Goal: Answer question/provide support: Share knowledge or assist other users

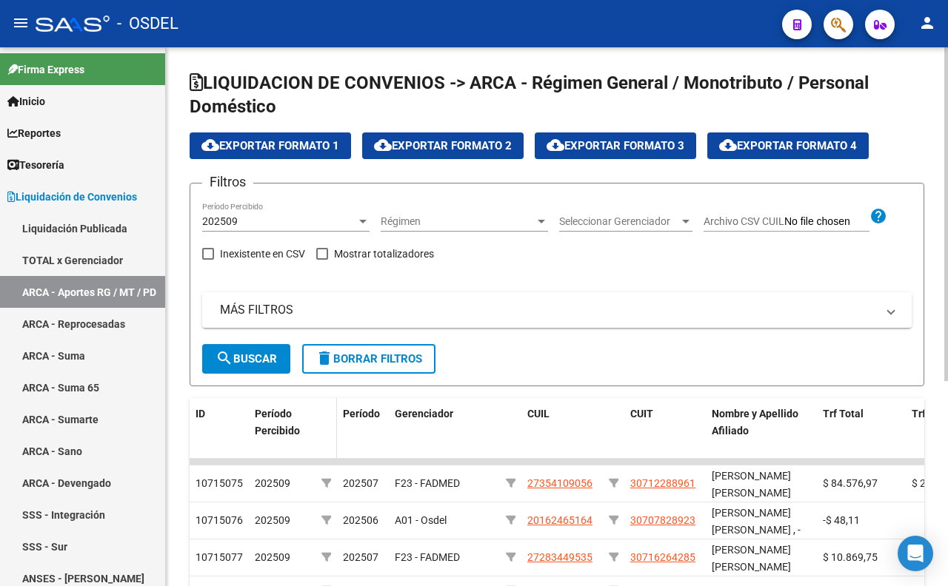
scroll to position [330, 0]
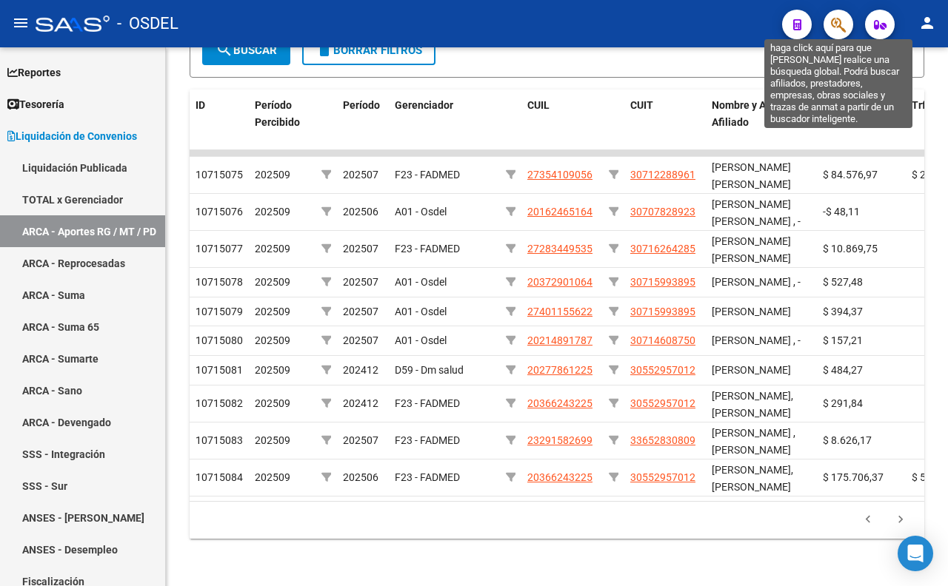
click at [839, 27] on icon "button" at bounding box center [838, 24] width 15 height 17
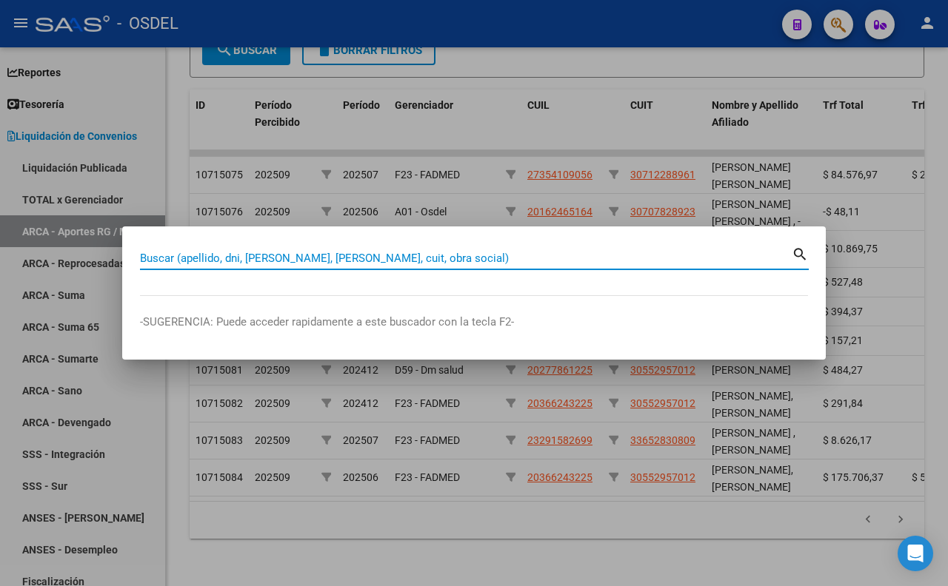
click at [605, 258] on input "Buscar (apellido, dni, [PERSON_NAME], [PERSON_NAME], cuit, obra social)" at bounding box center [466, 258] width 652 height 13
type input "[PERSON_NAME]"
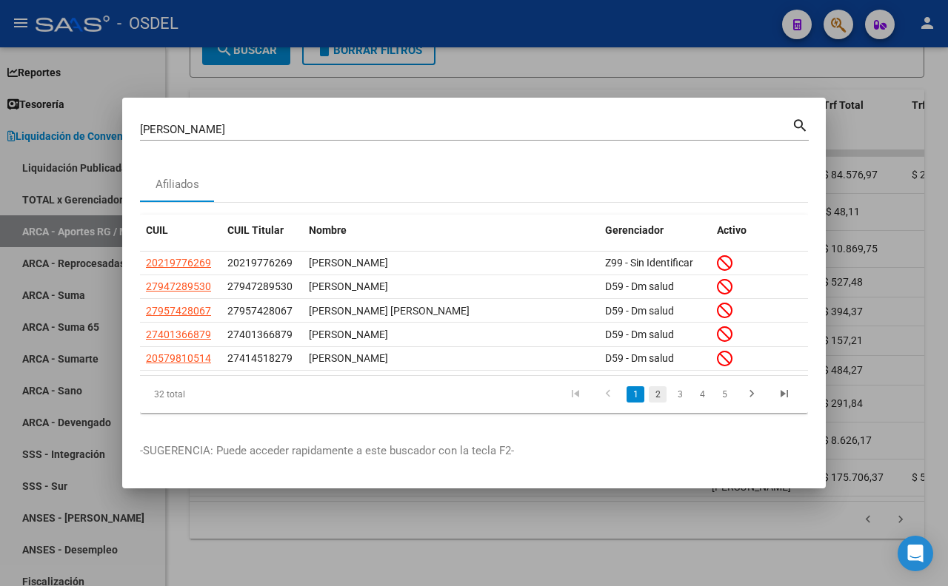
click at [659, 401] on link "2" at bounding box center [658, 395] width 18 height 16
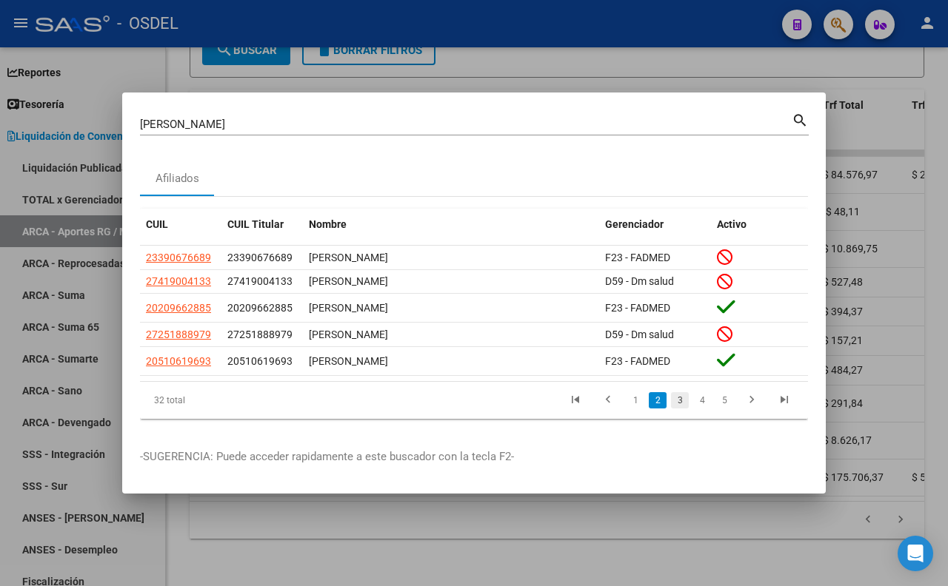
click at [675, 405] on link "3" at bounding box center [680, 400] width 18 height 16
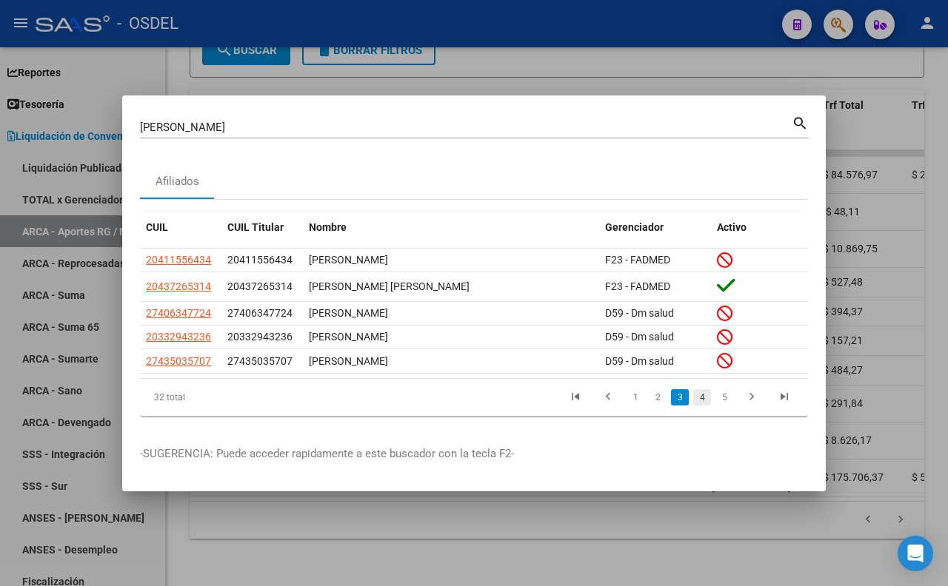
click at [700, 398] on link "4" at bounding box center [702, 397] width 18 height 16
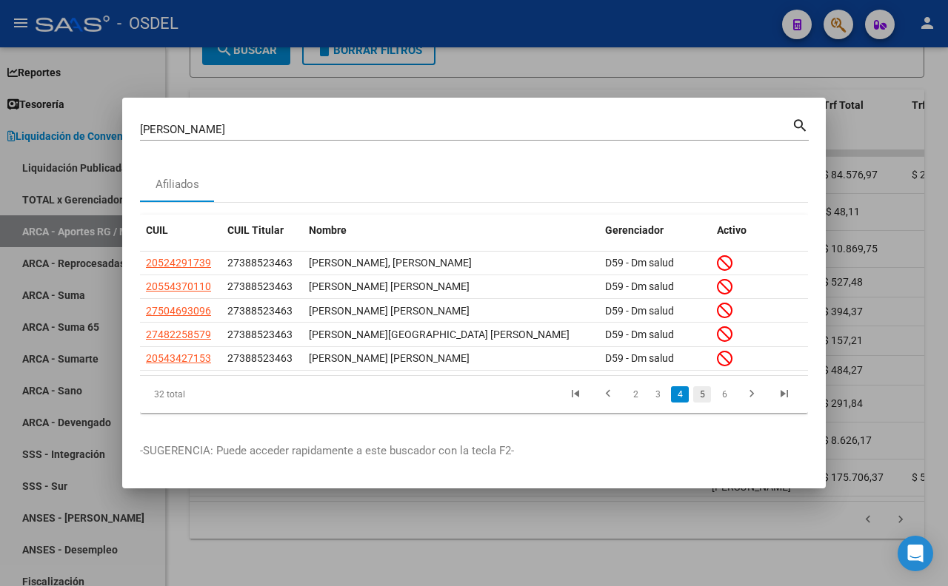
click at [705, 401] on link "5" at bounding box center [702, 395] width 18 height 16
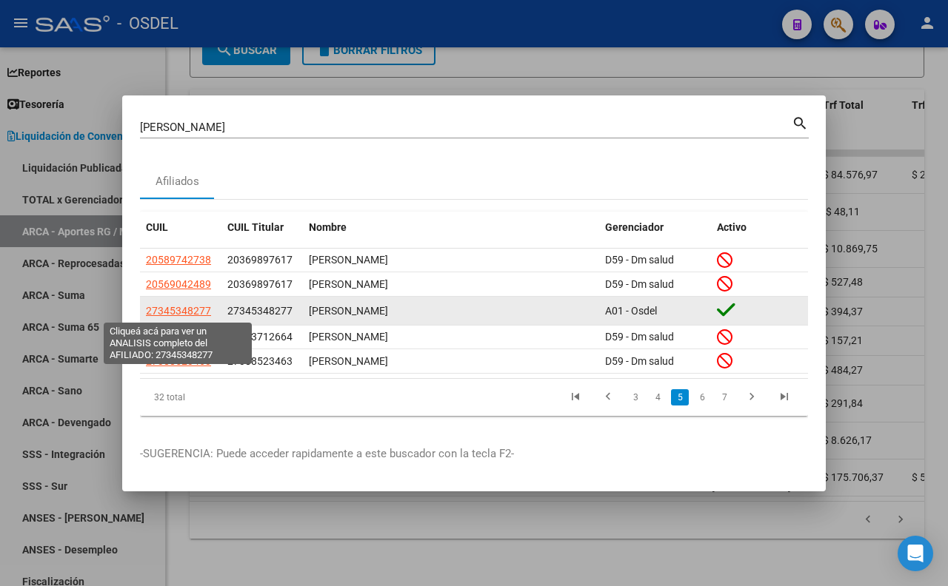
click at [201, 313] on span "27345348277" at bounding box center [178, 311] width 65 height 12
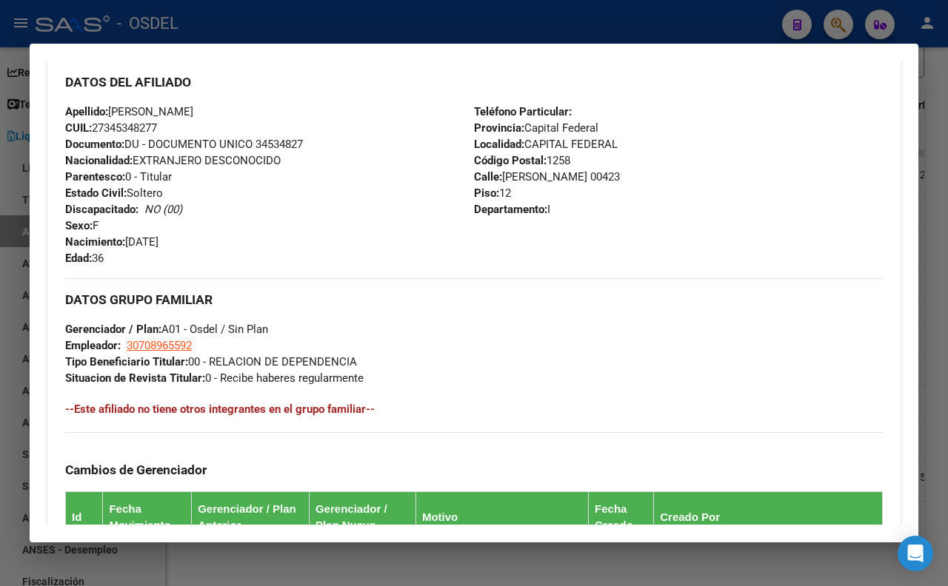
scroll to position [493, 0]
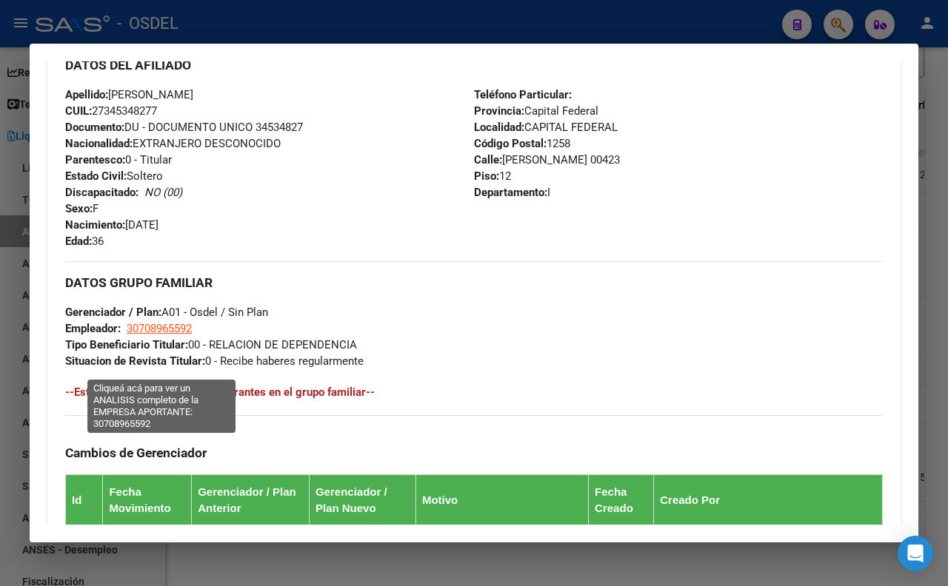
click at [151, 335] on span "30708965592" at bounding box center [159, 328] width 65 height 13
type textarea "30708965592"
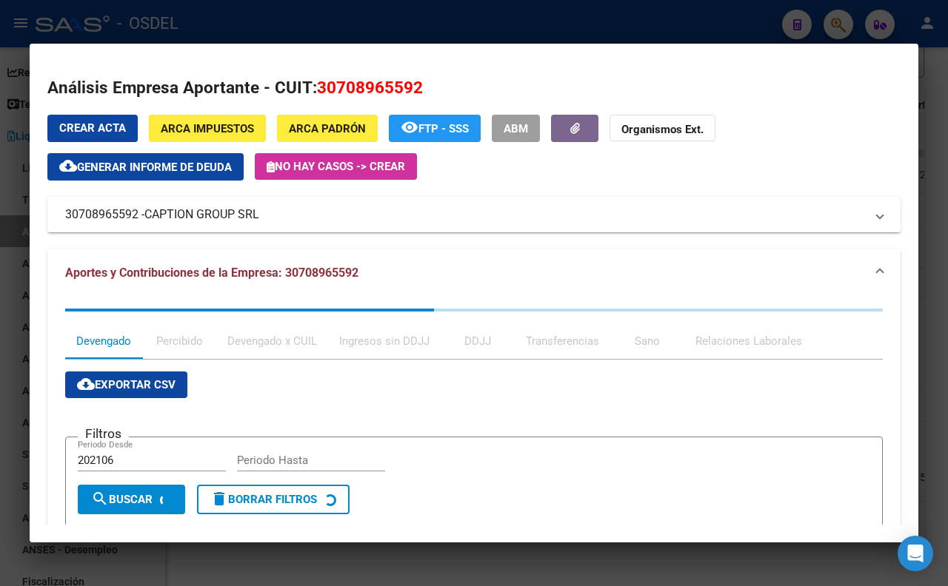
click at [435, 23] on div at bounding box center [474, 293] width 948 height 586
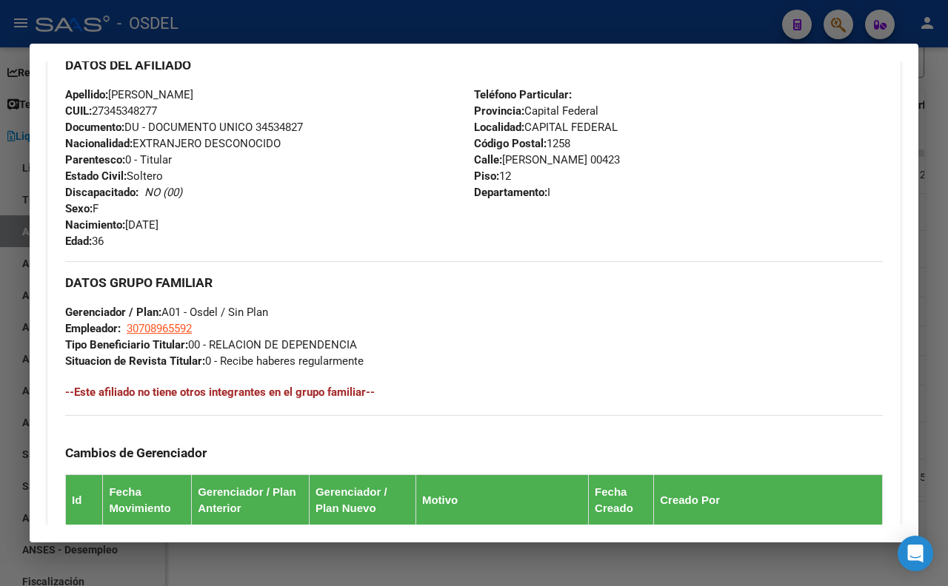
click at [502, 24] on div at bounding box center [474, 293] width 948 height 586
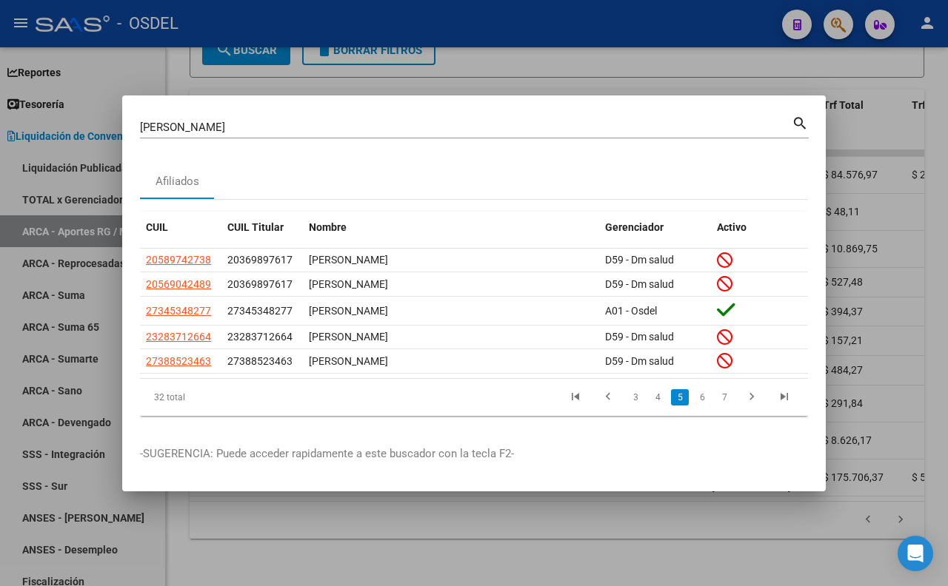
click at [501, 13] on div at bounding box center [474, 293] width 948 height 586
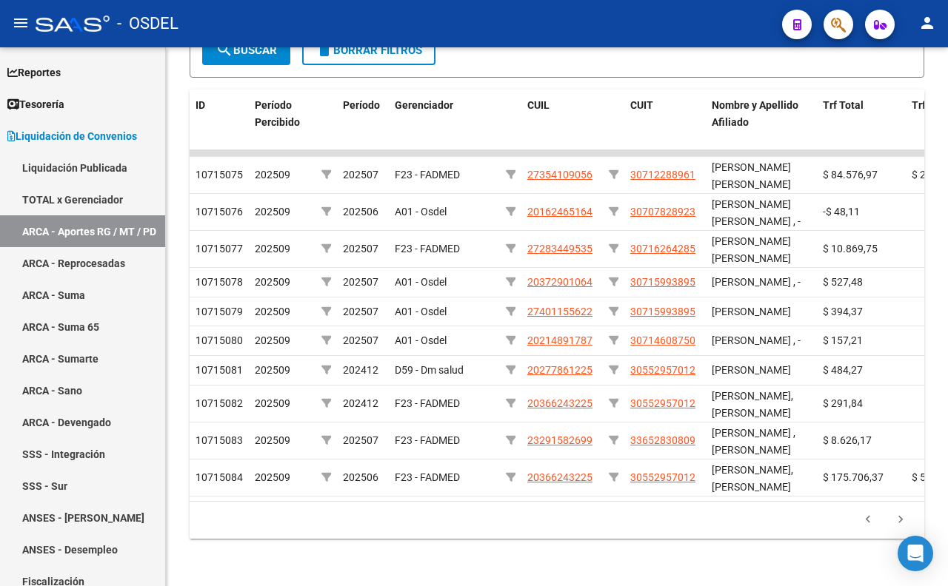
click at [828, 33] on button "button" at bounding box center [838, 25] width 30 height 30
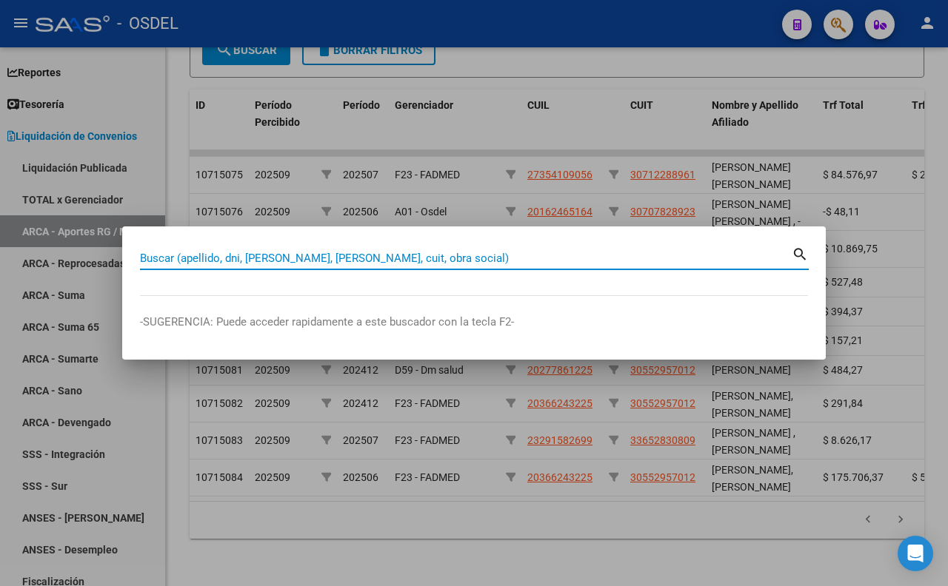
click at [486, 252] on input "Buscar (apellido, dni, [PERSON_NAME], [PERSON_NAME], cuit, obra social)" at bounding box center [466, 258] width 652 height 13
paste input "30708965592"
type input "30708965592"
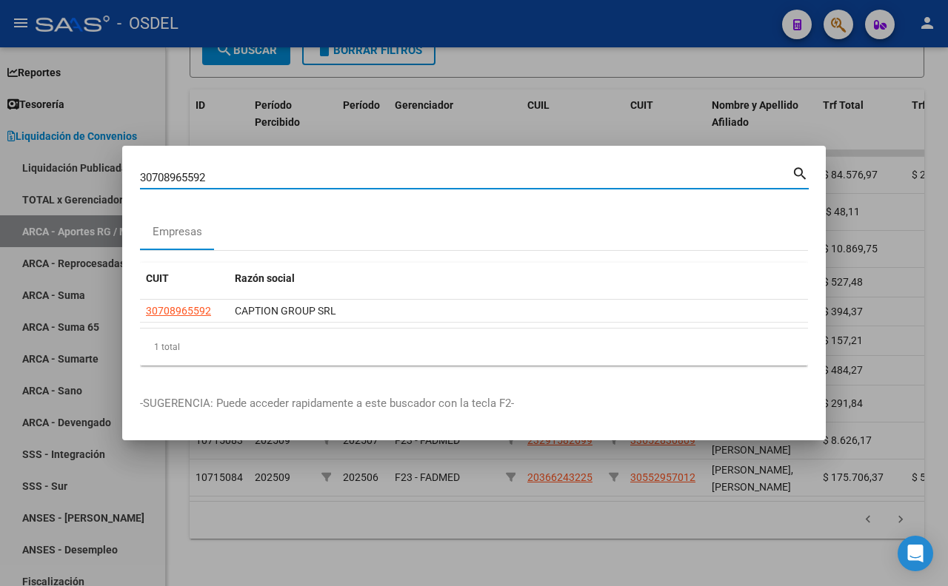
click at [917, 313] on div at bounding box center [474, 293] width 948 height 586
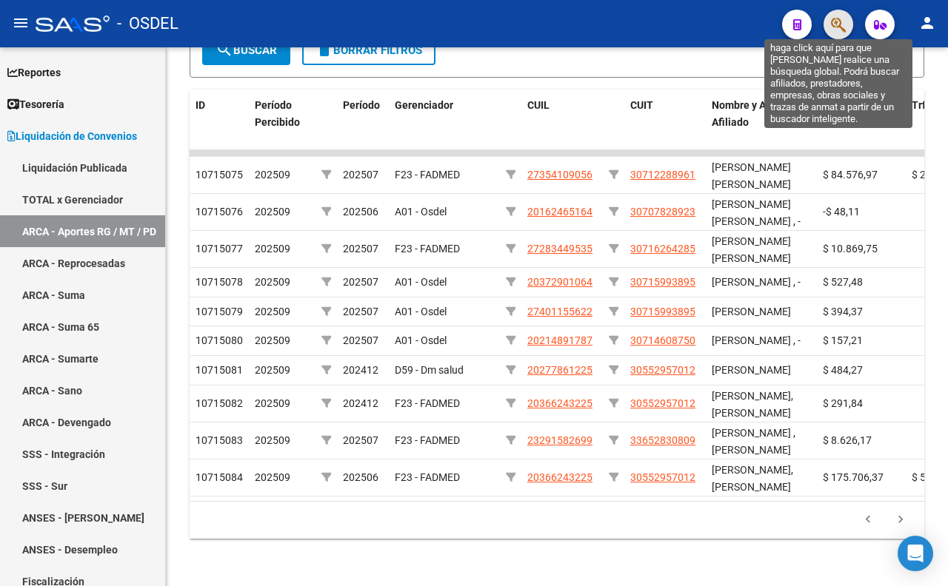
click at [832, 19] on icon "button" at bounding box center [838, 24] width 15 height 17
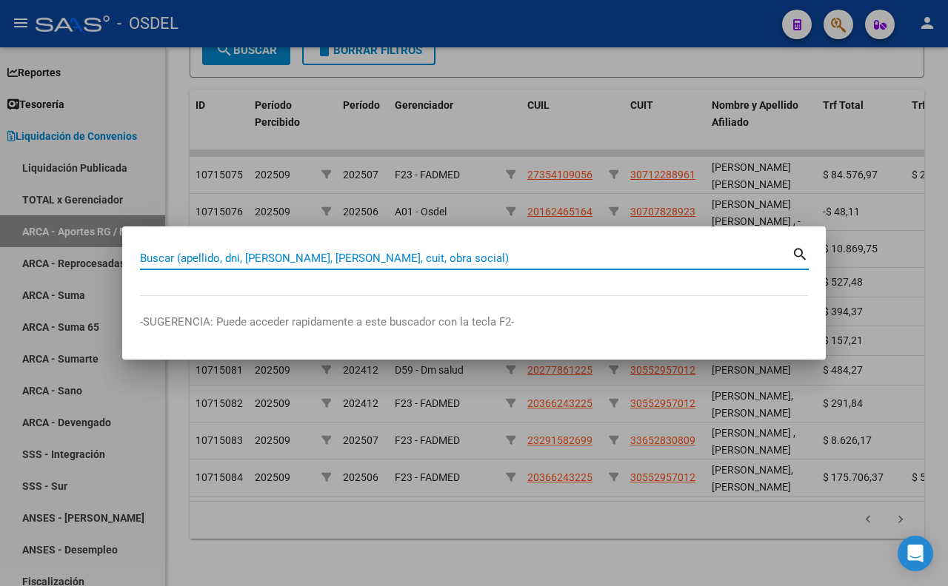
click at [551, 262] on input "Buscar (apellido, dni, [PERSON_NAME], [PERSON_NAME], cuit, obra social)" at bounding box center [466, 258] width 652 height 13
paste input "24083498"
type input "24083498"
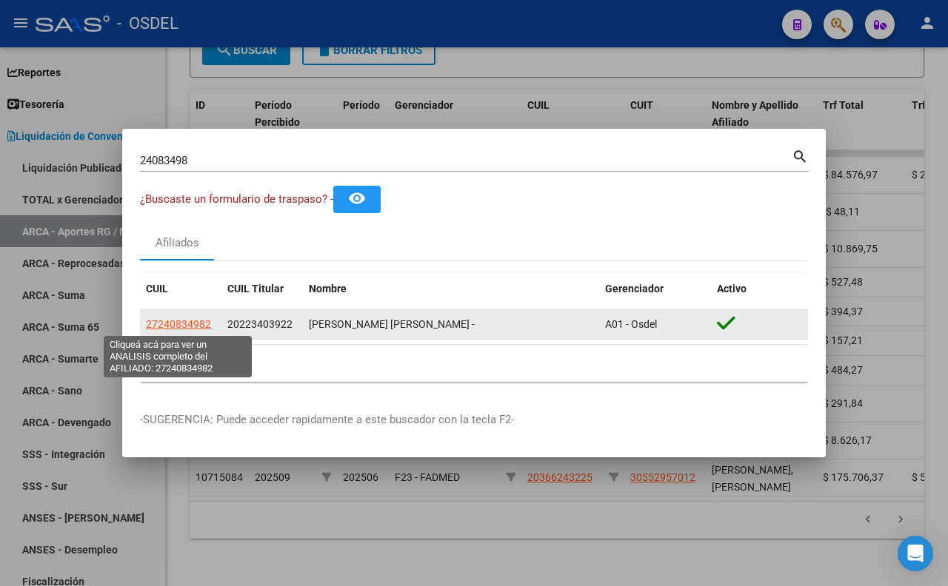
click at [193, 323] on span "27240834982" at bounding box center [178, 324] width 65 height 12
type textarea "27240834982"
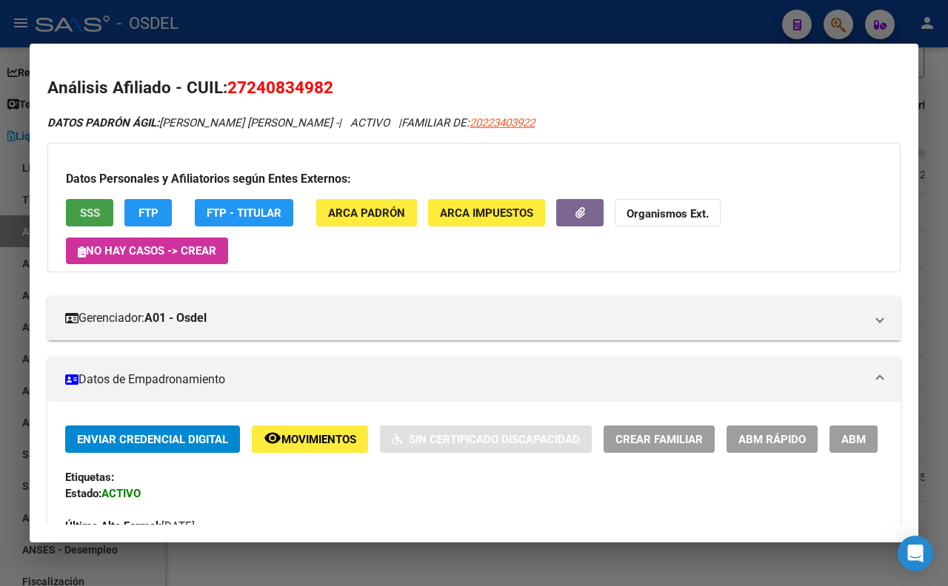
click at [99, 219] on span "SSS" at bounding box center [90, 213] width 20 height 13
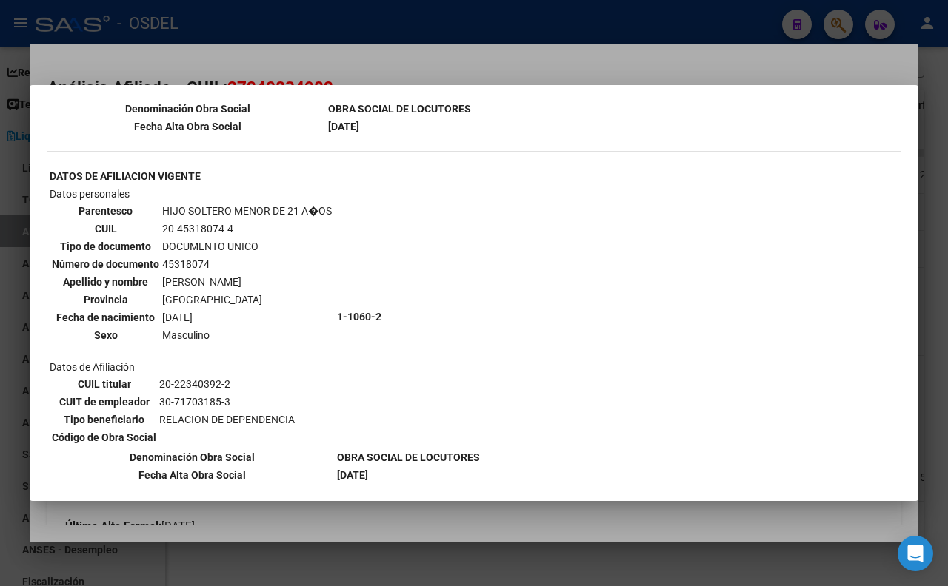
scroll to position [790, 0]
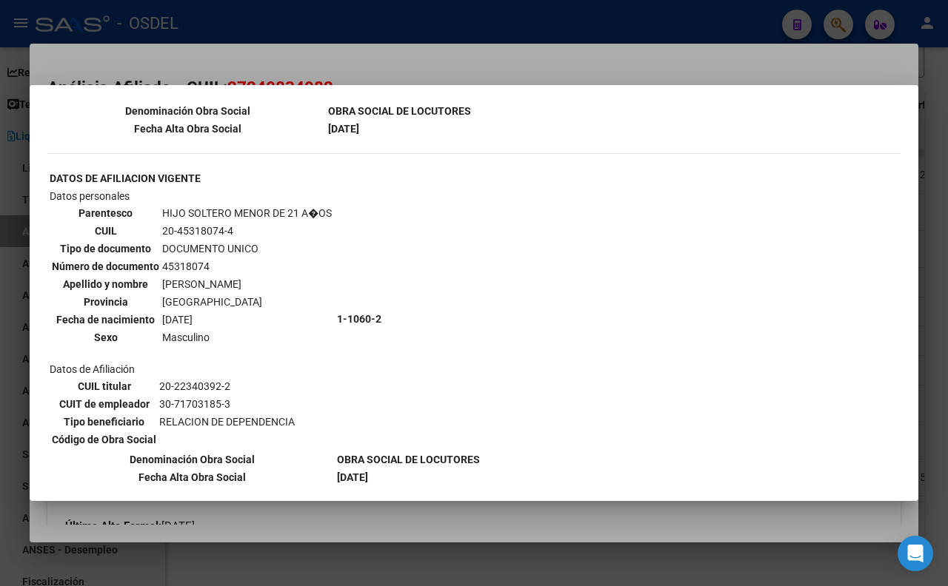
click at [812, 68] on div at bounding box center [474, 293] width 948 height 586
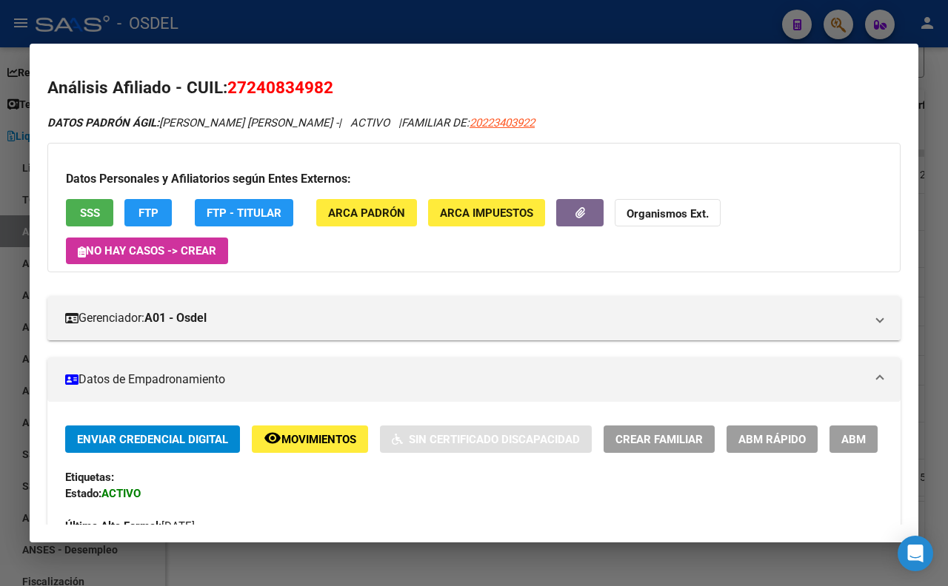
click at [706, 8] on div at bounding box center [474, 293] width 948 height 586
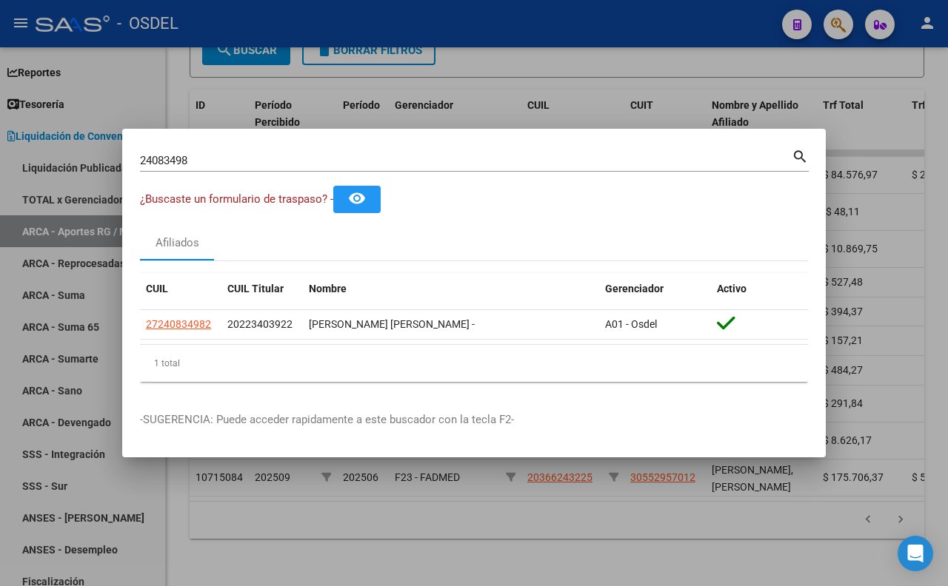
click at [601, 24] on div at bounding box center [474, 293] width 948 height 586
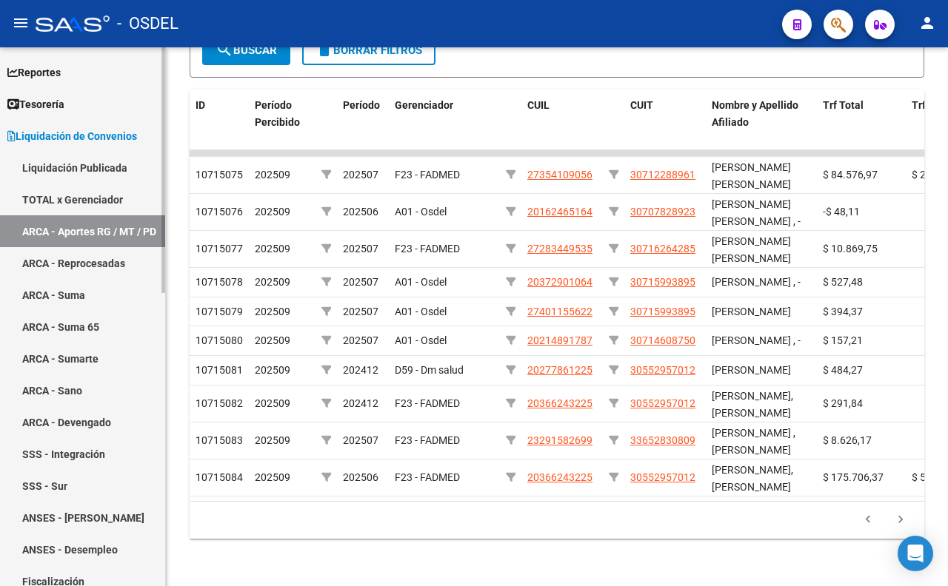
scroll to position [0, 0]
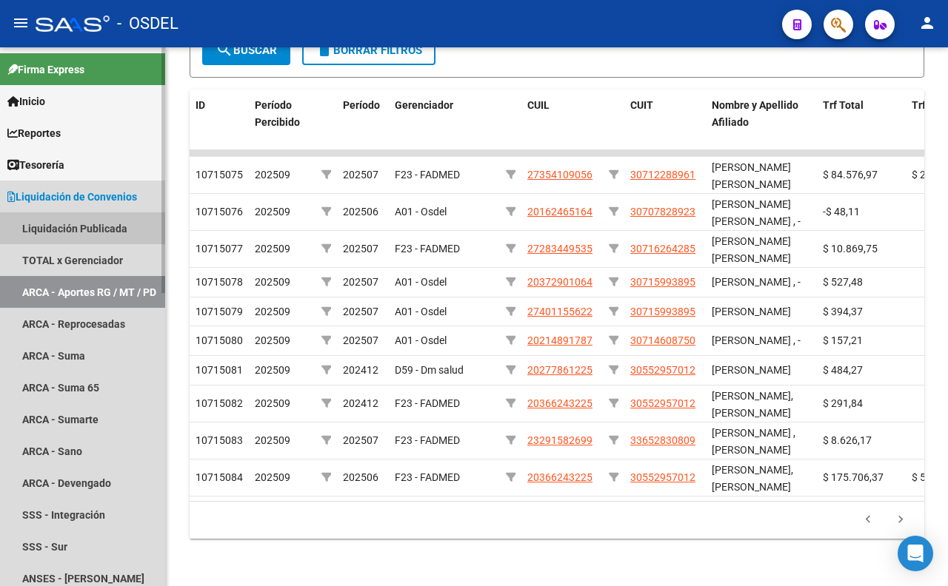
click at [70, 234] on link "Liquidación Publicada" at bounding box center [82, 229] width 165 height 32
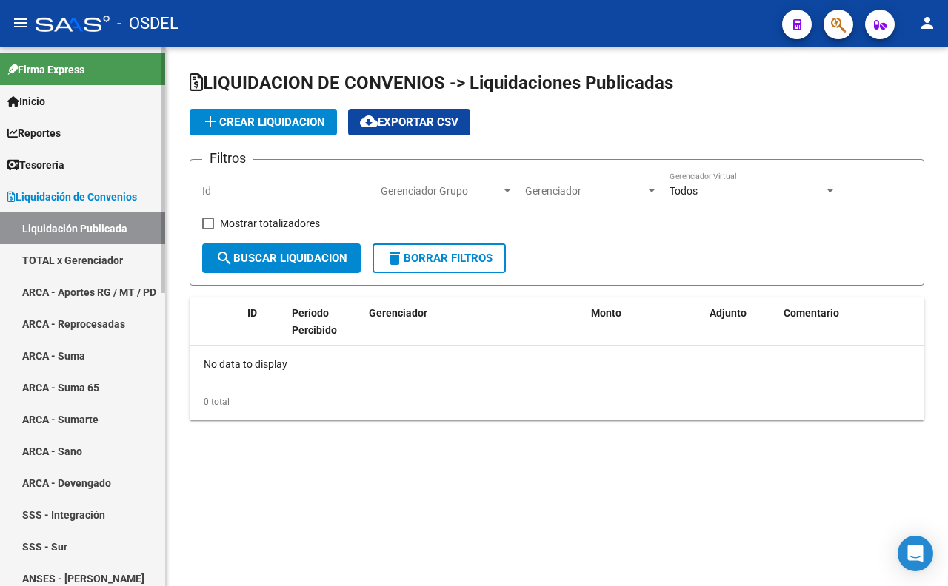
checkbox input "true"
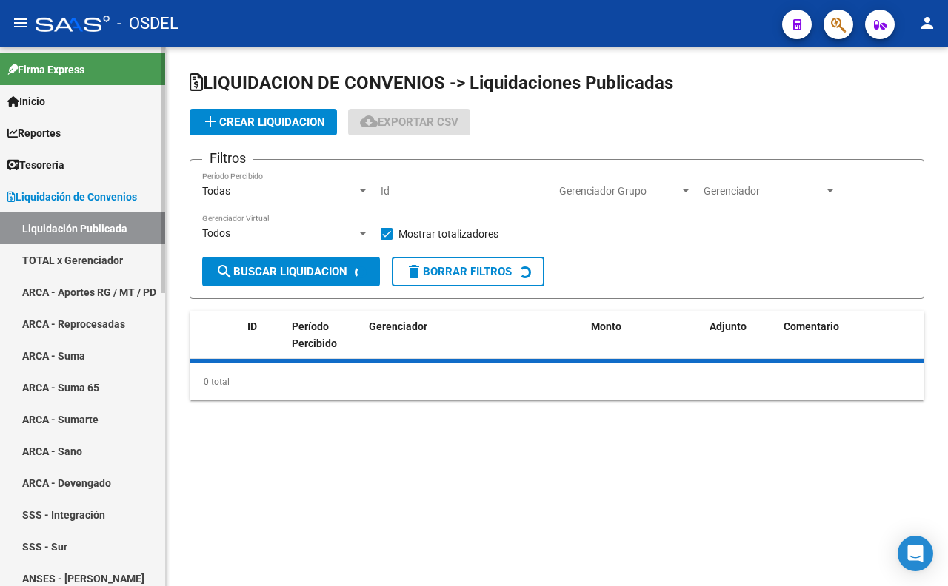
click at [116, 264] on link "TOTAL x Gerenciador" at bounding box center [82, 260] width 165 height 32
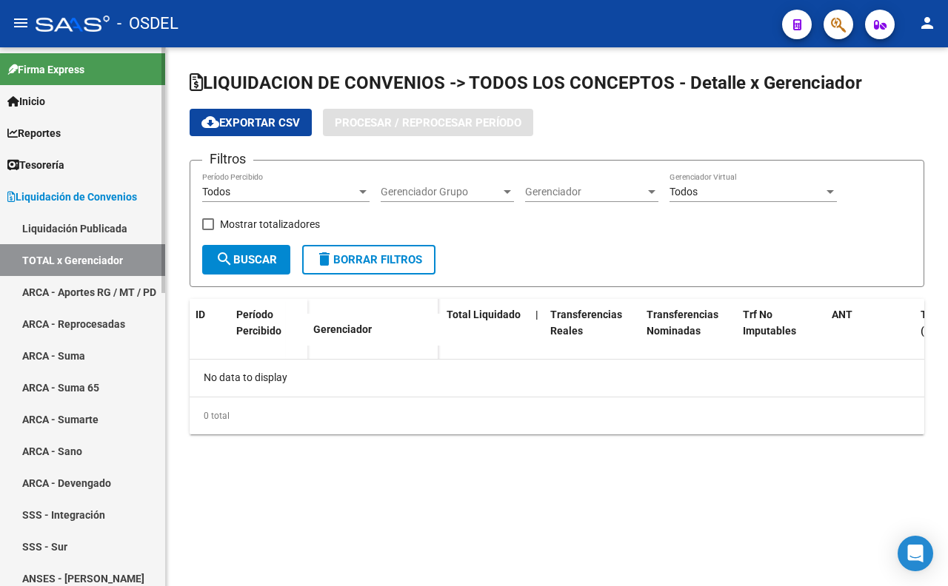
checkbox input "true"
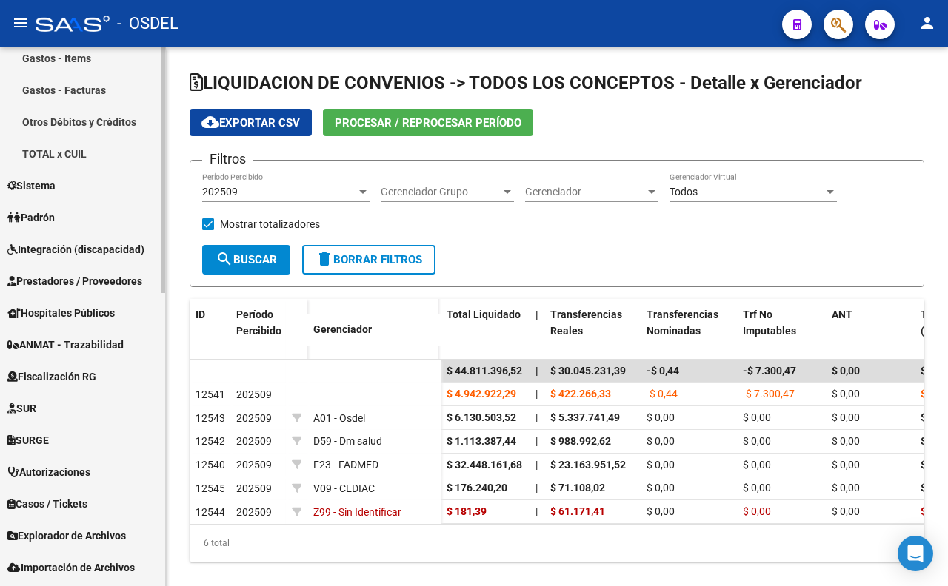
scroll to position [644, 0]
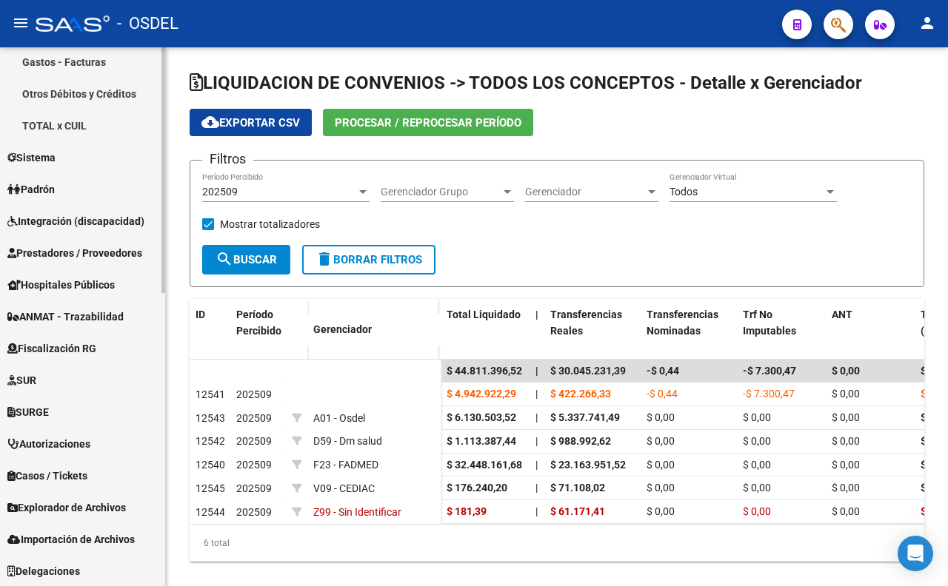
click at [91, 193] on link "Padrón" at bounding box center [82, 189] width 165 height 32
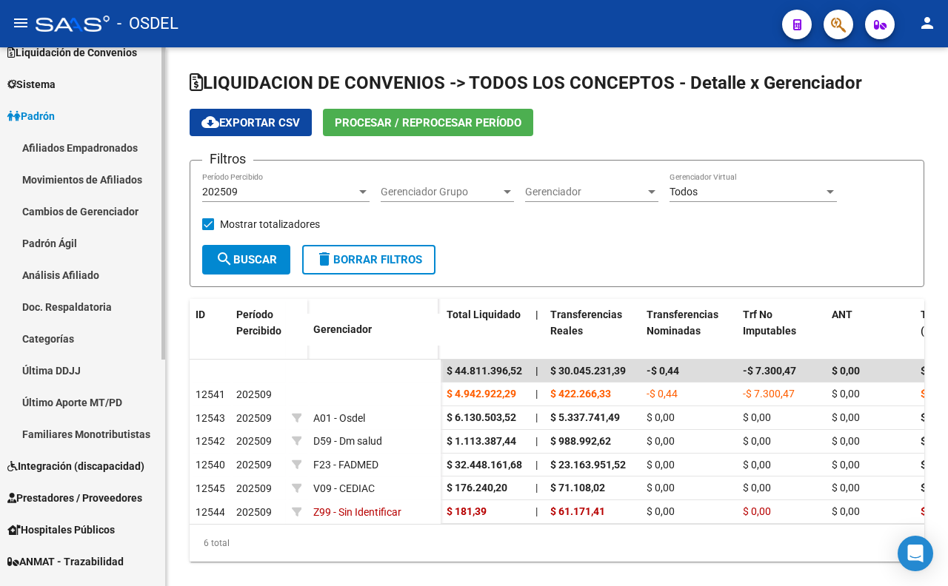
scroll to position [142, 0]
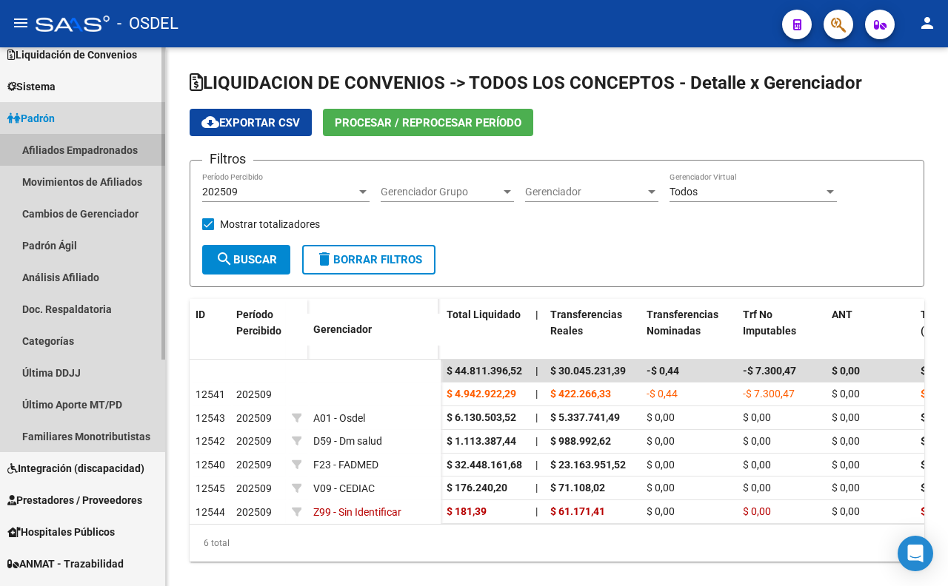
click at [56, 150] on link "Afiliados Empadronados" at bounding box center [82, 150] width 165 height 32
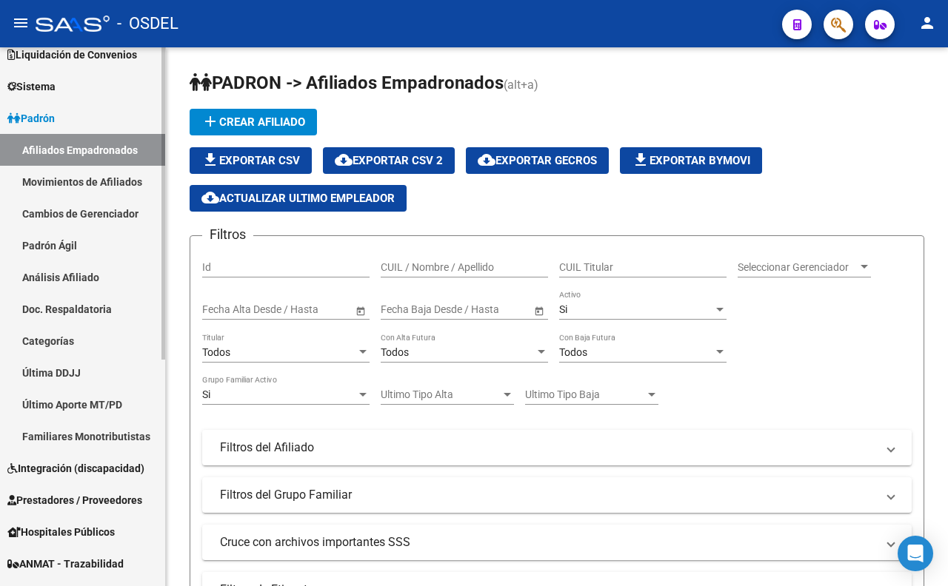
click at [59, 178] on link "Movimientos de Afiliados" at bounding box center [82, 182] width 165 height 32
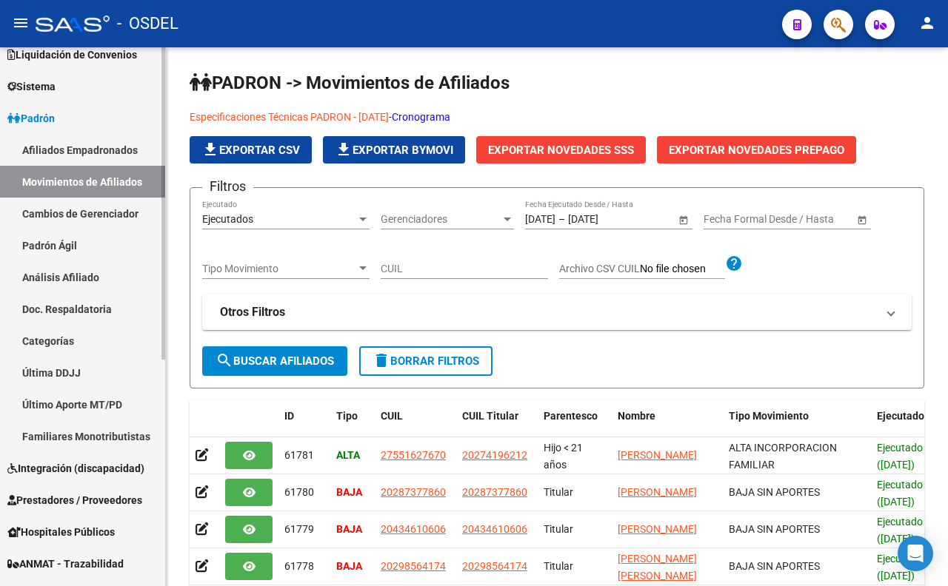
click at [65, 210] on link "Cambios de Gerenciador" at bounding box center [82, 214] width 165 height 32
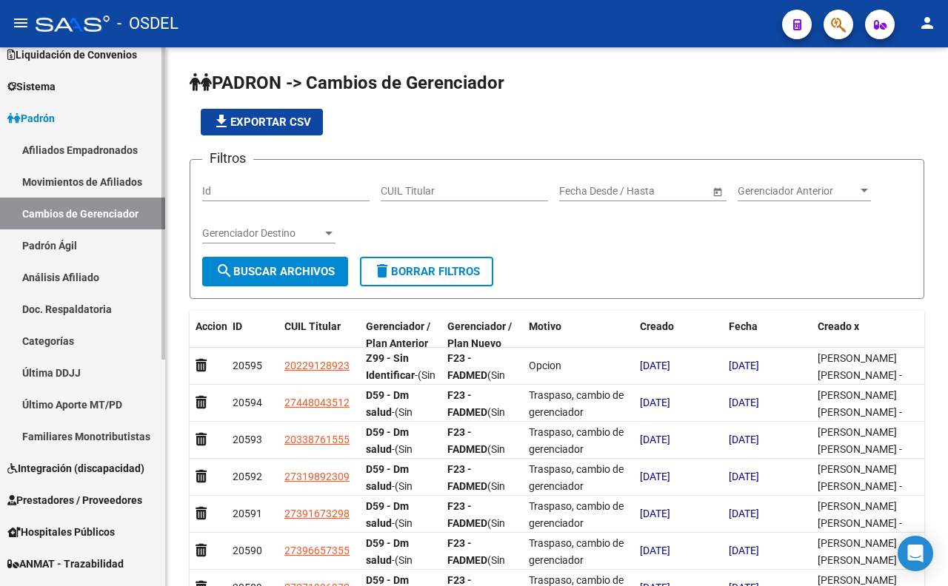
click at [63, 248] on link "Padrón Ágil" at bounding box center [82, 246] width 165 height 32
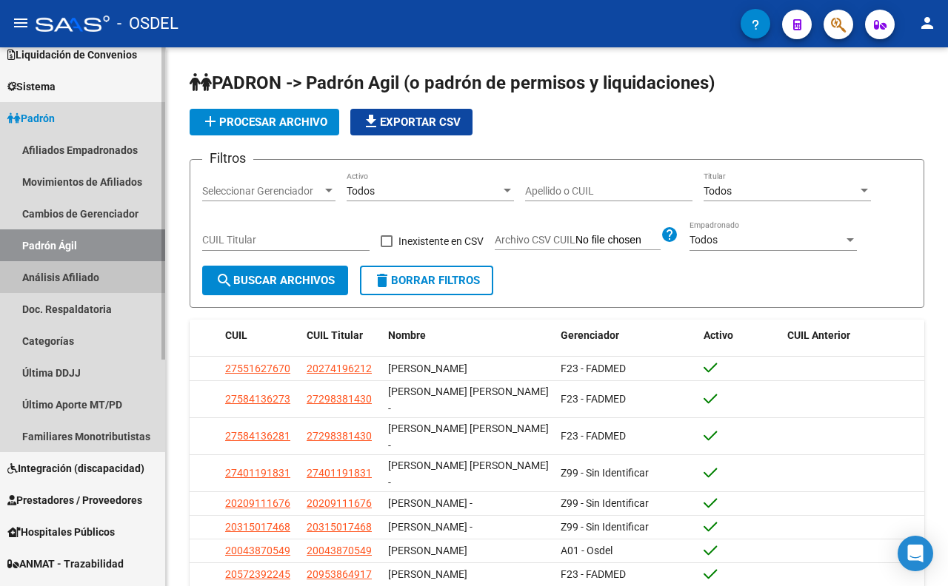
click at [71, 286] on link "Análisis Afiliado" at bounding box center [82, 277] width 165 height 32
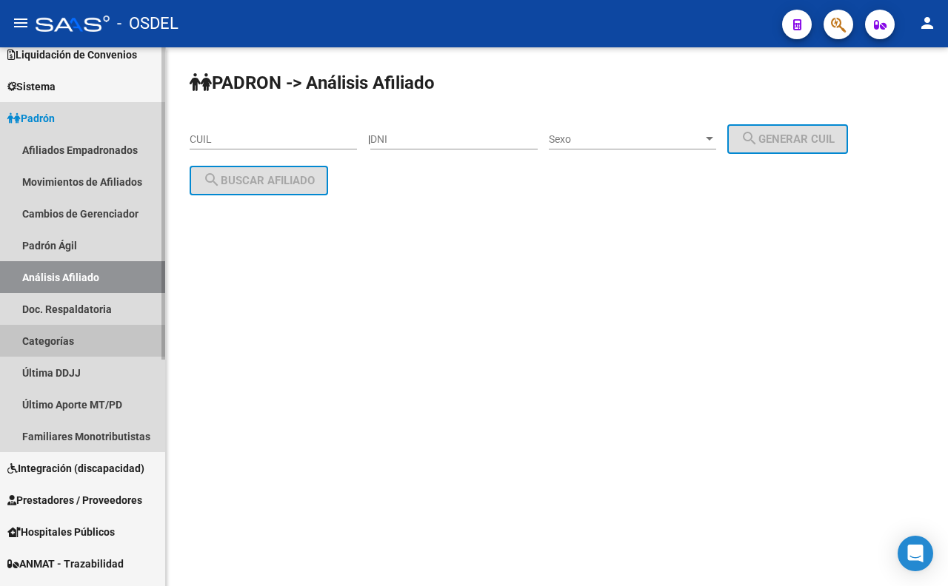
click at [30, 344] on link "Categorías" at bounding box center [82, 341] width 165 height 32
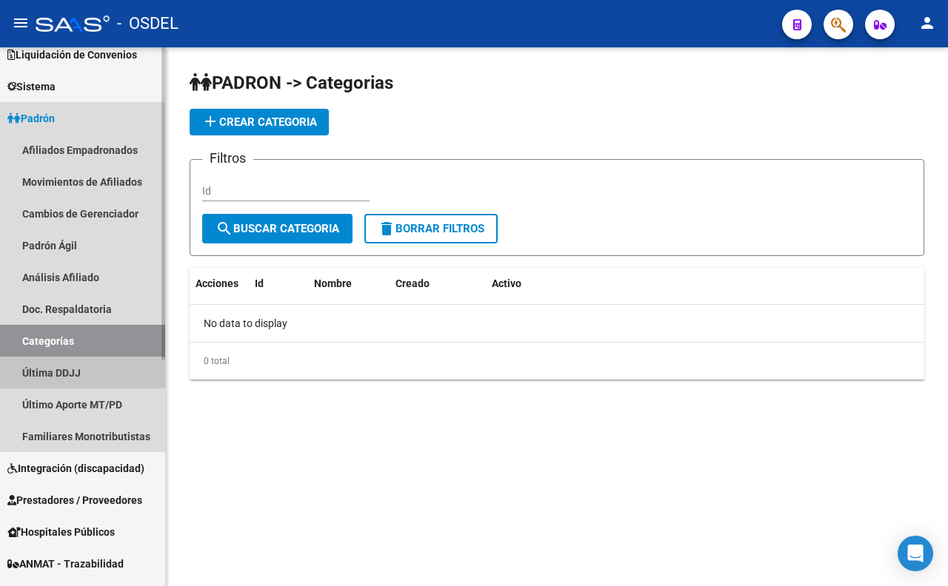
click at [64, 381] on link "Última DDJJ" at bounding box center [82, 373] width 165 height 32
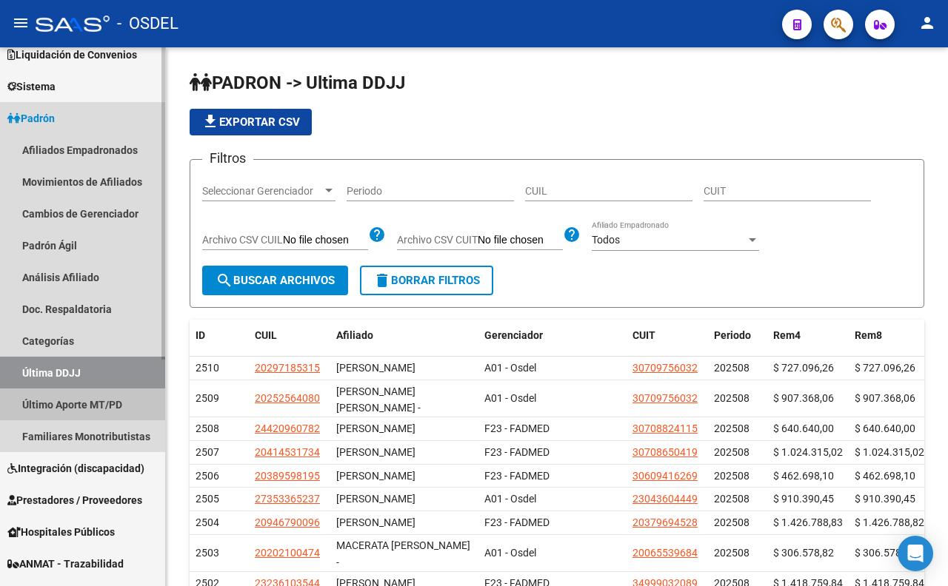
click at [101, 405] on link "Último Aporte MT/PD" at bounding box center [82, 405] width 165 height 32
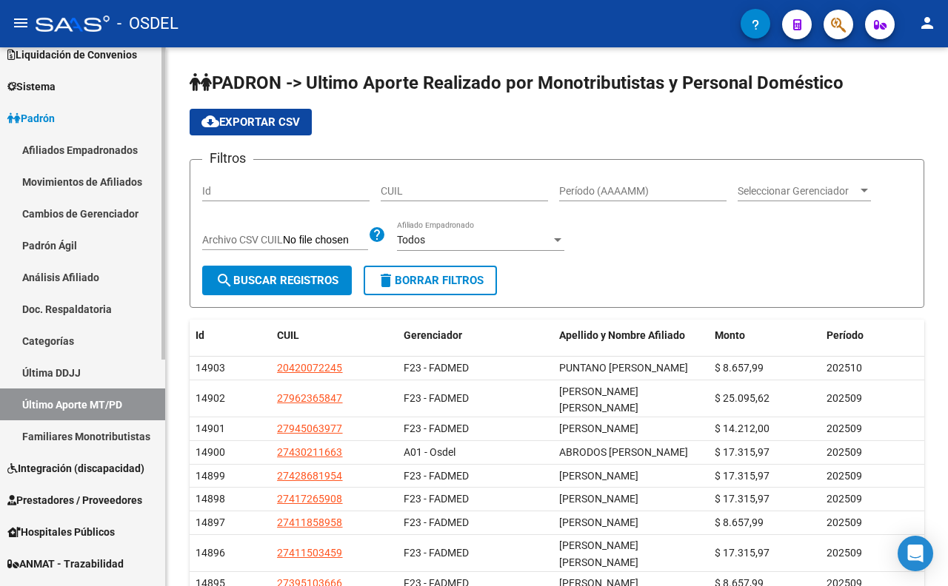
click at [121, 463] on span "Integración (discapacidad)" at bounding box center [75, 469] width 137 height 16
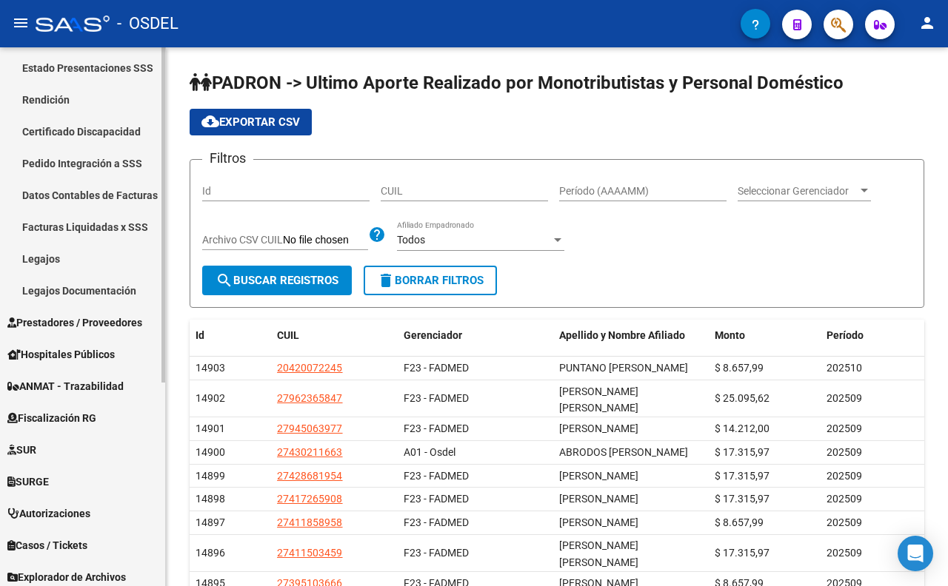
scroll to position [326, 0]
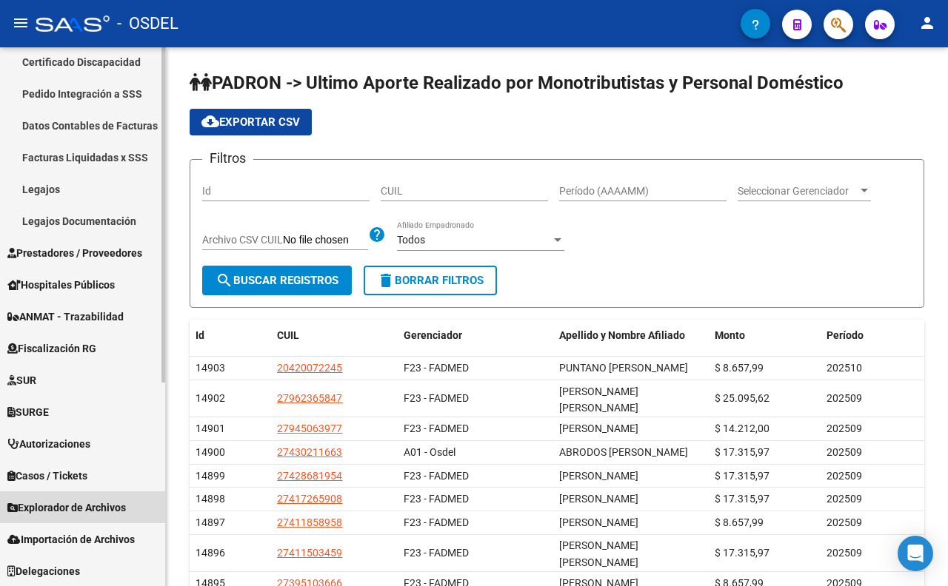
click at [105, 501] on span "Explorador de Archivos" at bounding box center [66, 508] width 118 height 16
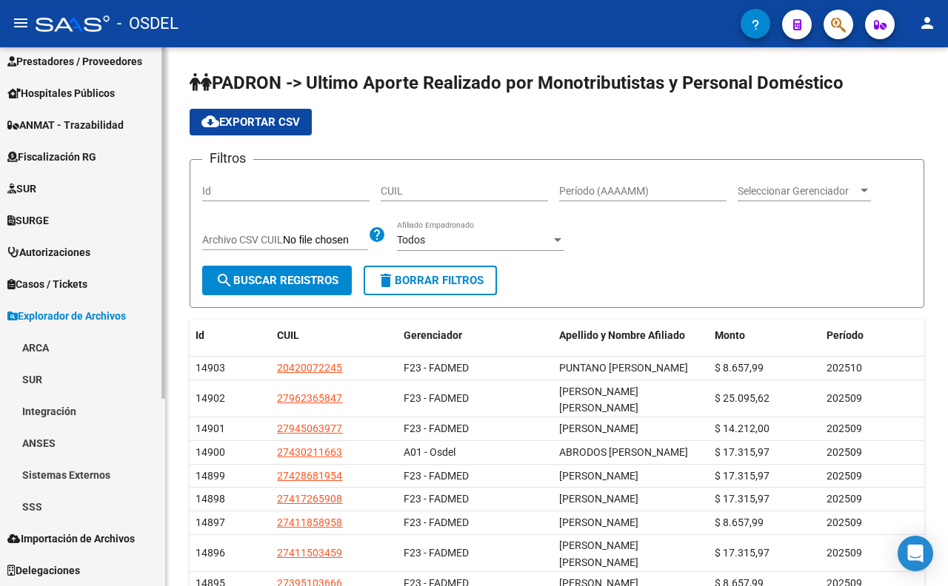
scroll to position [262, 0]
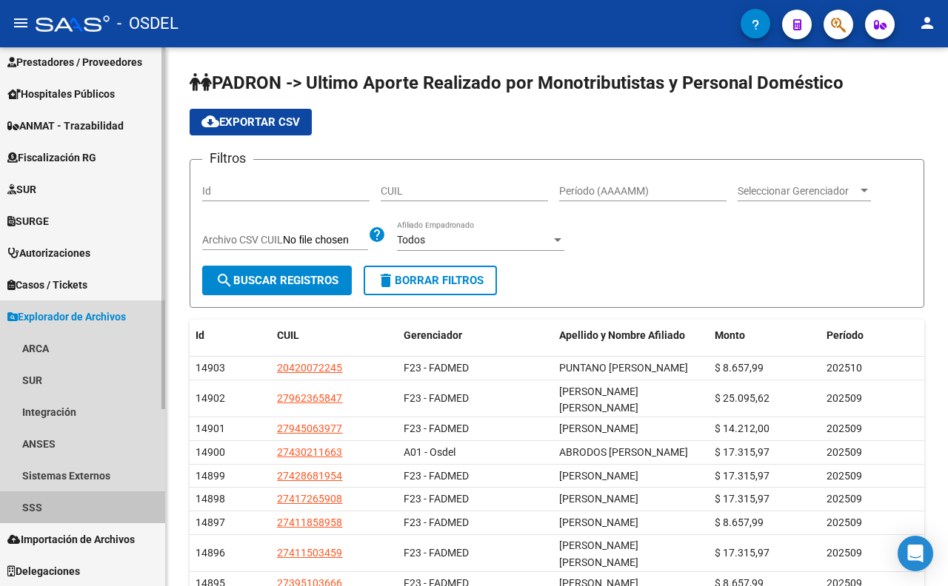
click at [78, 504] on link "SSS" at bounding box center [82, 508] width 165 height 32
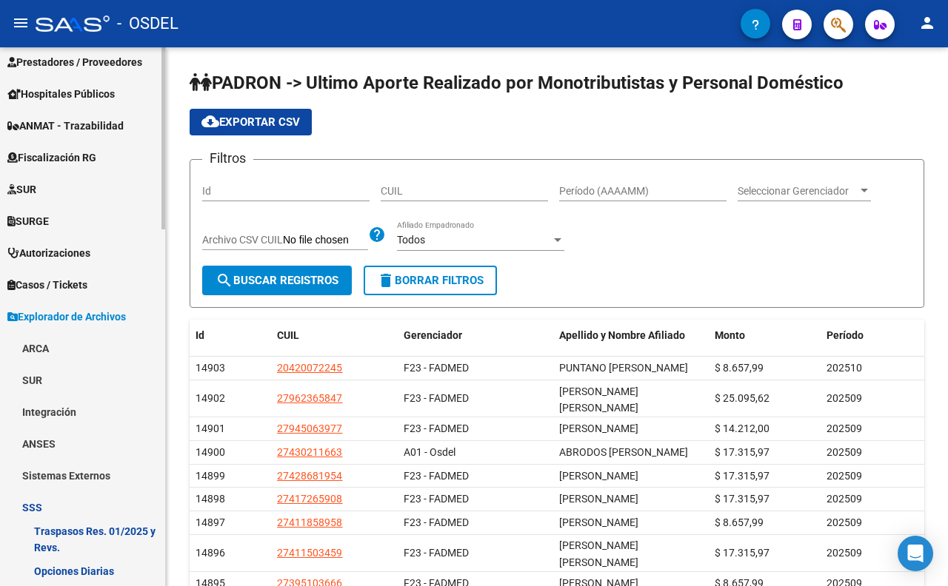
click at [40, 504] on link "SSS" at bounding box center [82, 508] width 165 height 32
click at [40, 505] on link "SSS" at bounding box center [82, 508] width 165 height 32
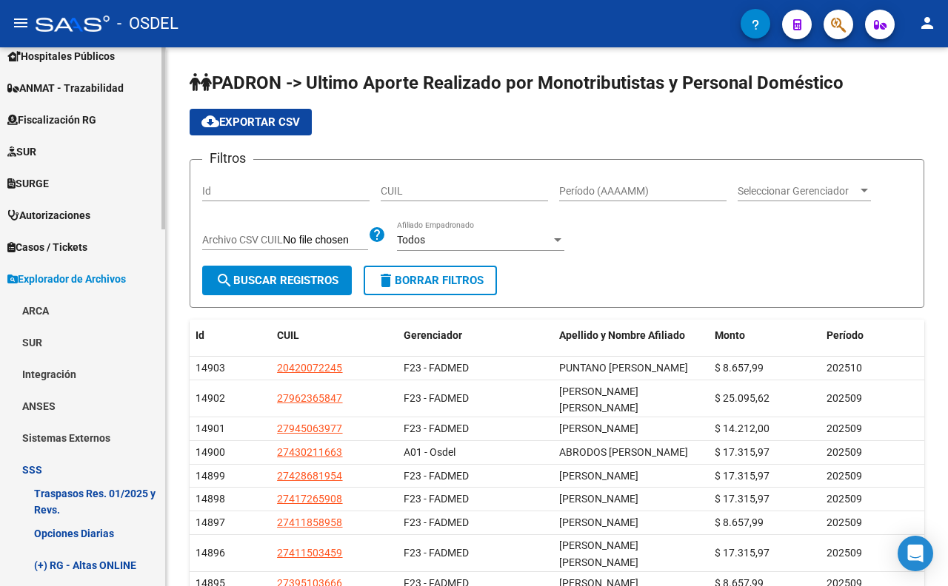
scroll to position [344, 0]
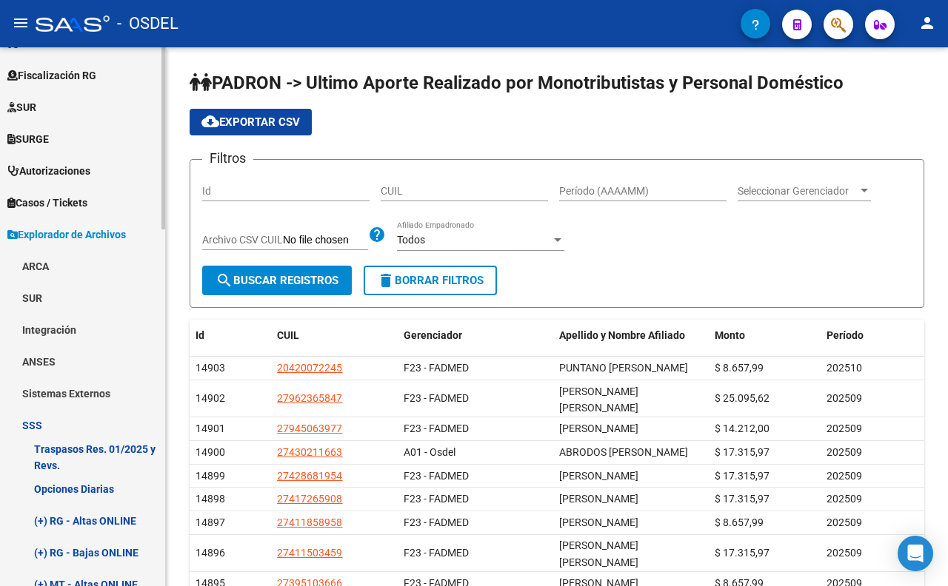
click at [90, 516] on link "(+) RG - Altas ONLINE" at bounding box center [82, 521] width 165 height 32
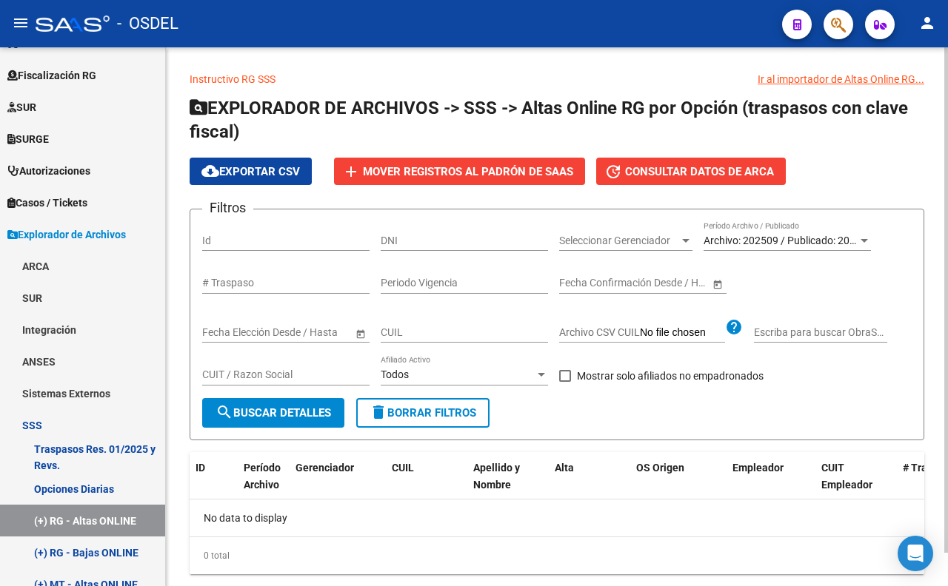
click at [250, 421] on button "search Buscar Detalles" at bounding box center [273, 413] width 142 height 30
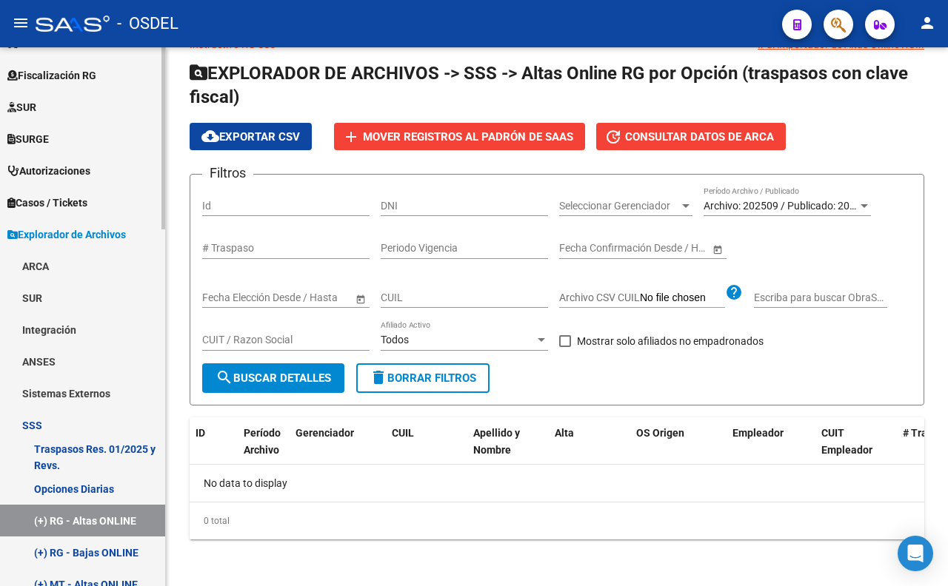
click at [84, 549] on link "(+) RG - Bajas ONLINE" at bounding box center [82, 553] width 165 height 32
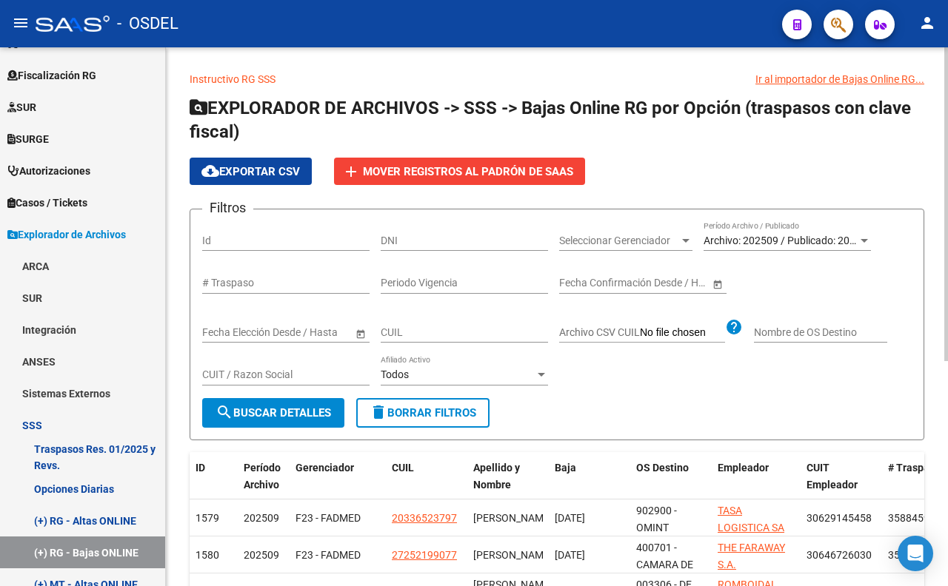
click at [326, 418] on span "search Buscar Detalles" at bounding box center [273, 413] width 116 height 13
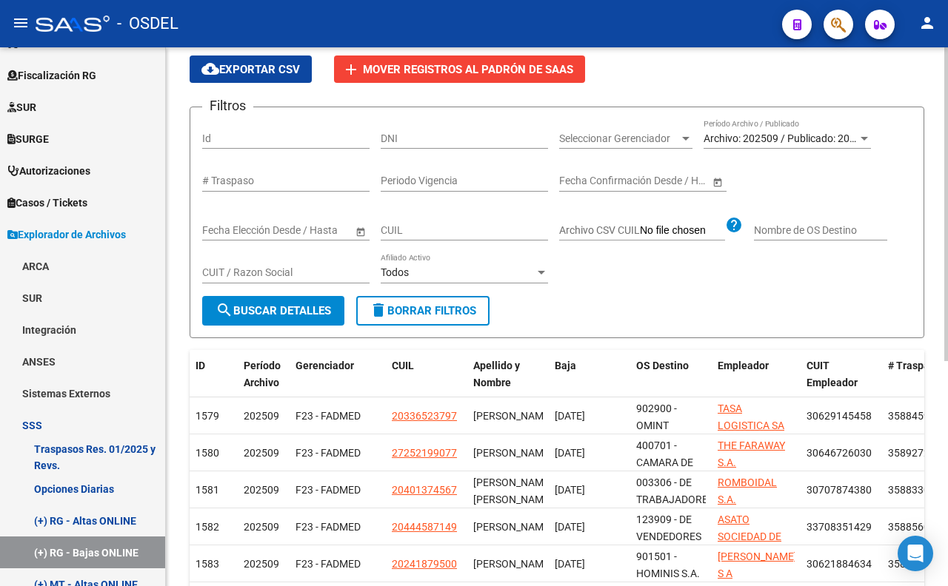
scroll to position [56, 0]
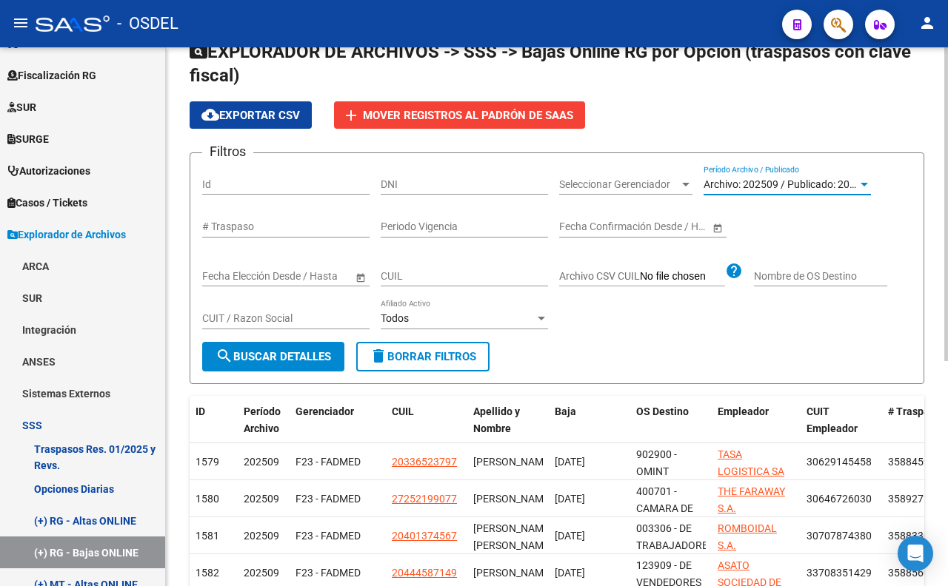
click at [797, 181] on span "Archivo: 202509 / Publicado: 202508" at bounding box center [788, 184] width 170 height 12
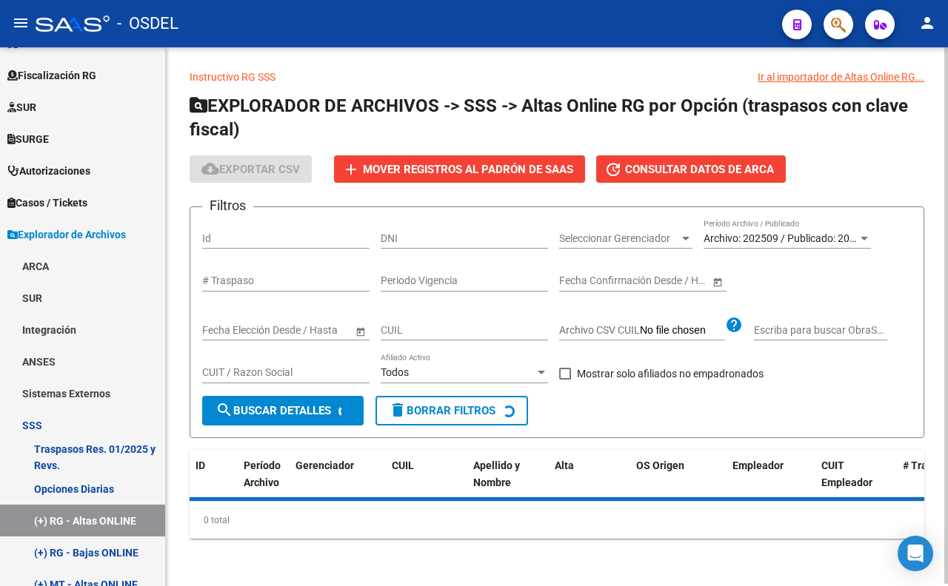
scroll to position [35, 0]
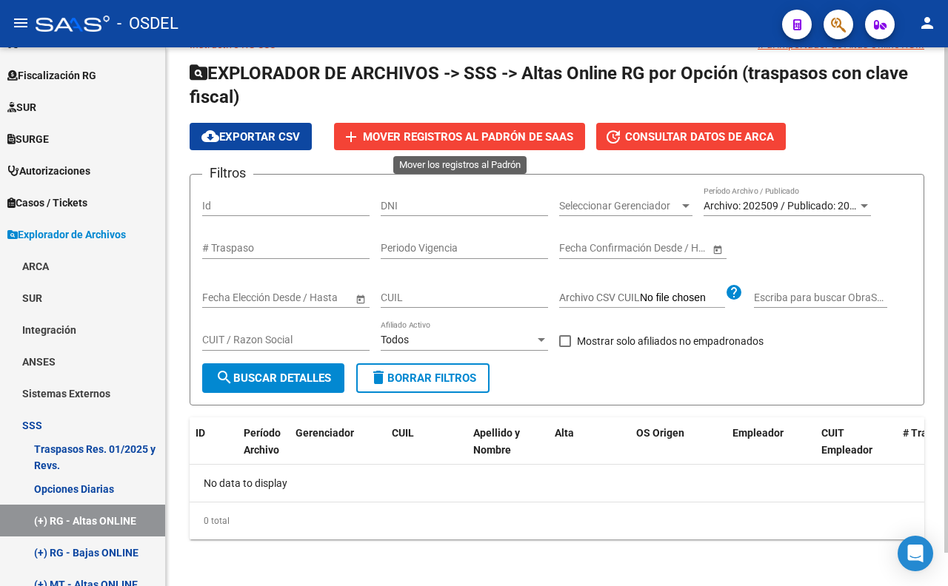
click at [487, 142] on span "Mover registros al PADRÓN de SAAS" at bounding box center [468, 136] width 210 height 13
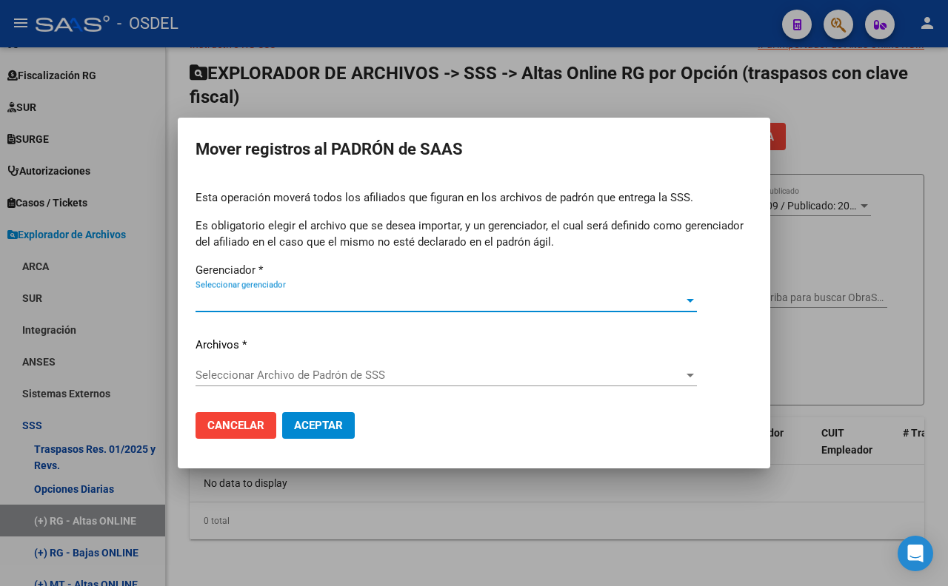
click at [425, 301] on span "Seleccionar gerenciador" at bounding box center [439, 300] width 488 height 13
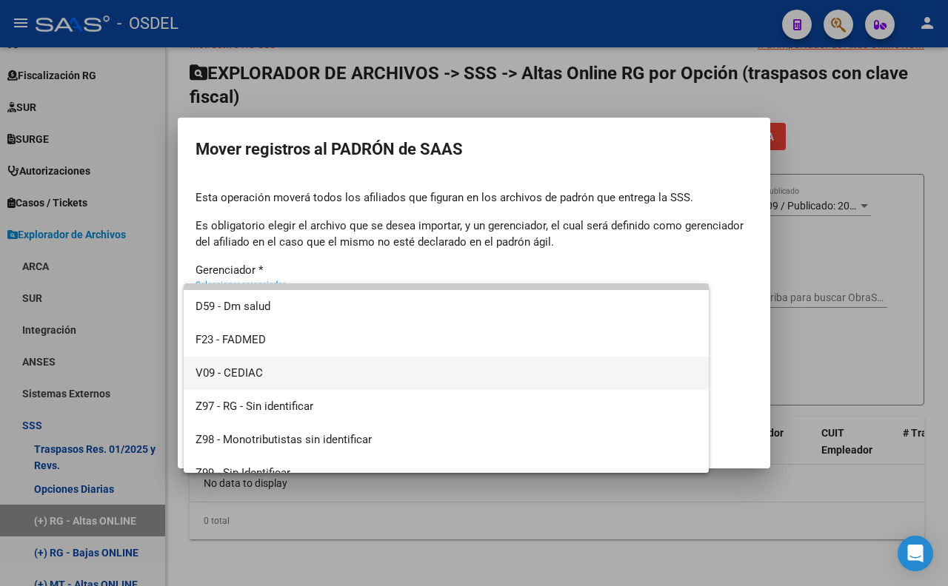
scroll to position [43, 0]
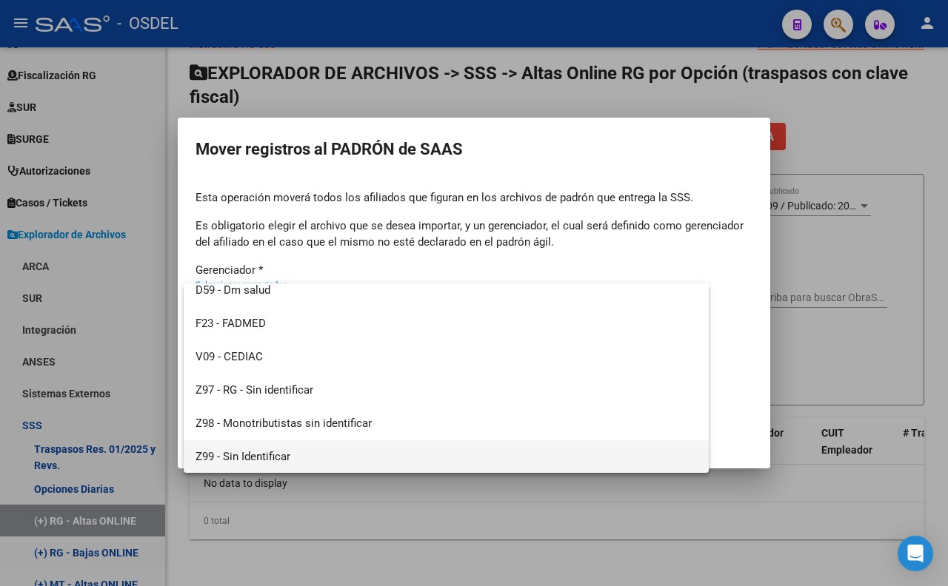
click at [333, 448] on span "Z99 - Sin Identificar" at bounding box center [445, 457] width 501 height 33
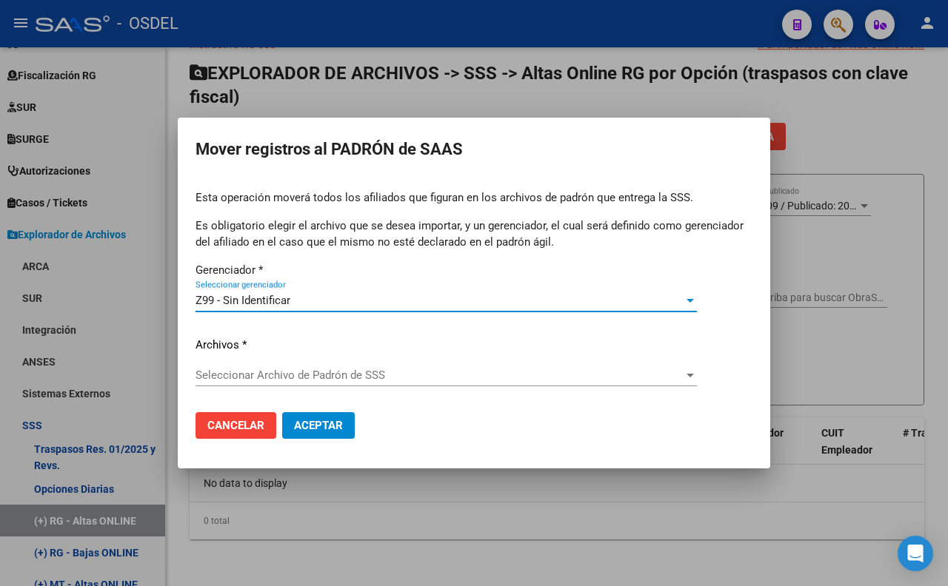
click at [336, 381] on span "Seleccionar Archivo de Padrón de SSS" at bounding box center [439, 375] width 488 height 13
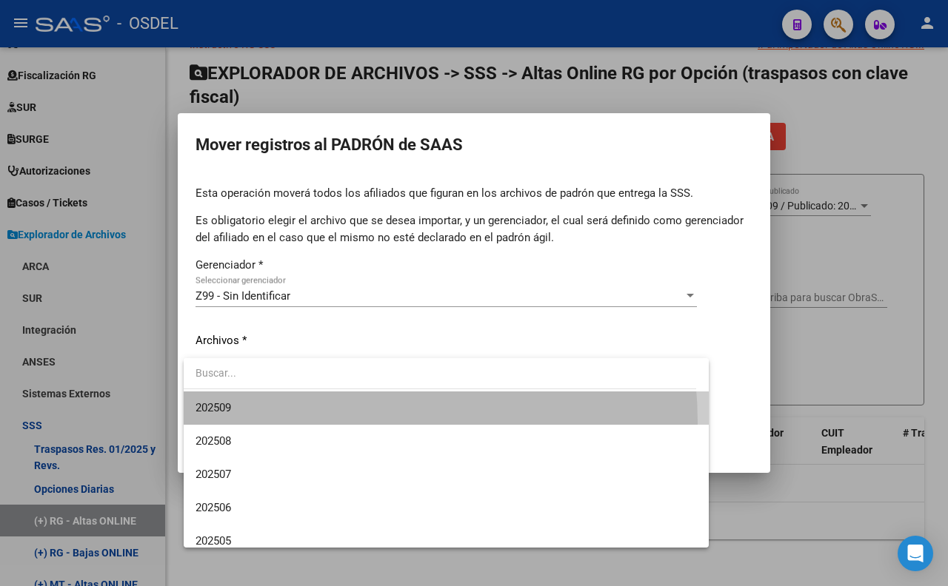
click at [327, 422] on span "202509" at bounding box center [445, 408] width 501 height 33
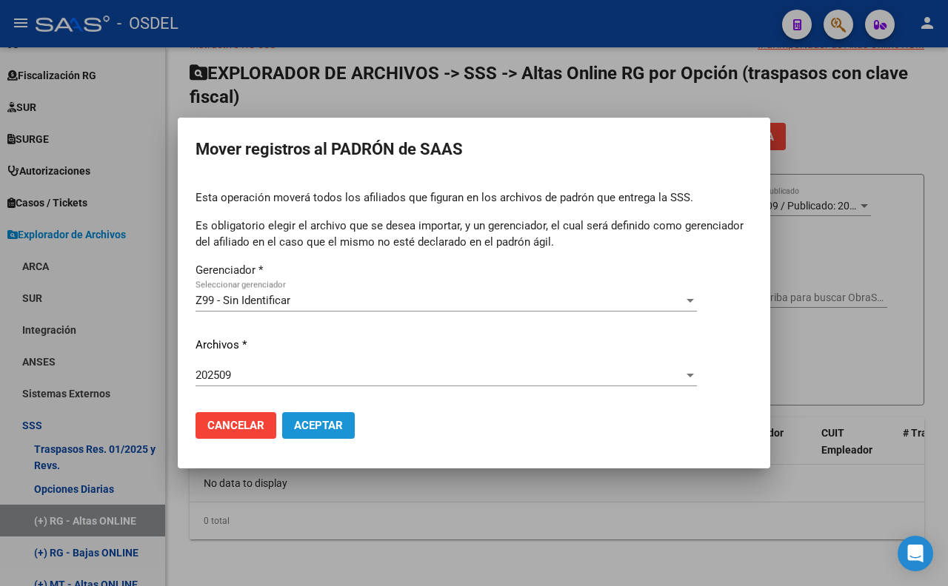
click at [327, 422] on span "Aceptar" at bounding box center [318, 425] width 49 height 13
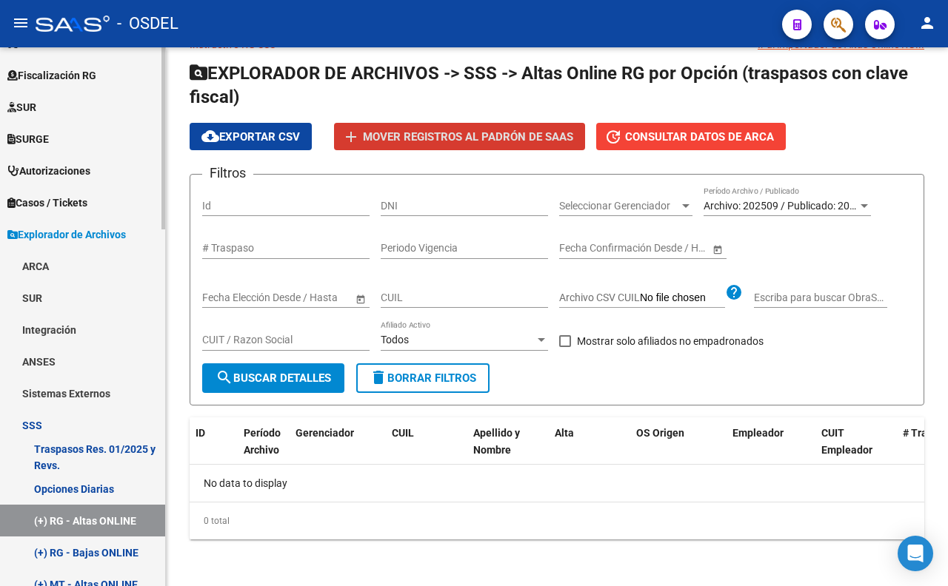
click at [127, 549] on link "(+) RG - Bajas ONLINE" at bounding box center [82, 553] width 165 height 32
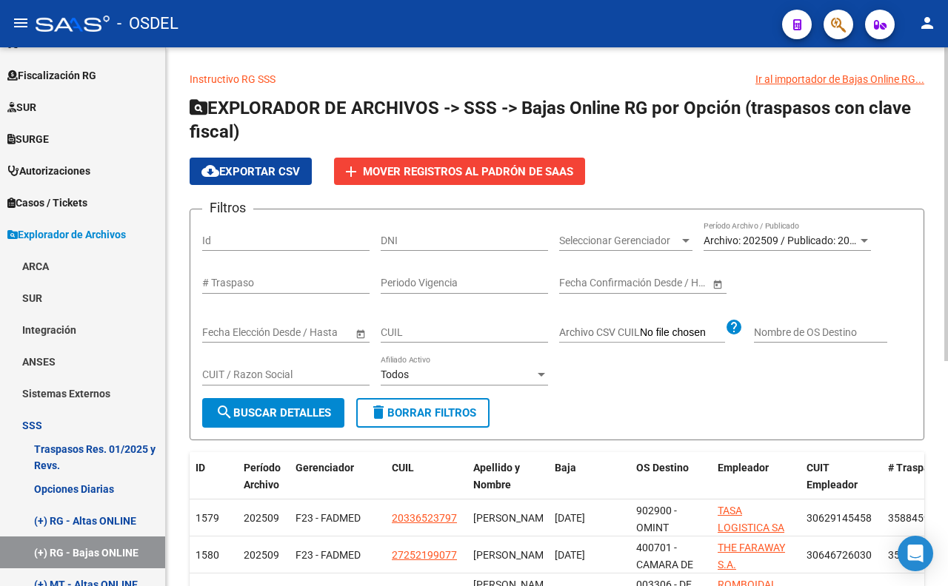
click at [297, 415] on span "search Buscar Detalles" at bounding box center [273, 413] width 116 height 13
click at [742, 242] on span "Archivo: 202509 / Publicado: 202508" at bounding box center [788, 241] width 170 height 12
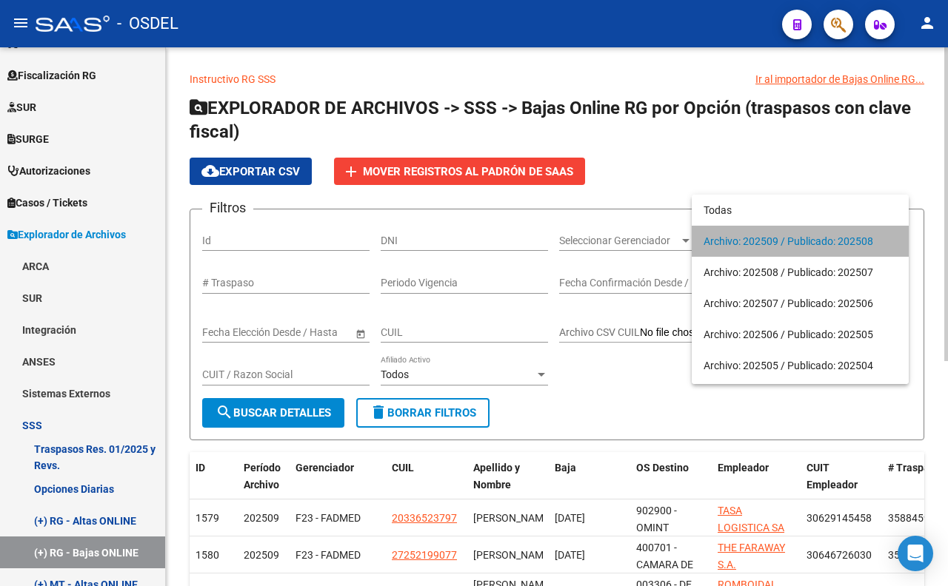
click at [742, 242] on span "Archivo: 202509 / Publicado: 202508" at bounding box center [799, 241] width 193 height 31
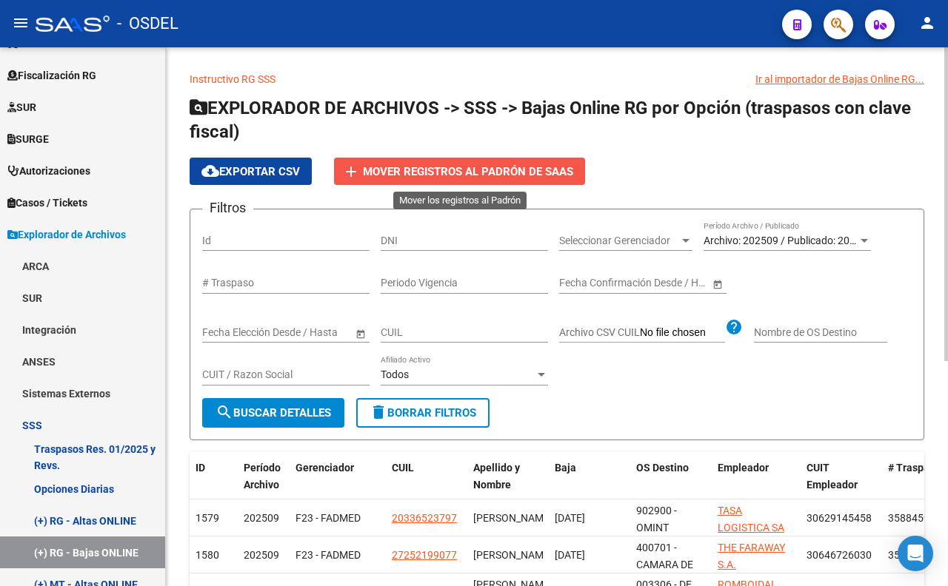
click at [512, 173] on span "Mover registros al PADRÓN de SAAS" at bounding box center [468, 171] width 210 height 13
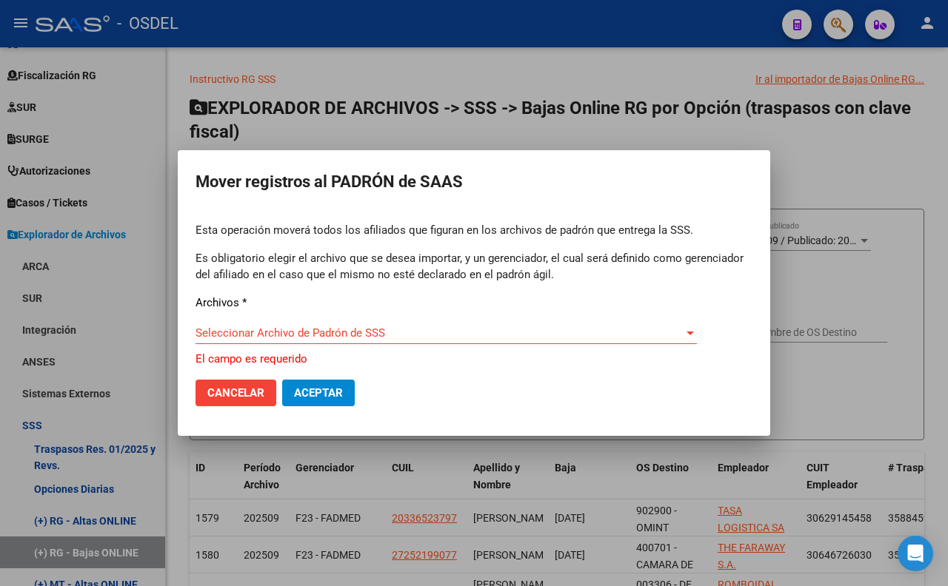
click at [349, 330] on div "Seleccionar Archivo de Padrón de SSS Seleccionar Archivo de Padrón de SSS" at bounding box center [445, 333] width 501 height 22
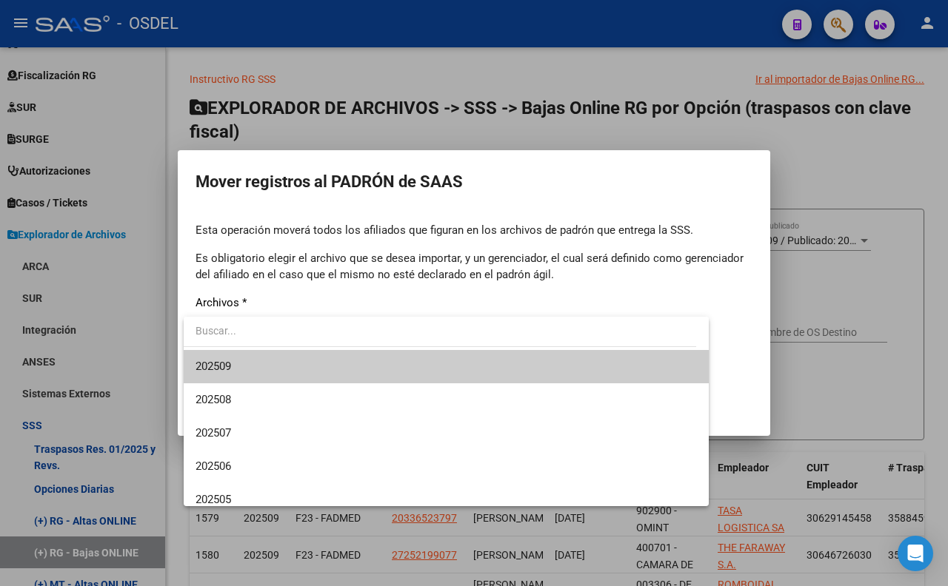
click at [339, 364] on span "202509" at bounding box center [445, 366] width 501 height 33
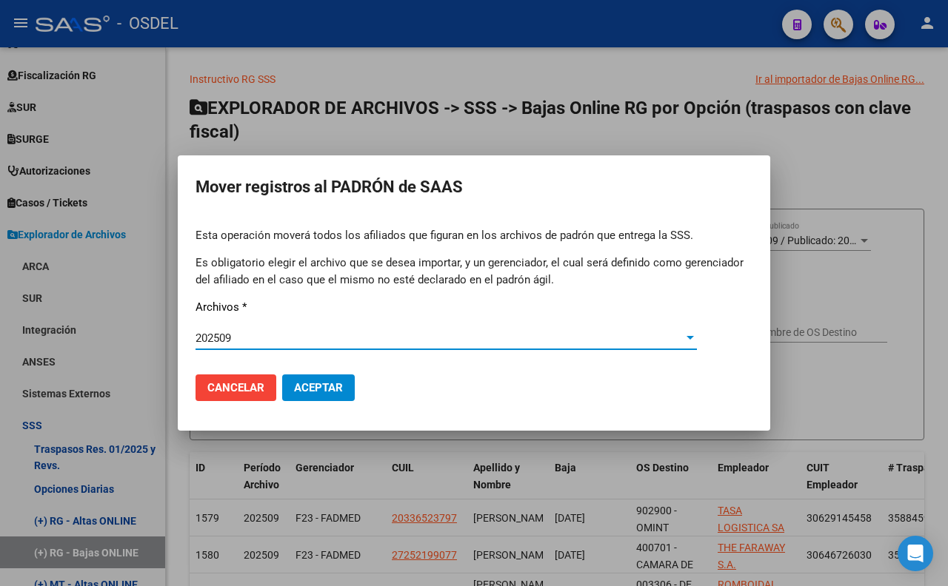
click at [318, 387] on span "Aceptar" at bounding box center [318, 387] width 49 height 13
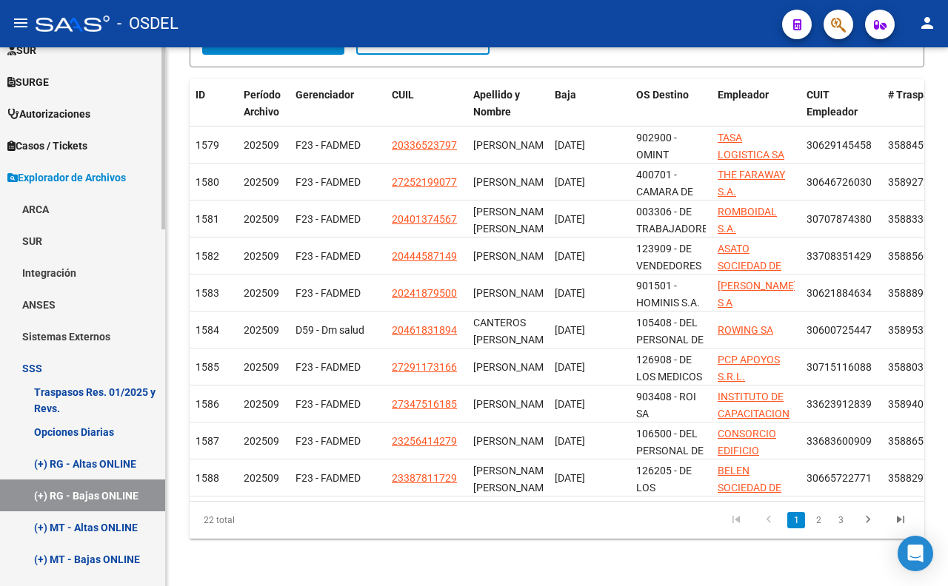
scroll to position [509, 0]
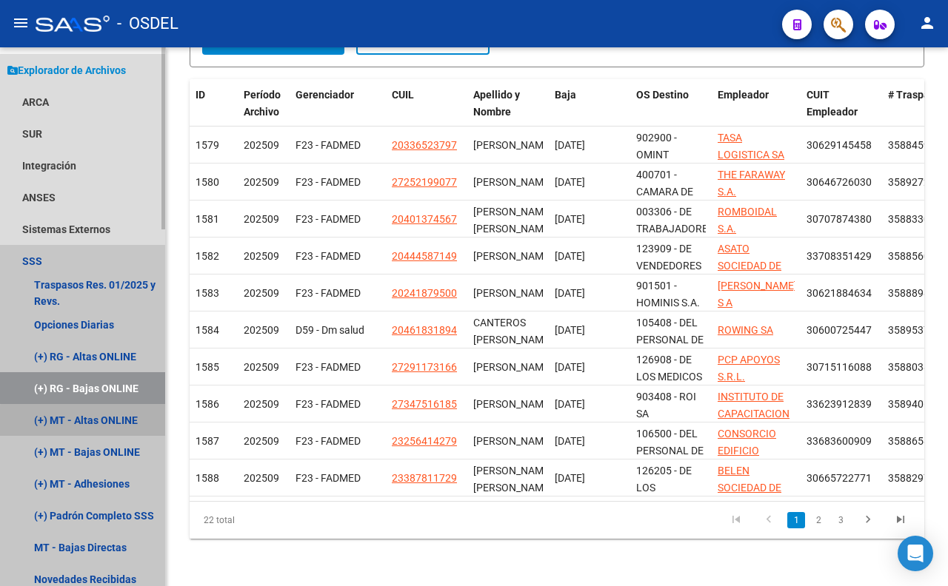
click at [118, 423] on link "(+) MT - Altas ONLINE" at bounding box center [82, 420] width 165 height 32
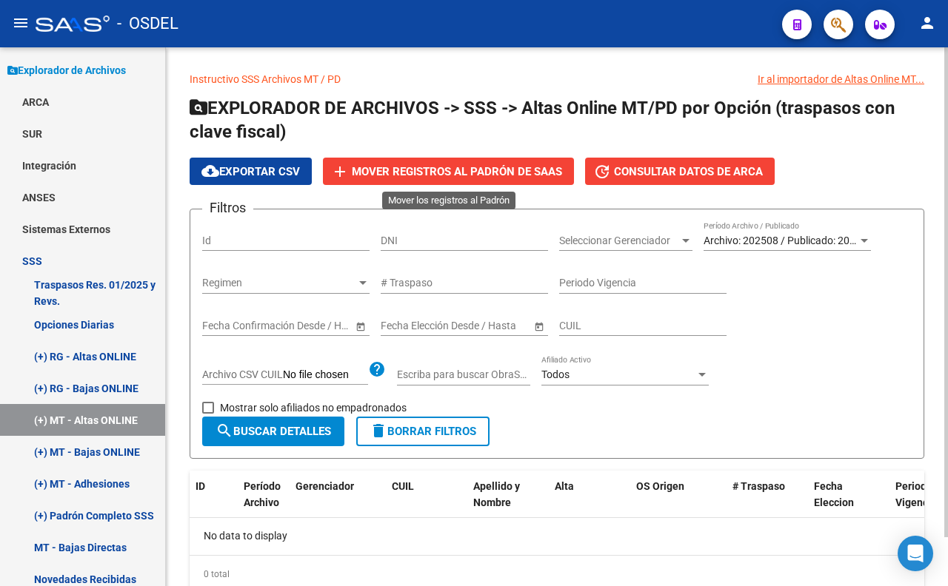
click at [491, 181] on button "add Mover registros al PADRÓN de SAAS" at bounding box center [448, 171] width 251 height 27
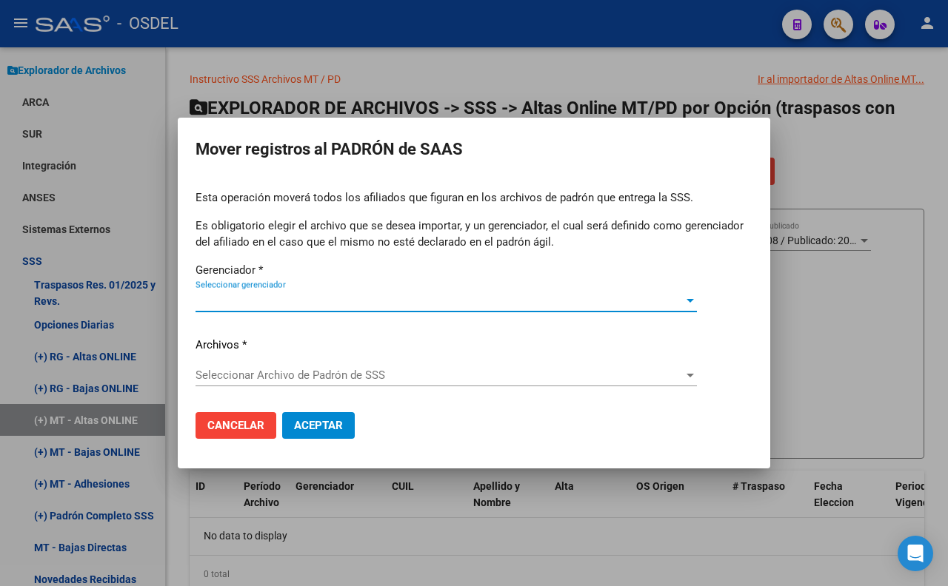
click at [449, 295] on span "Seleccionar gerenciador" at bounding box center [439, 300] width 488 height 13
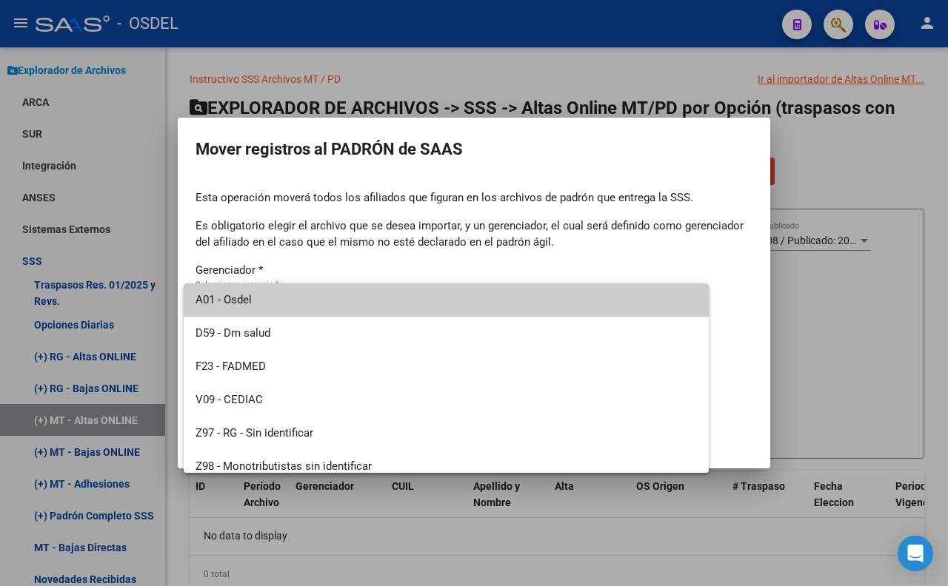
click at [815, 268] on div at bounding box center [474, 293] width 948 height 586
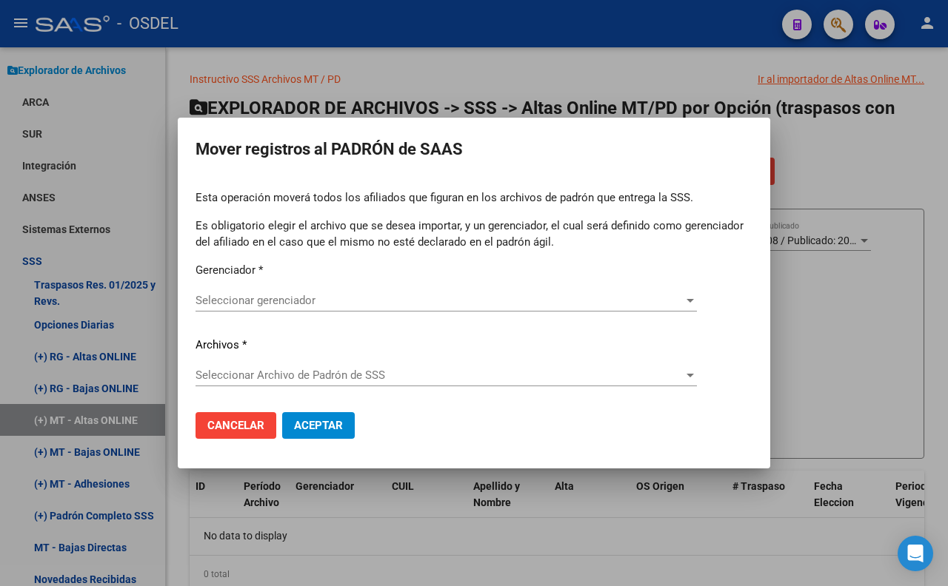
click at [843, 396] on div at bounding box center [474, 293] width 948 height 586
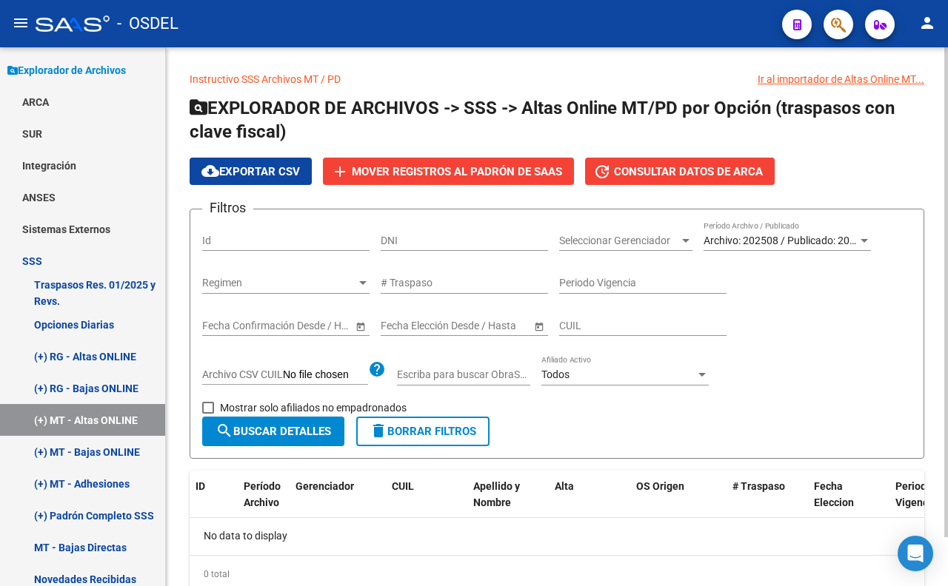
click at [312, 427] on span "search Buscar Detalles" at bounding box center [273, 431] width 116 height 13
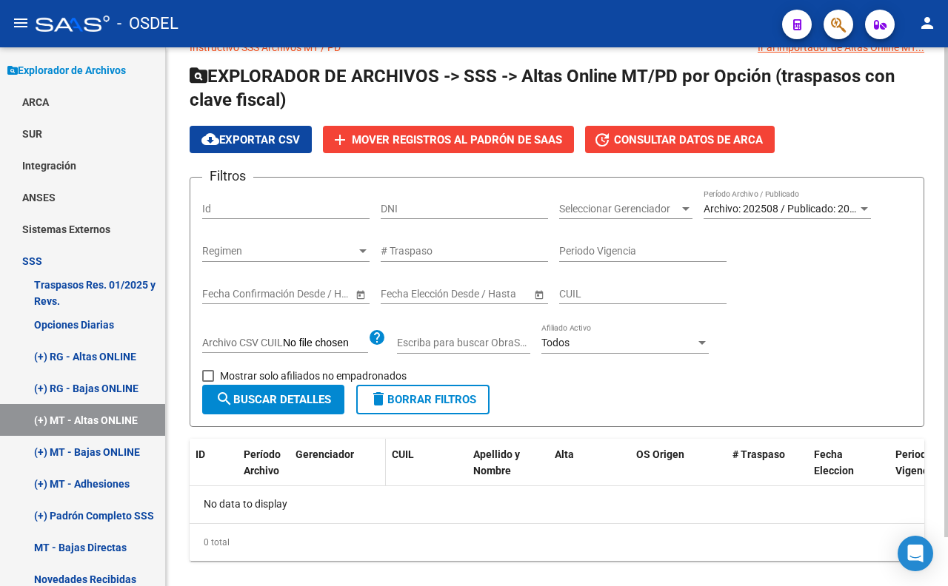
scroll to position [53, 0]
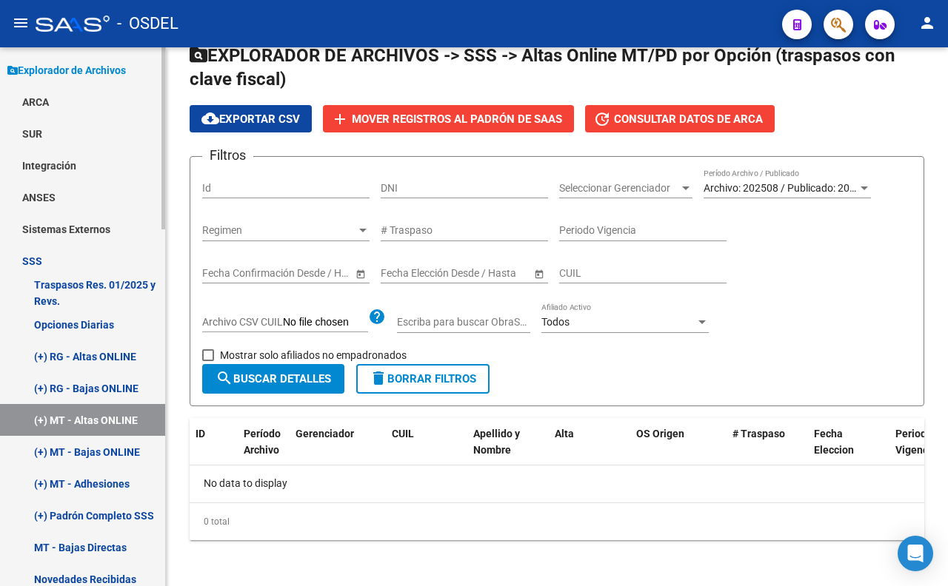
click at [127, 452] on link "(+) MT - Bajas ONLINE" at bounding box center [82, 452] width 165 height 32
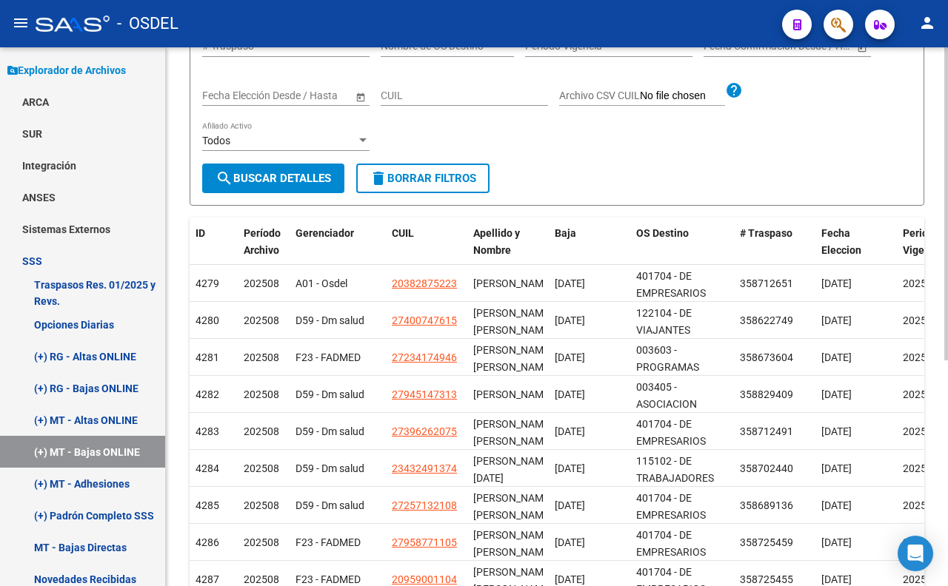
scroll to position [329, 0]
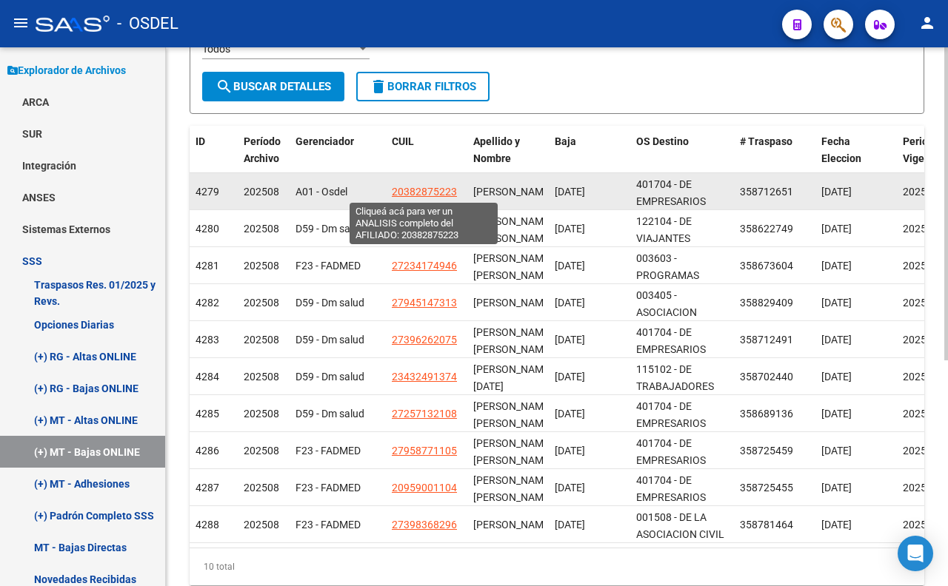
click at [429, 193] on span "20382875223" at bounding box center [424, 192] width 65 height 12
type textarea "20382875223"
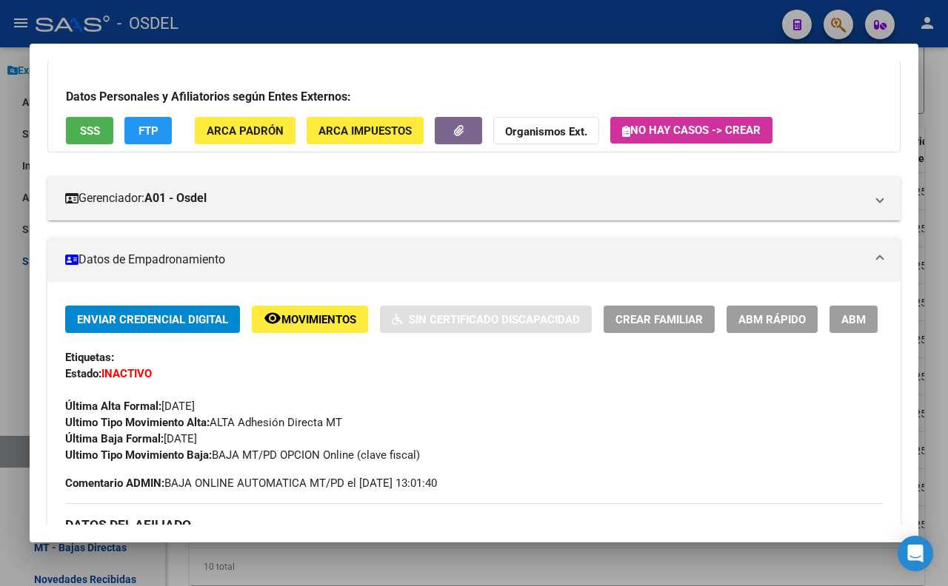
scroll to position [0, 0]
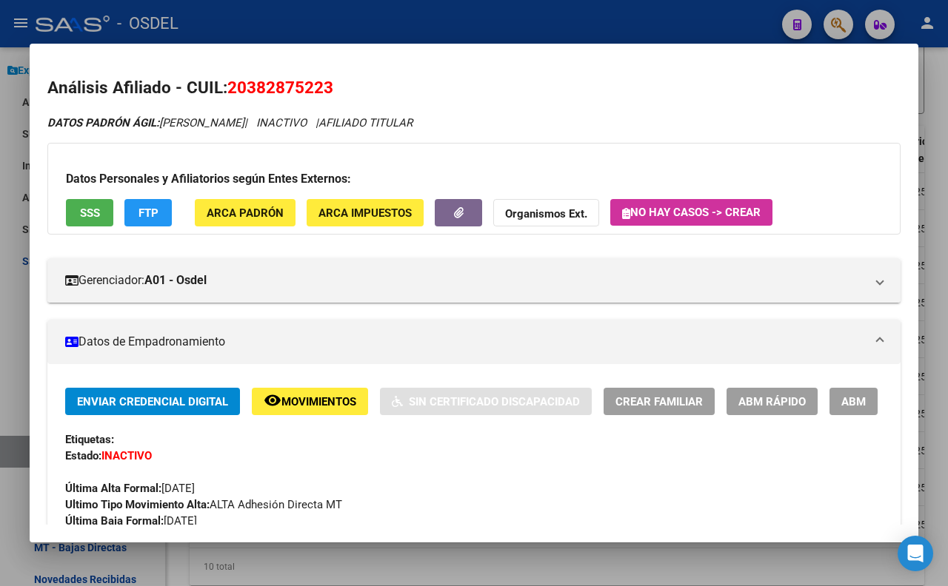
click at [80, 209] on span "SSS" at bounding box center [90, 213] width 20 height 13
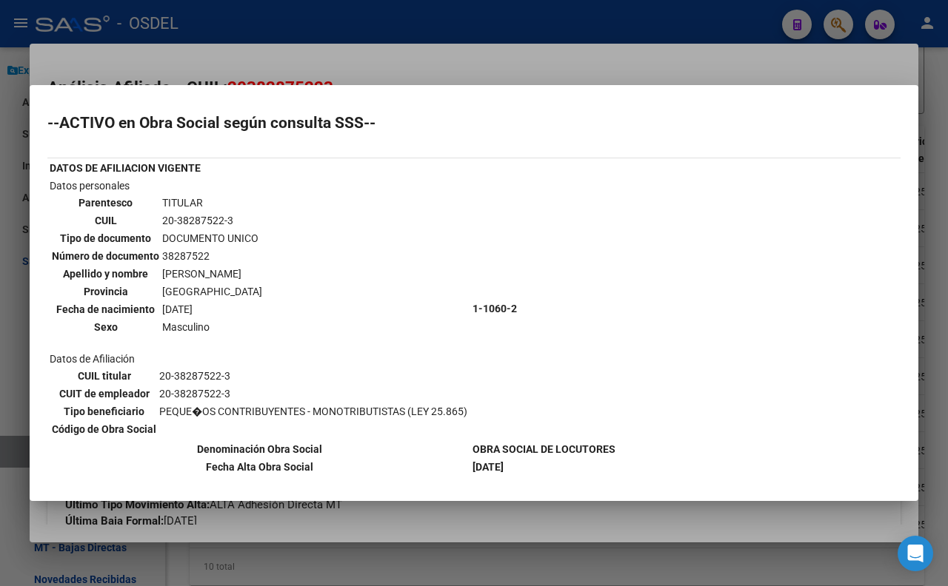
click at [534, 72] on div at bounding box center [474, 293] width 948 height 586
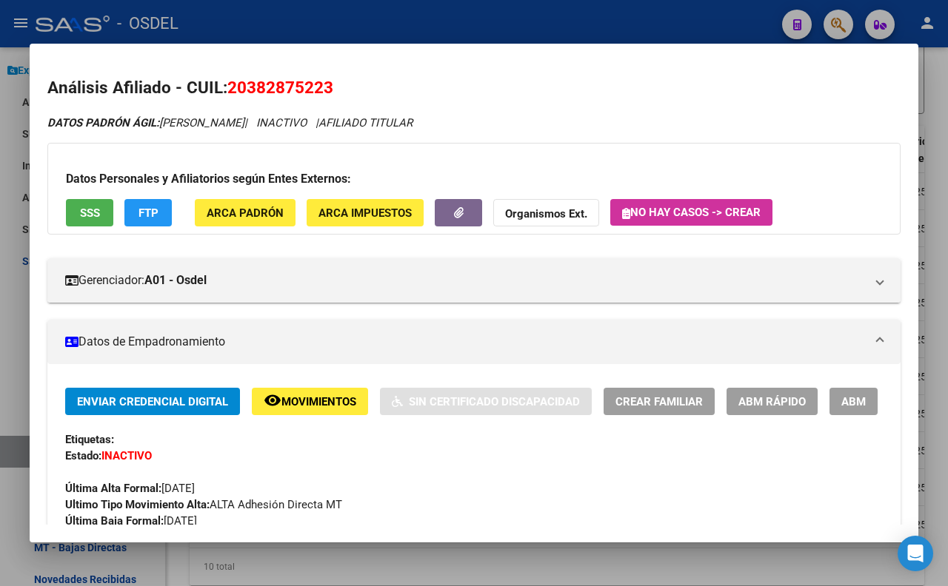
click at [561, 24] on div at bounding box center [474, 293] width 948 height 586
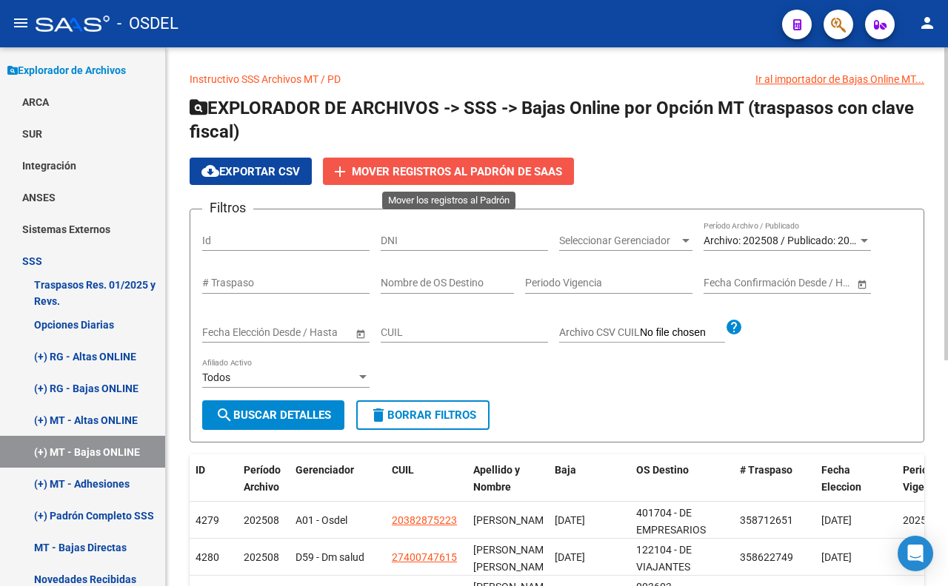
click at [486, 175] on span "Mover registros al PADRÓN de SAAS" at bounding box center [457, 171] width 210 height 13
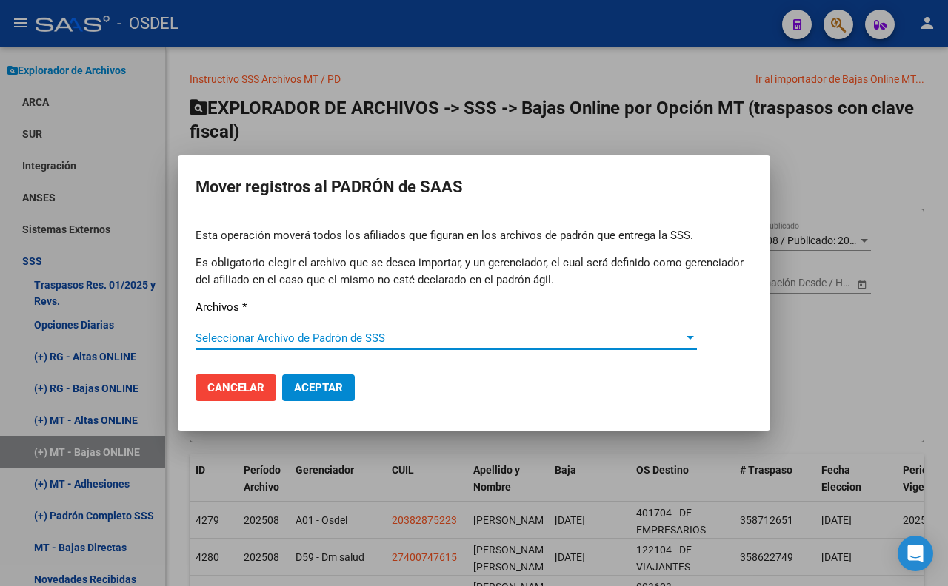
click at [363, 337] on span "Seleccionar Archivo de Padrón de SSS" at bounding box center [439, 338] width 488 height 13
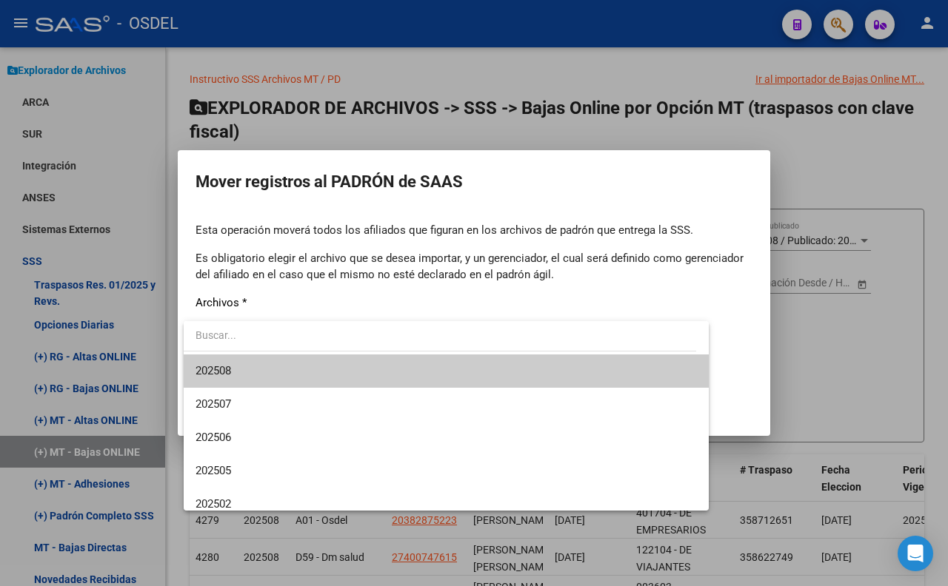
click at [358, 364] on span "202508" at bounding box center [445, 371] width 501 height 33
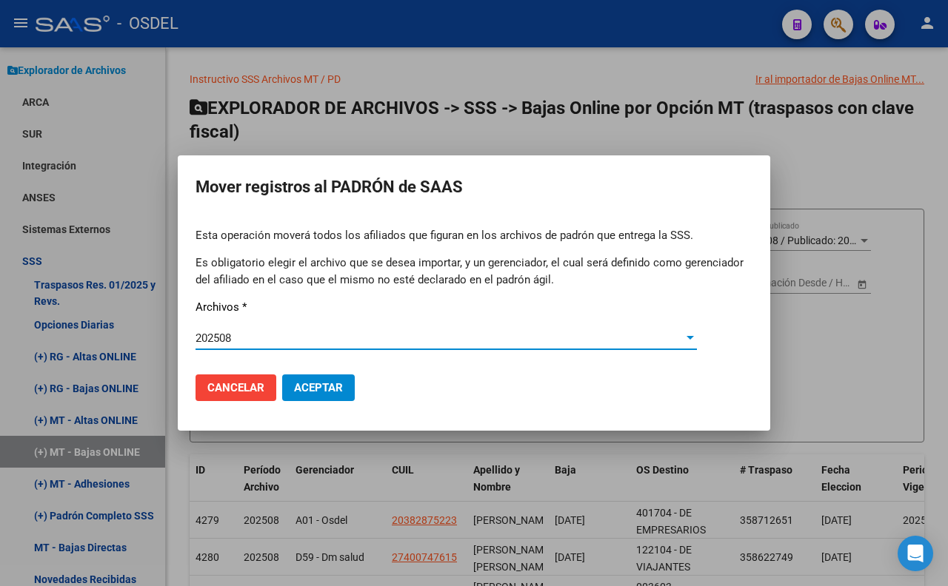
click at [328, 390] on span "Aceptar" at bounding box center [318, 387] width 49 height 13
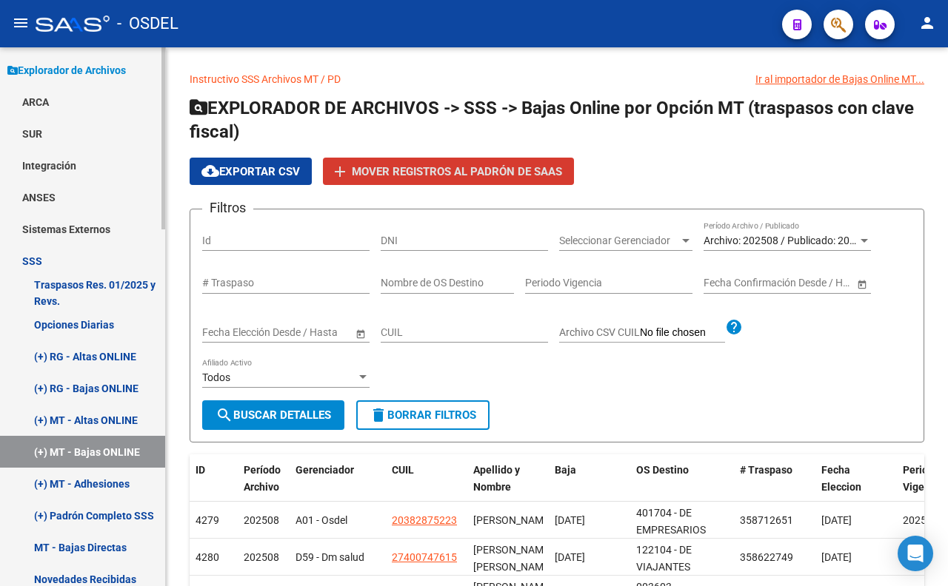
click at [99, 481] on link "(+) MT - Adhesiones" at bounding box center [82, 484] width 165 height 32
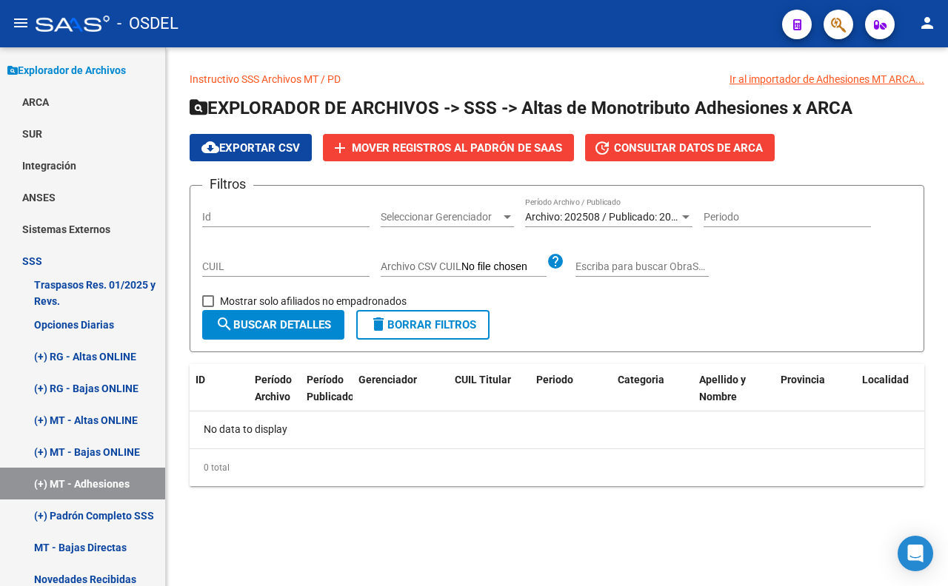
click at [301, 328] on span "search Buscar Detalles" at bounding box center [273, 324] width 116 height 13
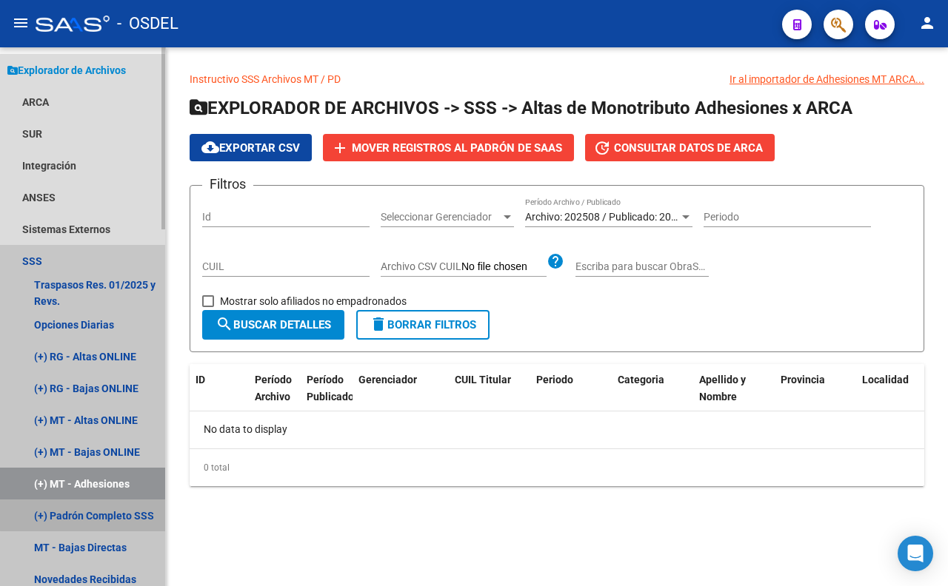
click at [143, 509] on link "(+) Padrón Completo SSS" at bounding box center [82, 516] width 165 height 32
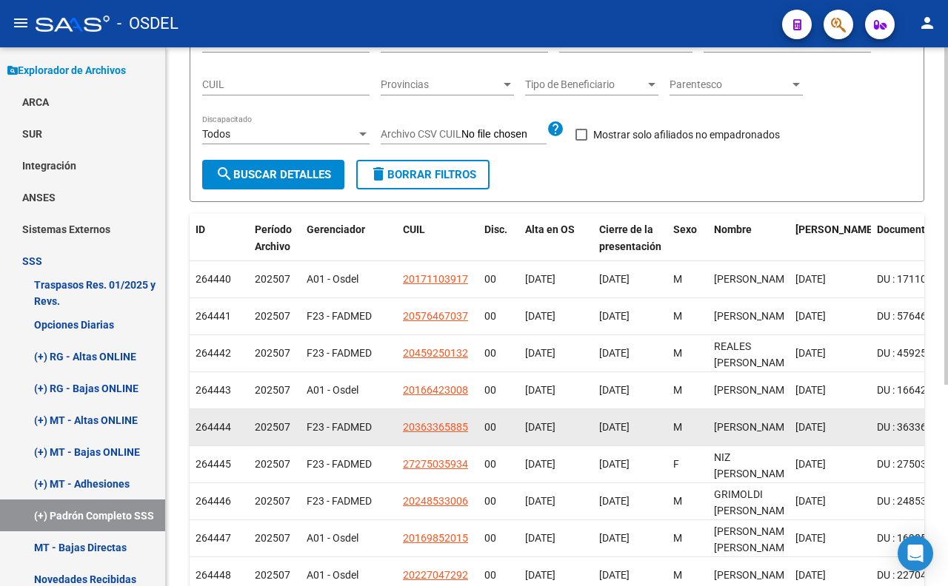
scroll to position [157, 0]
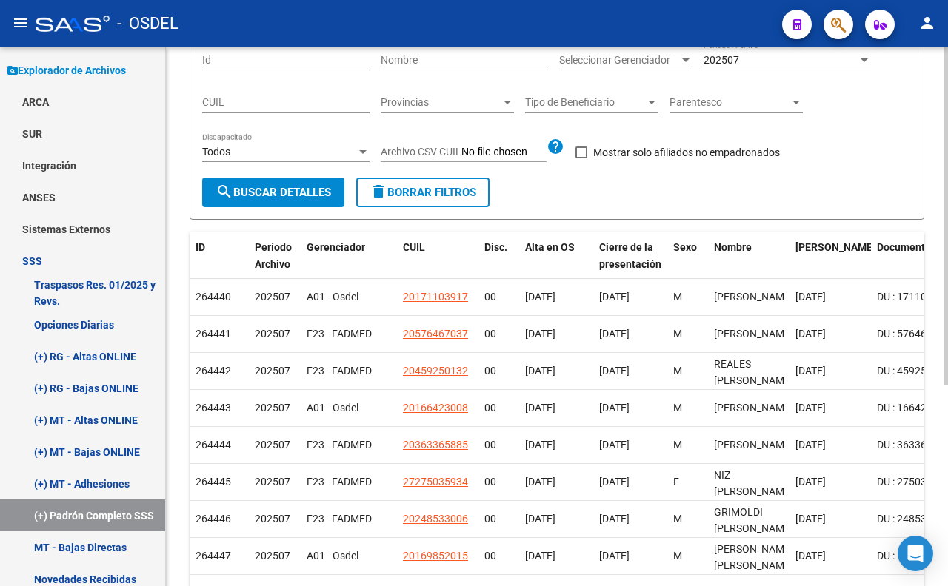
click at [587, 153] on span at bounding box center [581, 153] width 12 height 12
click at [581, 158] on input "Mostrar solo afiliados no empadronados" at bounding box center [581, 158] width 1 height 1
click at [304, 202] on button "search Buscar Detalles" at bounding box center [273, 193] width 142 height 30
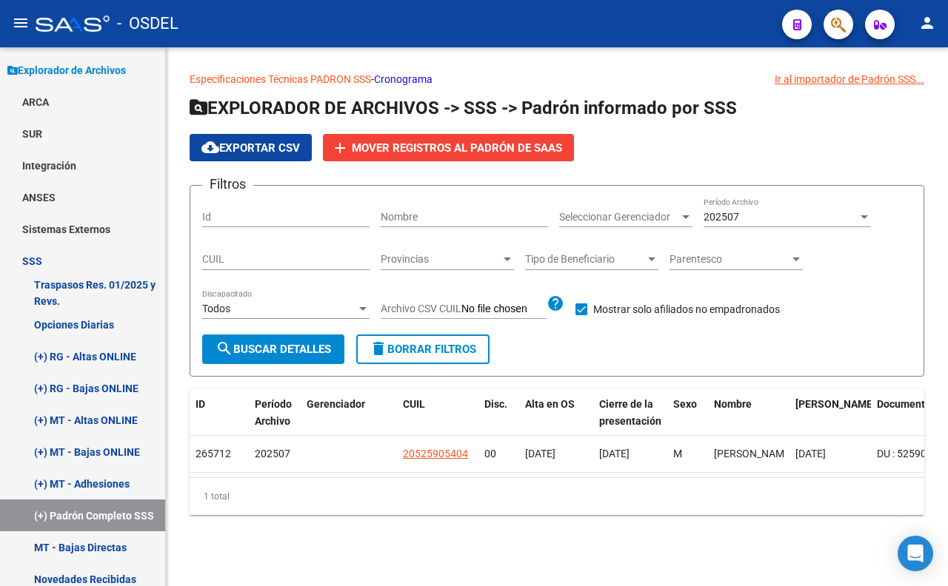
scroll to position [0, 0]
click at [585, 311] on span at bounding box center [581, 310] width 12 height 12
click at [581, 315] on input "Mostrar solo afiliados no empadronados" at bounding box center [581, 315] width 1 height 1
checkbox input "false"
click at [296, 359] on button "search Buscar Detalles" at bounding box center [273, 350] width 142 height 30
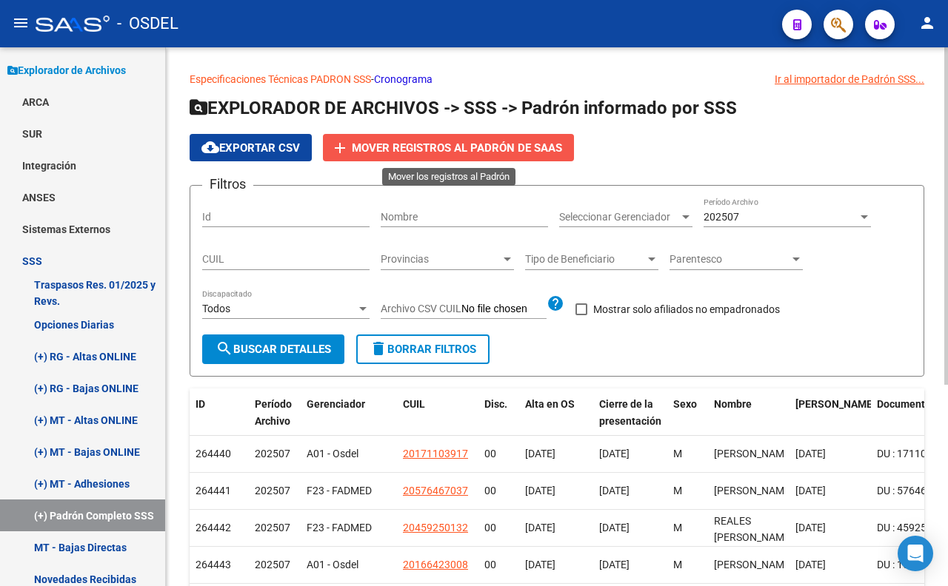
click at [408, 153] on span "Mover registros al PADRÓN de SAAS" at bounding box center [457, 147] width 210 height 13
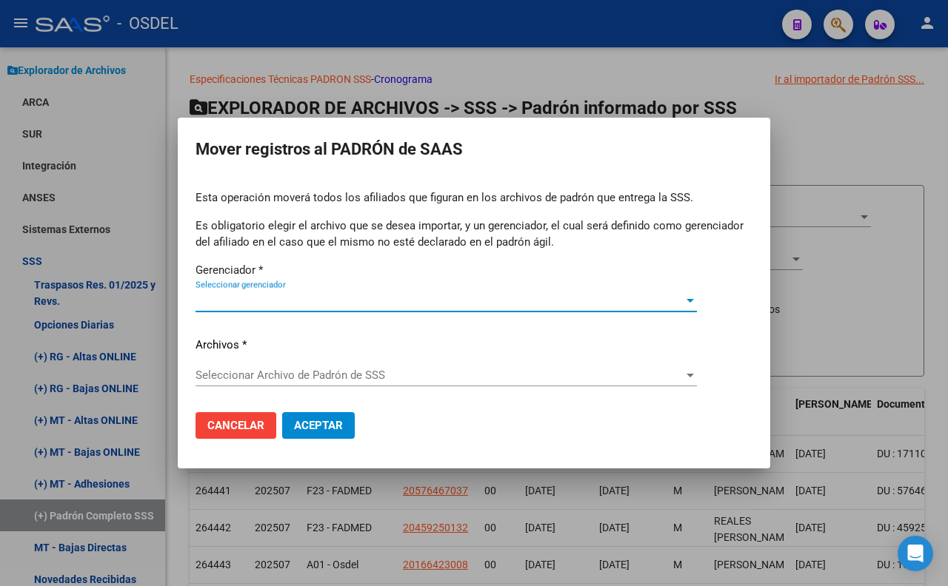
click at [355, 291] on div "Seleccionar gerenciador Seleccionar gerenciador" at bounding box center [445, 301] width 501 height 22
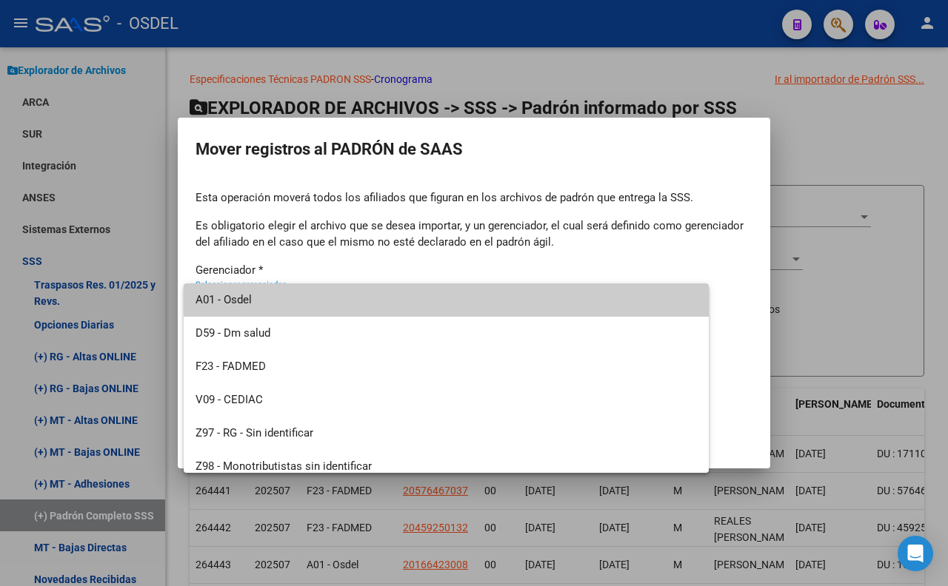
scroll to position [43, 0]
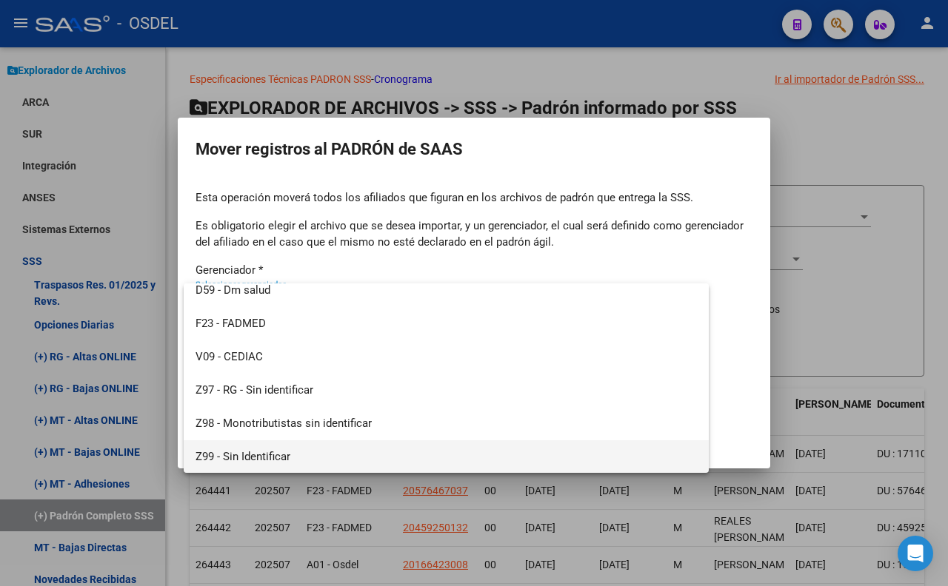
click at [370, 449] on span "Z99 - Sin Identificar" at bounding box center [445, 457] width 501 height 33
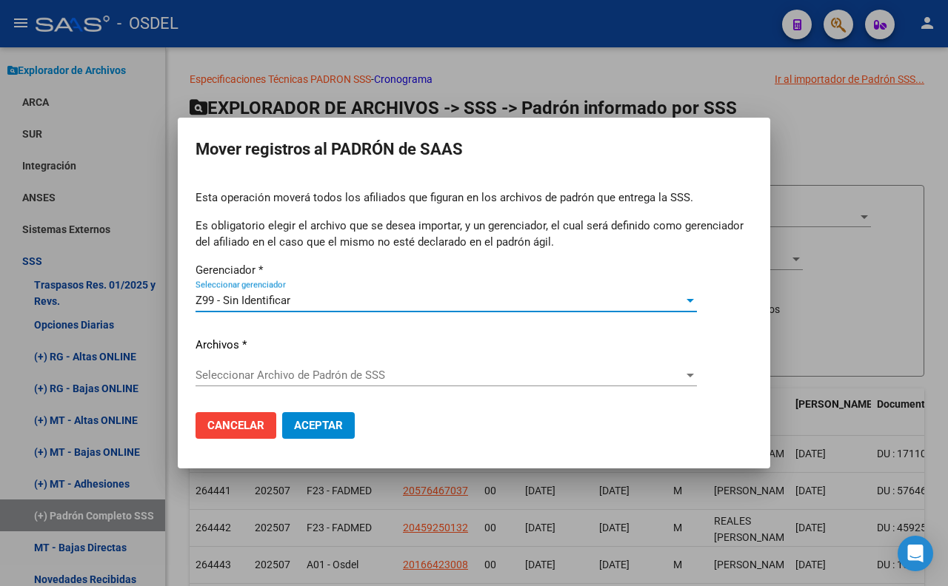
click at [580, 381] on span "Seleccionar Archivo de Padrón de SSS" at bounding box center [439, 375] width 488 height 13
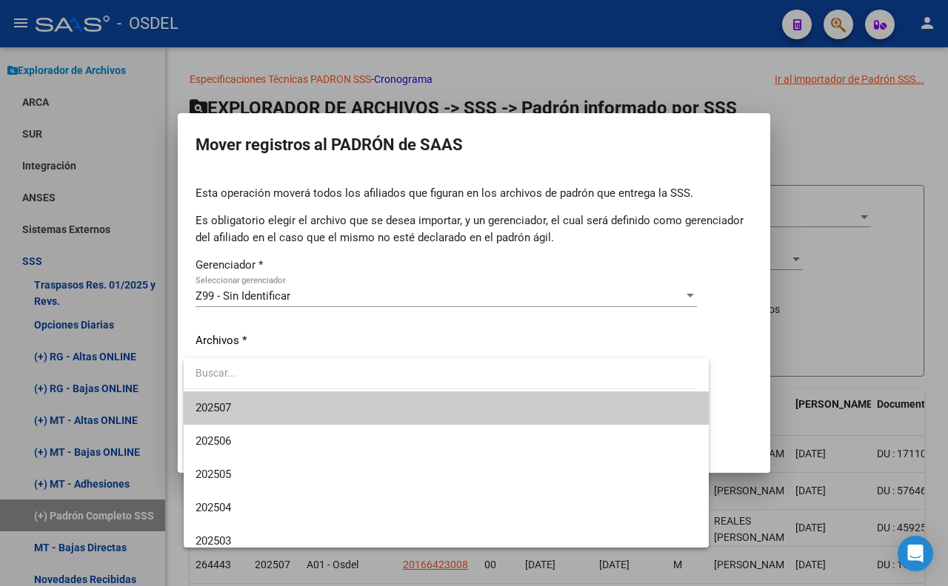
click at [572, 401] on span "202507" at bounding box center [445, 408] width 501 height 33
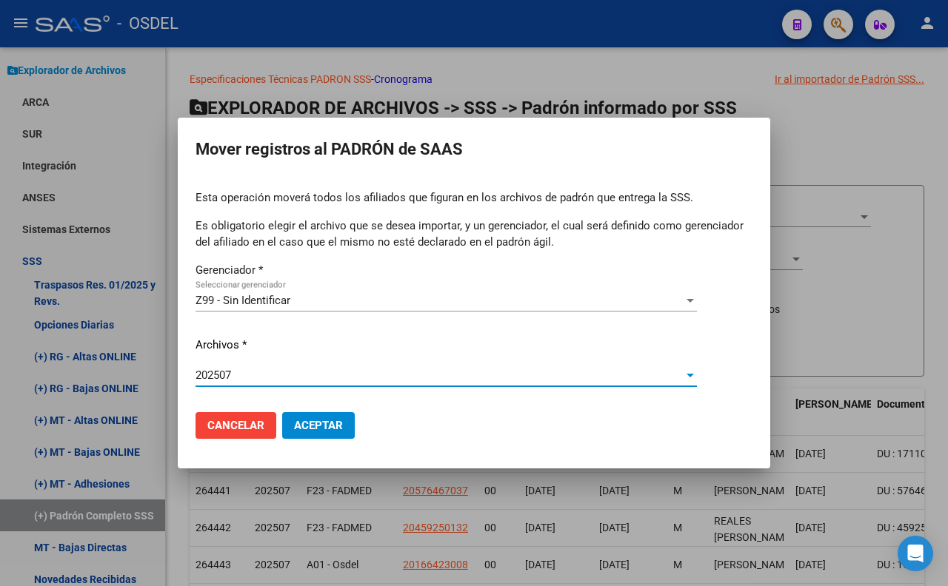
click at [613, 378] on div "202507" at bounding box center [439, 375] width 488 height 13
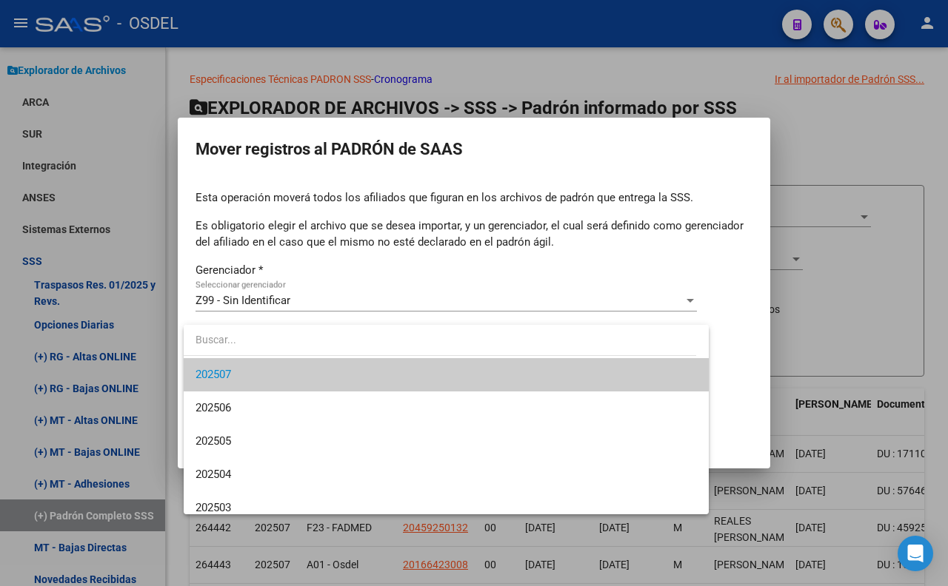
click at [790, 316] on div at bounding box center [474, 293] width 948 height 586
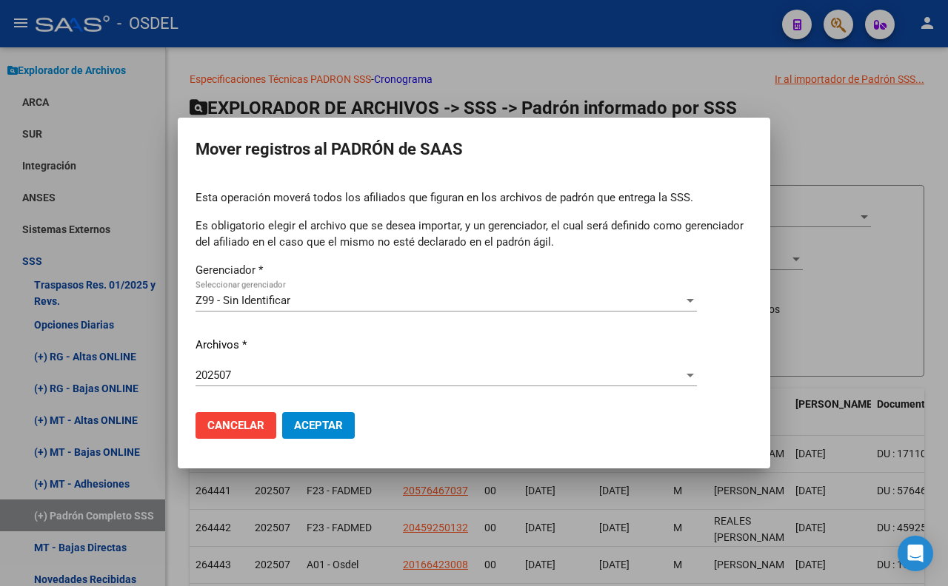
click at [791, 316] on div at bounding box center [474, 293] width 948 height 586
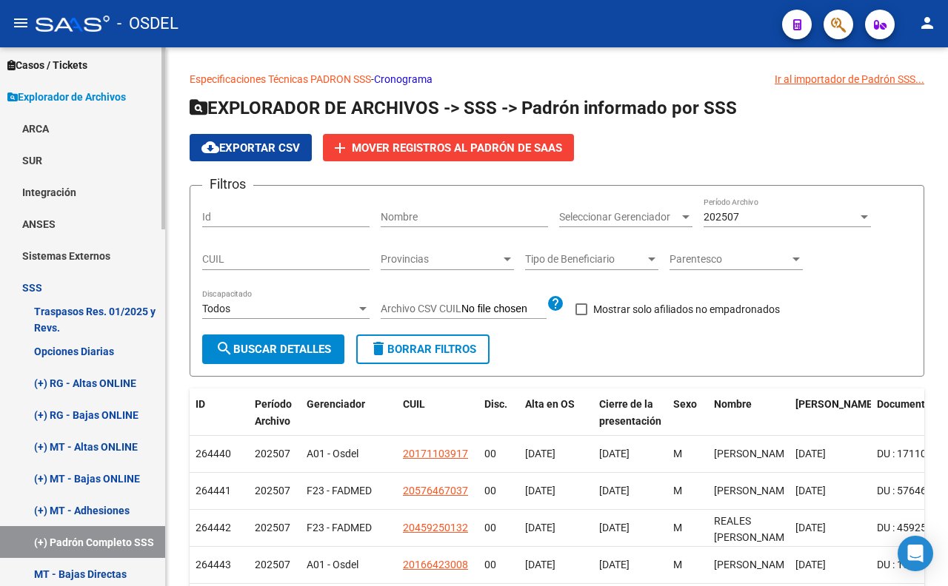
scroll to position [400, 0]
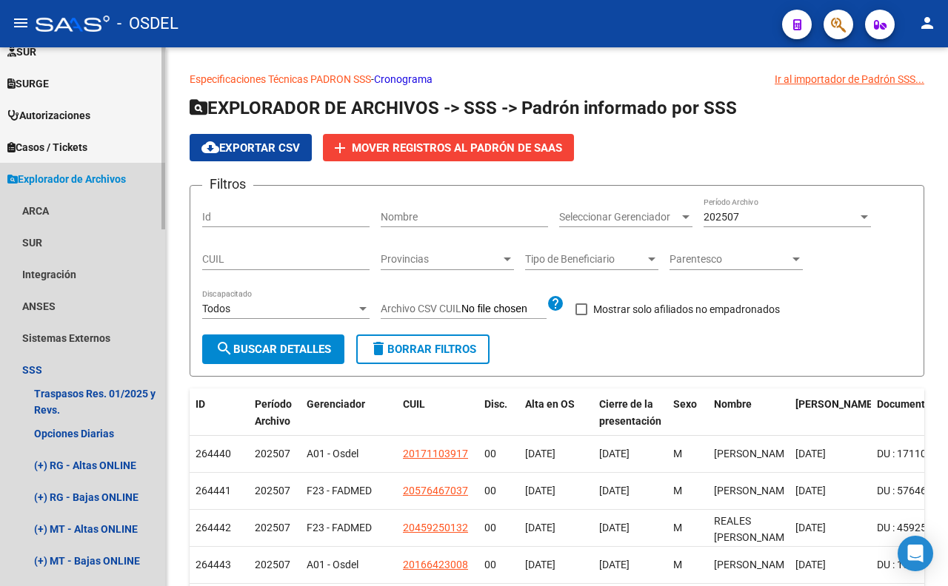
click at [106, 180] on span "Explorador de Archivos" at bounding box center [66, 179] width 118 height 16
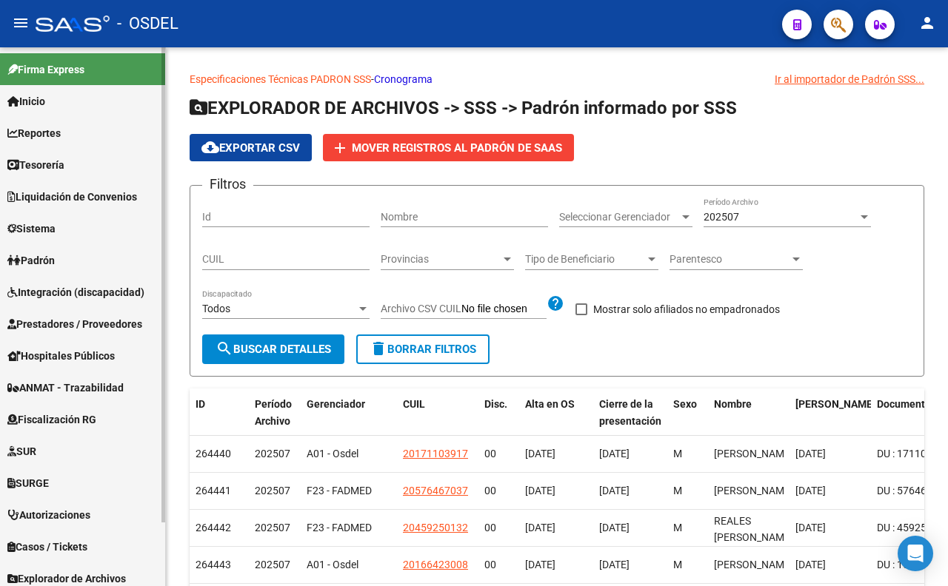
scroll to position [71, 0]
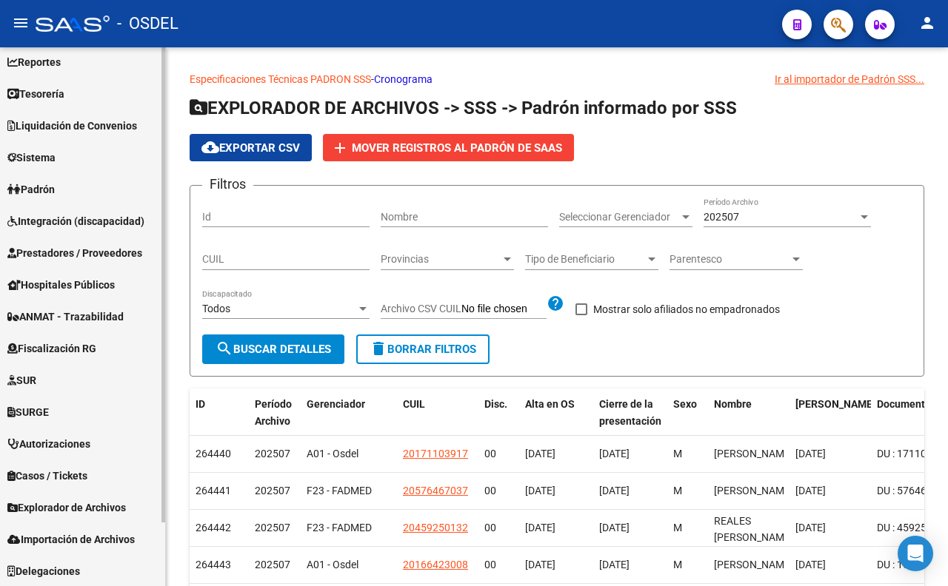
click at [72, 184] on link "Padrón" at bounding box center [82, 189] width 165 height 32
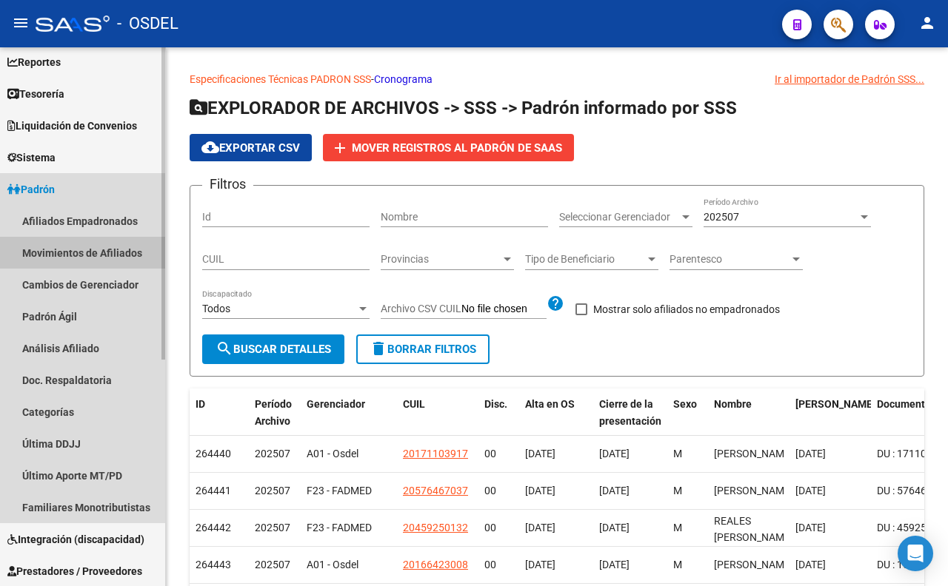
click at [94, 245] on link "Movimientos de Afiliados" at bounding box center [82, 253] width 165 height 32
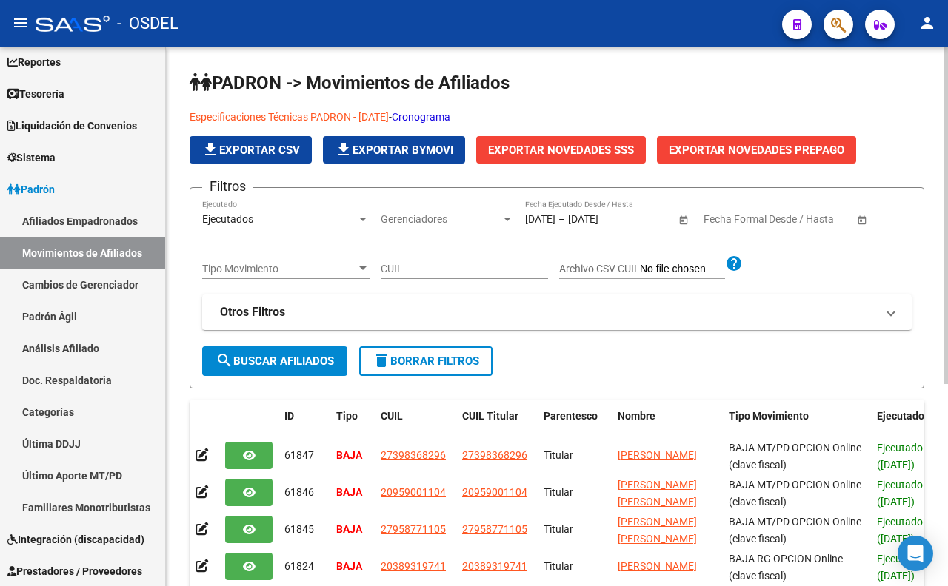
click at [332, 223] on div "Ejecutados" at bounding box center [279, 219] width 154 height 13
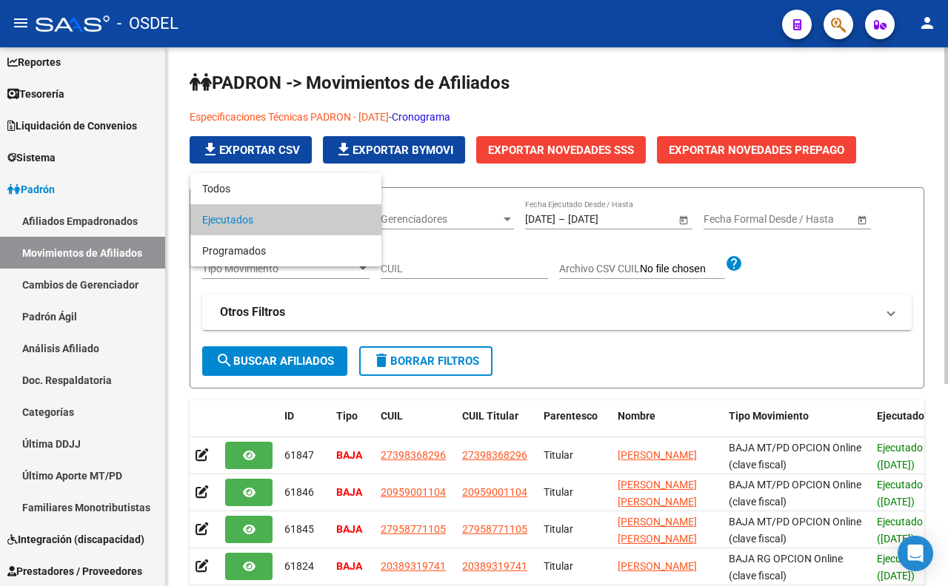
click at [332, 223] on span "Ejecutados" at bounding box center [285, 219] width 167 height 31
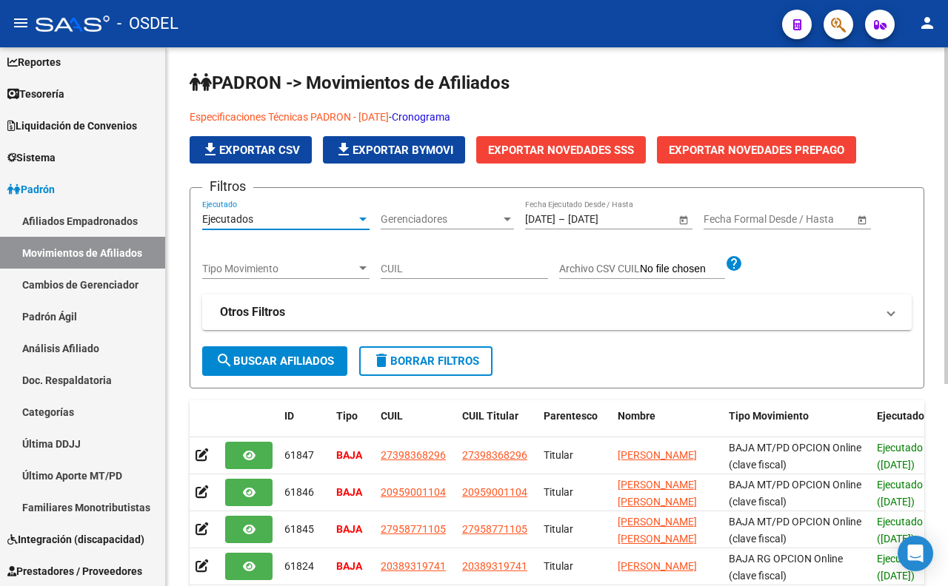
click at [420, 219] on span "Gerenciadores" at bounding box center [441, 219] width 120 height 13
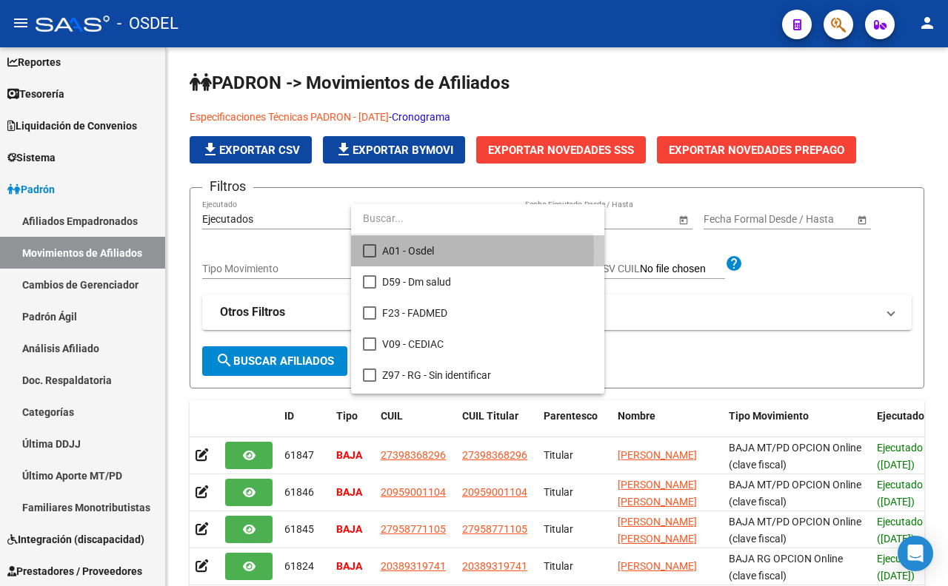
click at [375, 252] on mat-pseudo-checkbox at bounding box center [369, 250] width 13 height 13
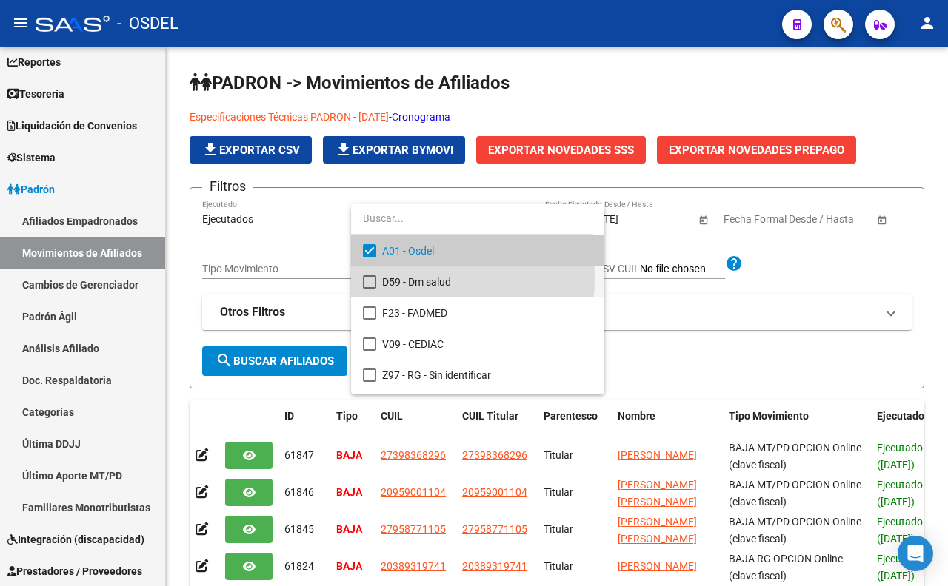
click at [367, 277] on mat-pseudo-checkbox at bounding box center [369, 281] width 13 height 13
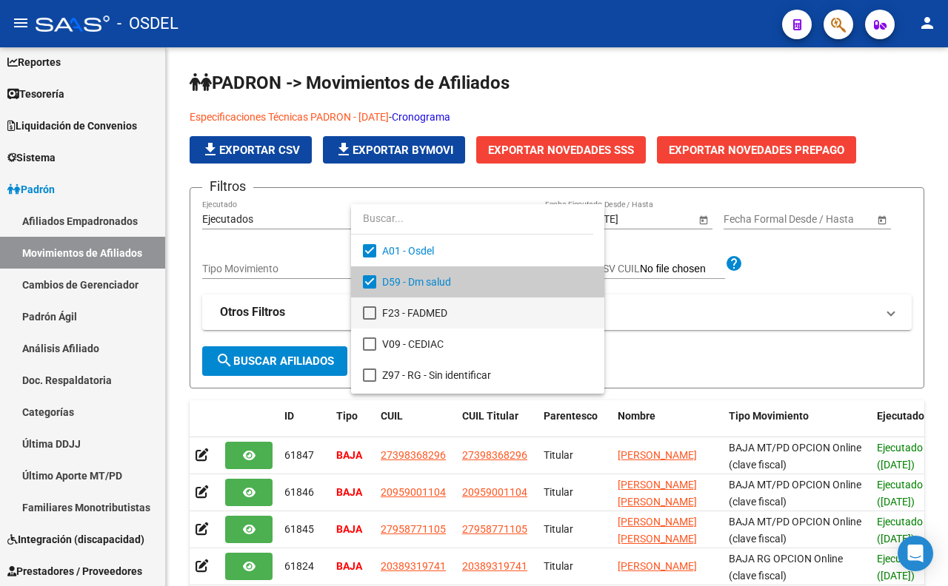
click at [368, 313] on mat-pseudo-checkbox at bounding box center [369, 313] width 13 height 13
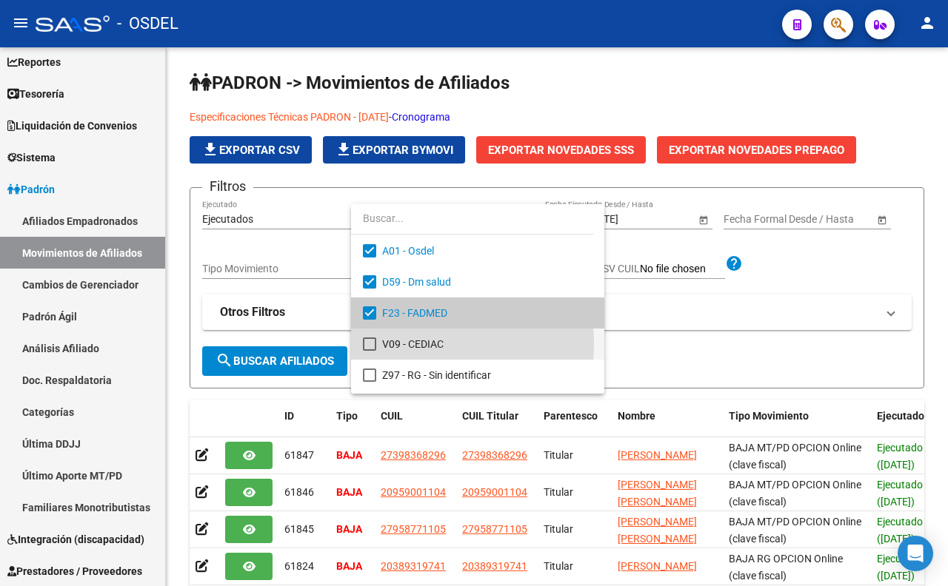
click at [369, 344] on mat-pseudo-checkbox at bounding box center [369, 344] width 13 height 13
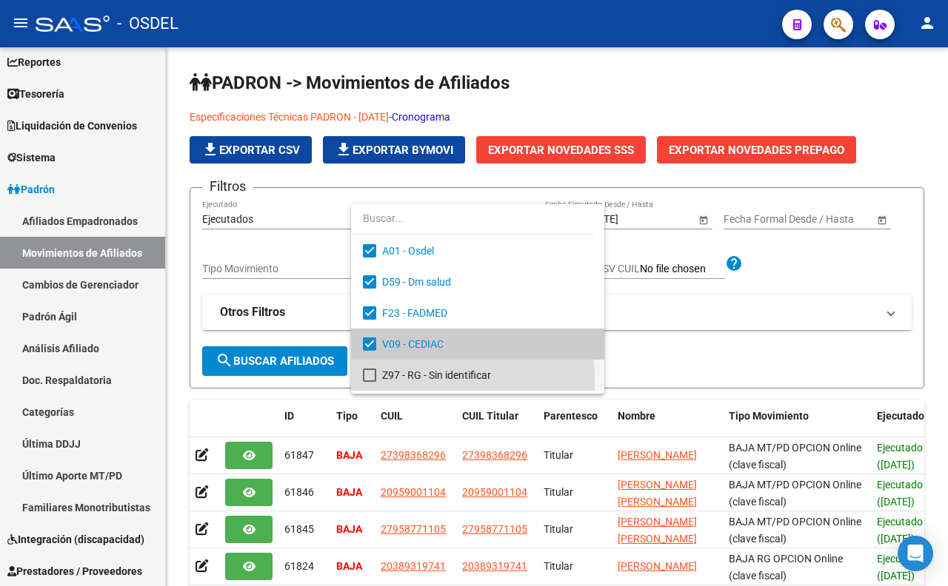
click at [365, 380] on mat-pseudo-checkbox at bounding box center [369, 375] width 13 height 13
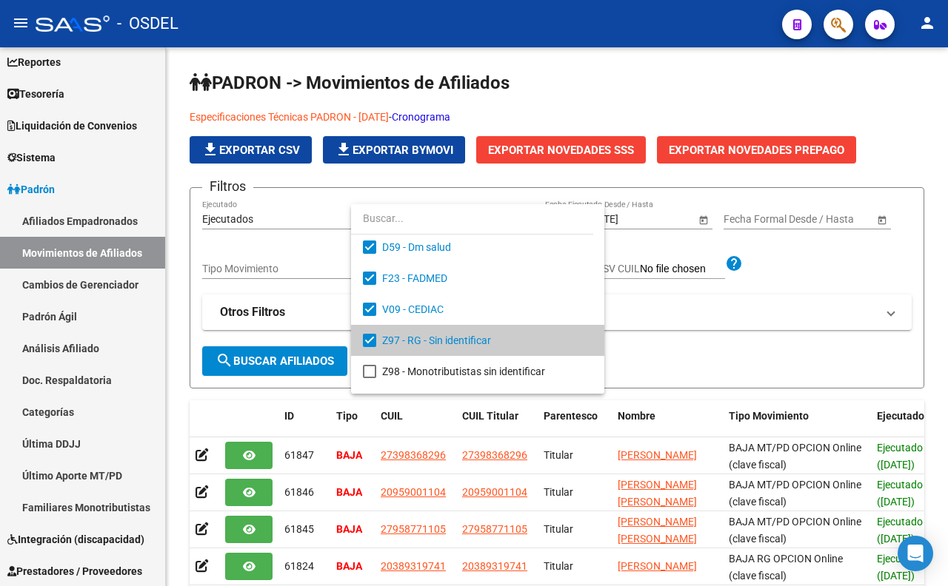
scroll to position [59, 0]
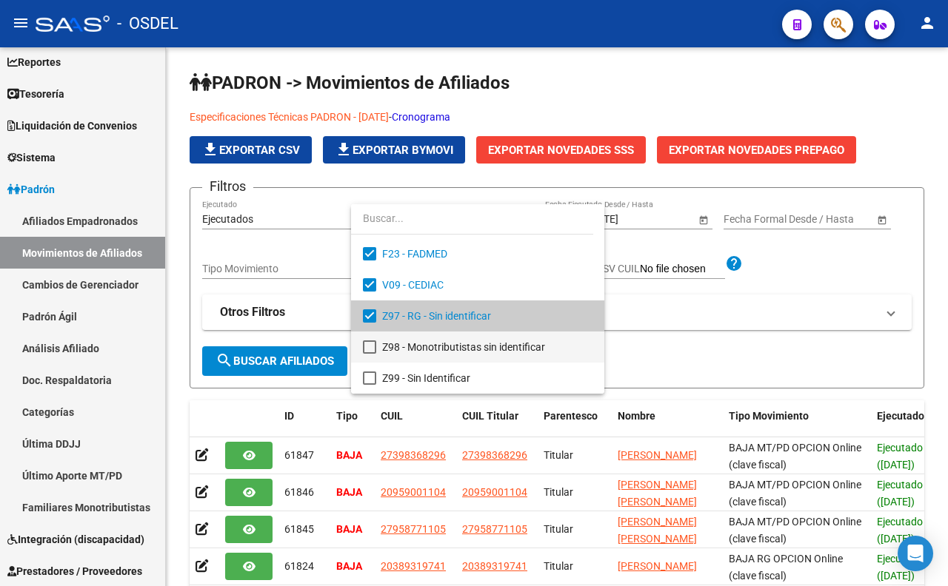
click at [375, 346] on mat-pseudo-checkbox at bounding box center [369, 347] width 13 height 13
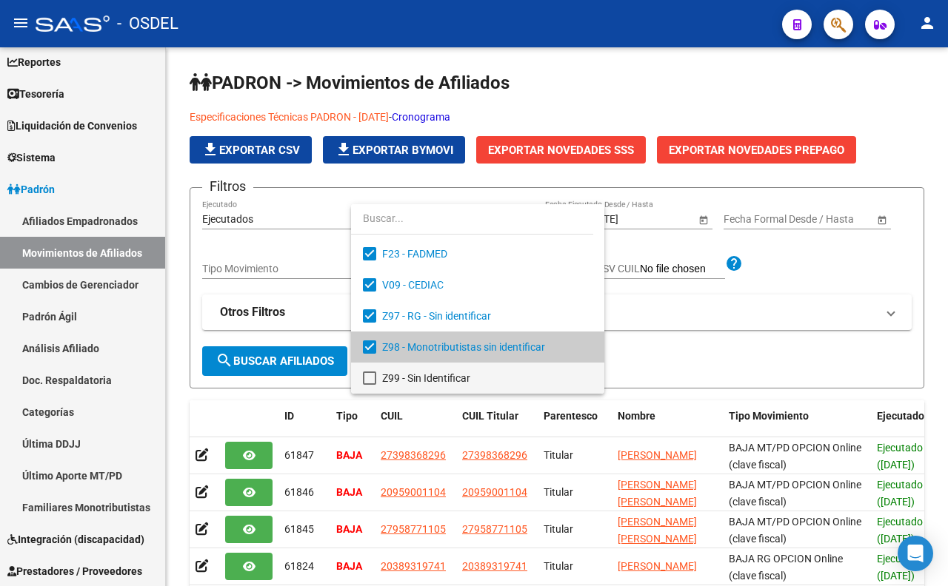
click at [370, 372] on mat-pseudo-checkbox at bounding box center [369, 378] width 13 height 13
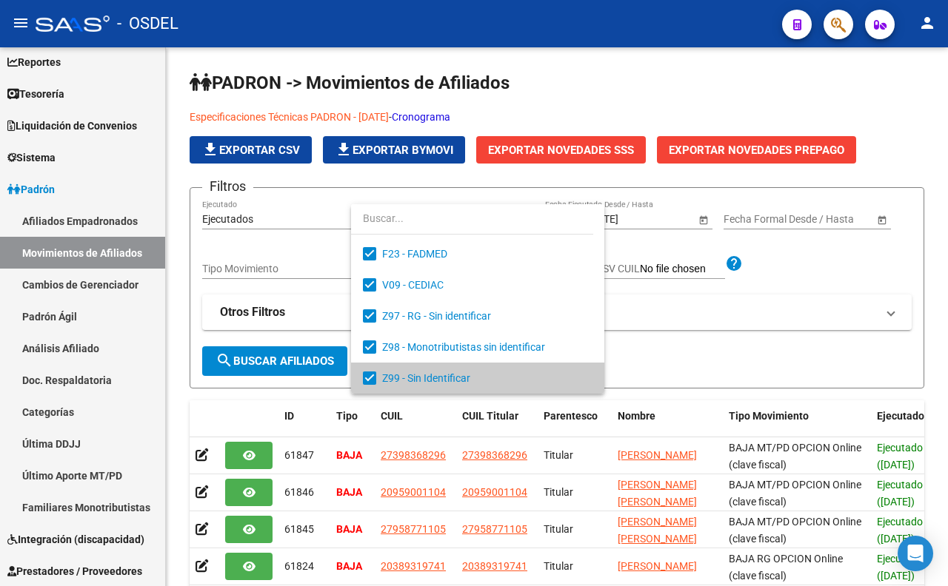
click at [642, 315] on div at bounding box center [474, 293] width 948 height 586
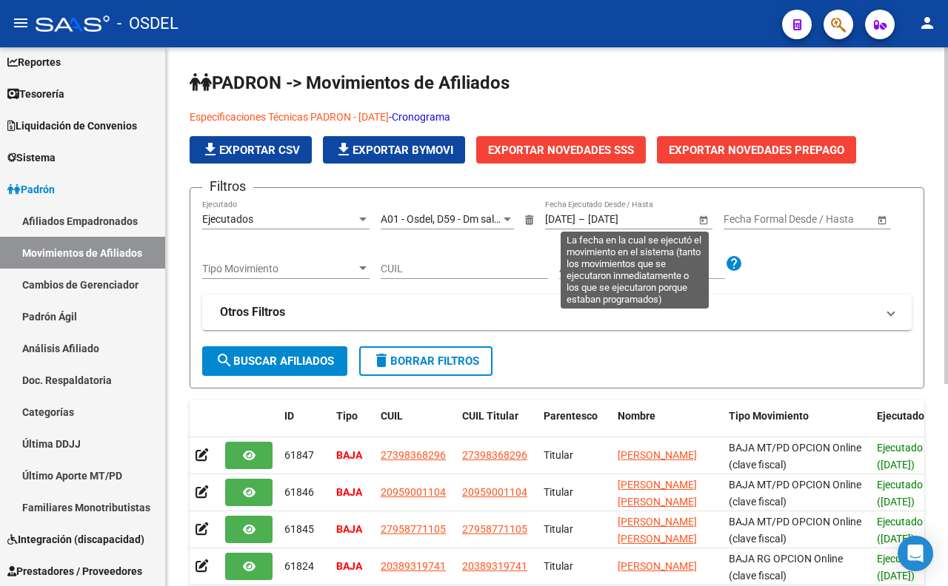
click at [701, 223] on span "Open calendar" at bounding box center [704, 220] width 36 height 36
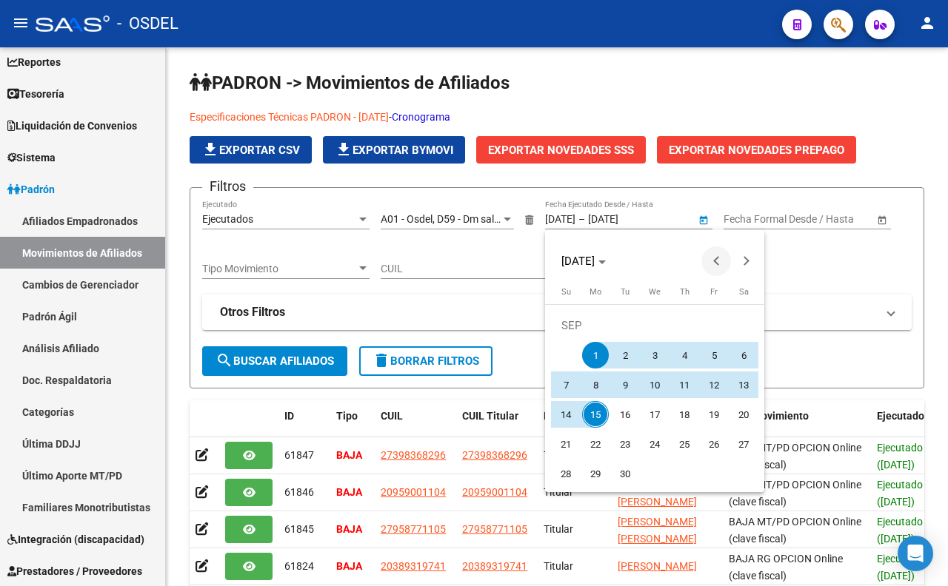
click at [711, 257] on span "Previous month" at bounding box center [716, 262] width 30 height 30
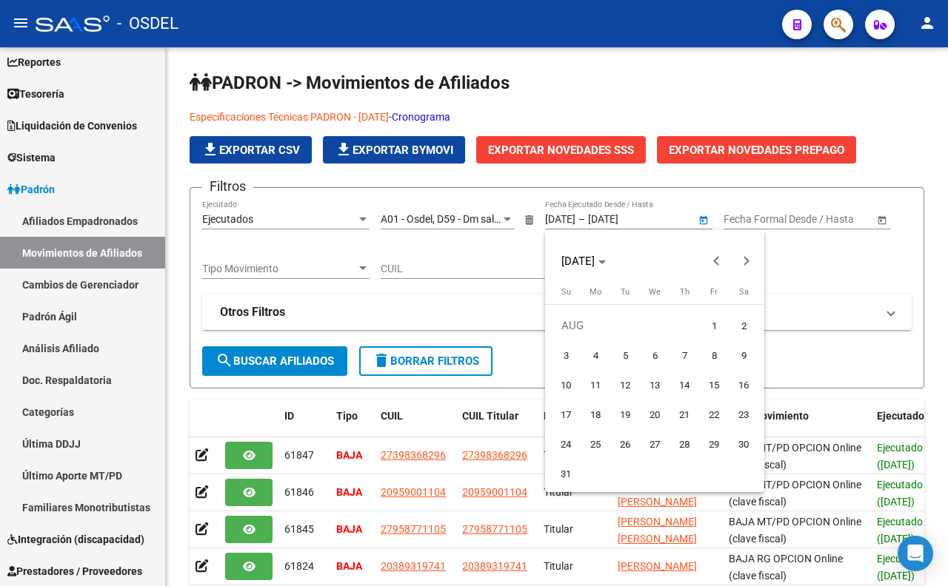
click at [711, 323] on span "1" at bounding box center [713, 325] width 27 height 27
type input "[DATE]"
click at [738, 264] on span "Next month" at bounding box center [746, 262] width 30 height 30
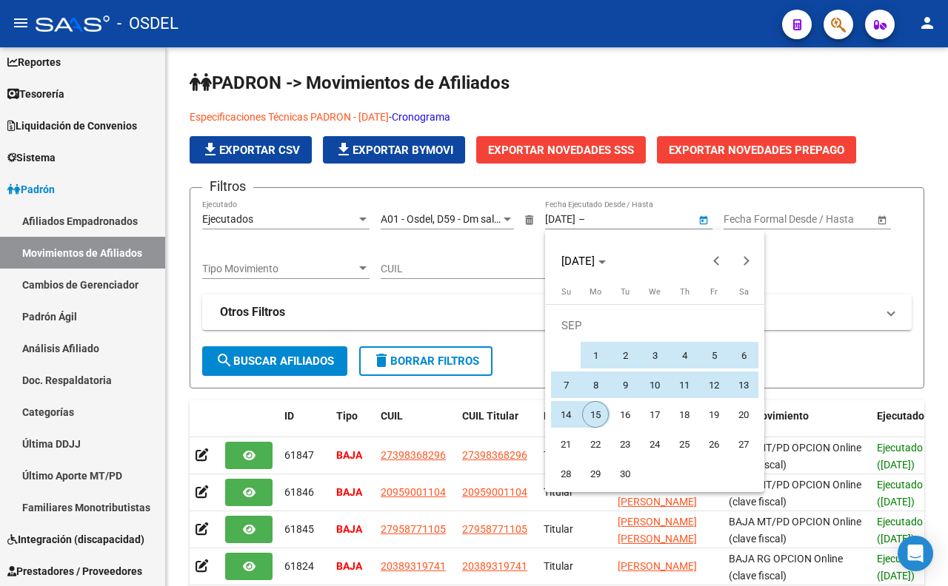
click at [592, 407] on span "15" at bounding box center [595, 414] width 27 height 27
type input "[DATE]"
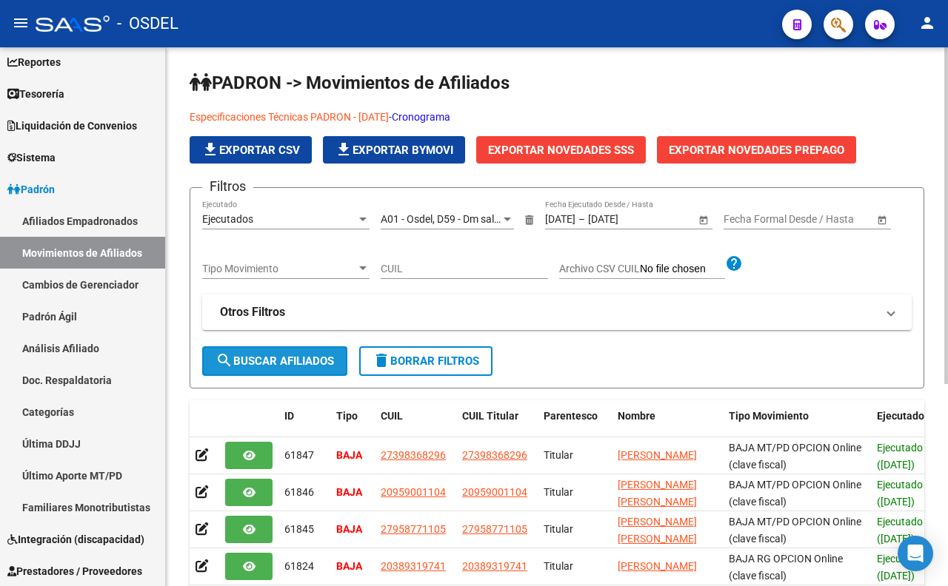
click at [329, 360] on span "search Buscar Afiliados" at bounding box center [274, 361] width 118 height 13
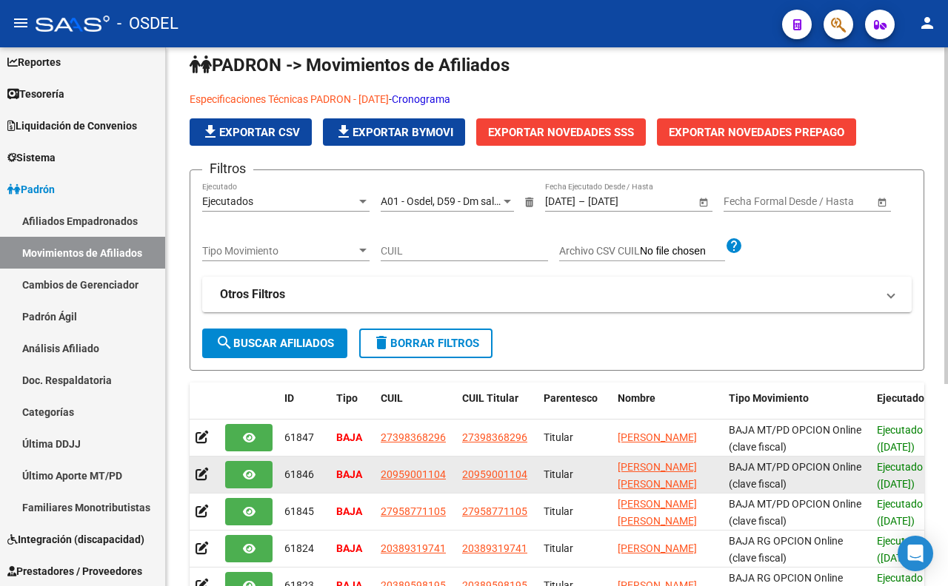
scroll to position [0, 0]
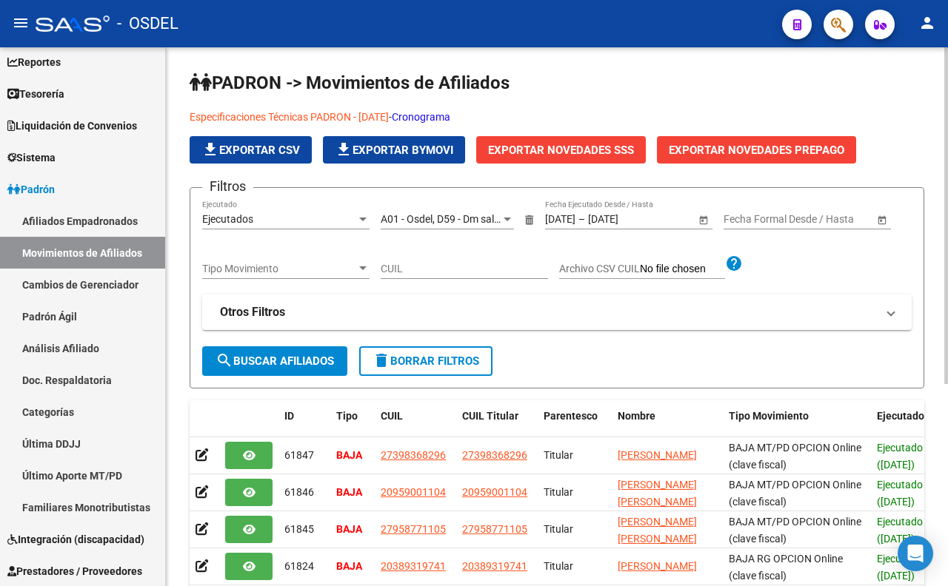
click at [349, 261] on div "Tipo Movimiento Tipo Movimiento" at bounding box center [285, 265] width 167 height 30
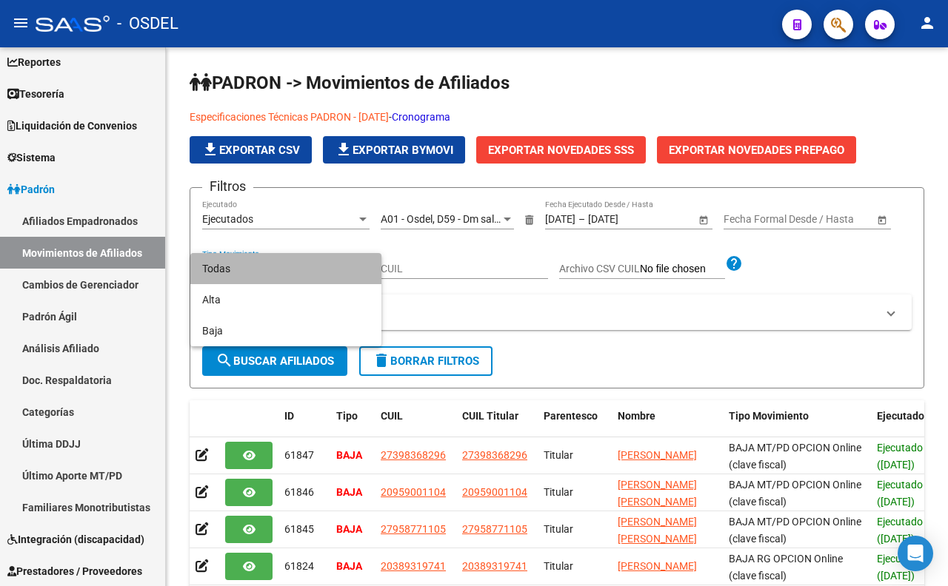
click at [348, 264] on span "Todas" at bounding box center [285, 268] width 167 height 31
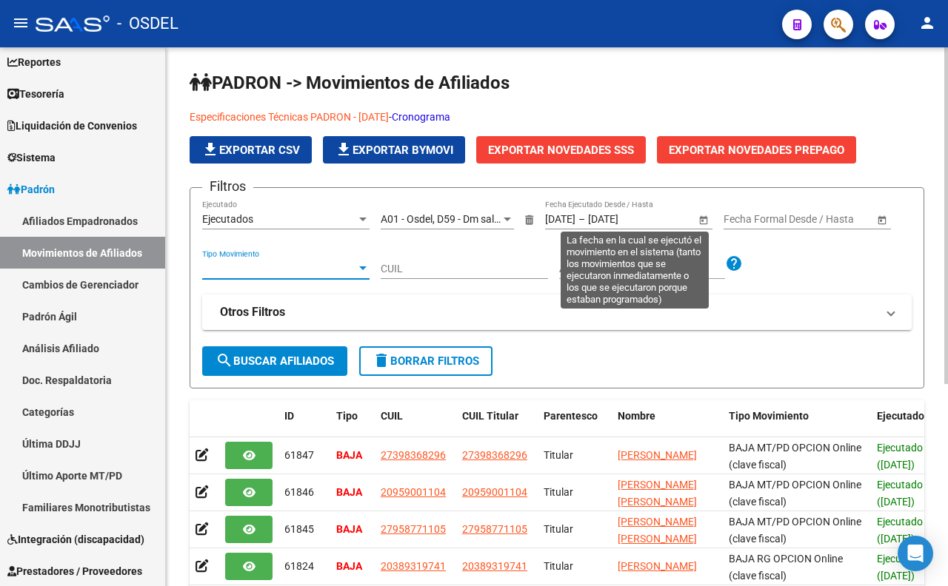
click at [696, 220] on span "Open calendar" at bounding box center [704, 220] width 36 height 36
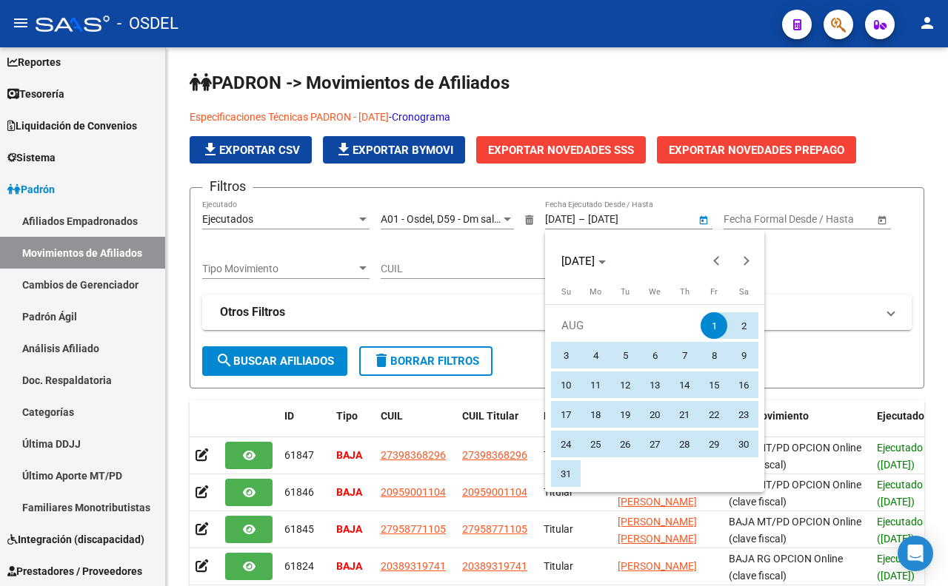
click at [790, 281] on div at bounding box center [474, 293] width 948 height 586
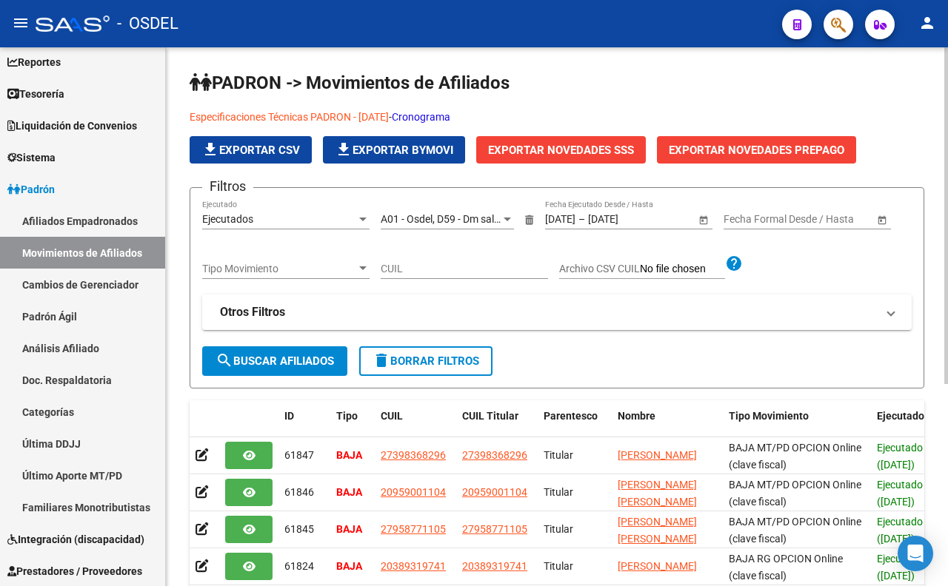
click at [565, 160] on button "Exportar Novedades SSS" at bounding box center [561, 149] width 170 height 27
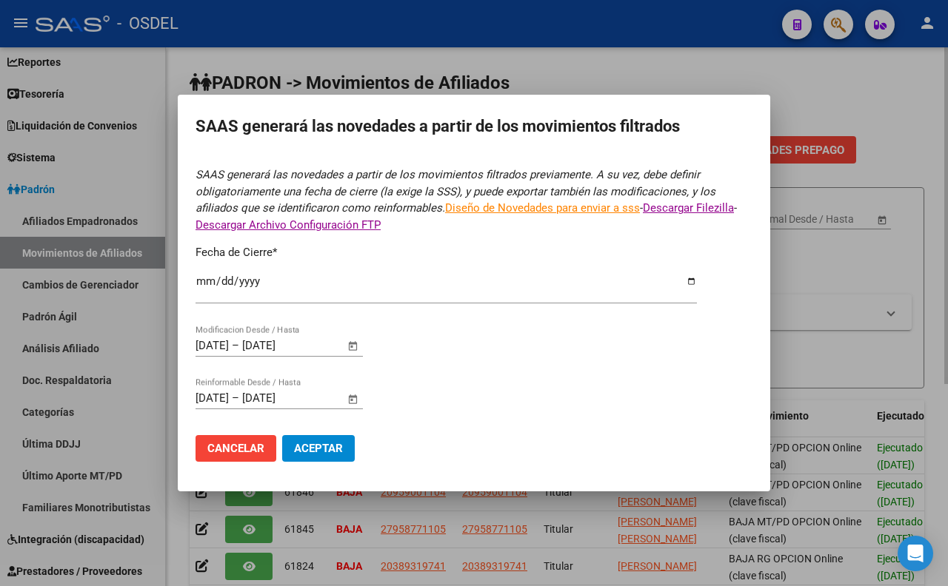
type input "[DATE]"
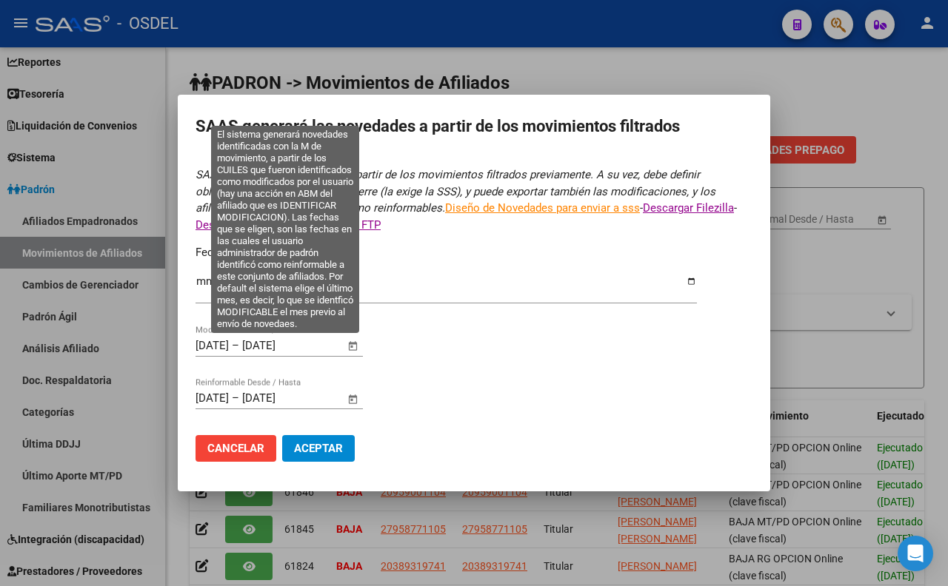
click at [359, 346] on span "Open calendar" at bounding box center [353, 347] width 36 height 36
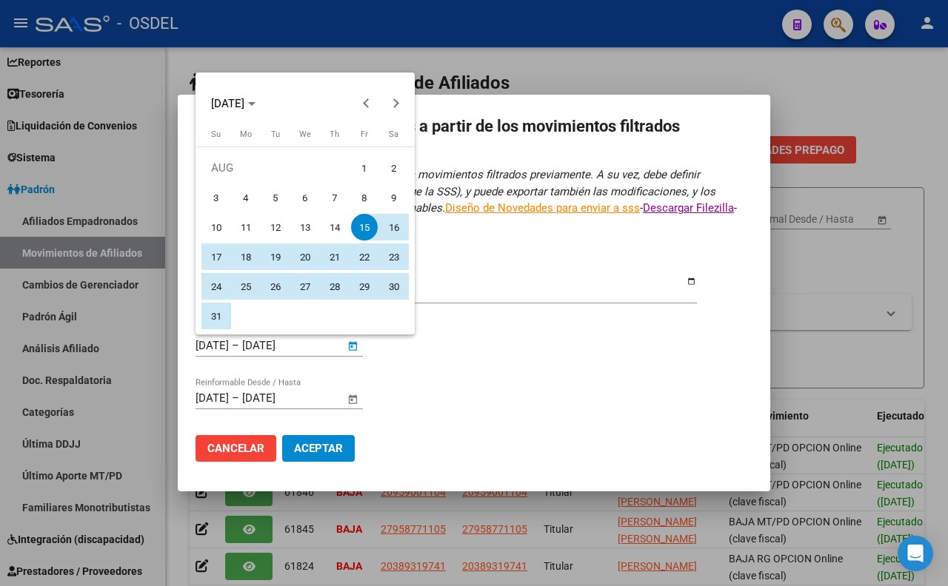
click at [360, 180] on span "1" at bounding box center [364, 168] width 27 height 27
type input "[DATE]"
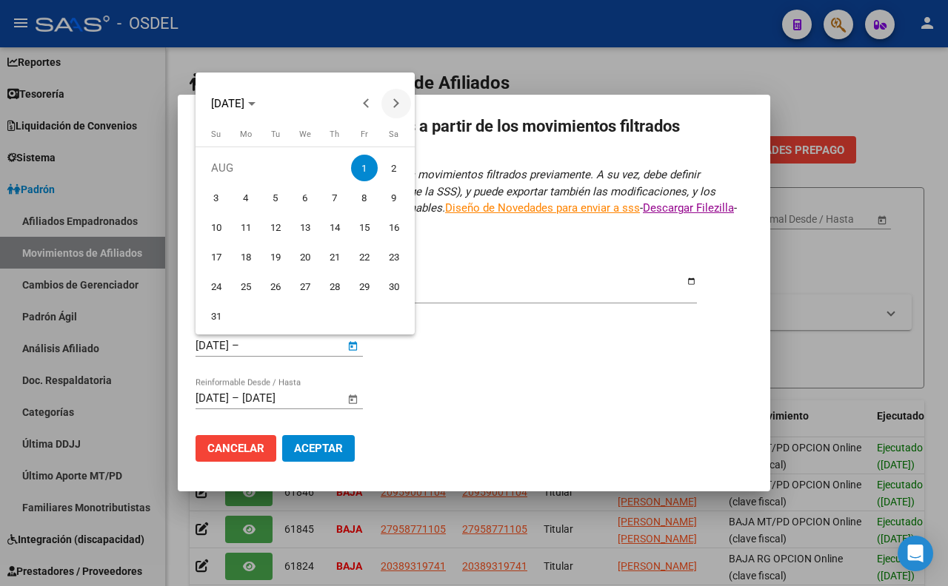
click at [401, 107] on span "Next month" at bounding box center [396, 104] width 30 height 30
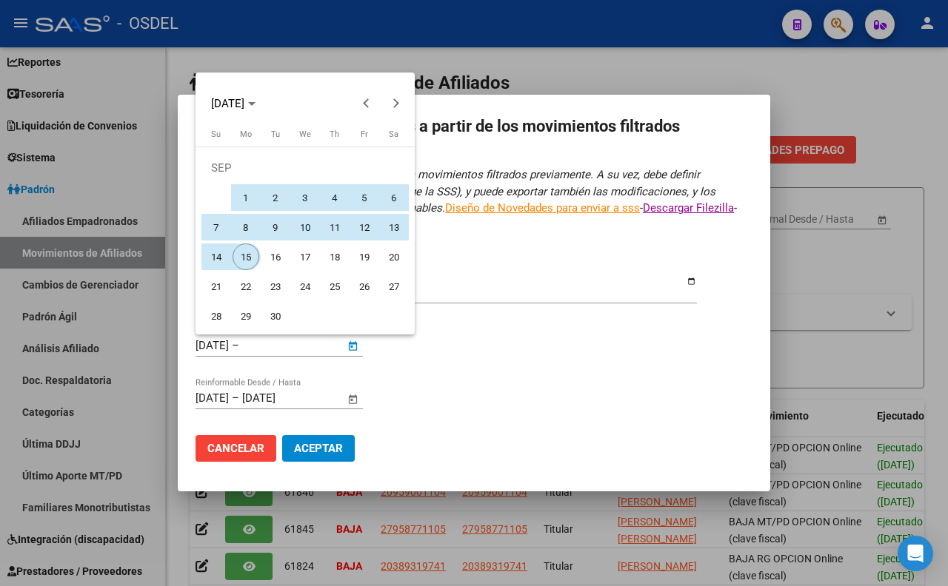
click at [245, 250] on span "15" at bounding box center [246, 257] width 27 height 27
type input "[DATE]"
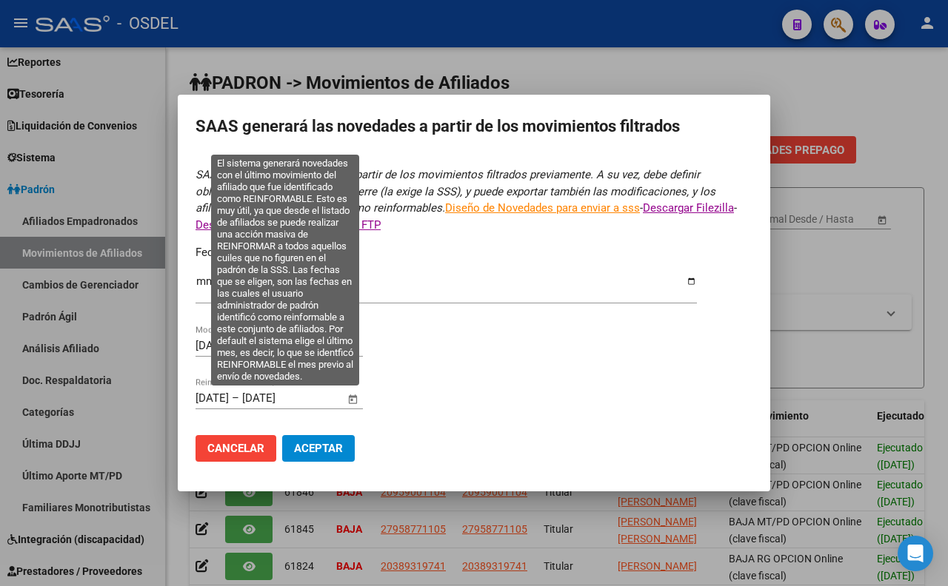
click at [350, 398] on span "Open calendar" at bounding box center [353, 399] width 36 height 36
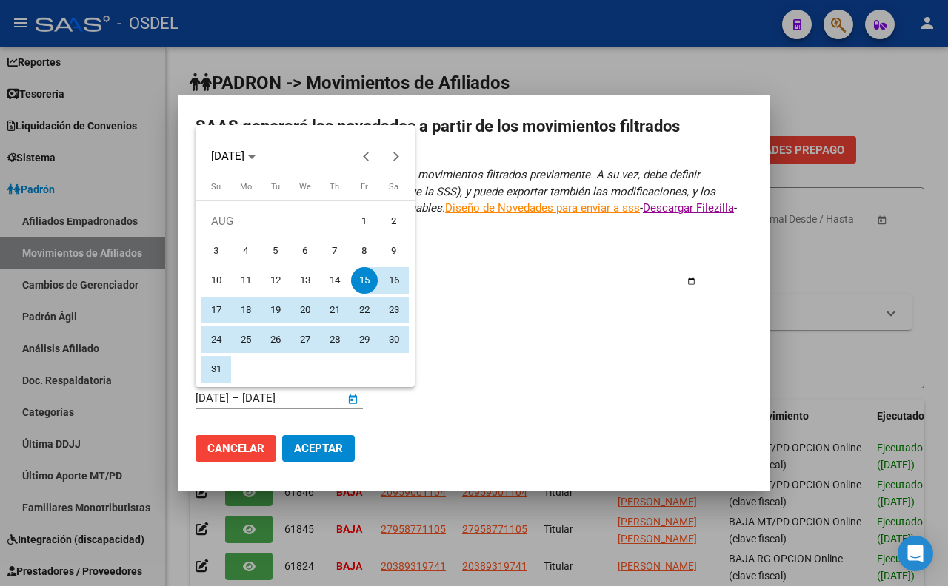
click at [363, 219] on span "1" at bounding box center [364, 221] width 27 height 27
type input "[DATE]"
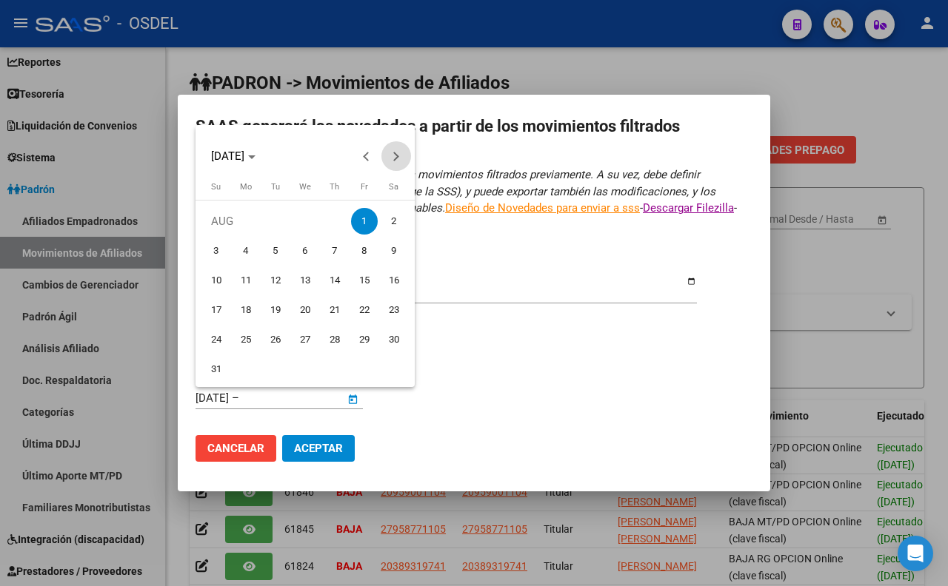
click at [400, 159] on span "Next month" at bounding box center [396, 156] width 30 height 30
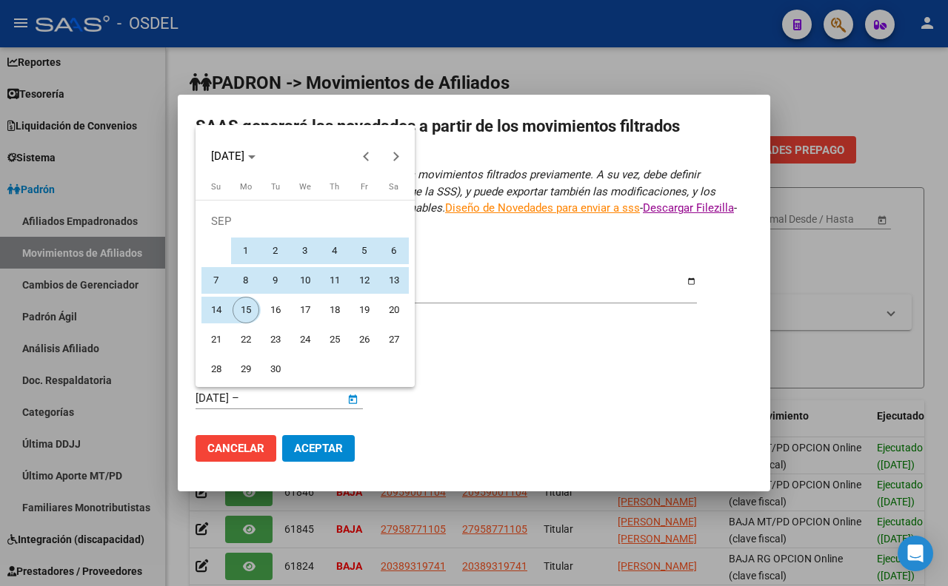
click at [246, 301] on span "15" at bounding box center [246, 310] width 27 height 27
type input "[DATE]"
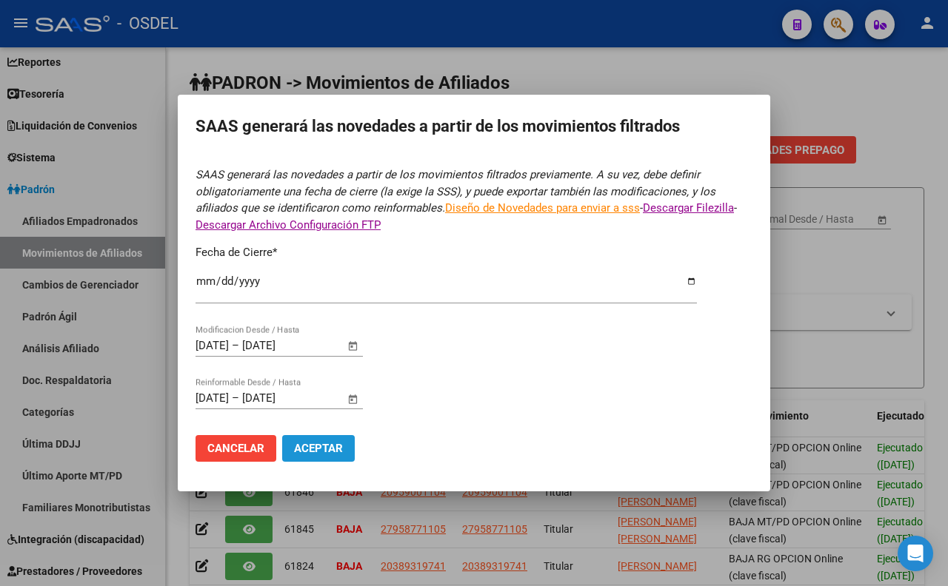
click at [308, 453] on span "Aceptar" at bounding box center [318, 448] width 49 height 13
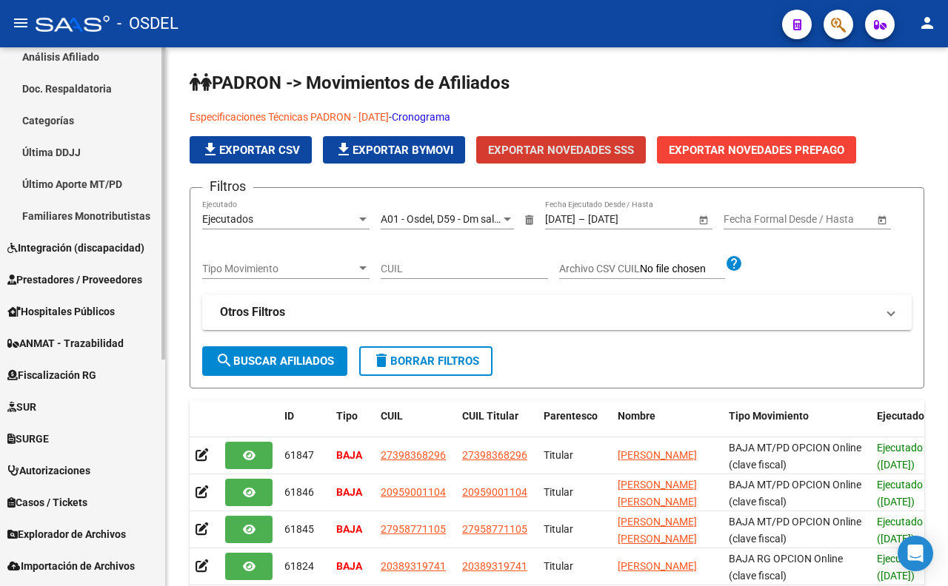
scroll to position [389, 0]
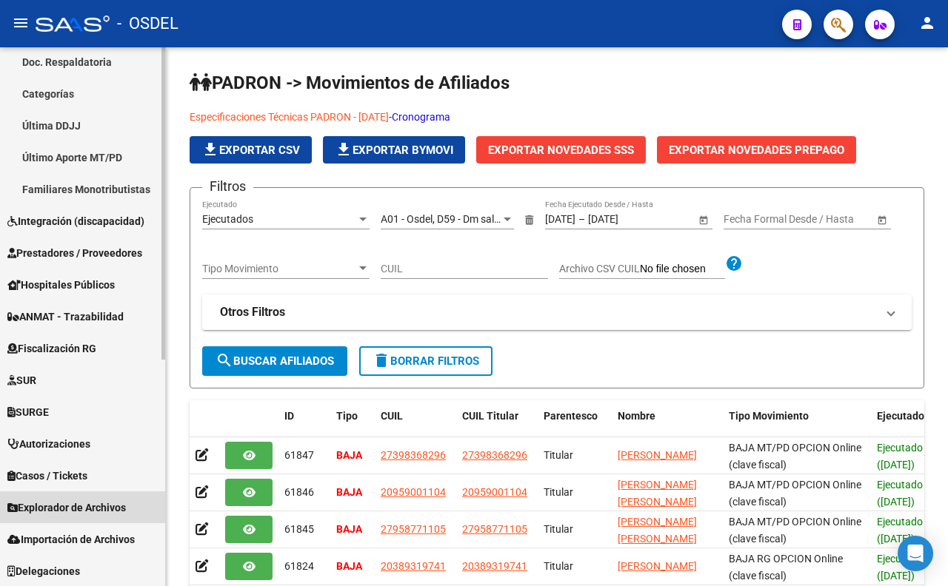
click at [98, 501] on span "Explorador de Archivos" at bounding box center [66, 508] width 118 height 16
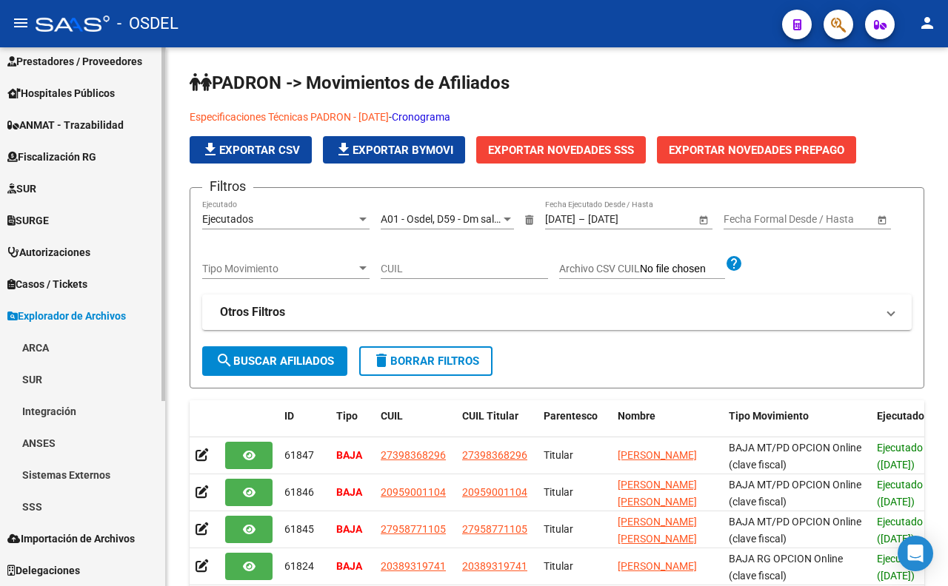
scroll to position [262, 0]
click at [85, 514] on link "SSS" at bounding box center [82, 508] width 165 height 32
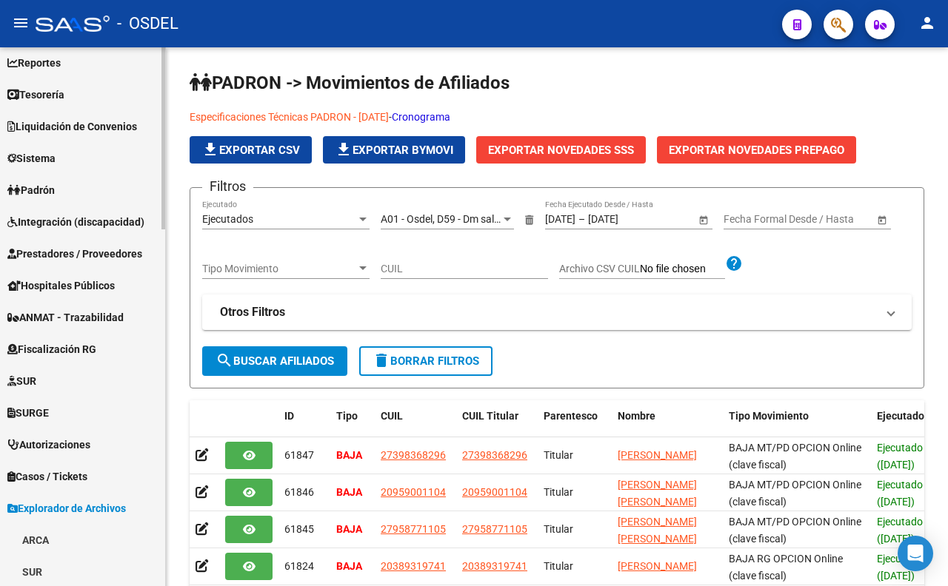
scroll to position [0, 0]
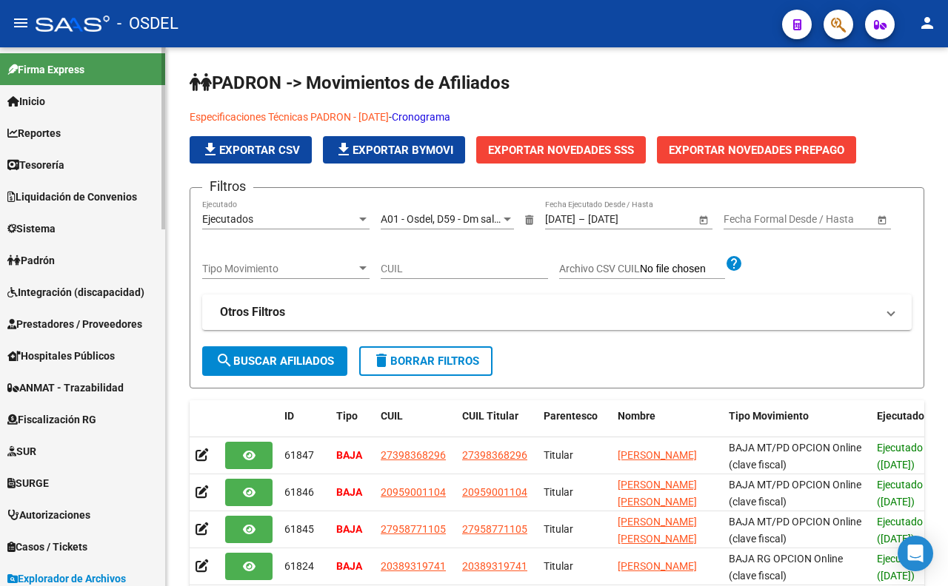
click at [67, 252] on link "Padrón" at bounding box center [82, 260] width 165 height 32
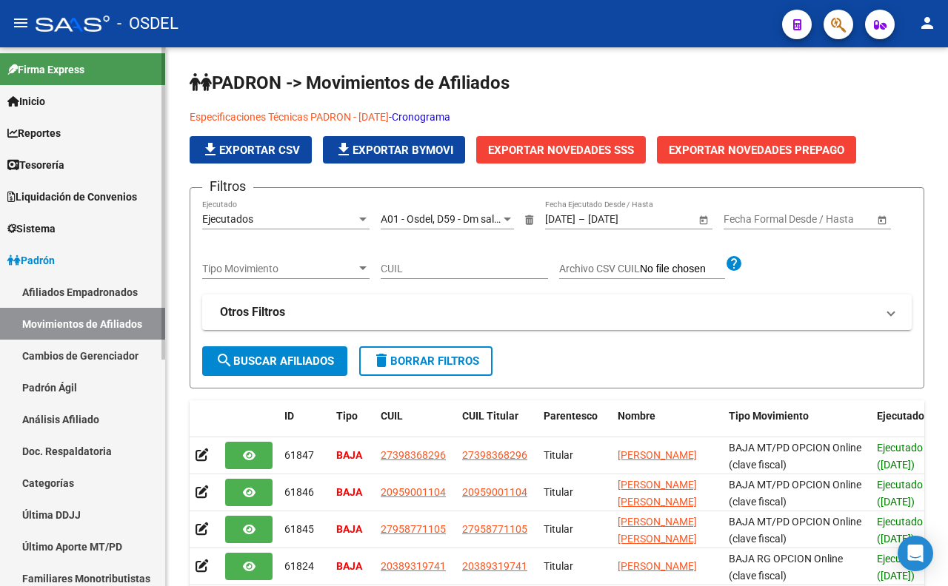
click at [100, 283] on link "Afiliados Empadronados" at bounding box center [82, 292] width 165 height 32
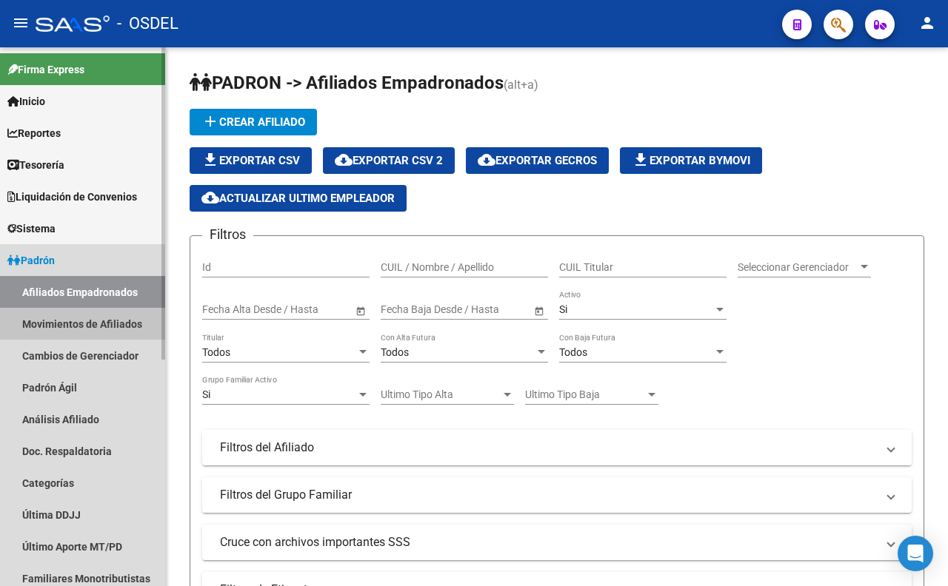
click at [105, 320] on link "Movimientos de Afiliados" at bounding box center [82, 324] width 165 height 32
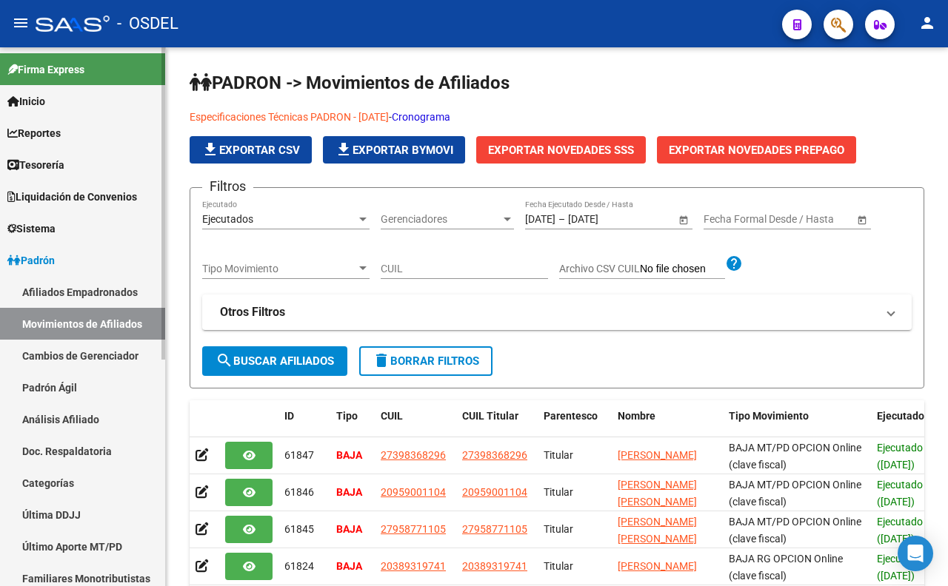
click at [56, 383] on link "Padrón Ágil" at bounding box center [82, 388] width 165 height 32
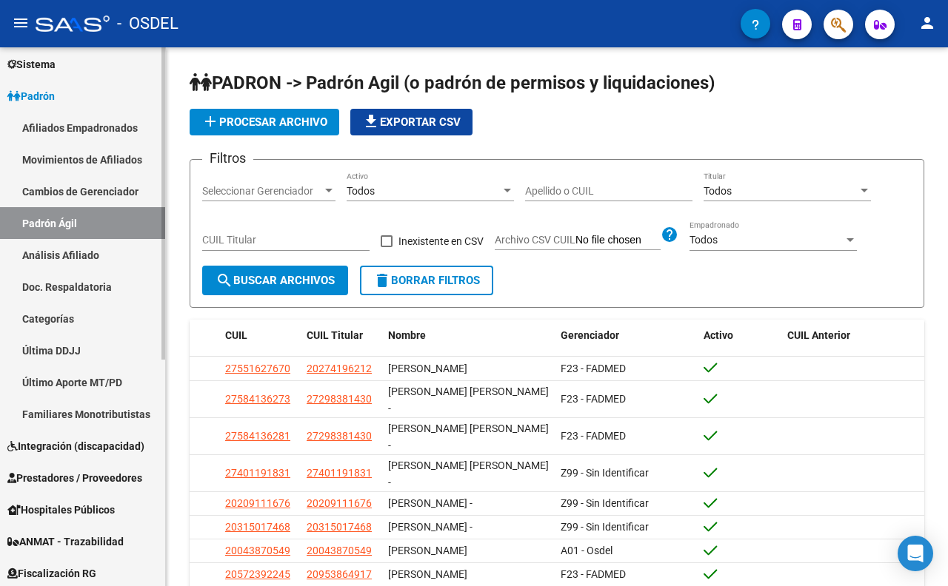
scroll to position [247, 0]
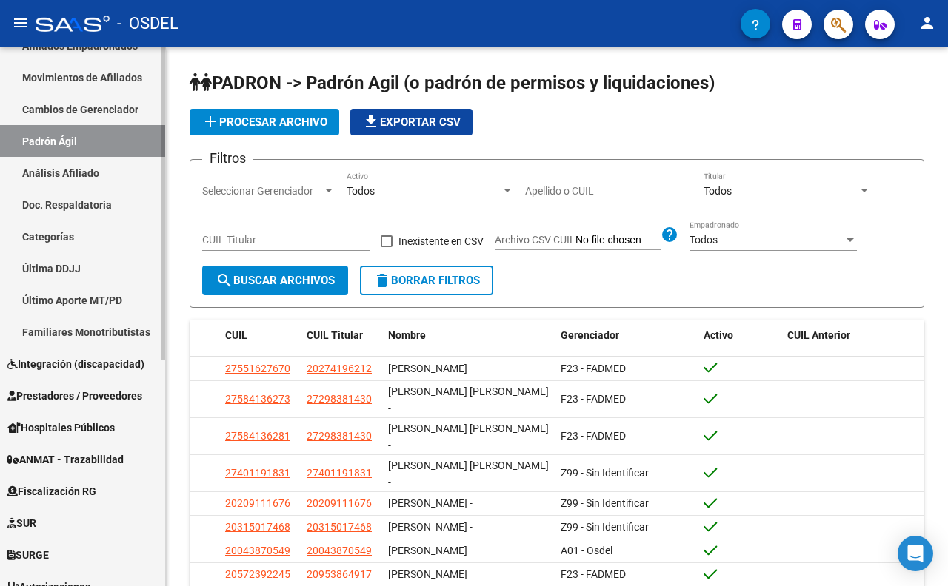
click at [92, 364] on span "Integración (discapacidad)" at bounding box center [75, 364] width 137 height 16
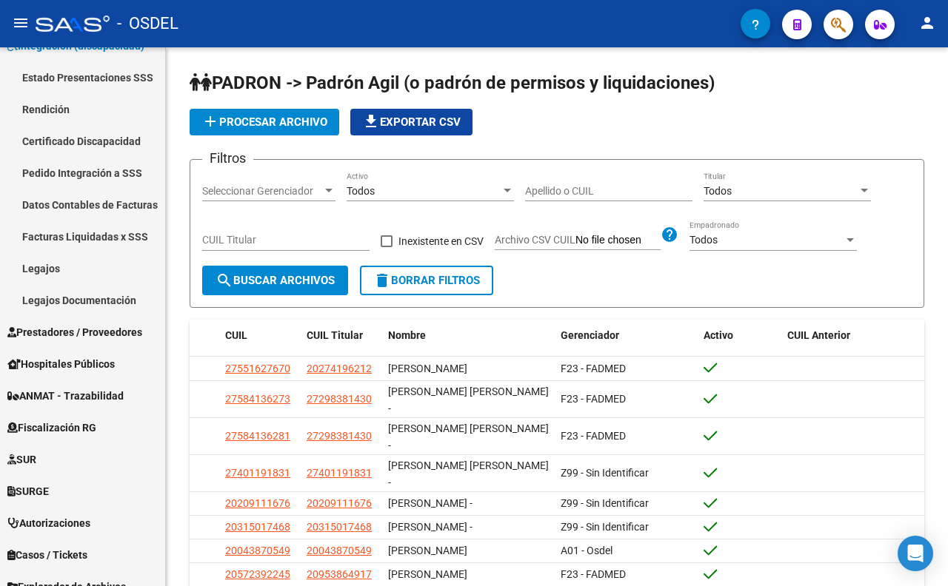
click at [832, 32] on icon "button" at bounding box center [838, 24] width 15 height 17
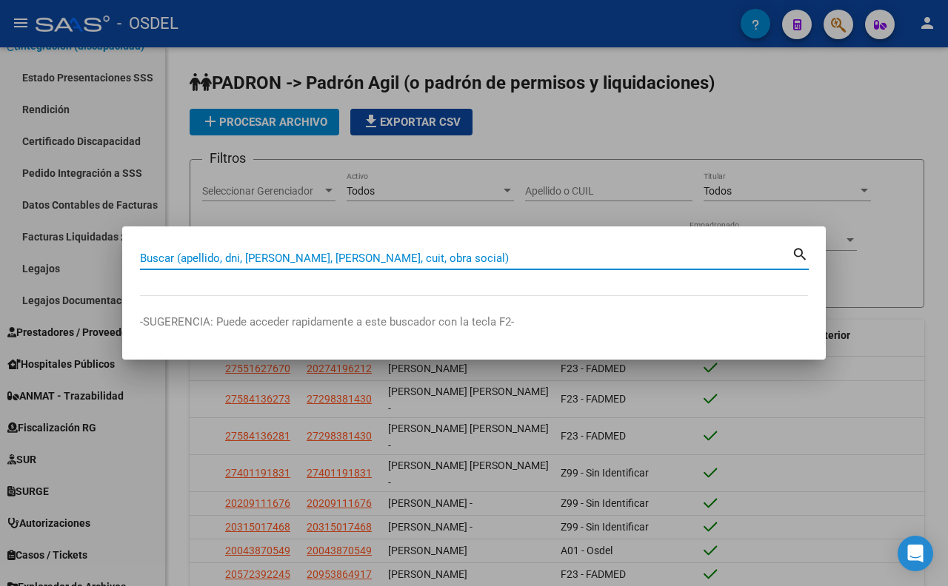
click at [419, 263] on input "Buscar (apellido, dni, [PERSON_NAME], [PERSON_NAME], cuit, obra social)" at bounding box center [466, 258] width 652 height 13
paste input "17222921"
type input "17222921"
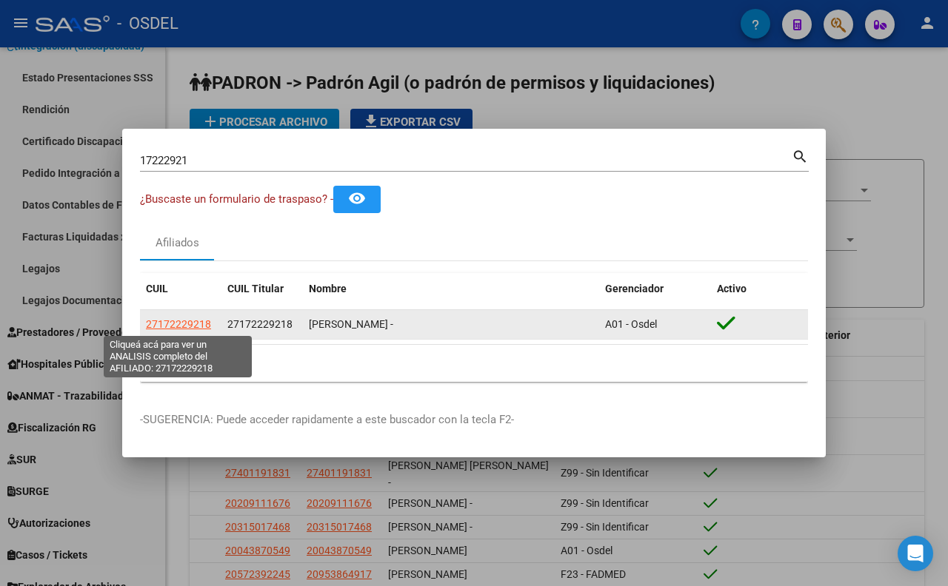
click at [165, 321] on span "27172229218" at bounding box center [178, 324] width 65 height 12
type textarea "27172229218"
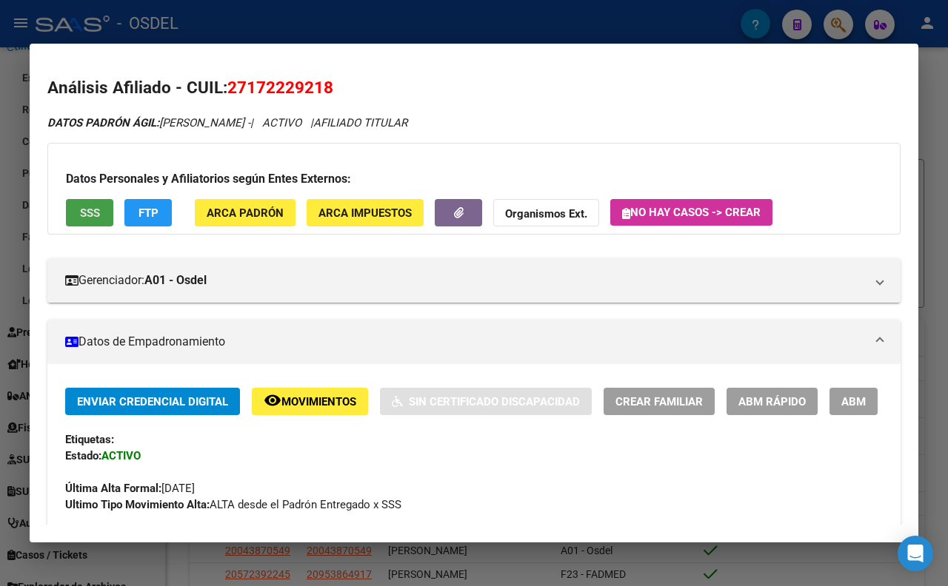
click at [84, 206] on span "SSS" at bounding box center [90, 212] width 20 height 13
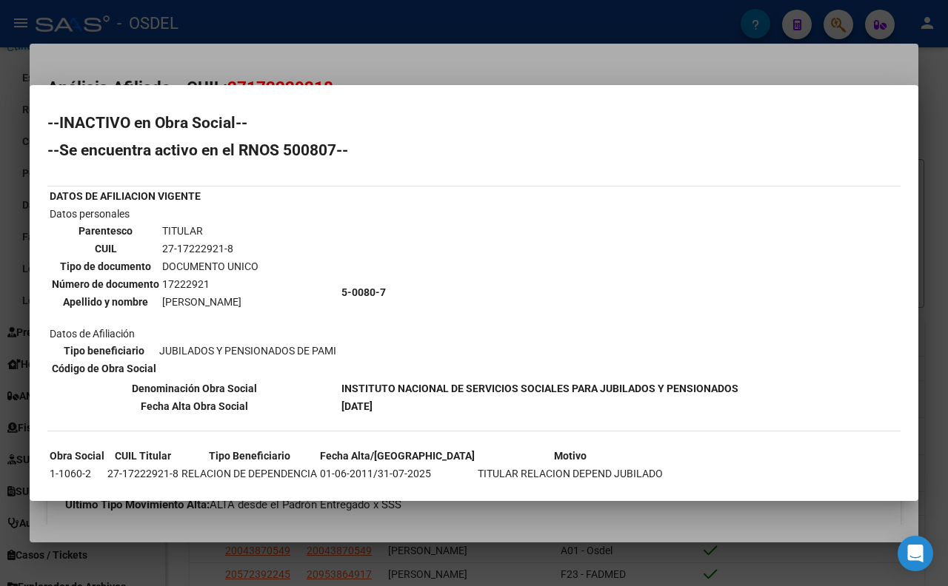
click at [372, 71] on div at bounding box center [474, 293] width 948 height 586
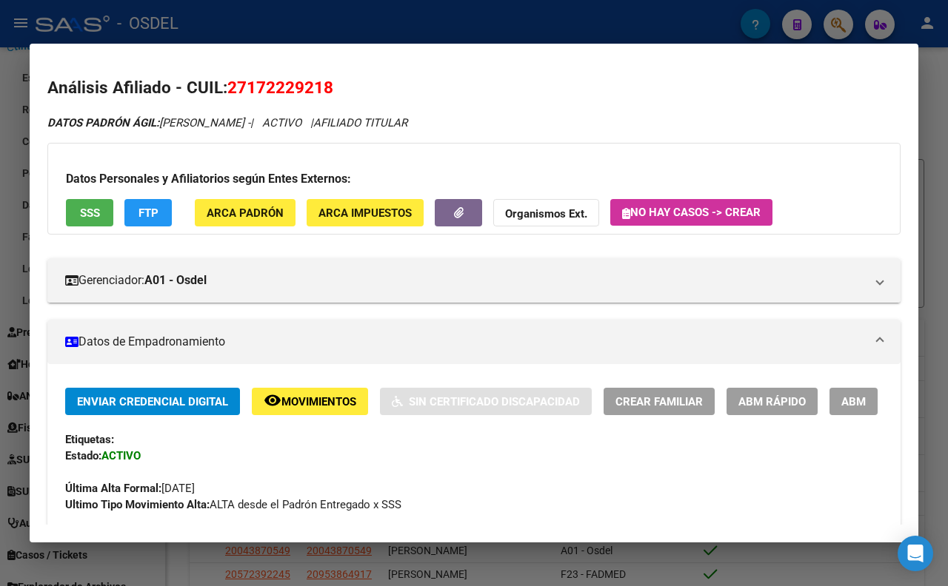
click at [102, 217] on button "SSS" at bounding box center [89, 212] width 47 height 27
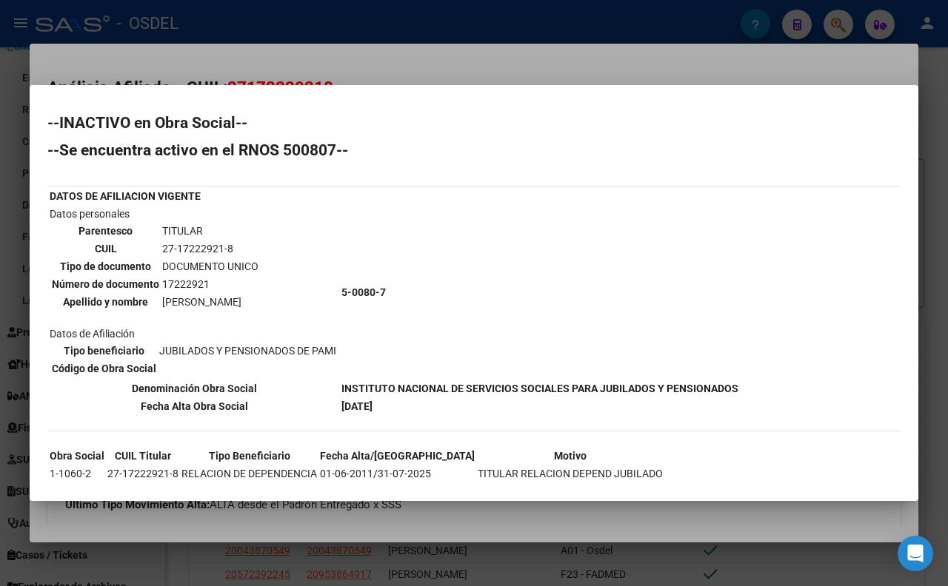
click at [441, 50] on div at bounding box center [474, 293] width 948 height 586
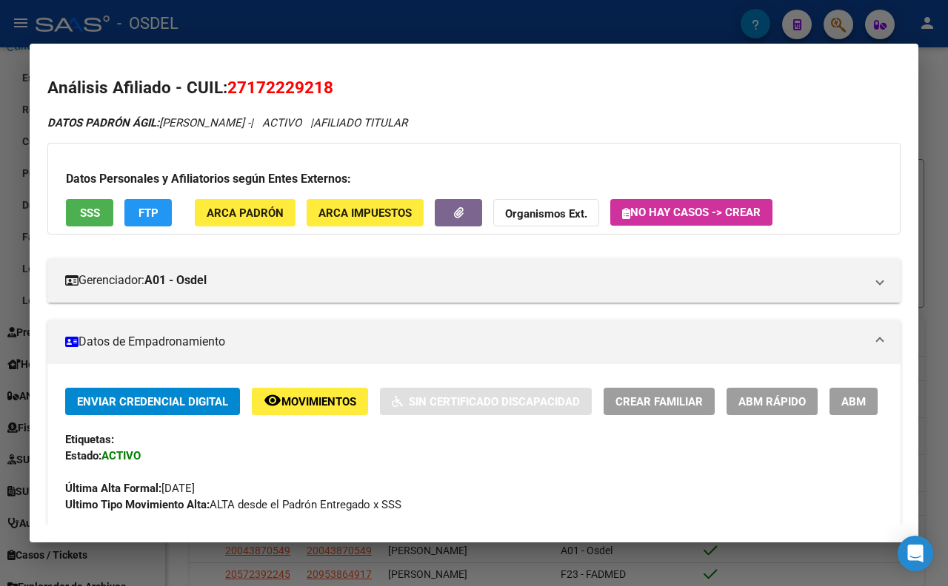
scroll to position [82, 0]
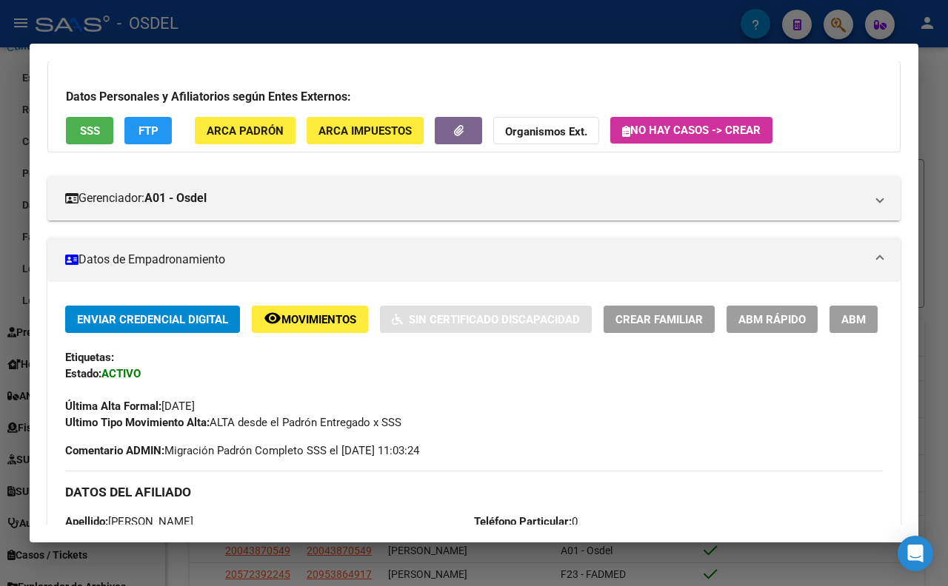
click at [674, 30] on div at bounding box center [474, 293] width 948 height 586
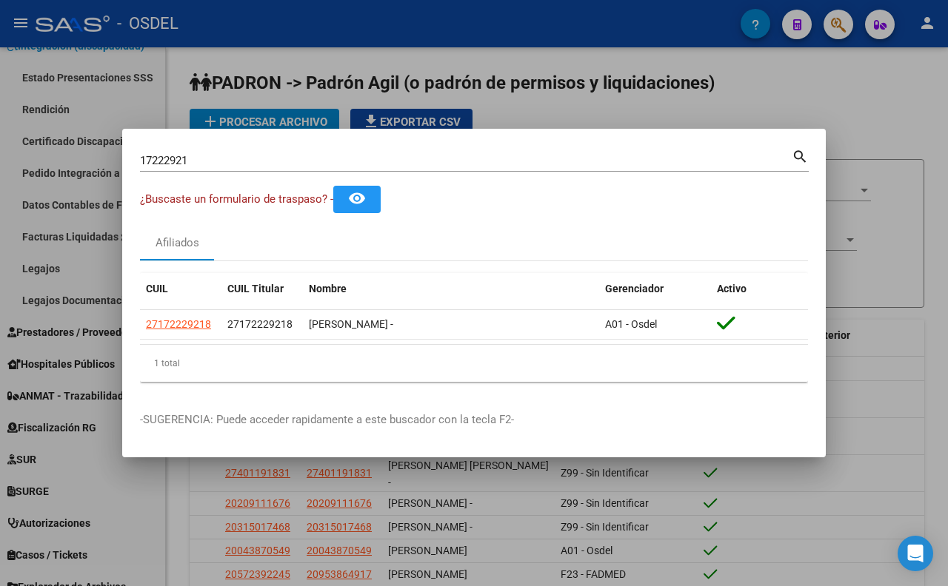
click at [613, 164] on input "17222921" at bounding box center [466, 160] width 652 height 13
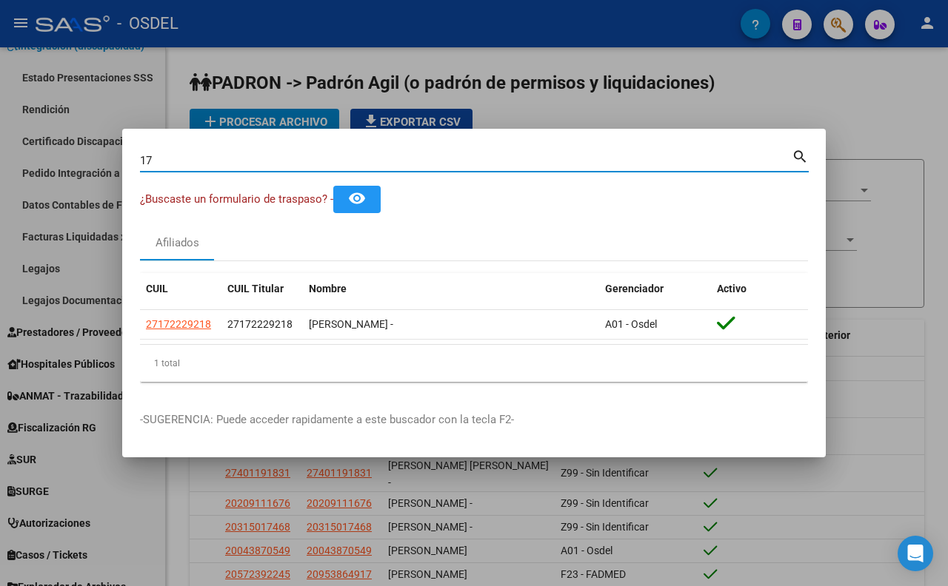
type input "1"
paste input "20298815"
type input "20298815"
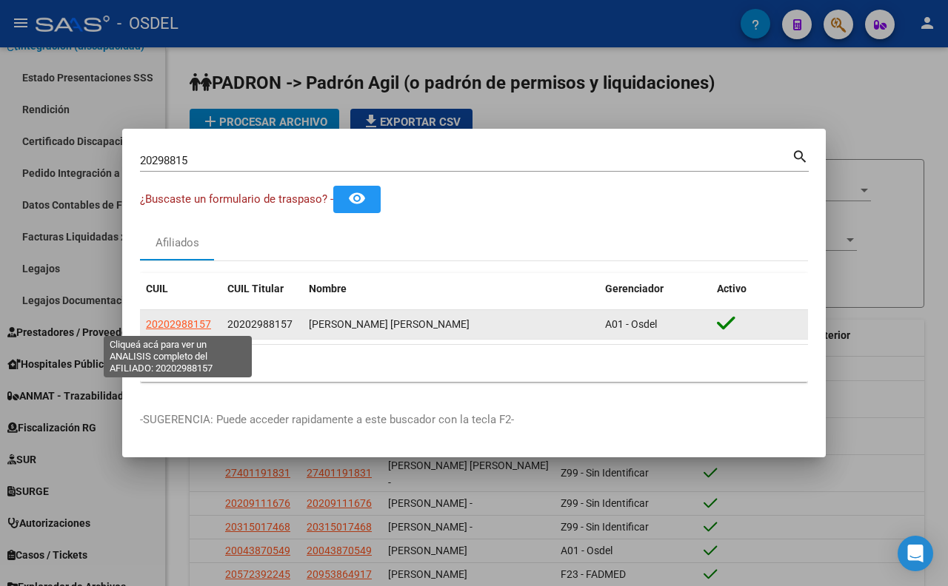
click at [189, 329] on span "20202988157" at bounding box center [178, 324] width 65 height 12
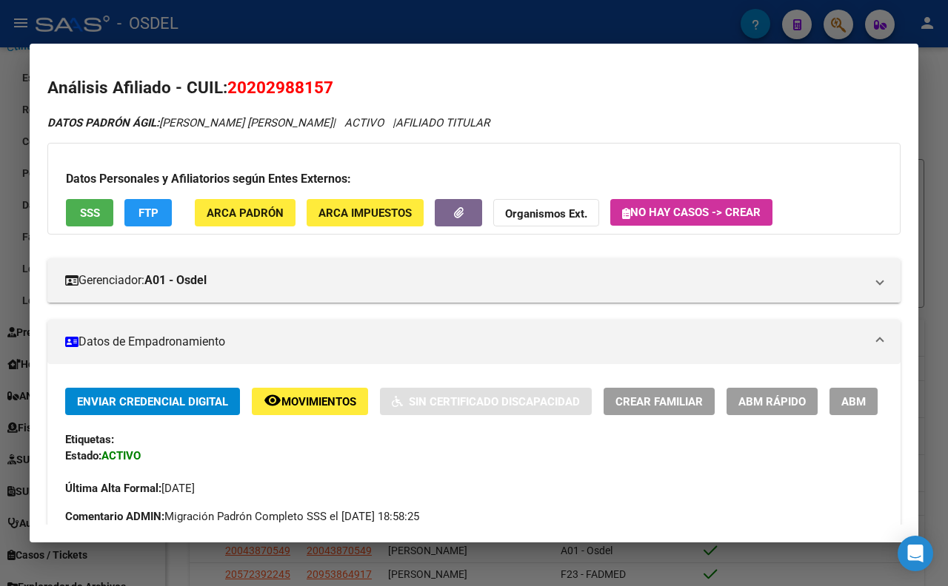
click at [95, 222] on button "SSS" at bounding box center [89, 212] width 47 height 27
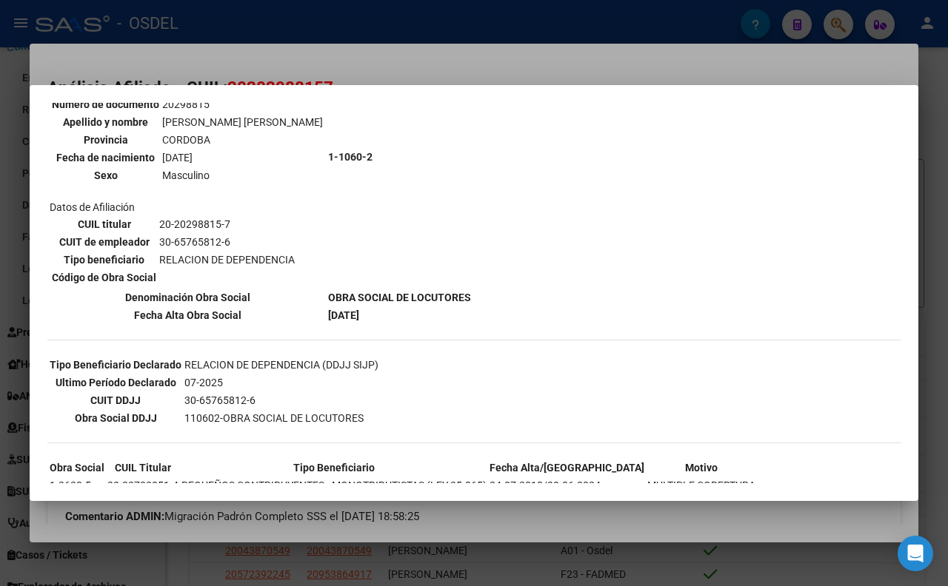
scroll to position [175, 0]
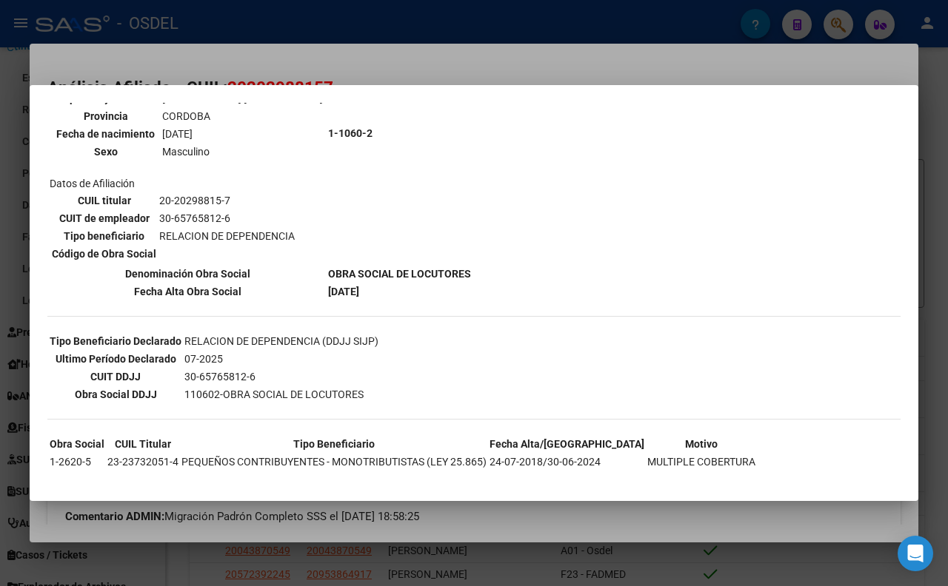
click at [432, 67] on div at bounding box center [474, 293] width 948 height 586
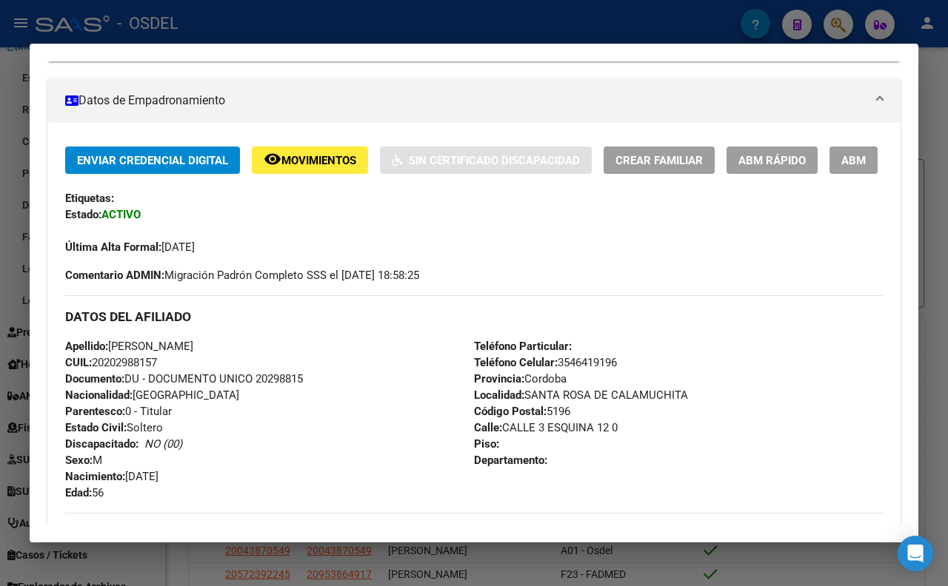
scroll to position [329, 0]
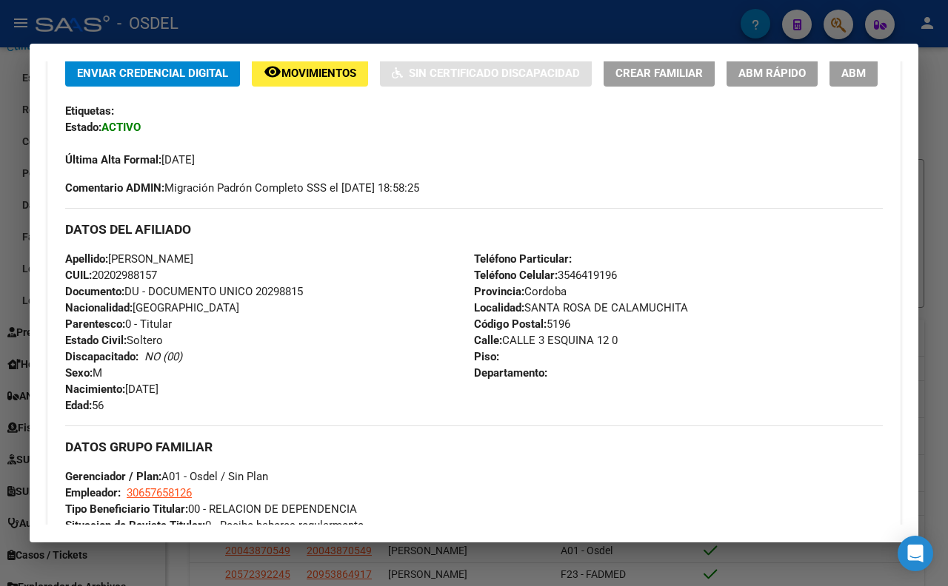
drag, startPoint x: 254, startPoint y: 330, endPoint x: 335, endPoint y: 330, distance: 80.7
click at [335, 330] on div "Apellido: [PERSON_NAME]: 20202988157 Documento: DU - DOCUMENTO UNICO 20298815 N…" at bounding box center [269, 332] width 409 height 163
copy span "20298815"
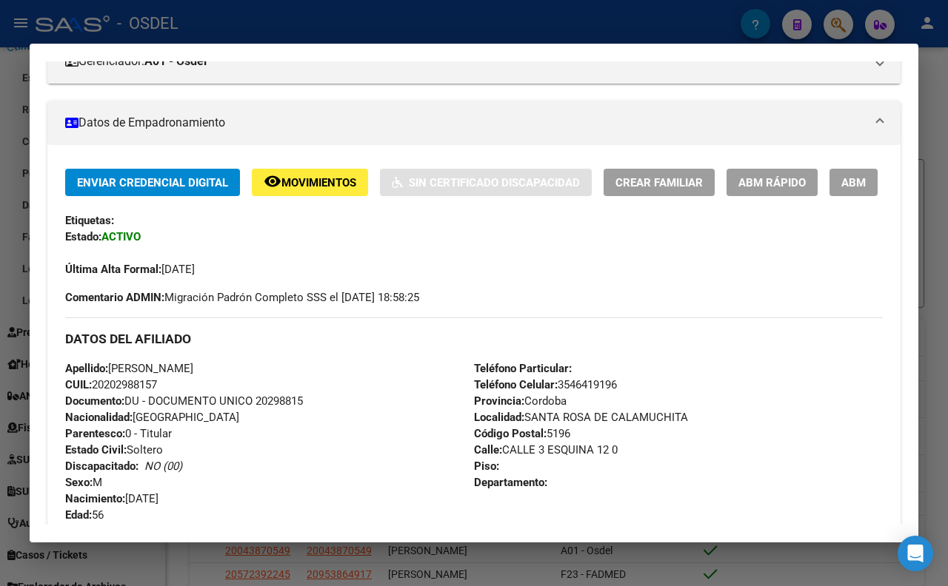
scroll to position [0, 0]
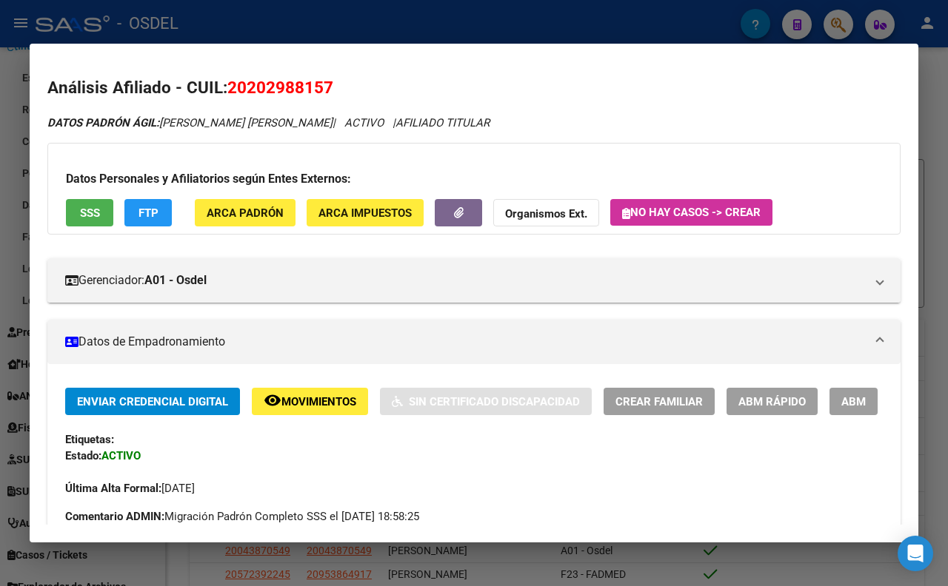
click at [569, 212] on strong "Organismos Ext." at bounding box center [546, 213] width 82 height 13
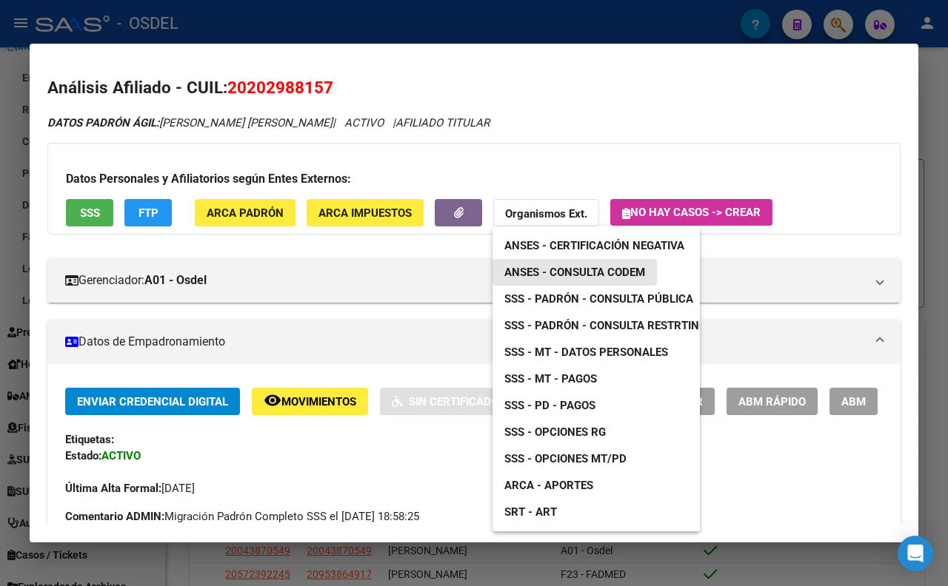
click at [572, 272] on span "ANSES - Consulta CODEM" at bounding box center [574, 272] width 141 height 13
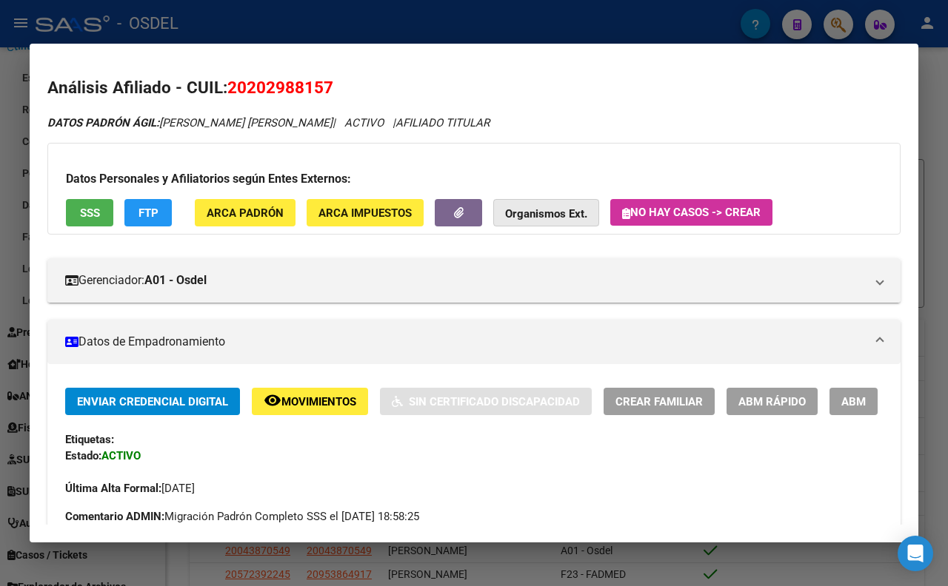
click at [582, 213] on strong "Organismos Ext." at bounding box center [546, 213] width 82 height 13
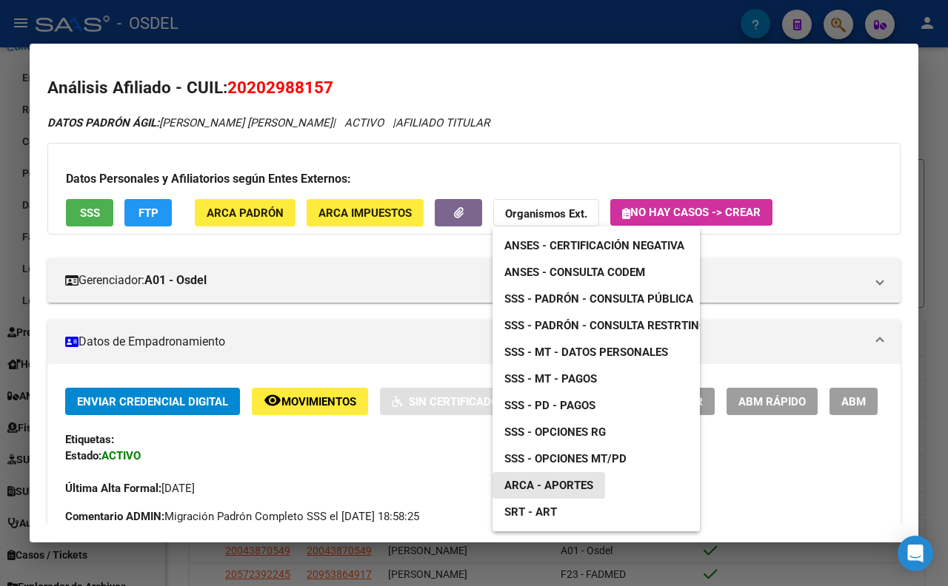
click at [581, 484] on span "ARCA - Aportes" at bounding box center [548, 485] width 89 height 13
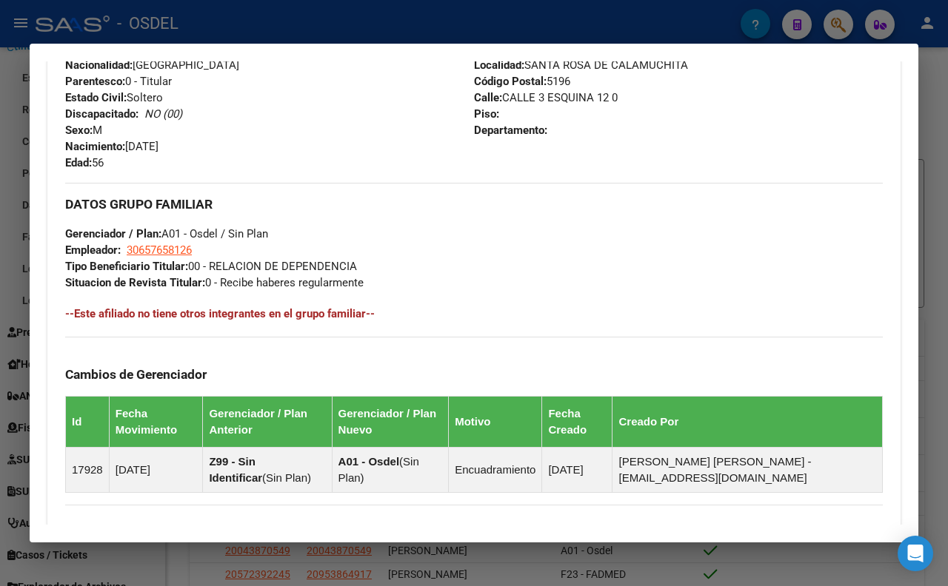
scroll to position [575, 0]
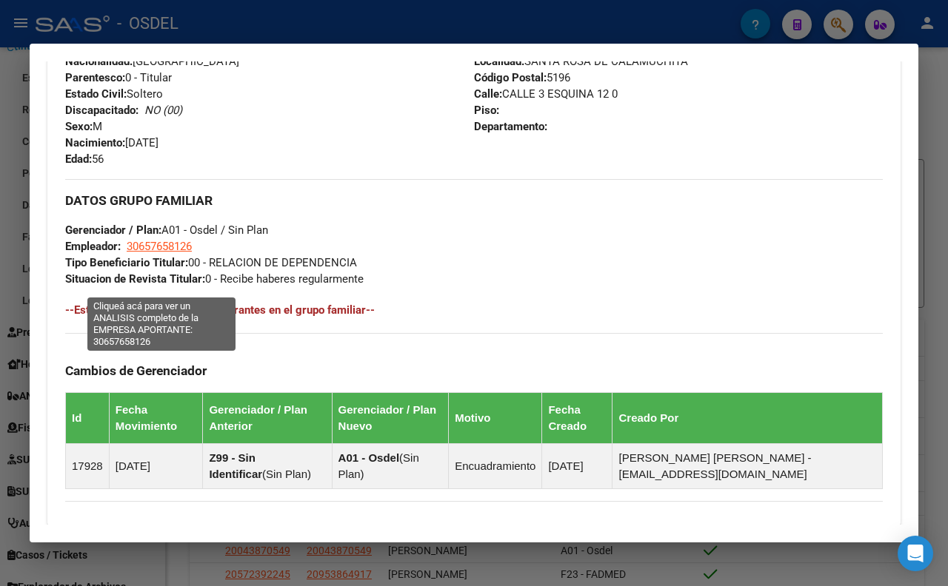
click at [190, 253] on span "30657658126" at bounding box center [159, 246] width 65 height 13
type textarea "30657658126"
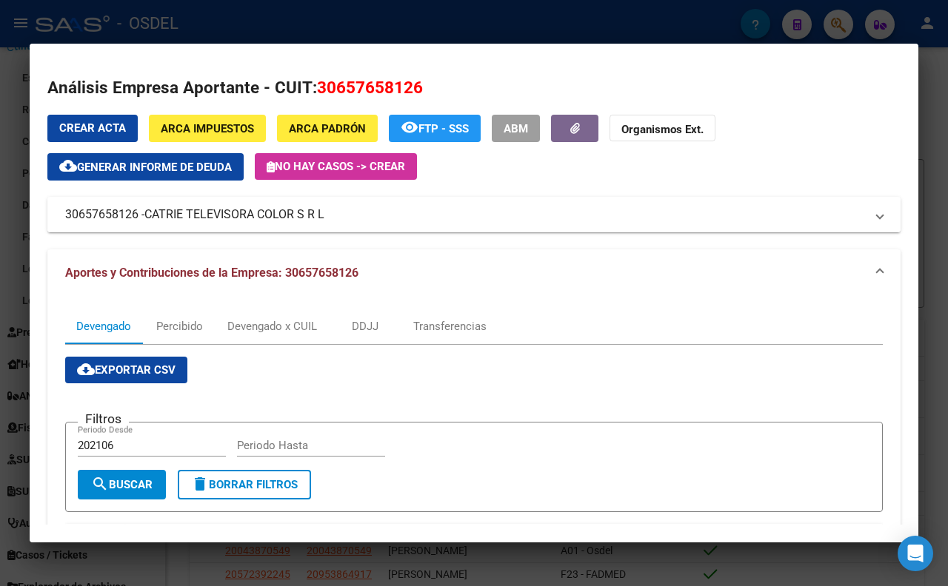
drag, startPoint x: 397, startPoint y: 215, endPoint x: 338, endPoint y: 224, distance: 59.9
click at [338, 224] on mat-expansion-panel-header "30657658126 - CATRIE TELEVISORA COLOR S R L" at bounding box center [473, 215] width 853 height 36
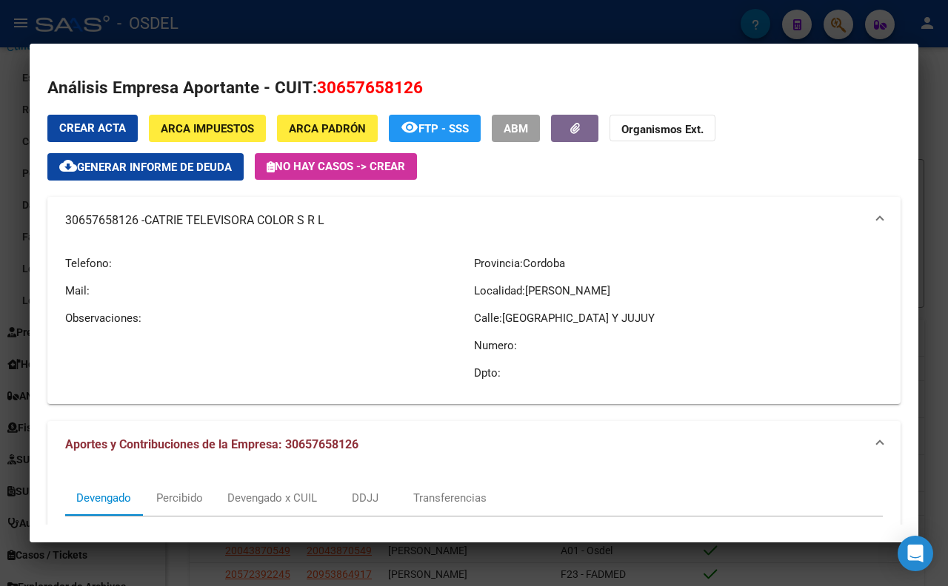
copy mat-panel-title "30657658126 - CATRIE TELEVISORA COLOR S R L"
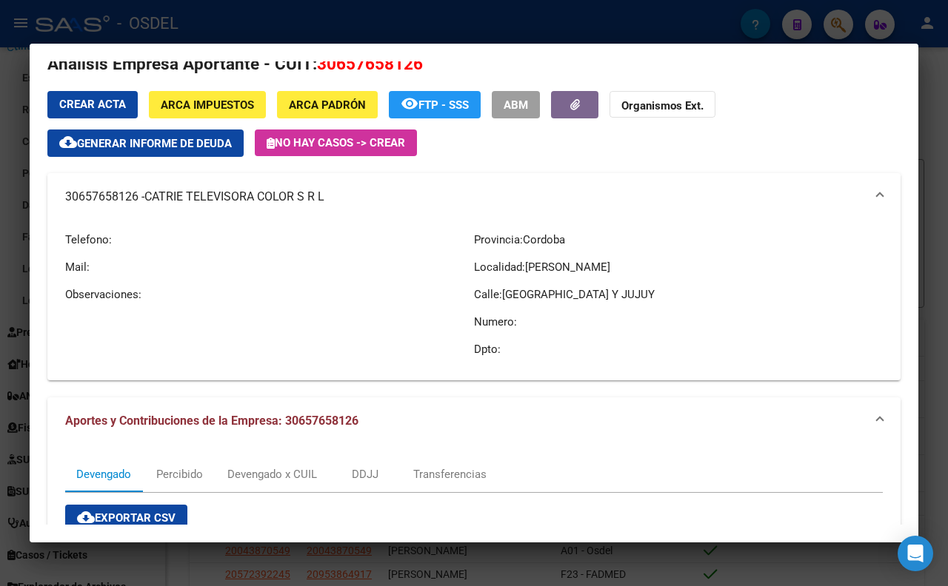
scroll to position [0, 0]
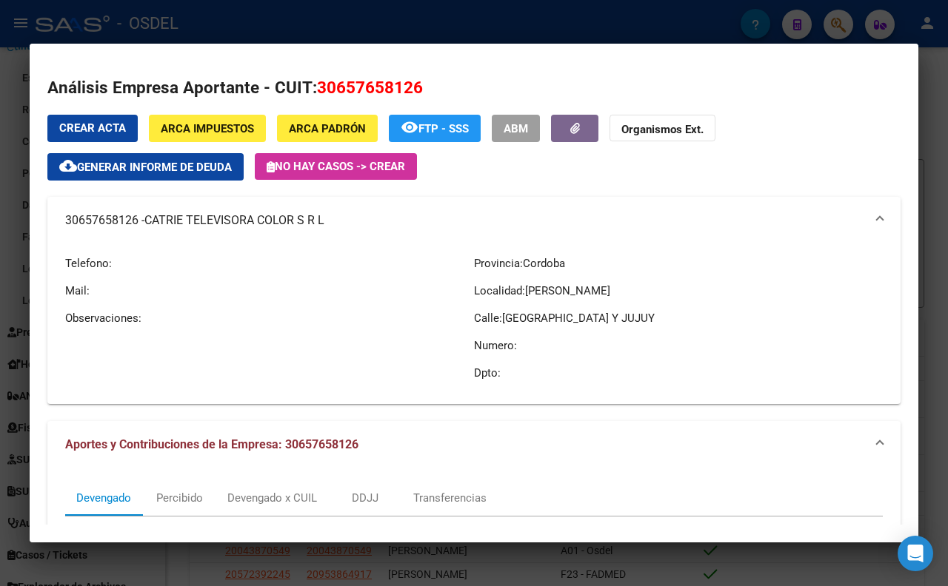
click at [335, 13] on div at bounding box center [474, 293] width 948 height 586
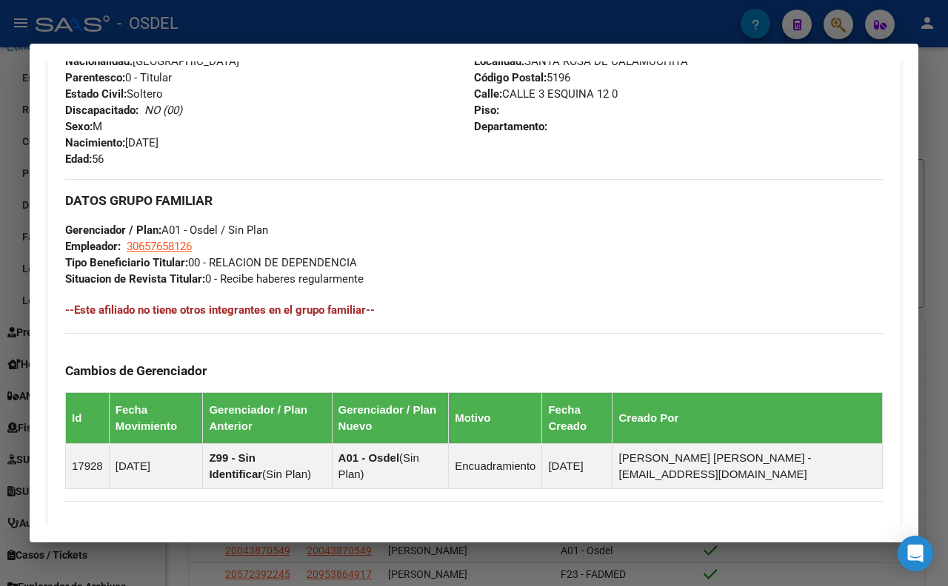
click at [675, 21] on div at bounding box center [474, 293] width 948 height 586
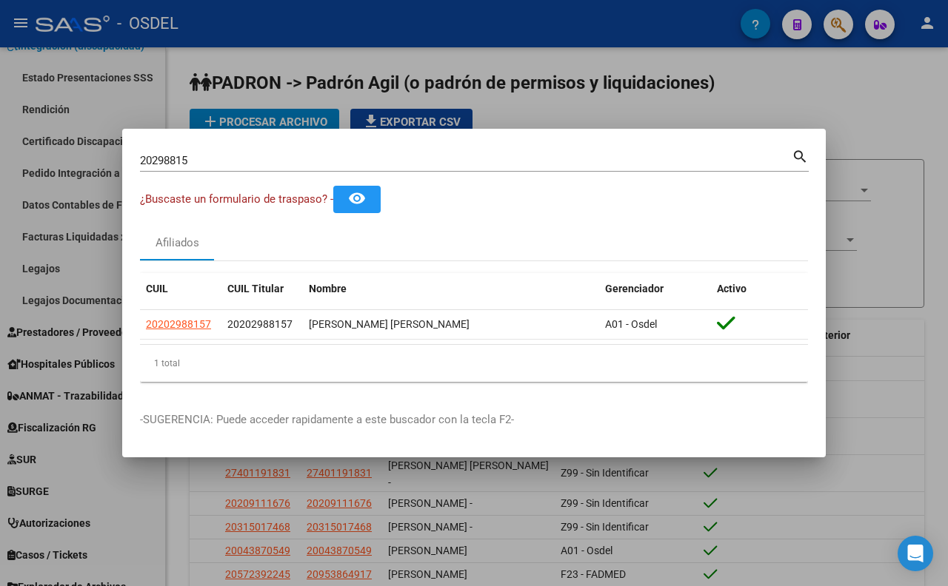
click at [728, 154] on input "20298815" at bounding box center [466, 160] width 652 height 13
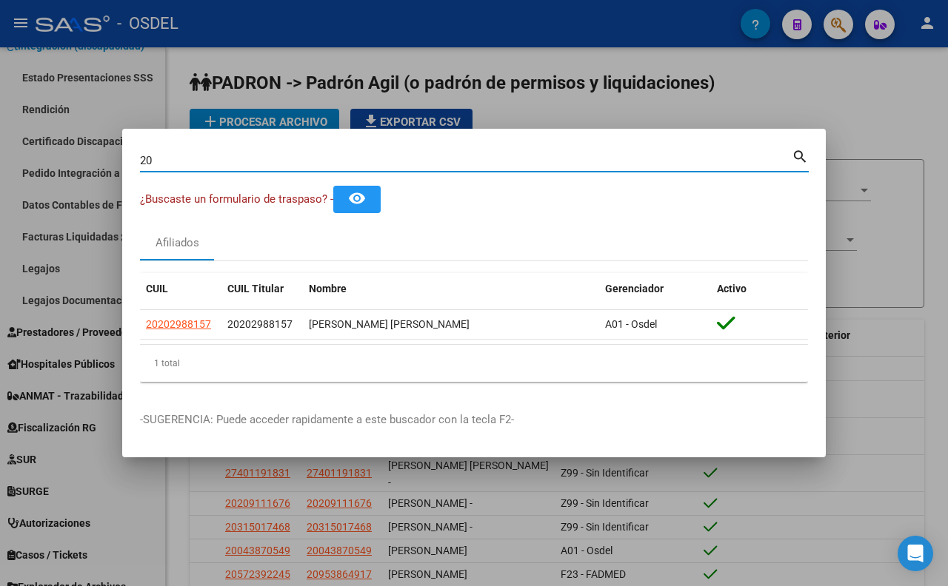
type input "2"
paste input "14828392"
type input "14828392"
click at [803, 157] on mat-icon "search" at bounding box center [800, 156] width 17 height 18
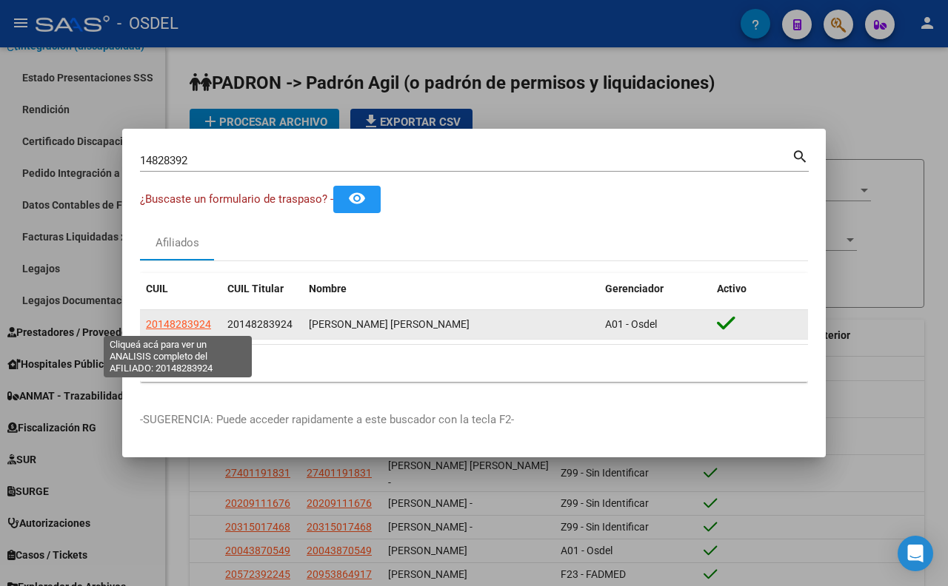
click at [187, 326] on span "20148283924" at bounding box center [178, 324] width 65 height 12
type textarea "20148283924"
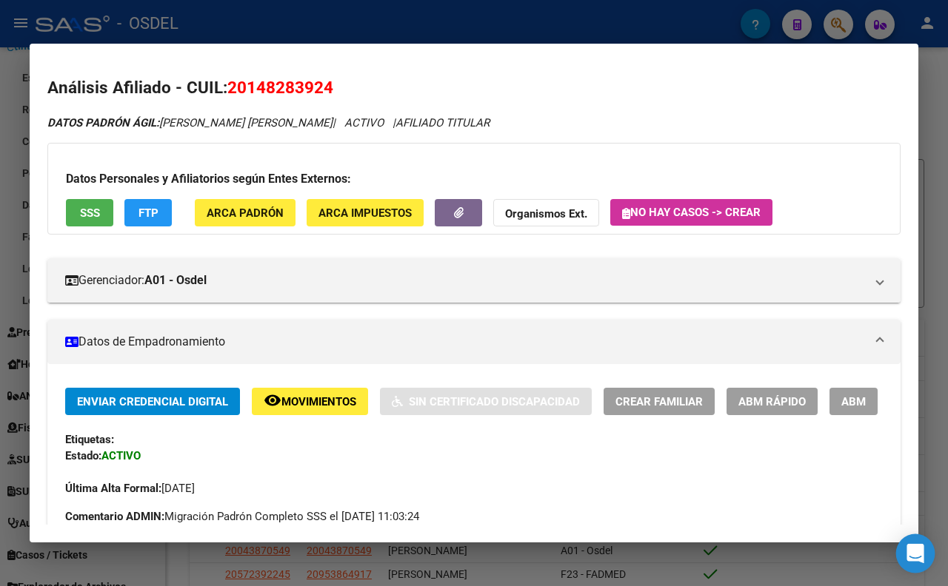
click at [907, 552] on icon "Open Intercom Messenger" at bounding box center [915, 553] width 19 height 19
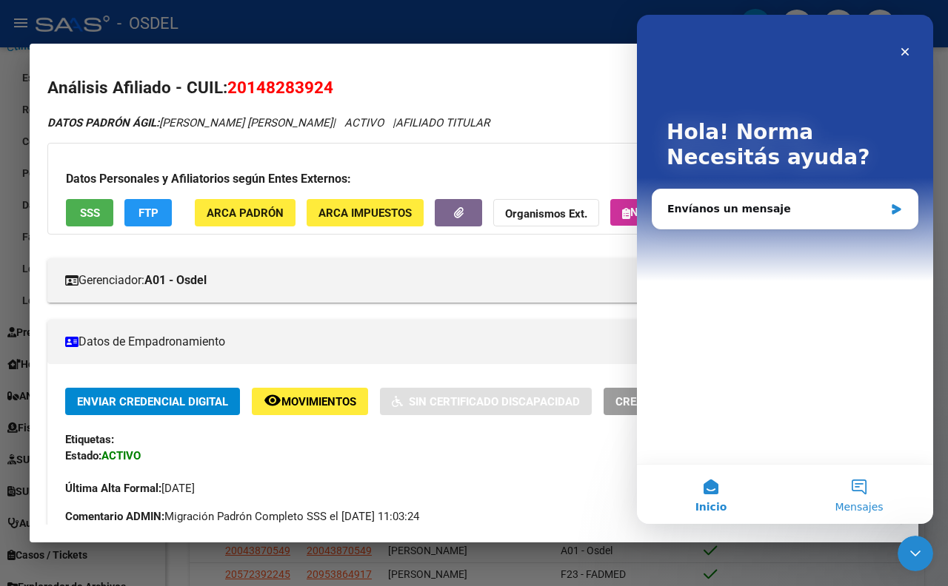
click at [871, 502] on span "Mensajes" at bounding box center [858, 507] width 48 height 10
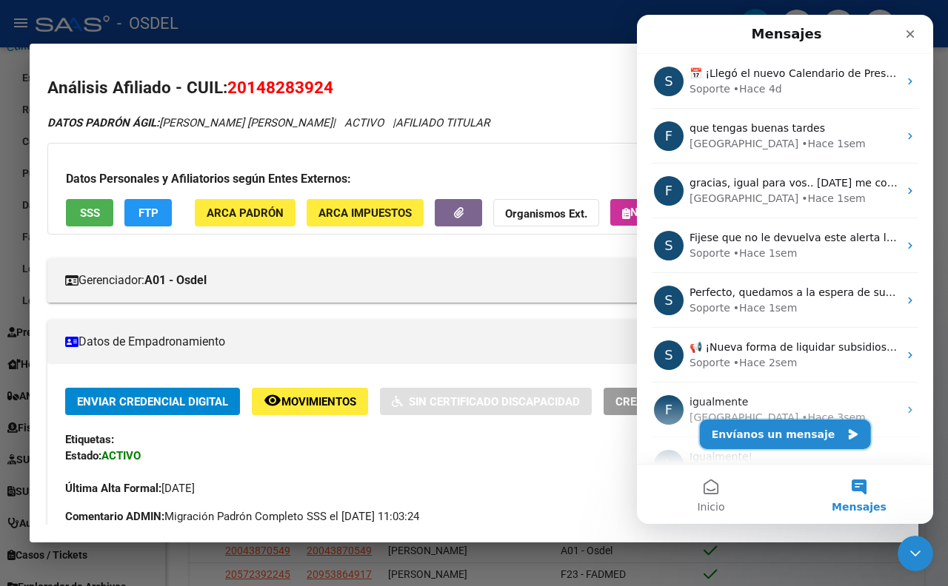
click at [777, 435] on button "Envíanos un mensaje" at bounding box center [785, 435] width 171 height 30
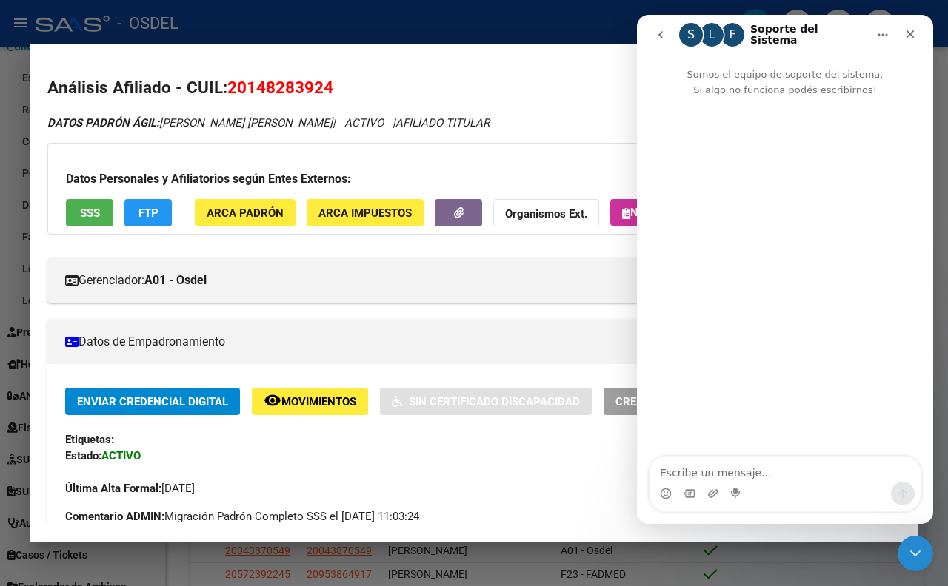
click at [735, 469] on textarea "Escribe un mensaje..." at bounding box center [784, 469] width 271 height 25
type textarea "Buenas tardes"
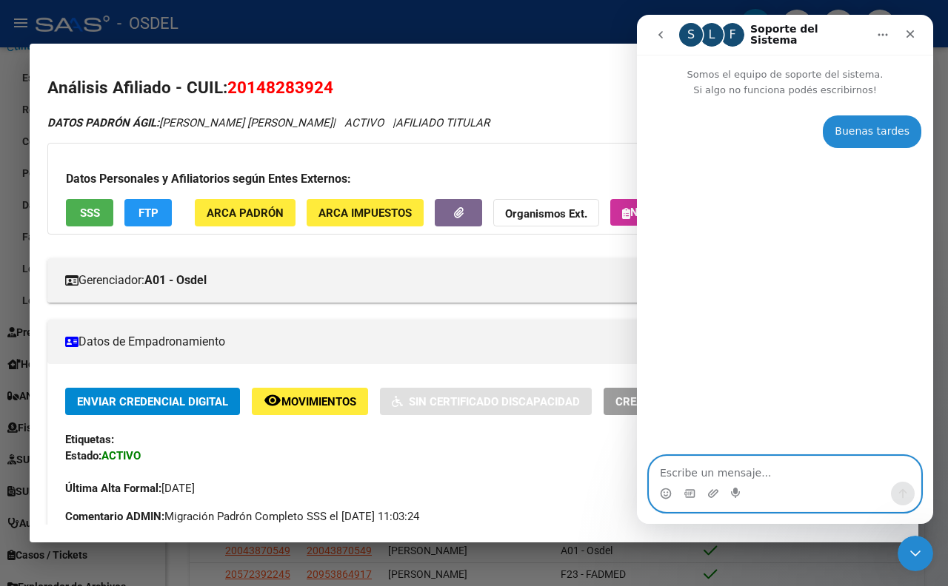
click at [720, 468] on textarea "Escribe un mensaje..." at bounding box center [784, 469] width 271 height 25
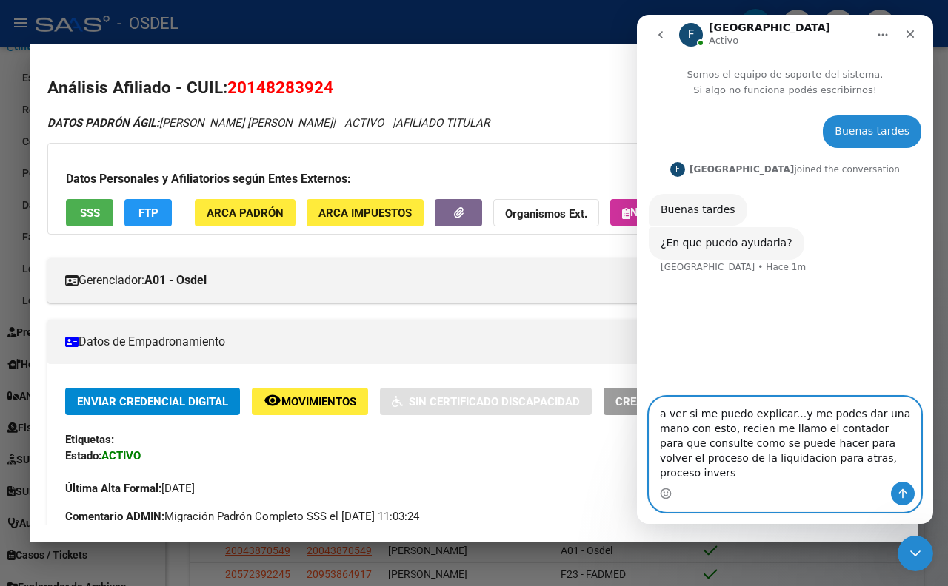
type textarea "a ver si me puedo explicar...y me podes dar una mano con esto, recien me llamo …"
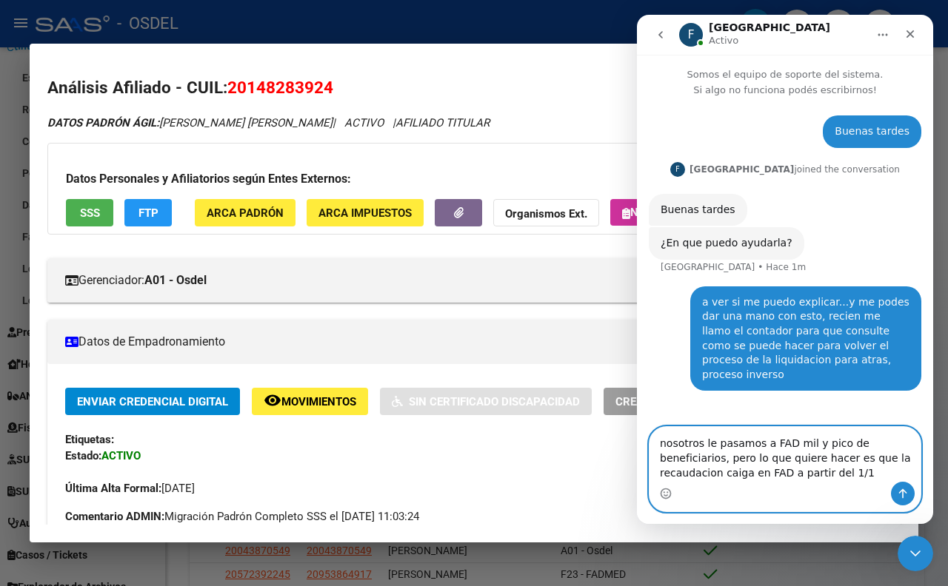
type textarea "nosotros le pasamos a FAD mil y pico de beneficiarios, pero lo que quiere hacer…"
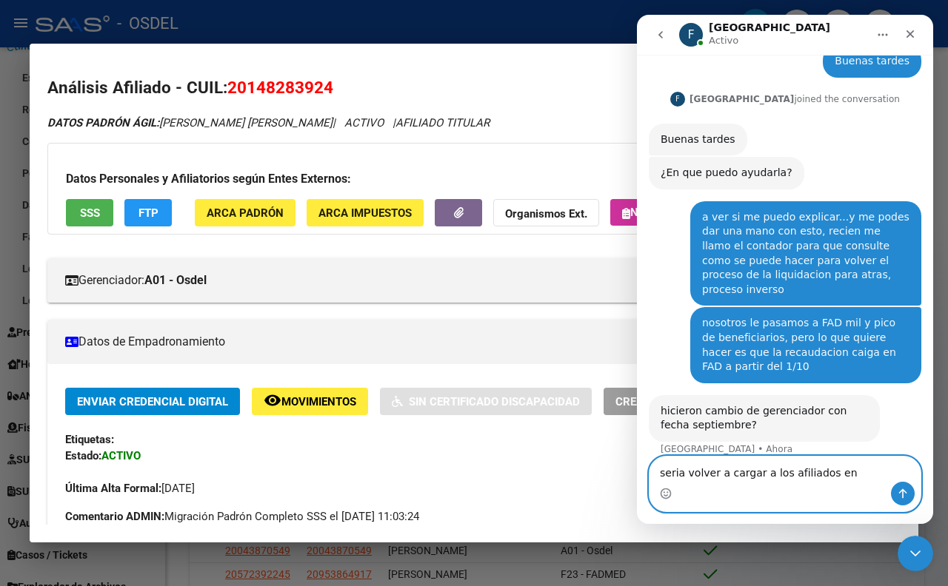
scroll to position [72, 0]
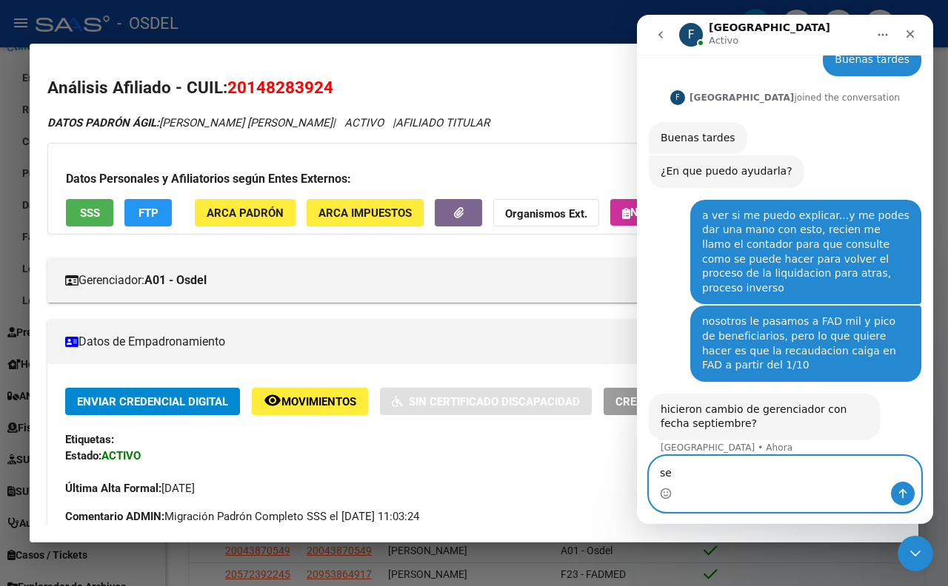
type textarea "s"
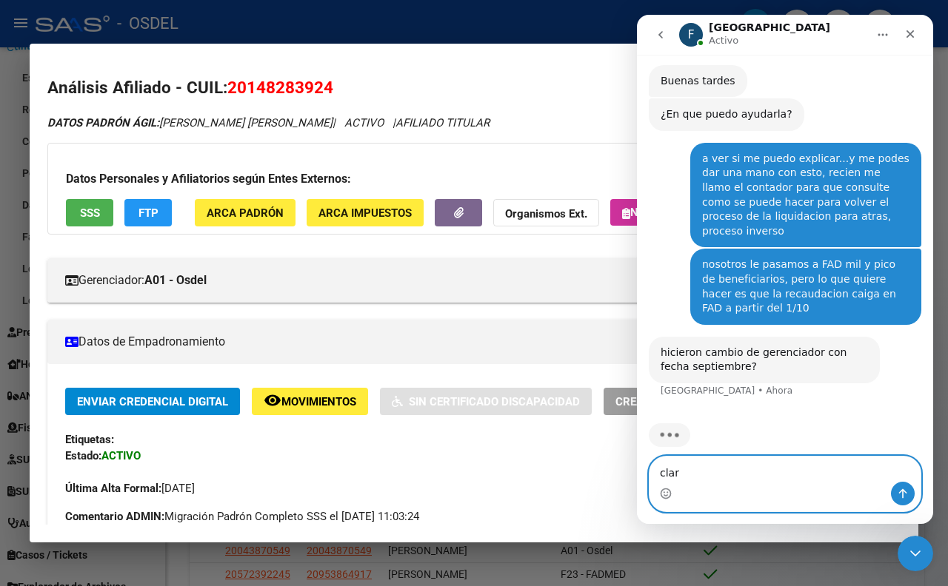
type textarea "claro"
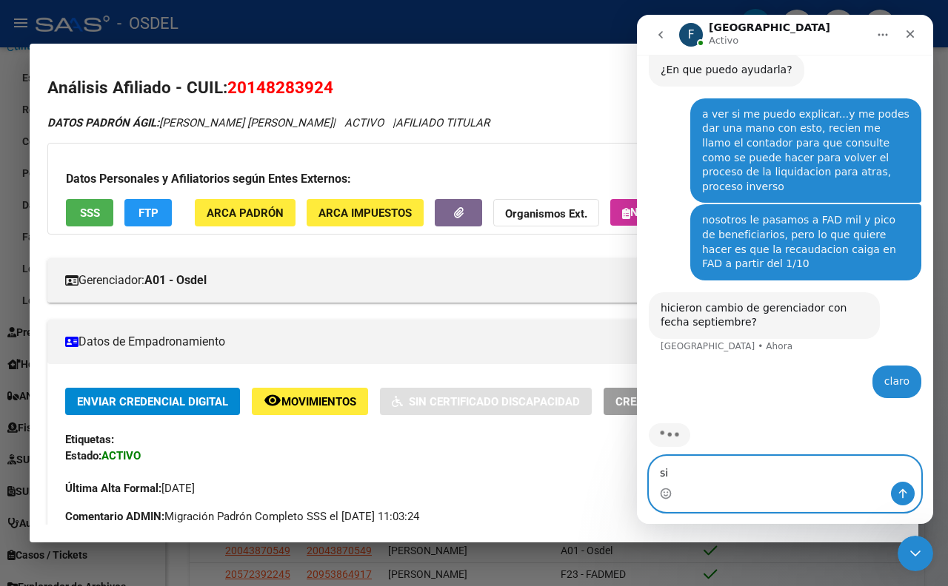
type textarea "s"
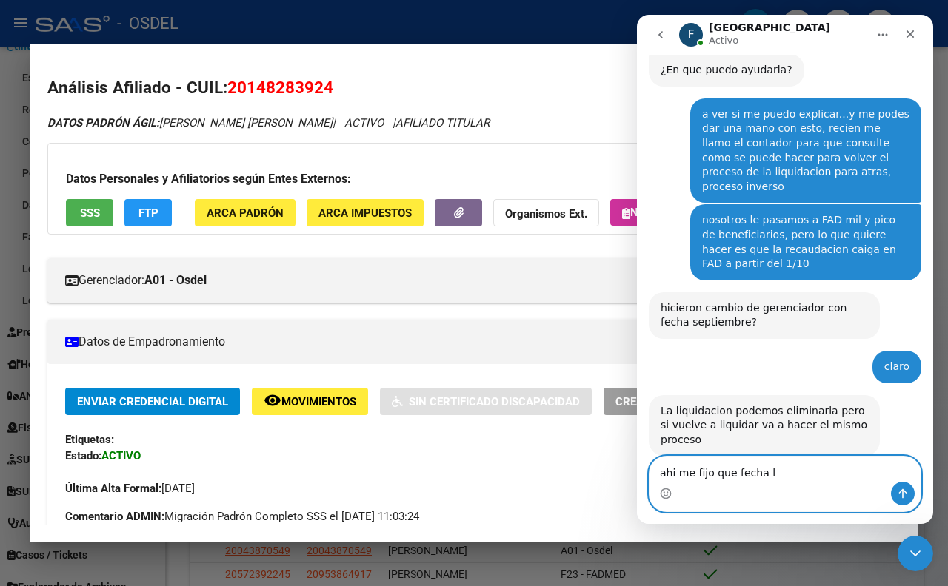
scroll to position [175, 0]
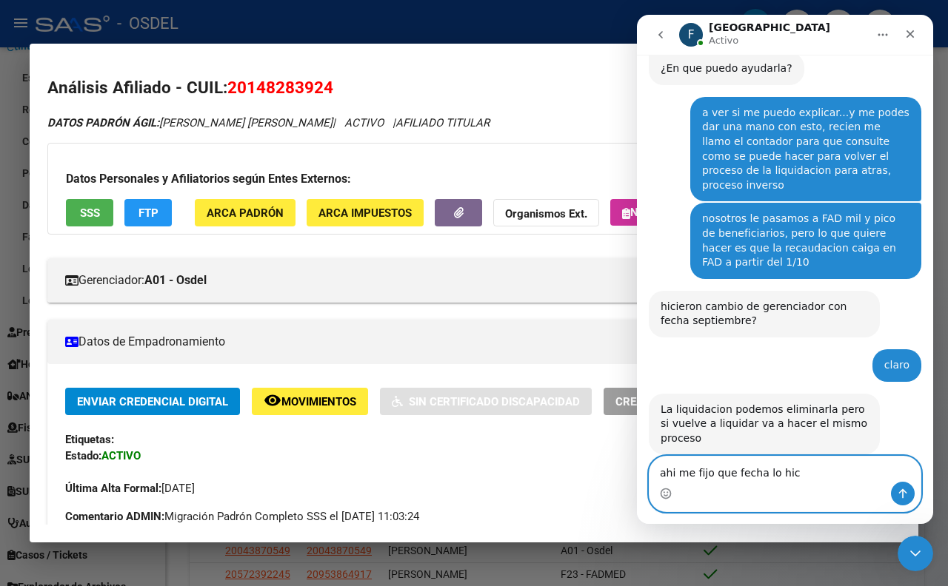
type textarea "ahi me fijo que fecha lo hice"
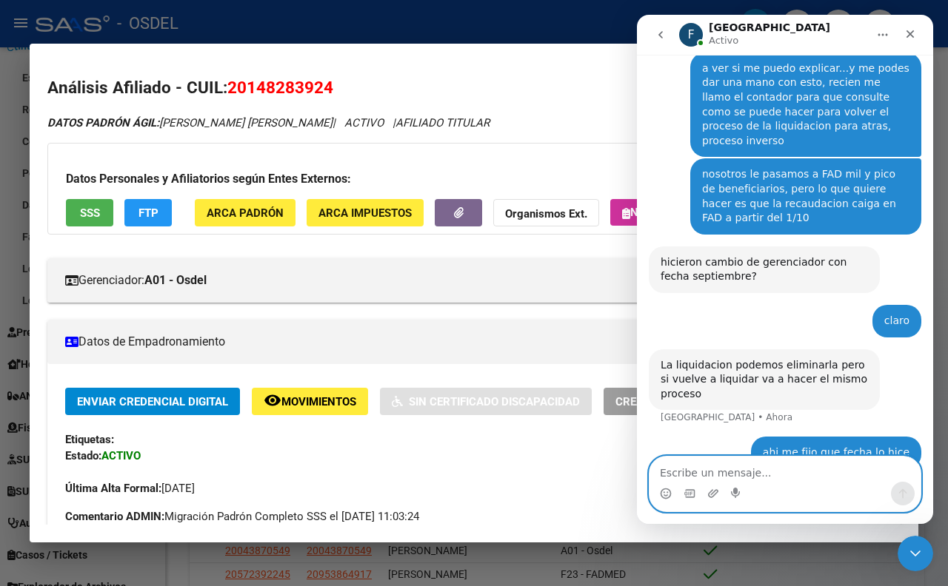
scroll to position [218, 0]
type textarea "e"
type textarea "4/09 hice el traspaso"
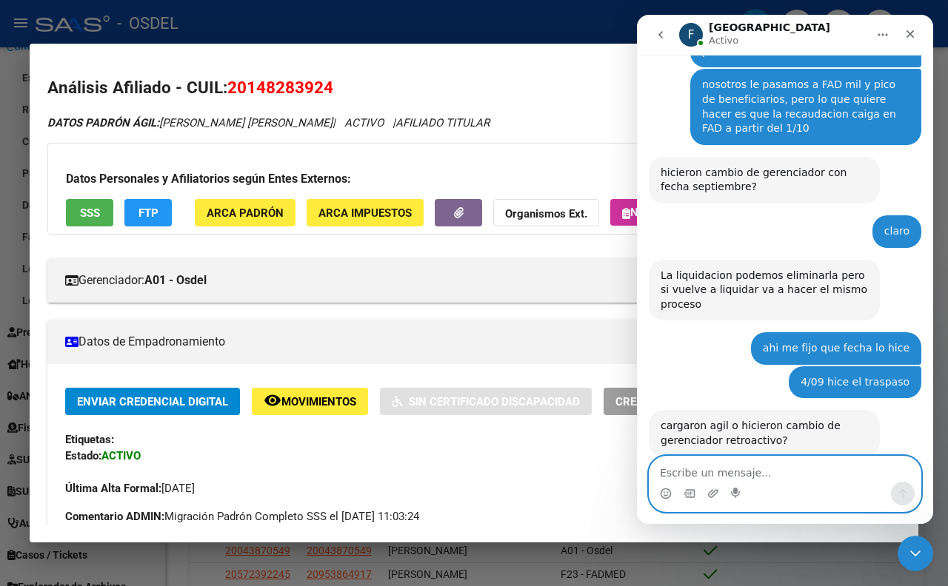
scroll to position [312, 0]
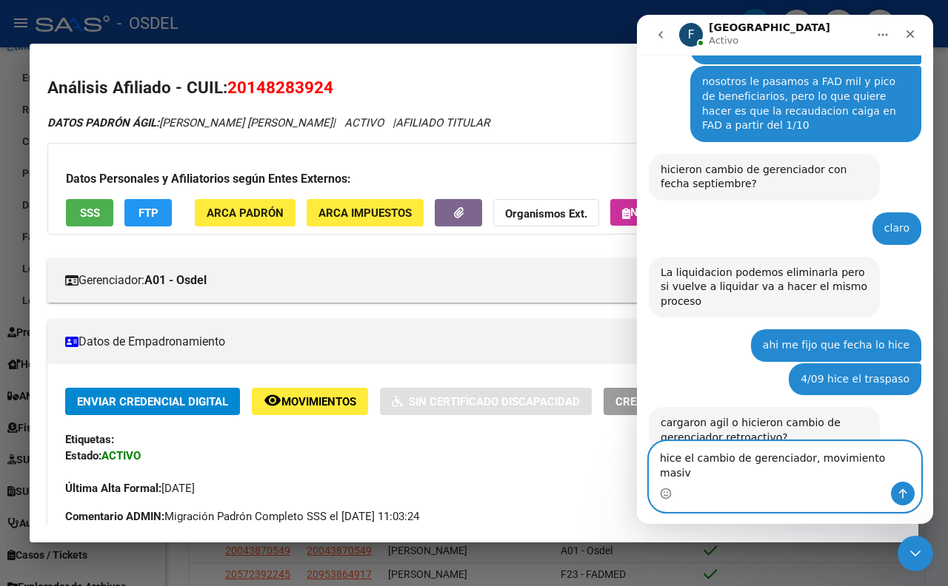
type textarea "hice el cambio de gerenciador, movimiento masivo"
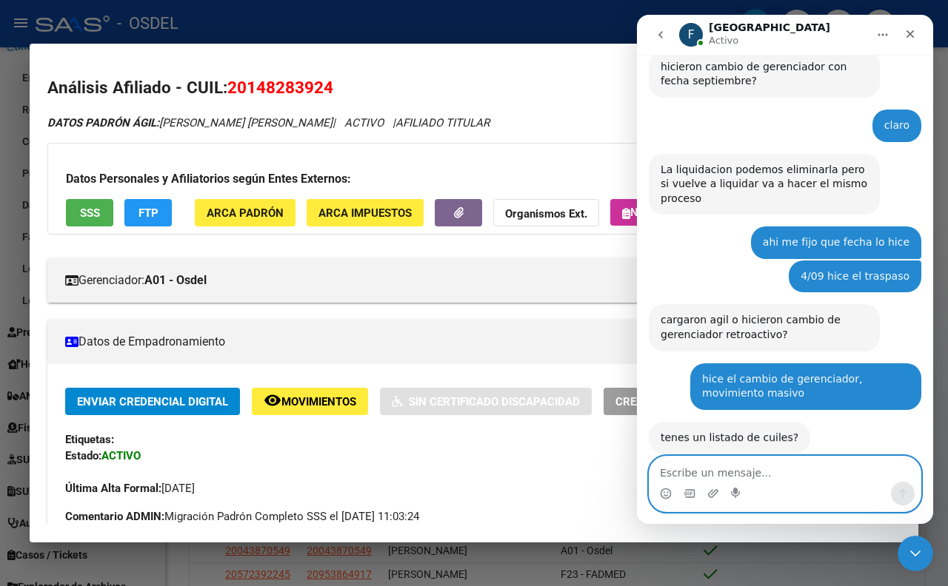
scroll to position [415, 0]
type textarea "si"
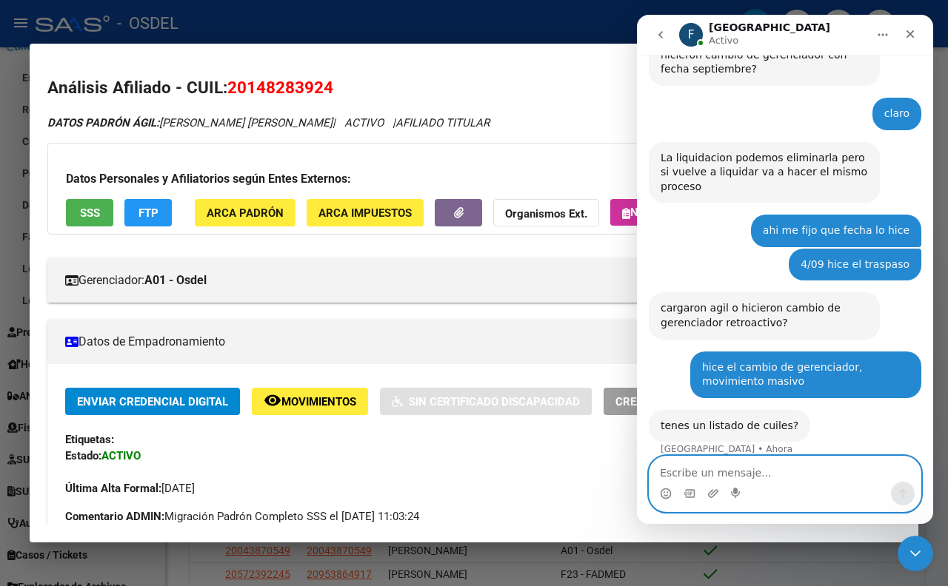
scroll to position [458, 0]
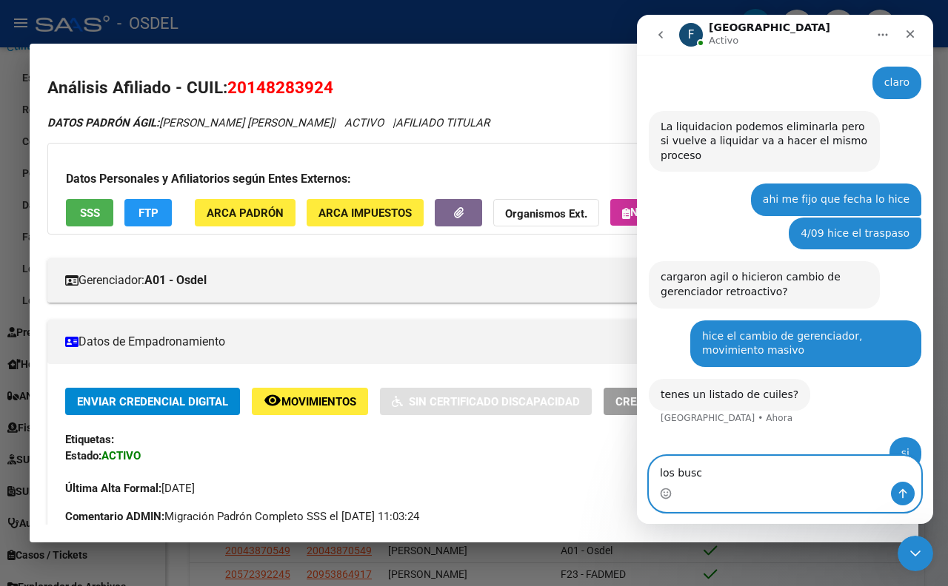
type textarea "los busco"
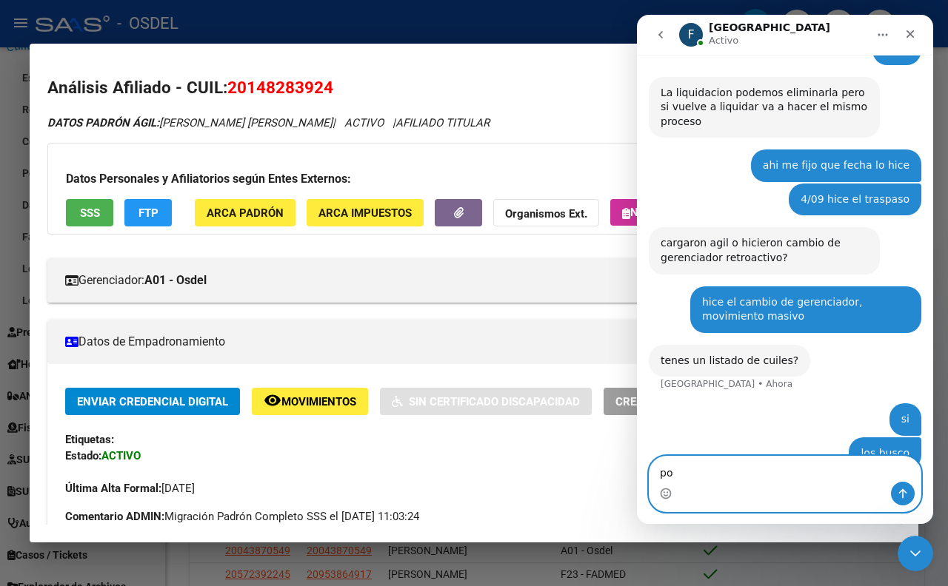
type textarea "p"
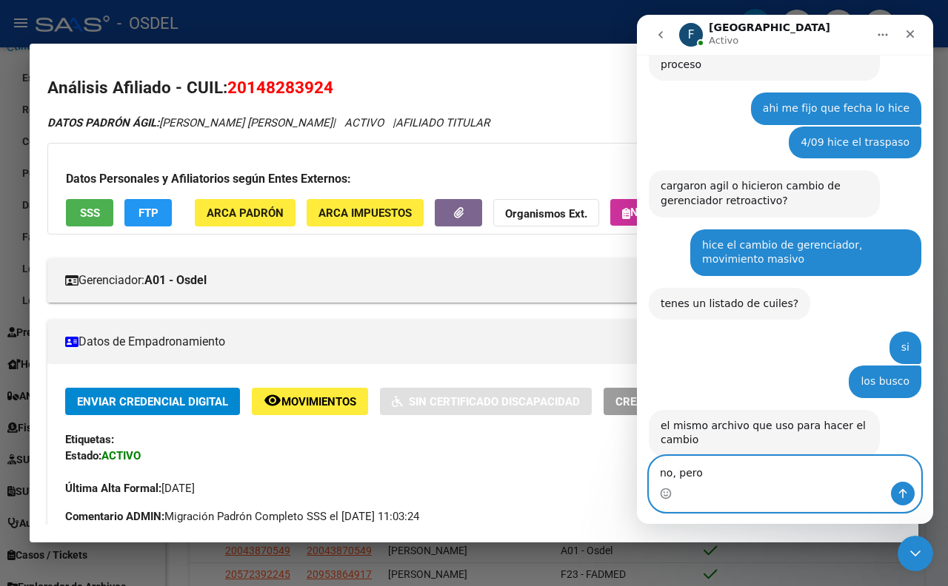
scroll to position [608, 0]
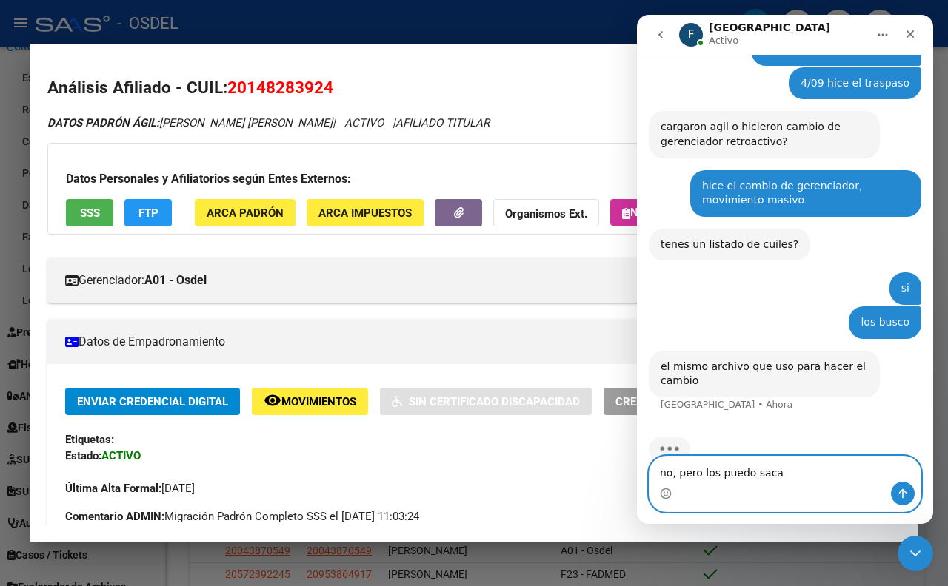
type textarea "no, pero los puedo sacar"
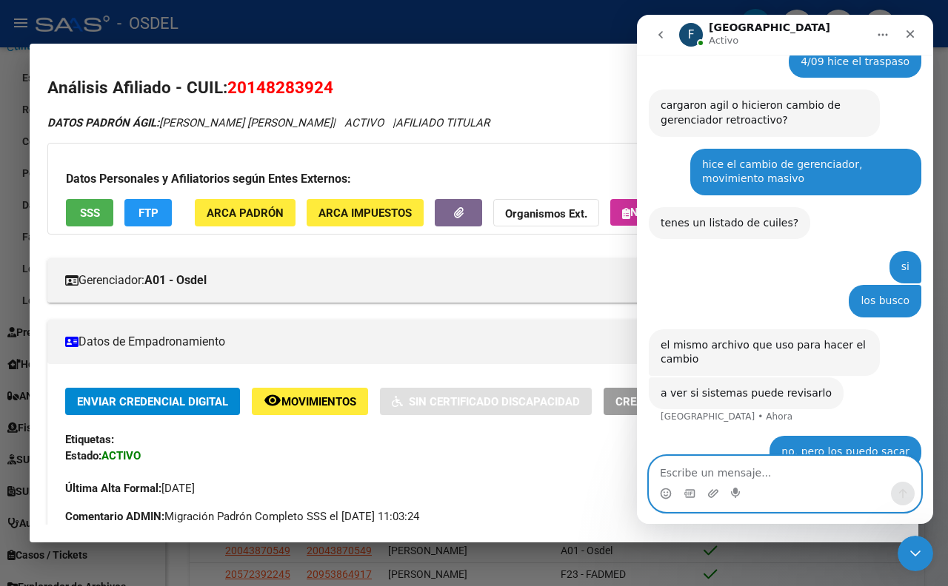
scroll to position [628, 0]
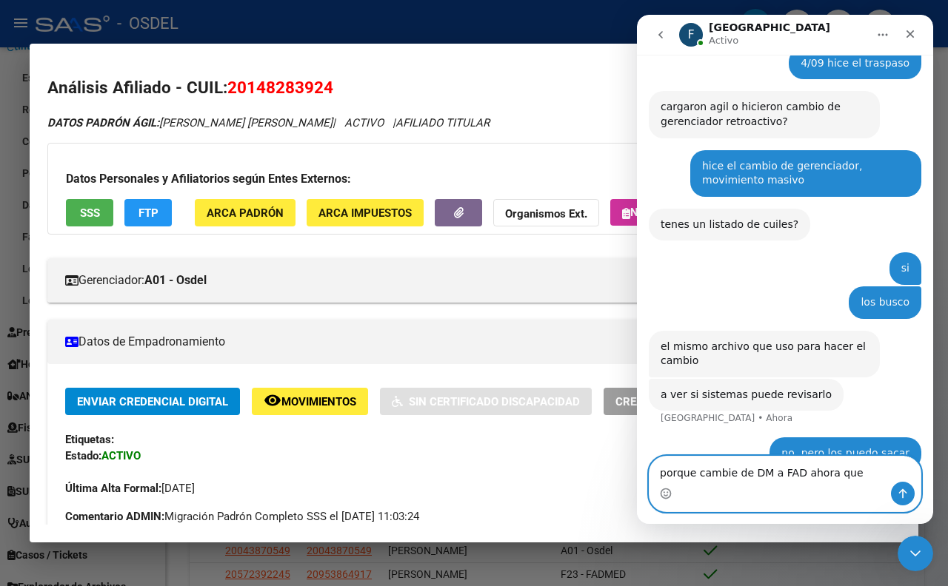
type textarea "porque cambie de DM a FAD ahora que recuerdo.."
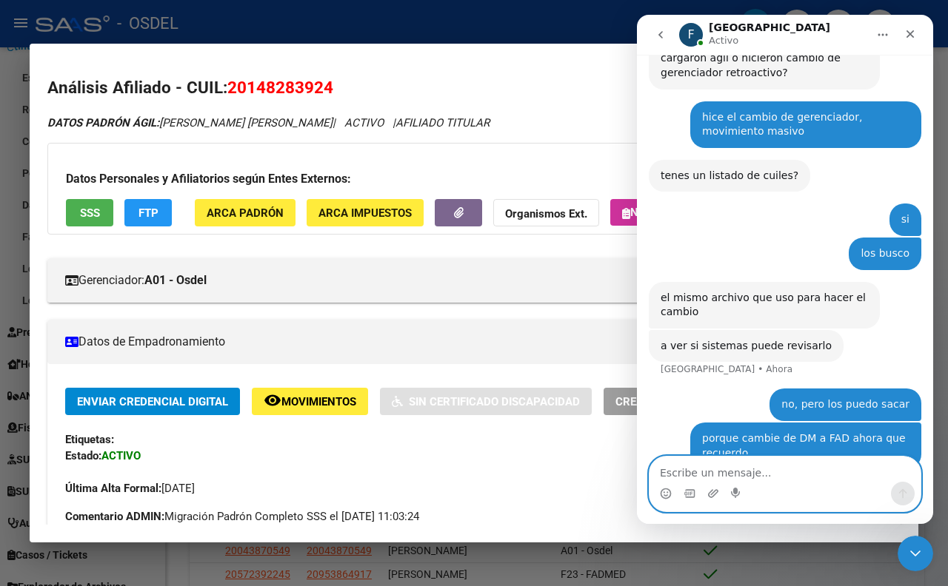
scroll to position [676, 0]
click at [822, 472] on textarea "Escribe un mensaje..." at bounding box center [784, 469] width 271 height 25
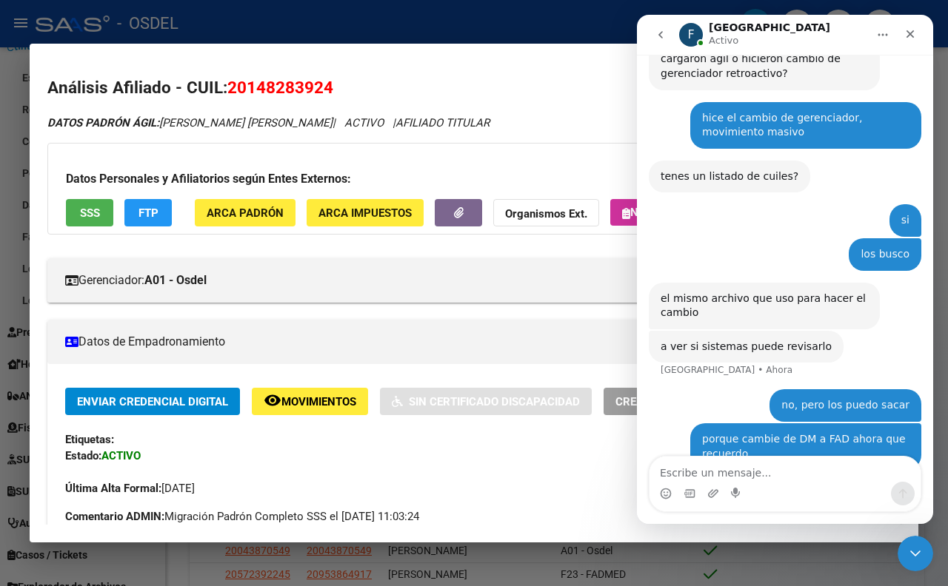
click at [480, 0] on div at bounding box center [474, 293] width 948 height 586
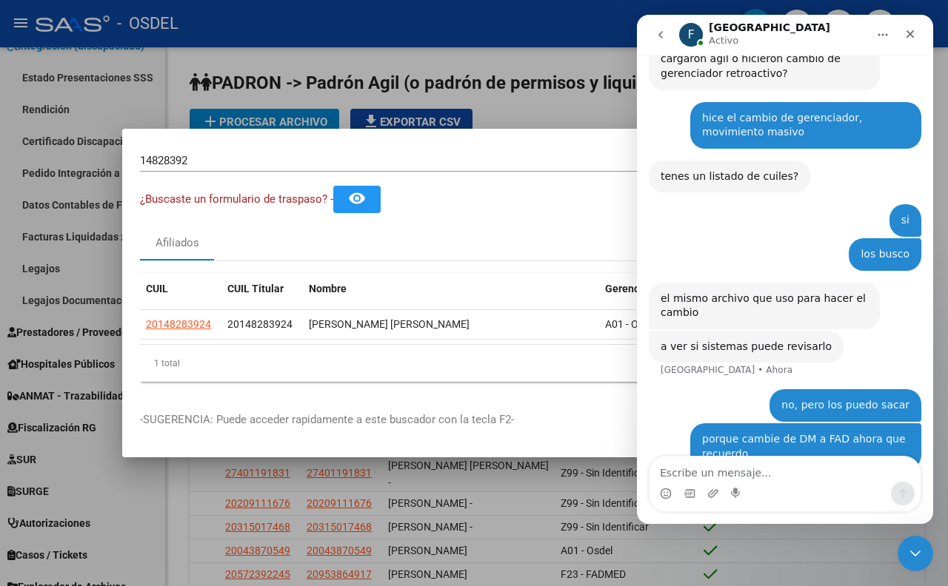
click at [472, 28] on div at bounding box center [474, 293] width 948 height 586
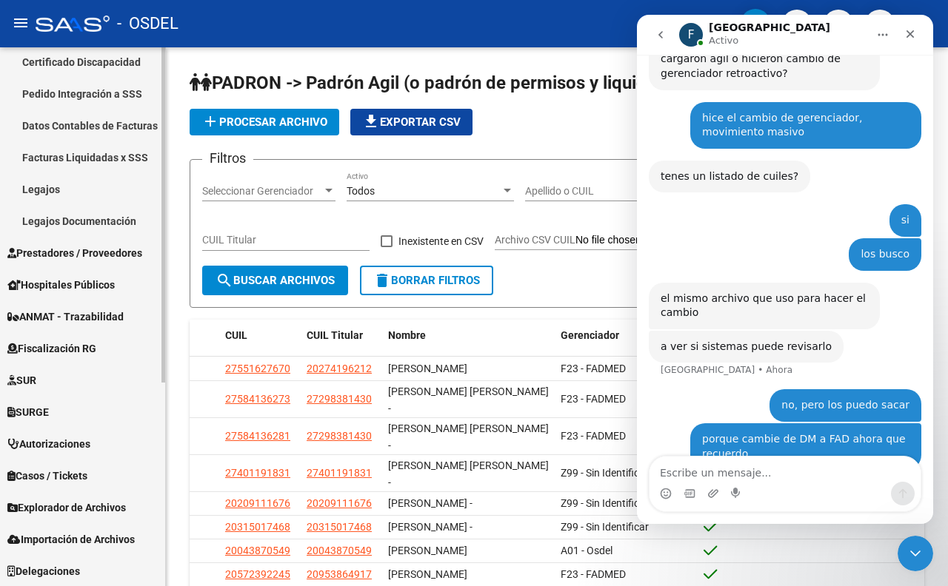
scroll to position [243, 0]
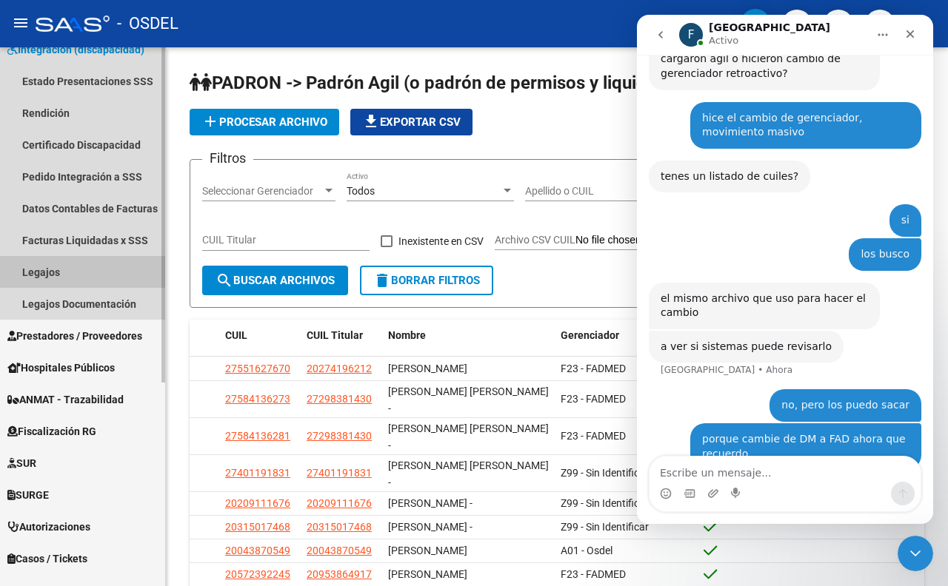
click at [78, 272] on link "Legajos" at bounding box center [82, 272] width 165 height 32
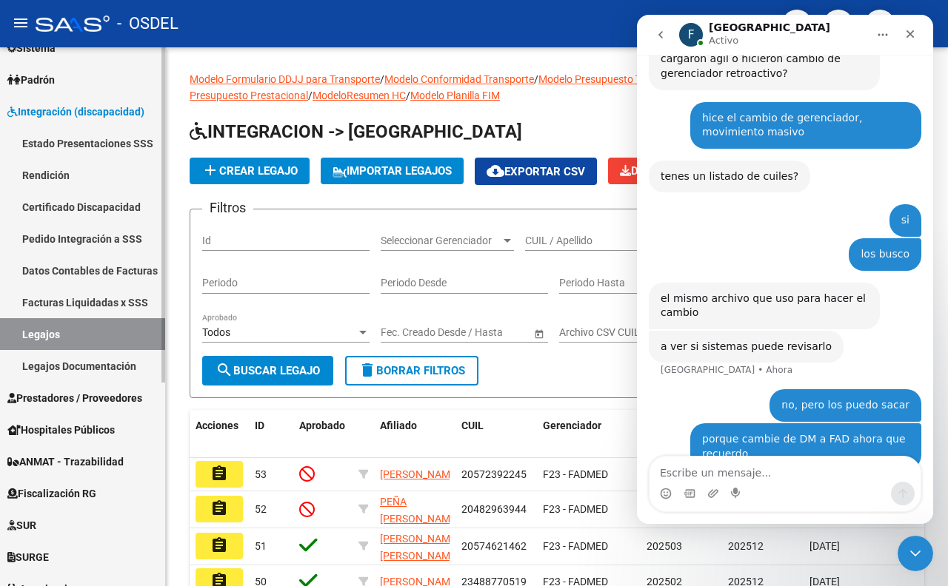
scroll to position [161, 0]
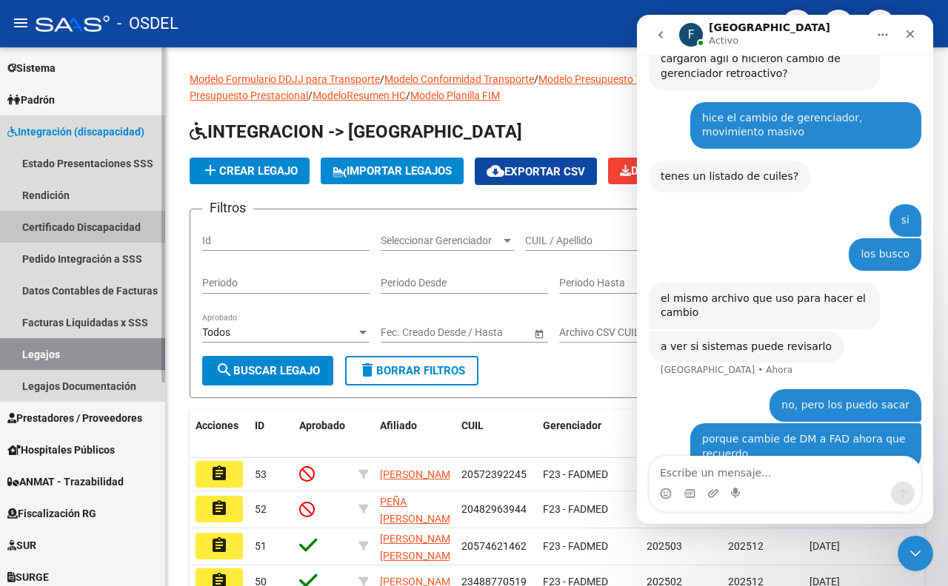
click at [100, 230] on link "Certificado Discapacidad" at bounding box center [82, 227] width 165 height 32
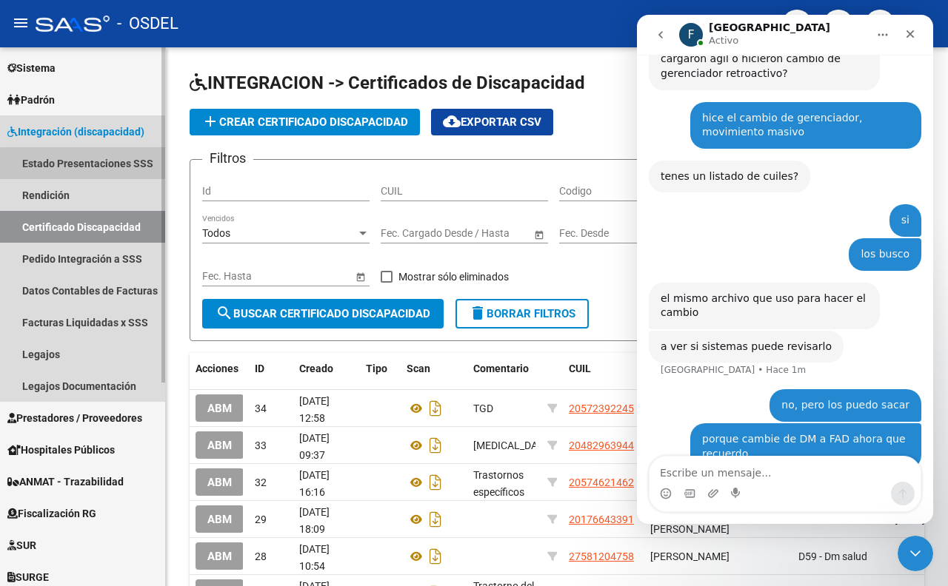
click at [101, 173] on link "Estado Presentaciones SSS" at bounding box center [82, 163] width 165 height 32
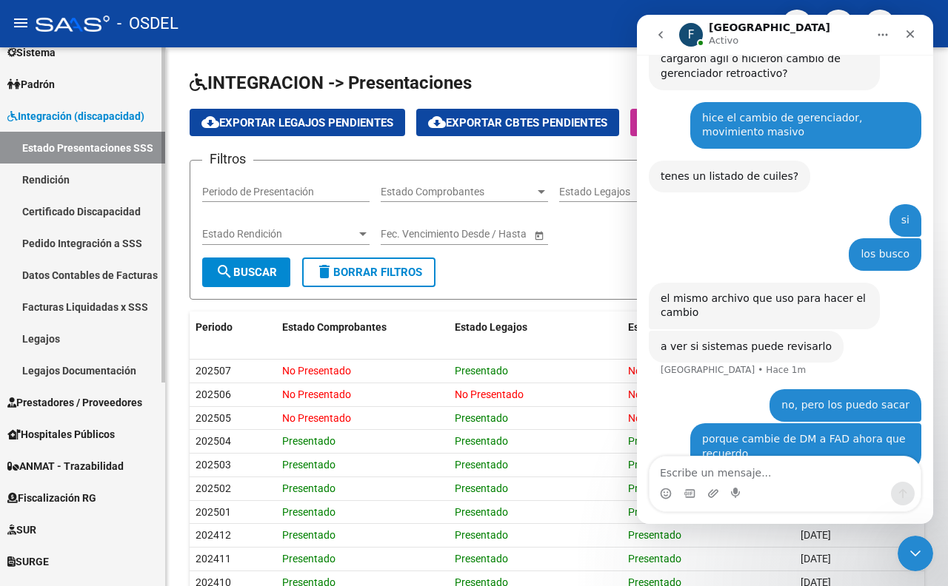
scroll to position [78, 0]
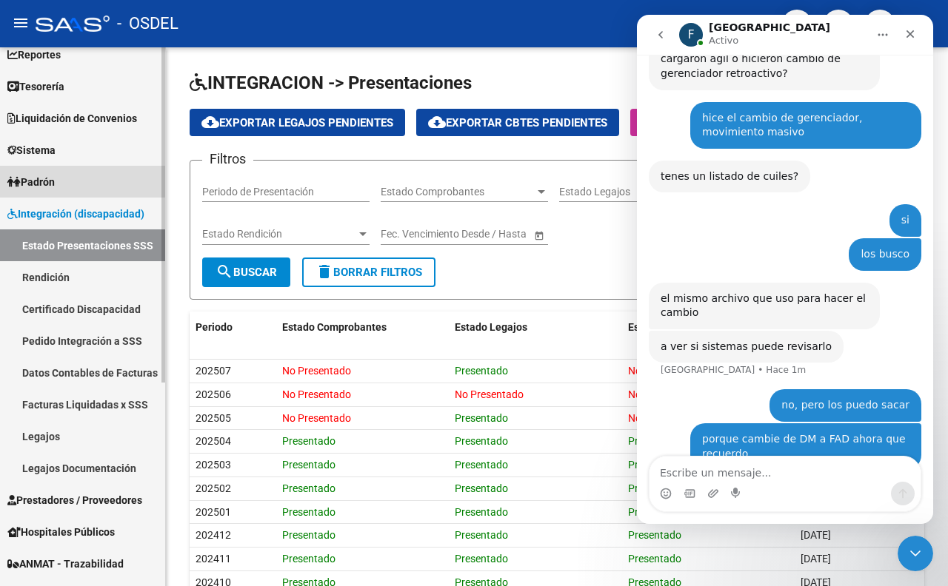
click at [68, 179] on link "Padrón" at bounding box center [82, 182] width 165 height 32
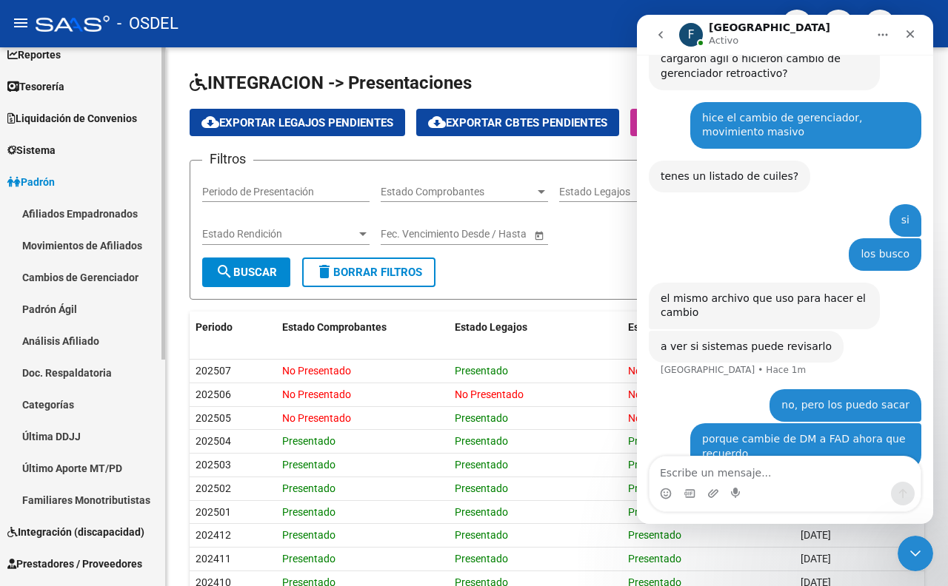
click at [115, 247] on link "Movimientos de Afiliados" at bounding box center [82, 246] width 165 height 32
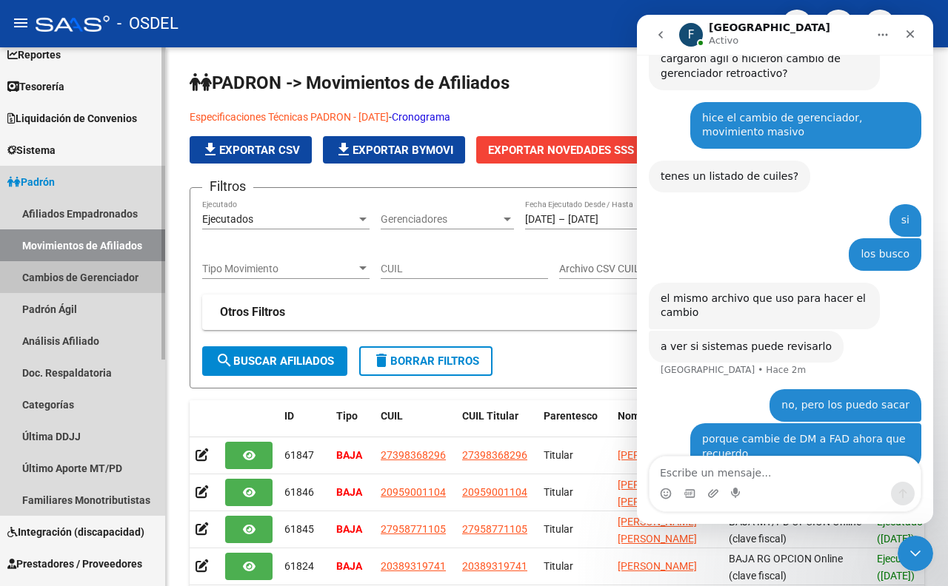
click at [104, 272] on link "Cambios de Gerenciador" at bounding box center [82, 277] width 165 height 32
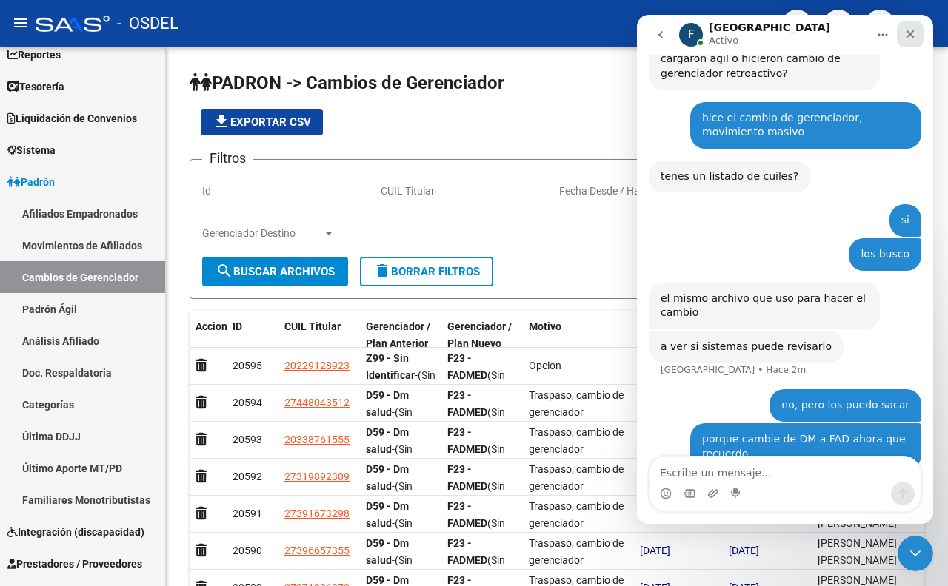
click at [906, 32] on icon "Cerrar" at bounding box center [910, 34] width 12 height 12
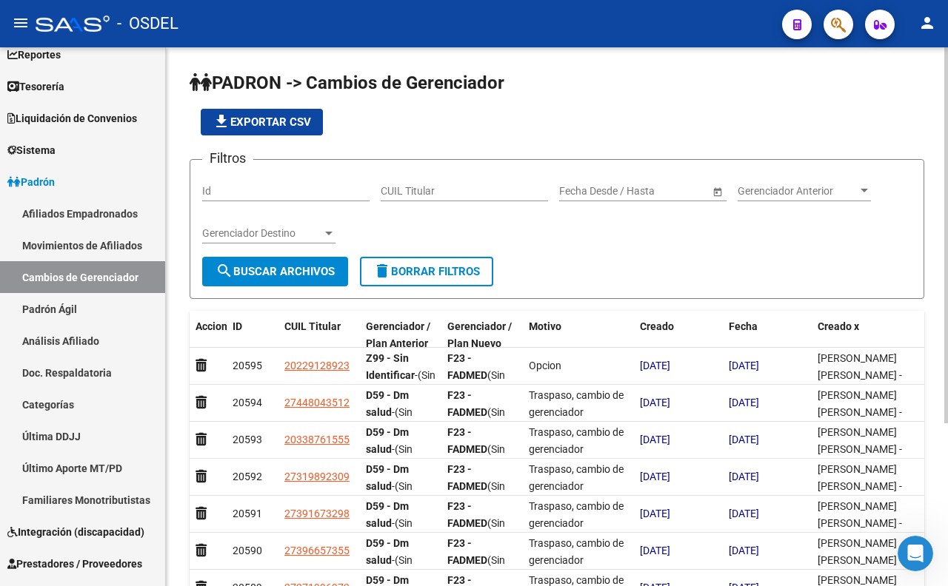
click at [643, 190] on input "text" at bounding box center [662, 191] width 73 height 13
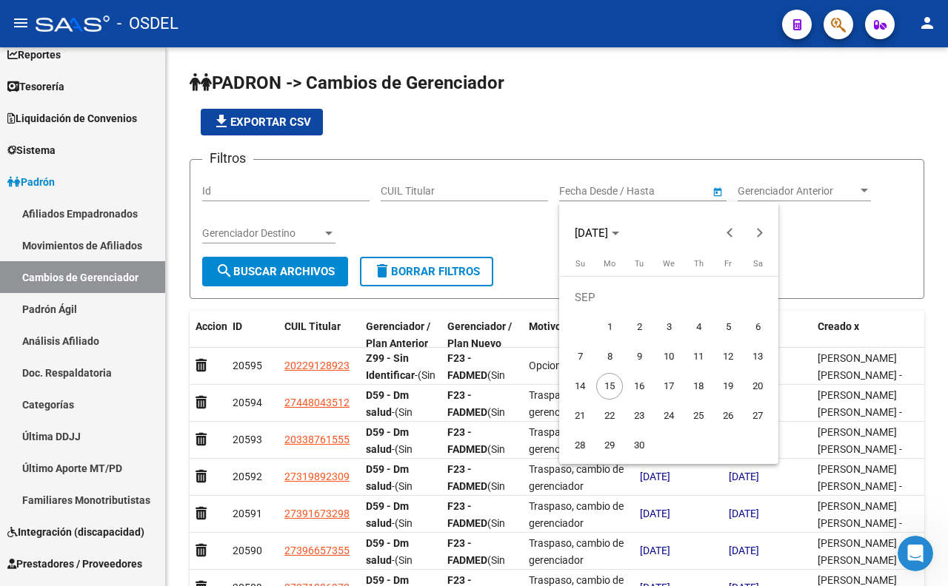
click at [692, 332] on span "4" at bounding box center [698, 327] width 27 height 27
type input "[DATE]"
click at [692, 332] on span "4" at bounding box center [698, 327] width 27 height 27
type input "[DATE]"
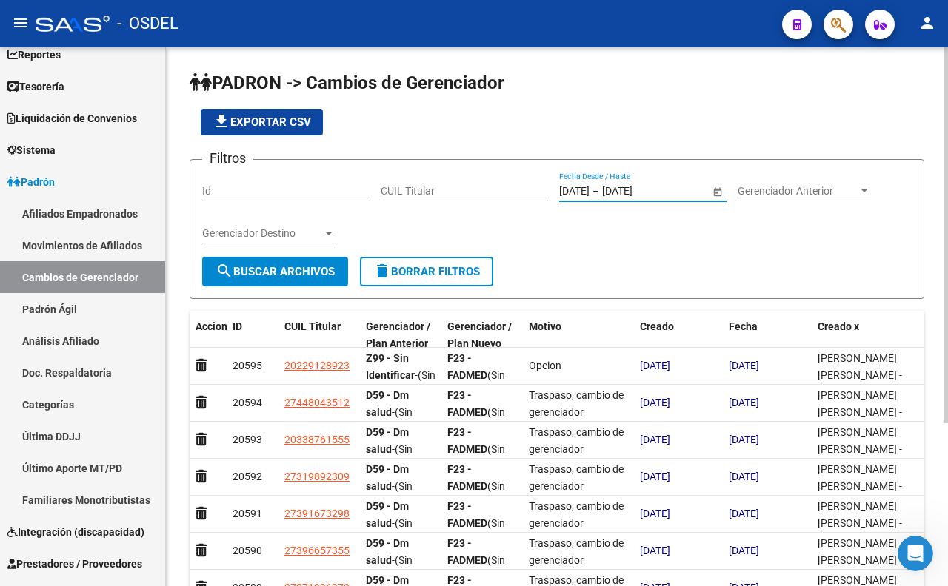
click at [717, 191] on span "Open calendar" at bounding box center [718, 192] width 36 height 36
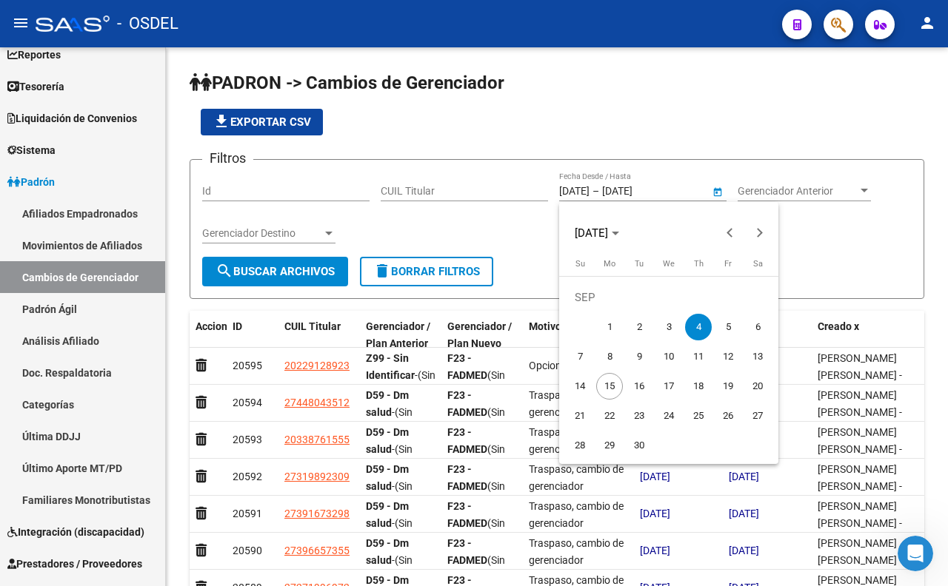
click at [668, 327] on span "3" at bounding box center [668, 327] width 27 height 27
type input "[DATE]"
click at [695, 327] on span "4" at bounding box center [698, 327] width 27 height 27
type input "[DATE]"
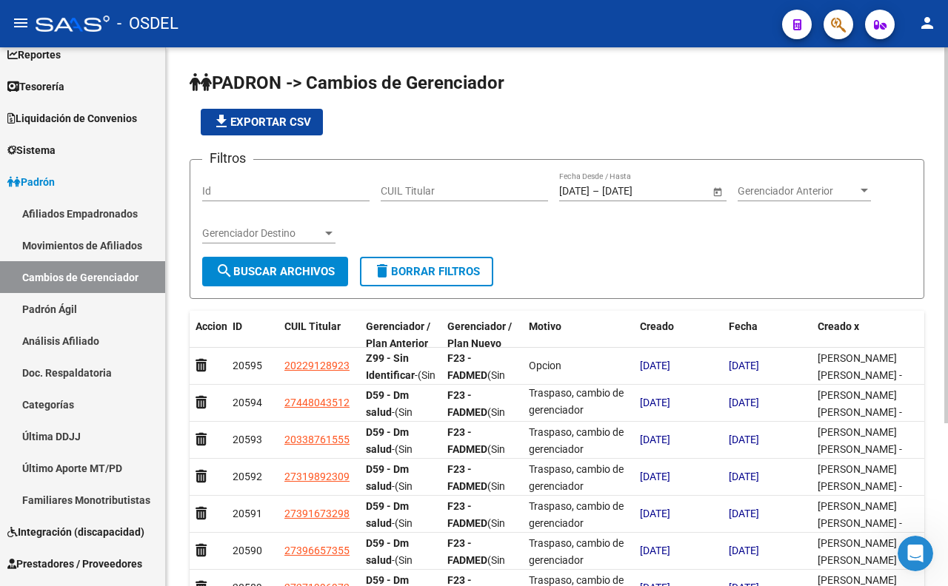
click at [832, 196] on span "Gerenciador Anterior" at bounding box center [797, 191] width 120 height 13
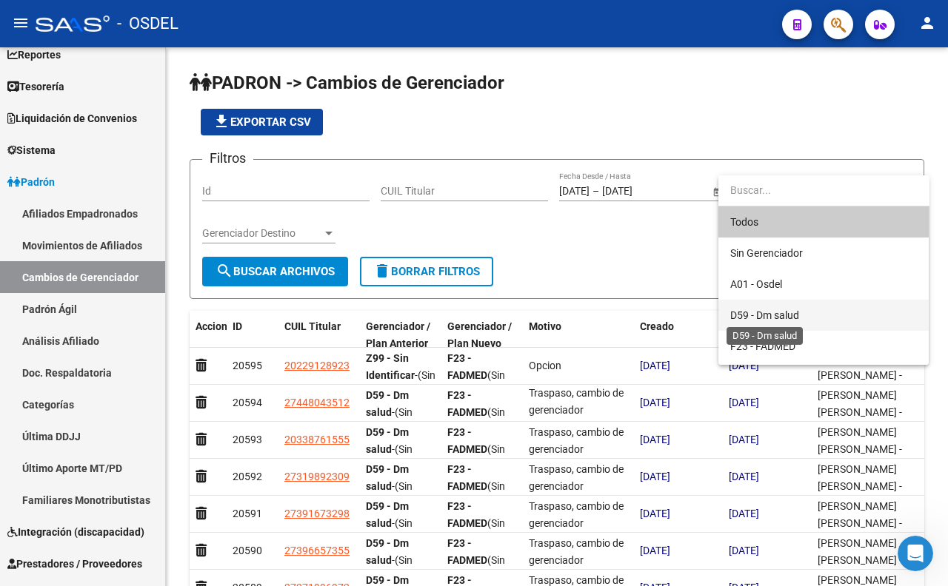
click at [782, 315] on span "D59 - Dm salud" at bounding box center [764, 316] width 69 height 12
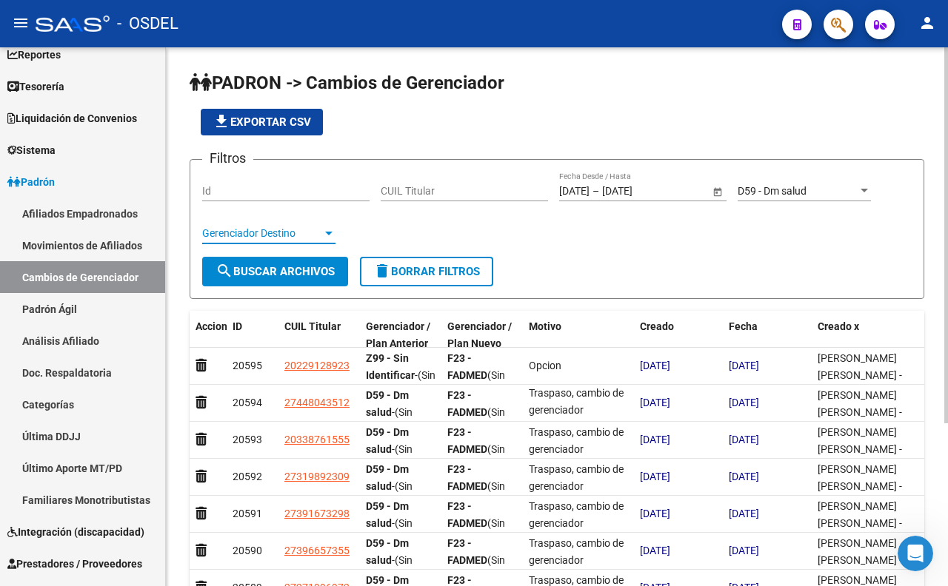
click at [274, 232] on span "Gerenciador Destino" at bounding box center [262, 233] width 120 height 13
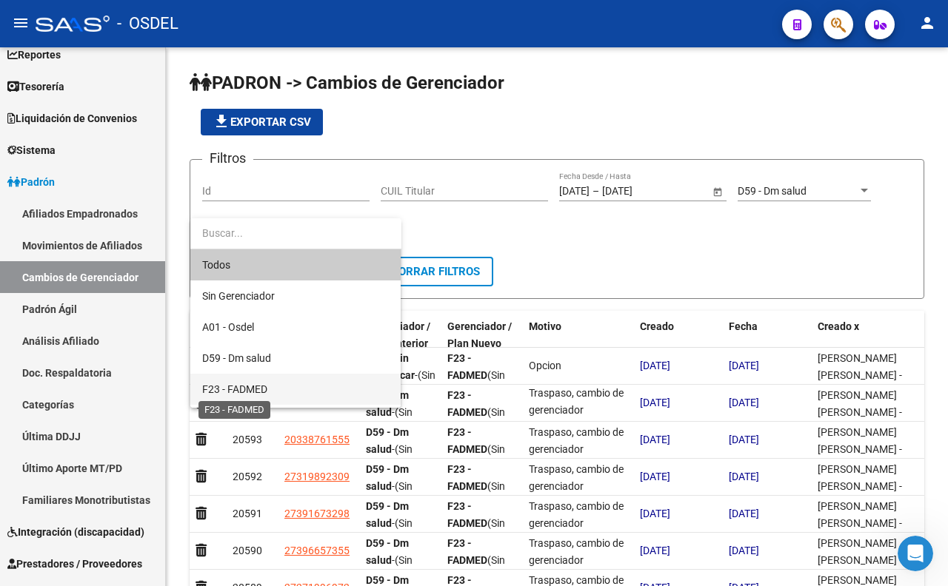
click at [267, 392] on span "F23 - FADMED" at bounding box center [234, 390] width 65 height 12
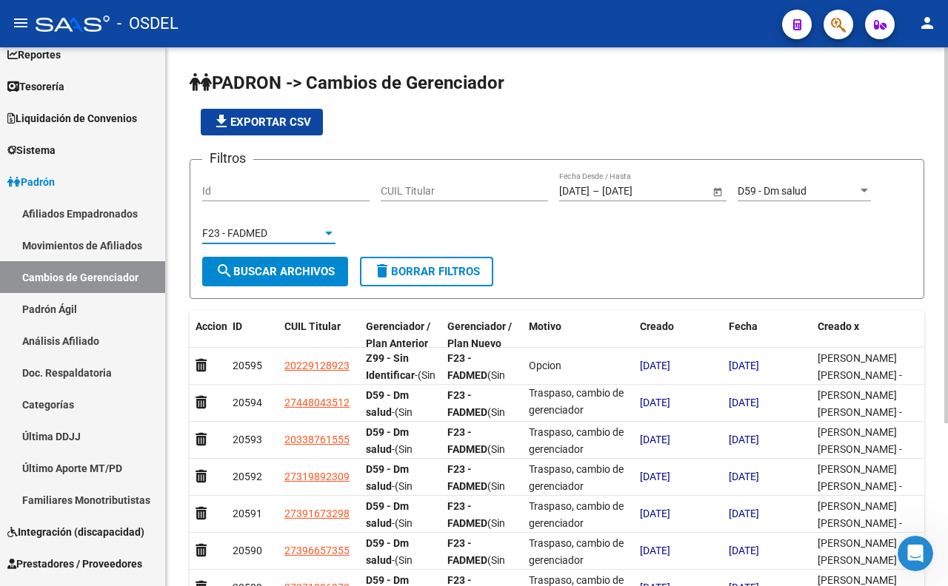
click at [307, 261] on button "search Buscar Archivos" at bounding box center [275, 272] width 146 height 30
click at [287, 123] on span "file_download Exportar CSV" at bounding box center [262, 122] width 98 height 13
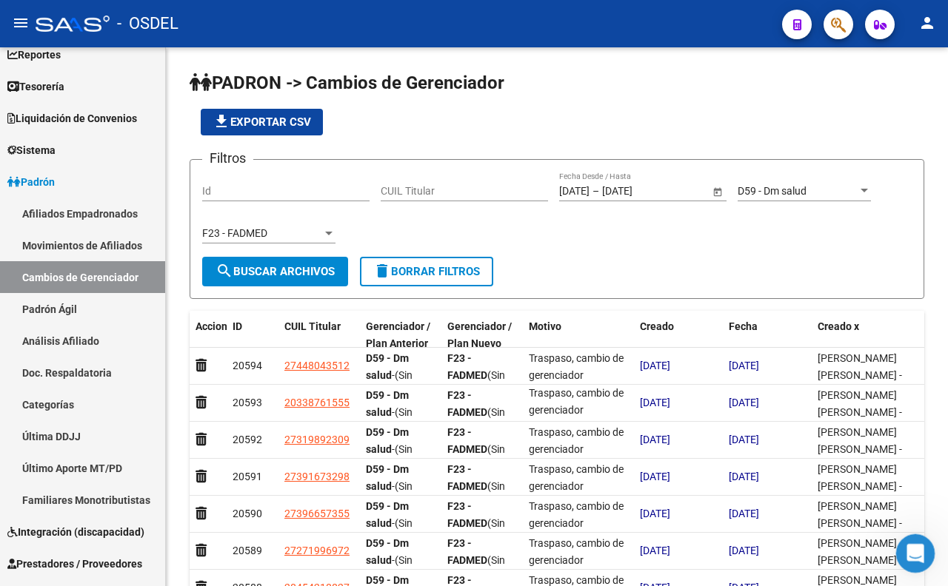
click at [900, 551] on div "Abrir Intercom Messenger" at bounding box center [913, 551] width 49 height 49
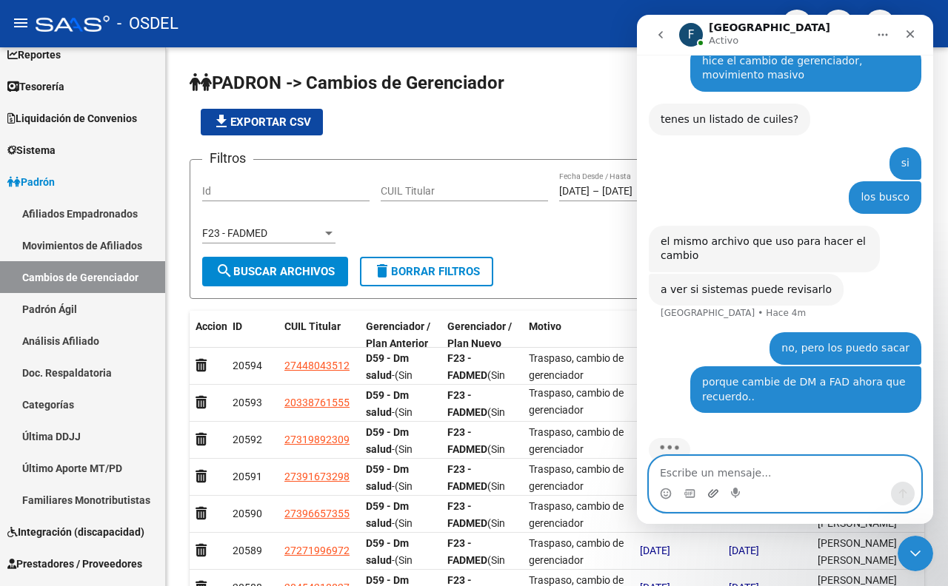
scroll to position [734, 0]
click at [712, 494] on icon "Adjuntar un archivo" at bounding box center [713, 494] width 12 height 12
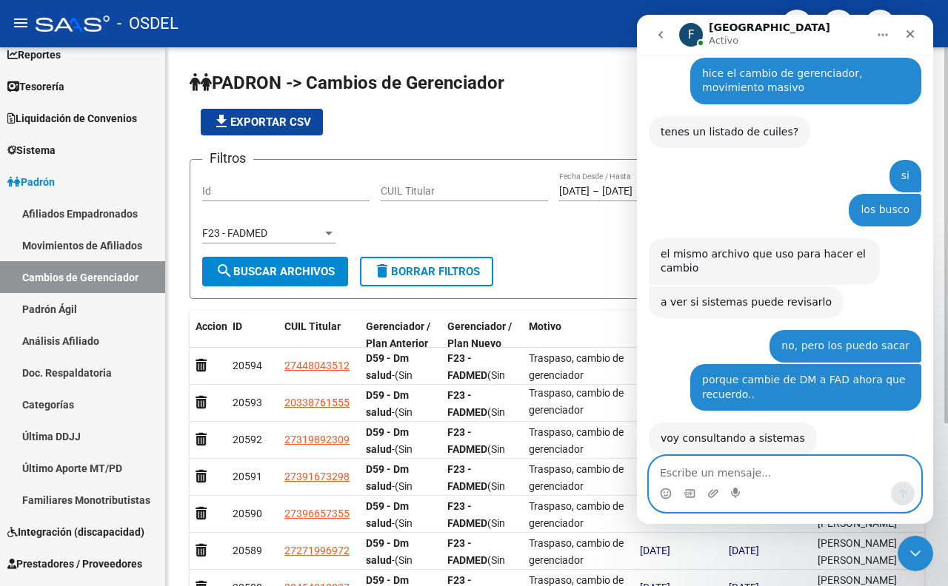
scroll to position [766, 0]
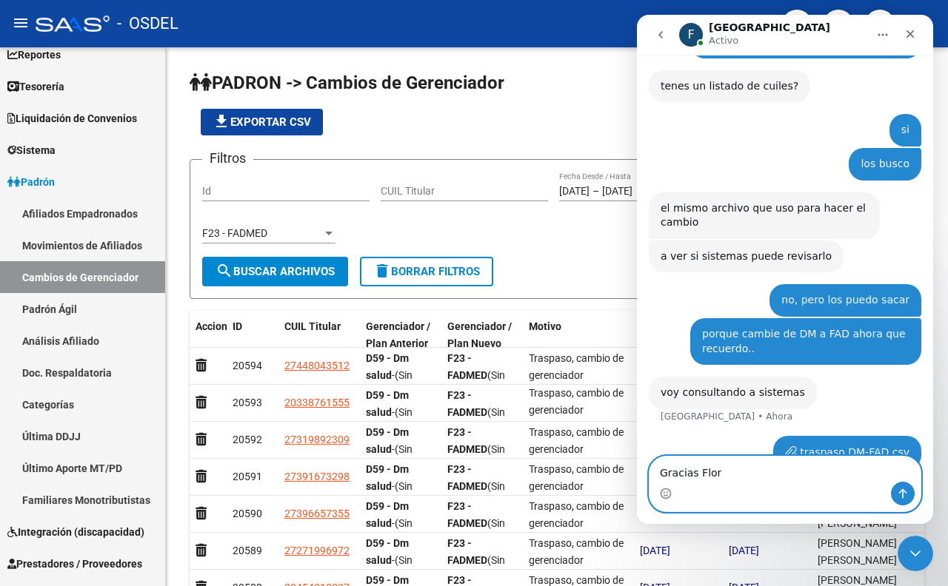
type textarea "Gracias Flor!"
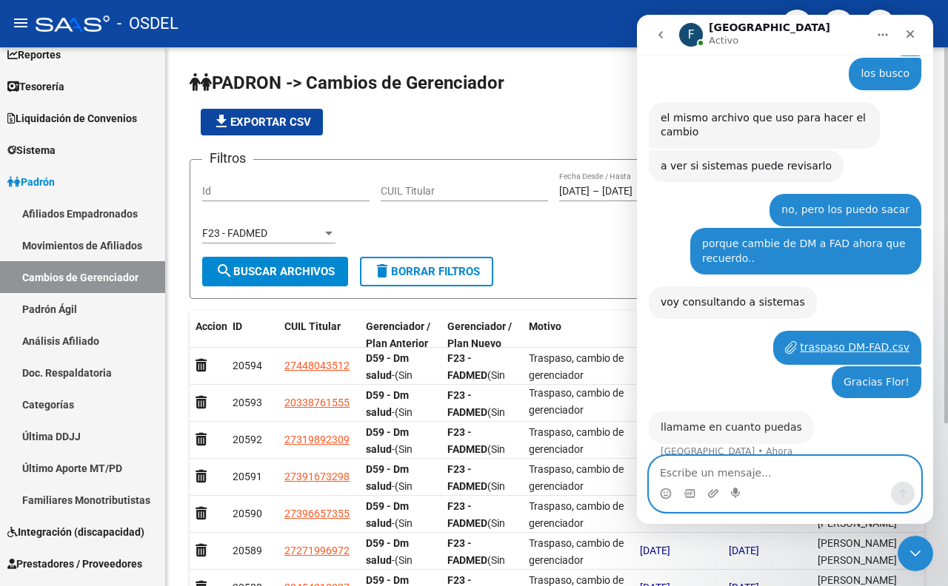
scroll to position [845, 0]
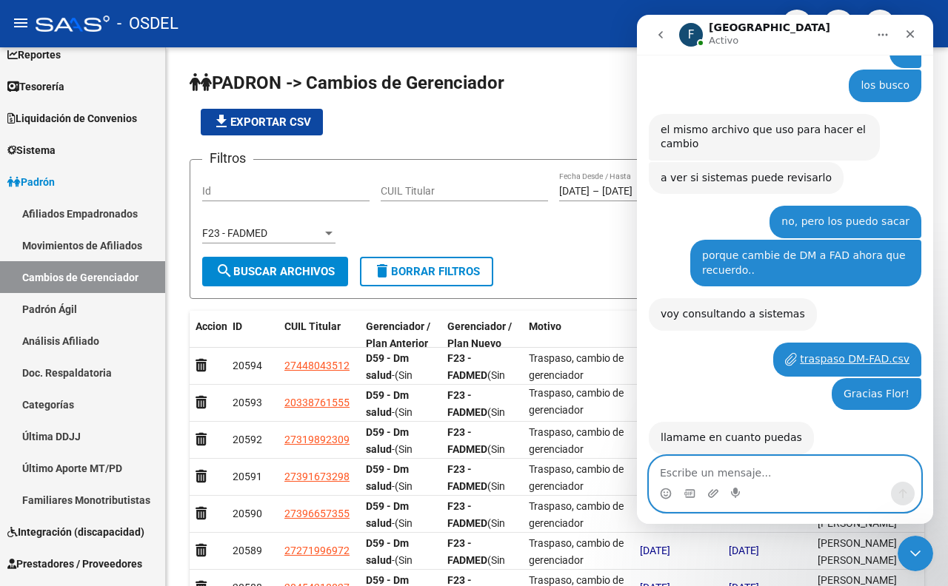
click at [693, 472] on textarea "Escribe un mensaje..." at bounding box center [784, 469] width 271 height 25
click at [723, 472] on textarea "Escribe un mensaje..." at bounding box center [784, 469] width 271 height 25
type textarea "al numero de soporte?"
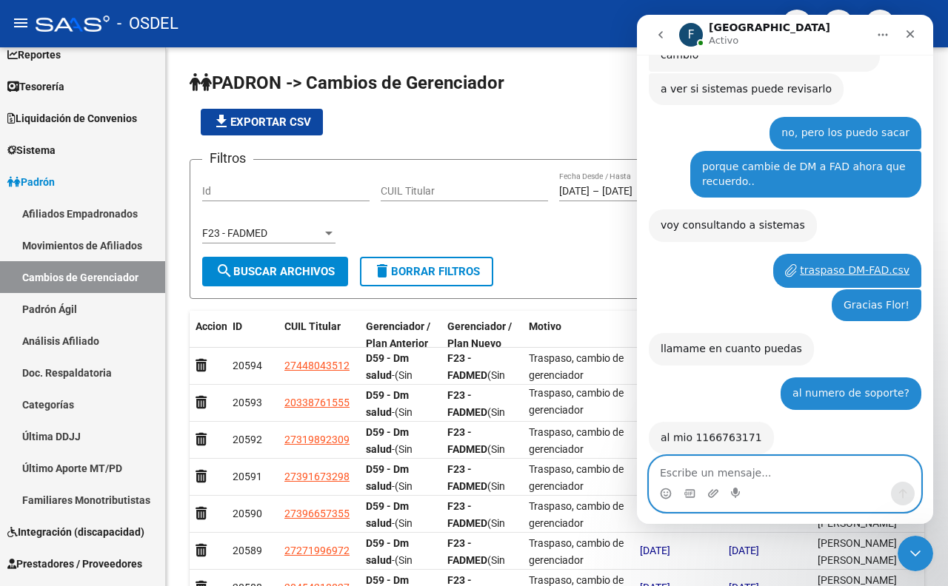
scroll to position [933, 0]
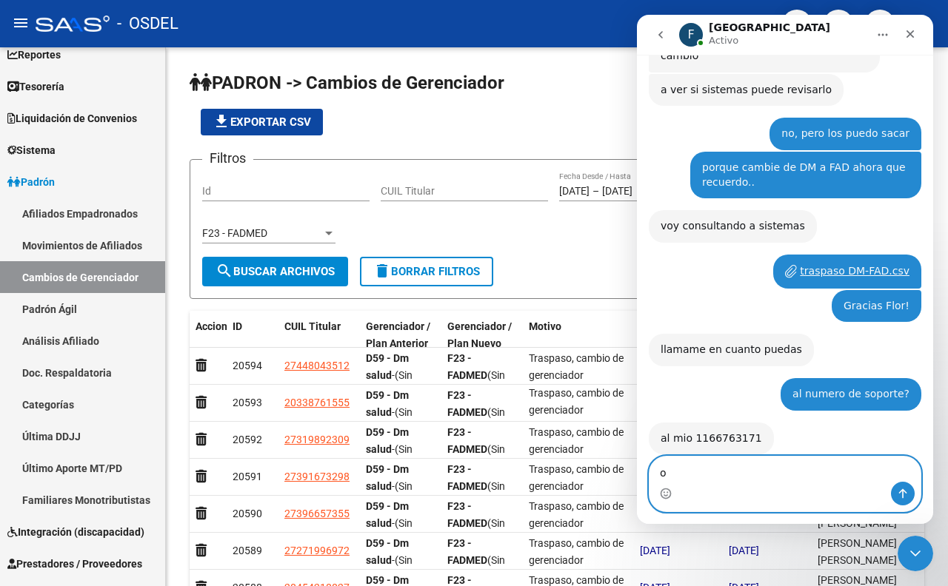
type textarea "ok"
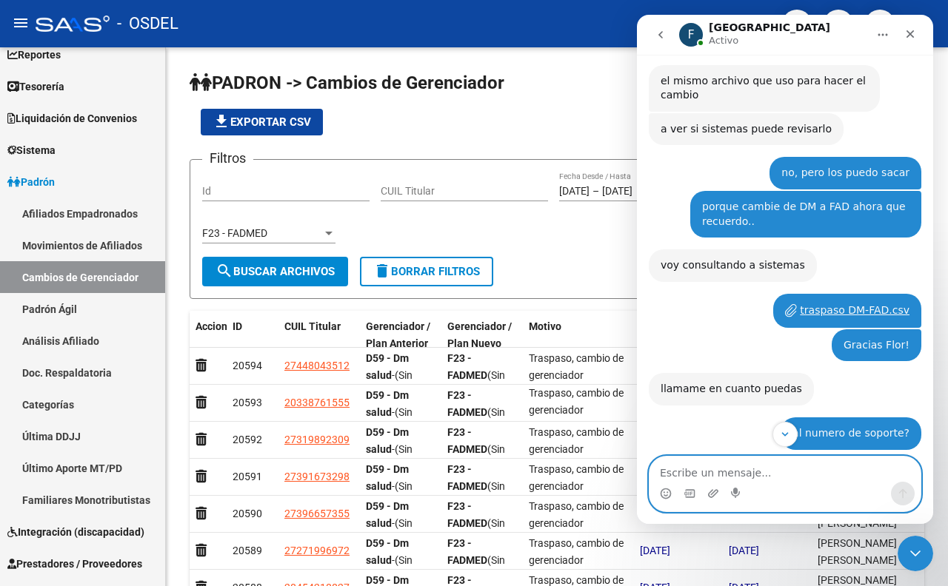
scroll to position [976, 0]
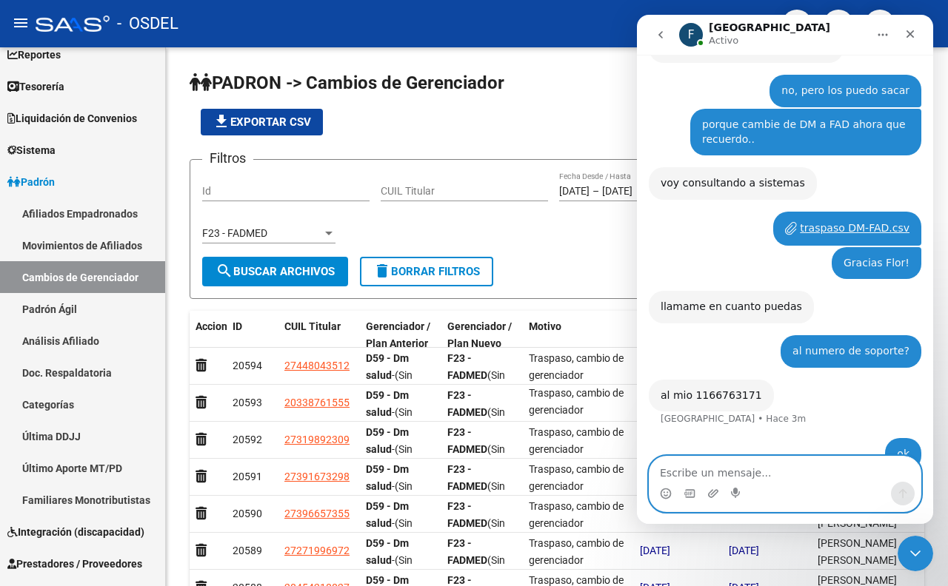
click at [776, 473] on textarea "Escribe un mensaje..." at bounding box center [784, 469] width 271 height 25
click at [767, 464] on textarea "Escribe un mensaje..." at bounding box center [784, 469] width 271 height 25
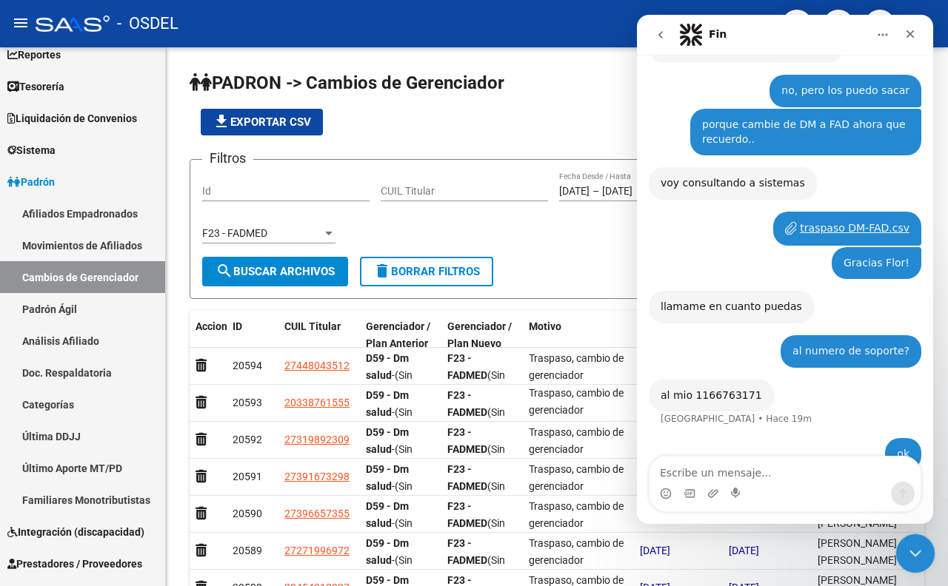
click at [915, 549] on icon "Cerrar Intercom Messenger" at bounding box center [913, 552] width 18 height 18
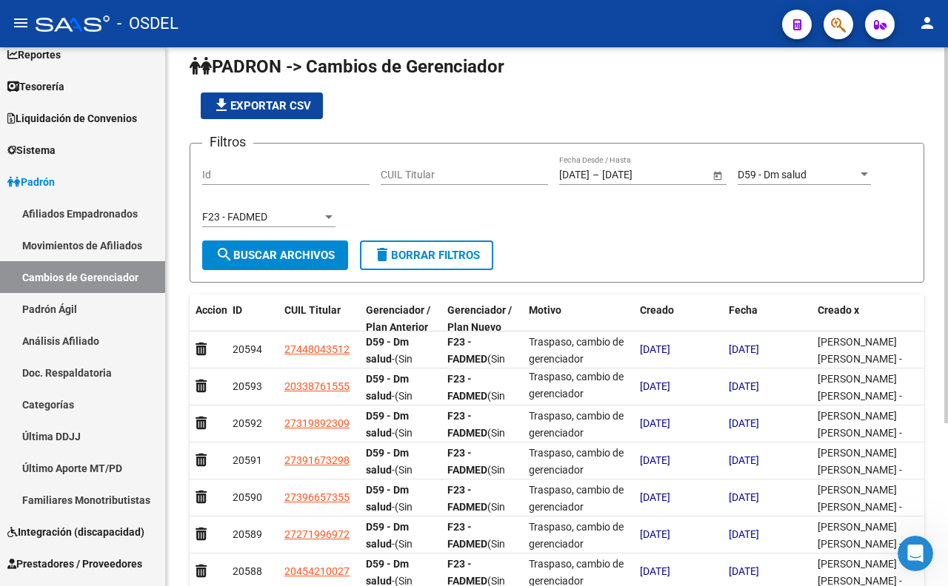
scroll to position [0, 0]
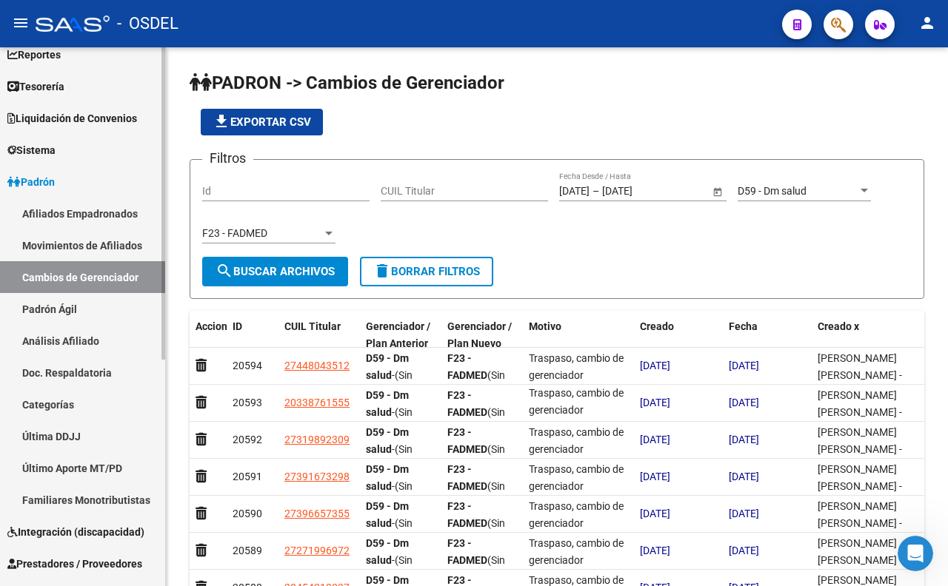
click at [113, 218] on link "Afiliados Empadronados" at bounding box center [82, 214] width 165 height 32
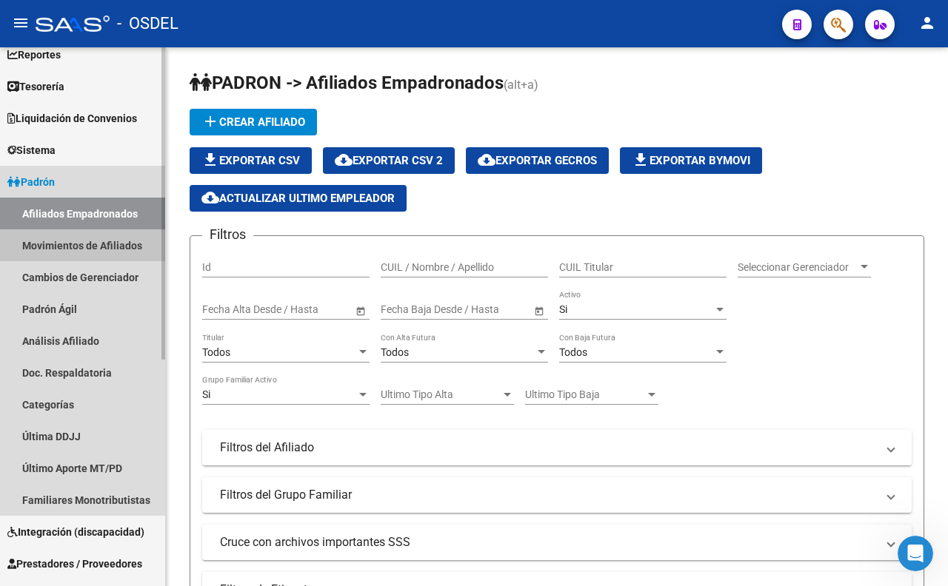
click at [113, 247] on link "Movimientos de Afiliados" at bounding box center [82, 246] width 165 height 32
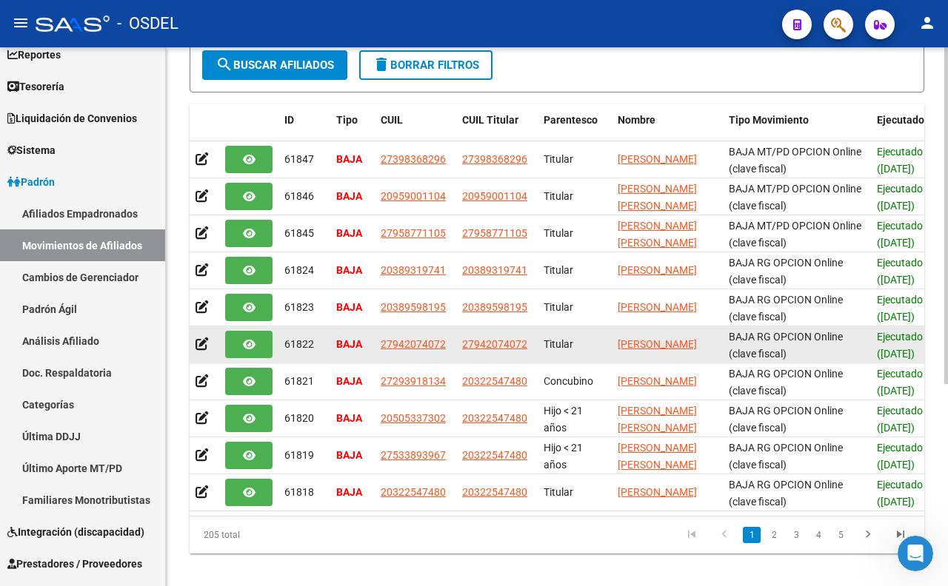
scroll to position [323, 0]
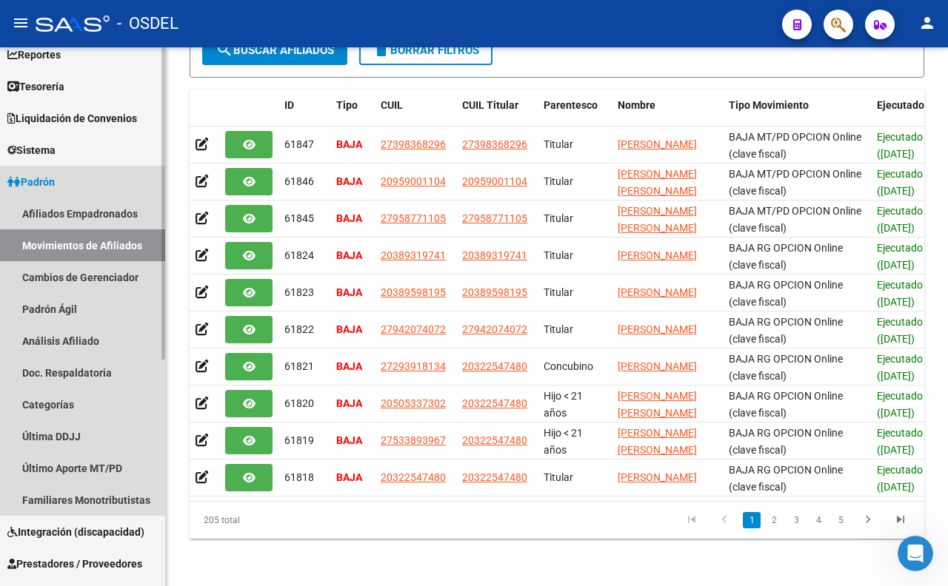
click at [142, 248] on link "Movimientos de Afiliados" at bounding box center [82, 246] width 165 height 32
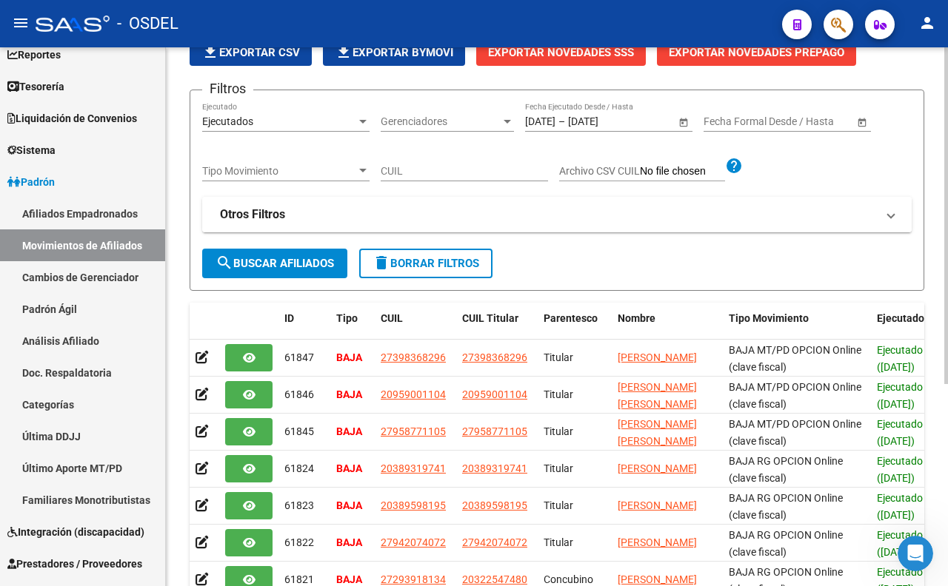
scroll to position [76, 0]
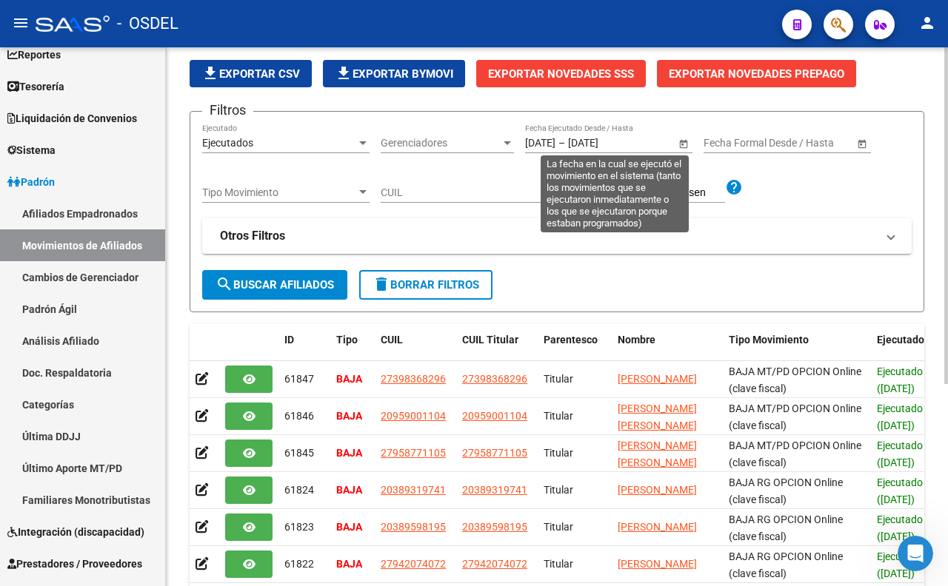
click at [681, 145] on span "Open calendar" at bounding box center [684, 144] width 36 height 36
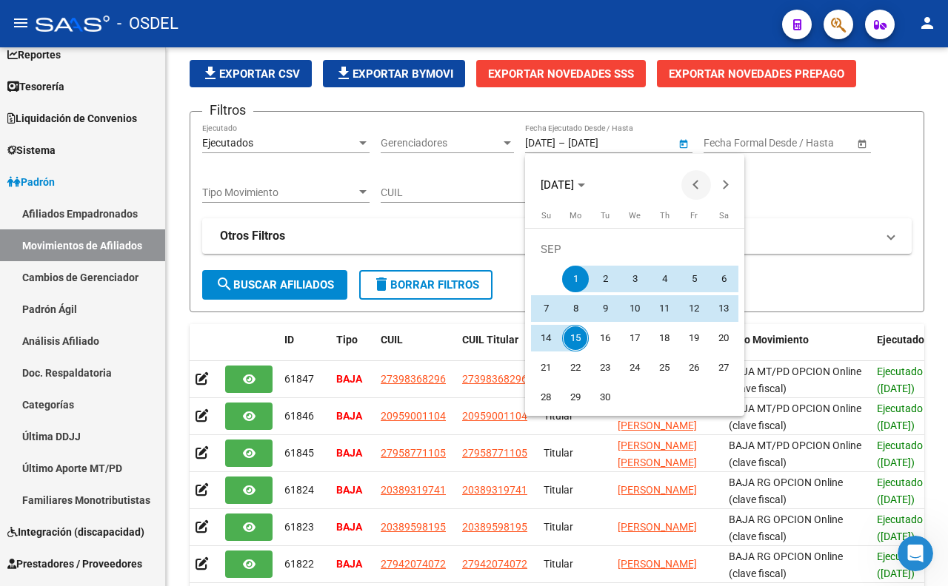
click at [692, 186] on span "Previous month" at bounding box center [696, 185] width 30 height 30
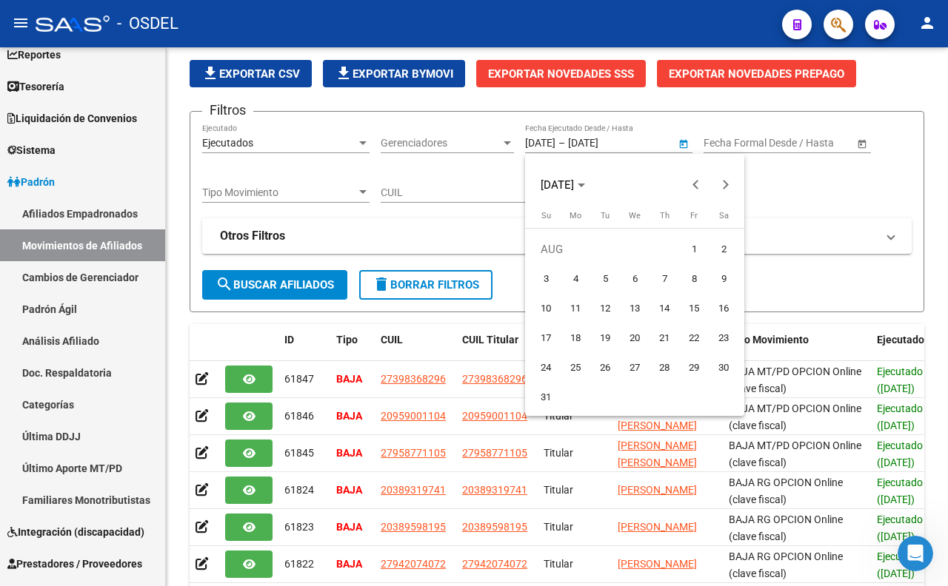
click at [692, 253] on span "1" at bounding box center [693, 249] width 27 height 27
type input "[DATE]"
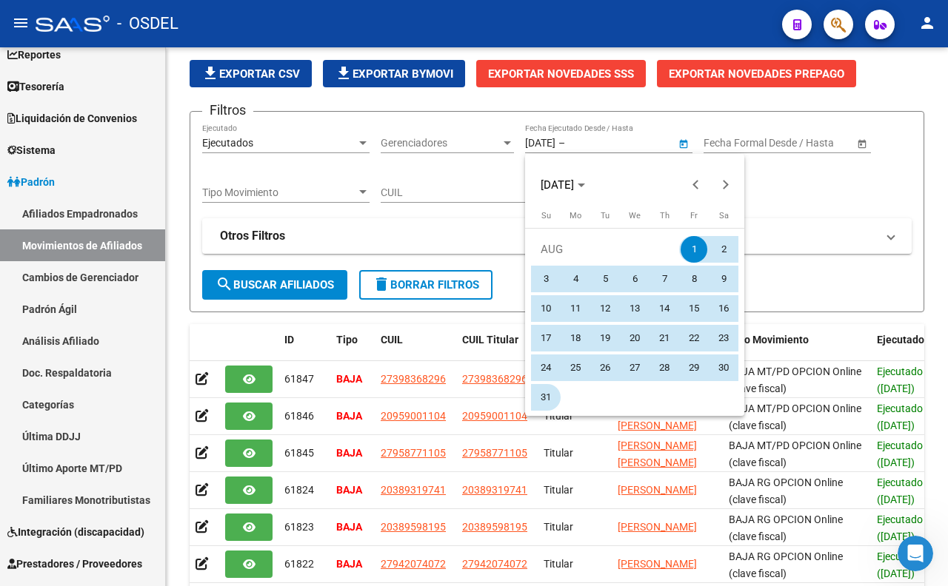
click at [548, 394] on span "31" at bounding box center [545, 397] width 27 height 27
type input "[DATE]"
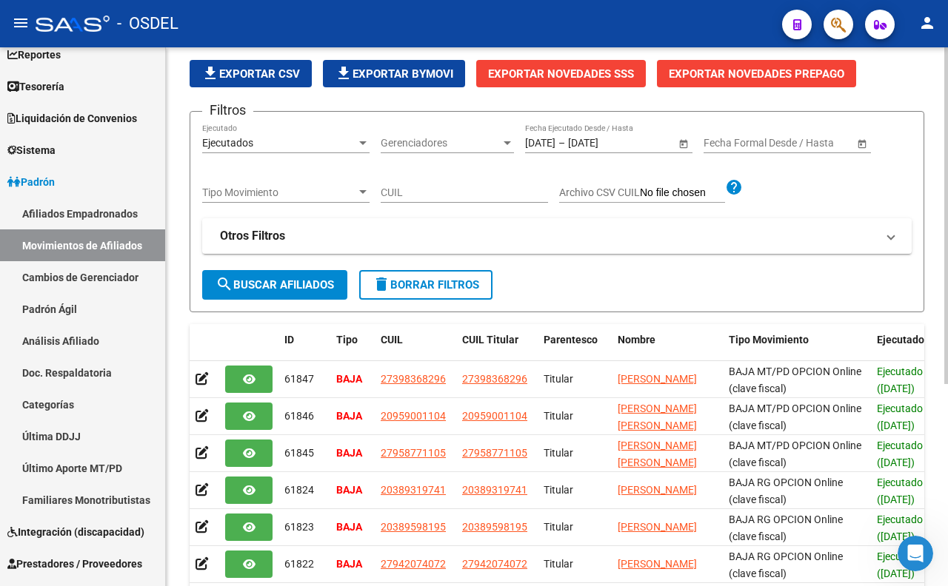
click at [322, 284] on span "search Buscar Afiliados" at bounding box center [274, 284] width 118 height 13
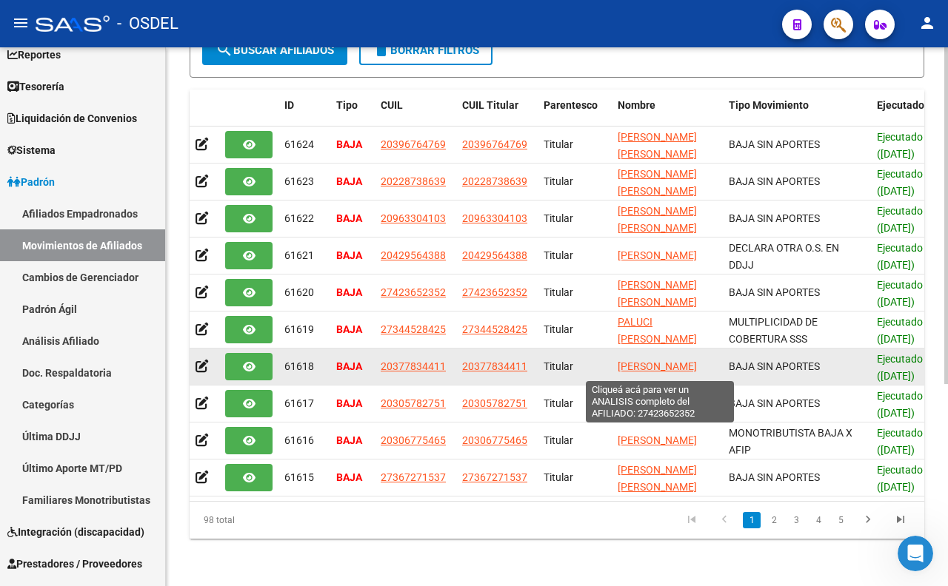
scroll to position [0, 0]
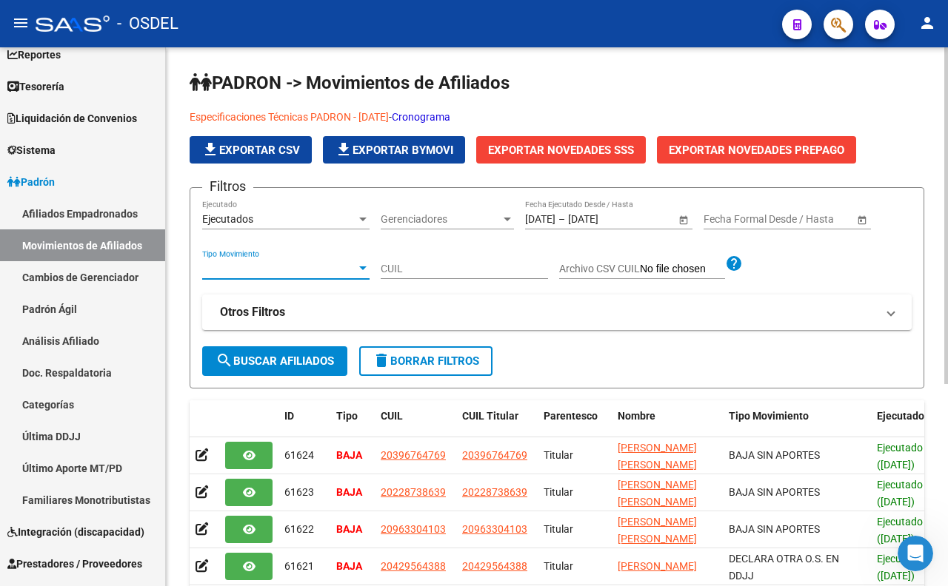
click at [359, 271] on div at bounding box center [362, 269] width 13 height 12
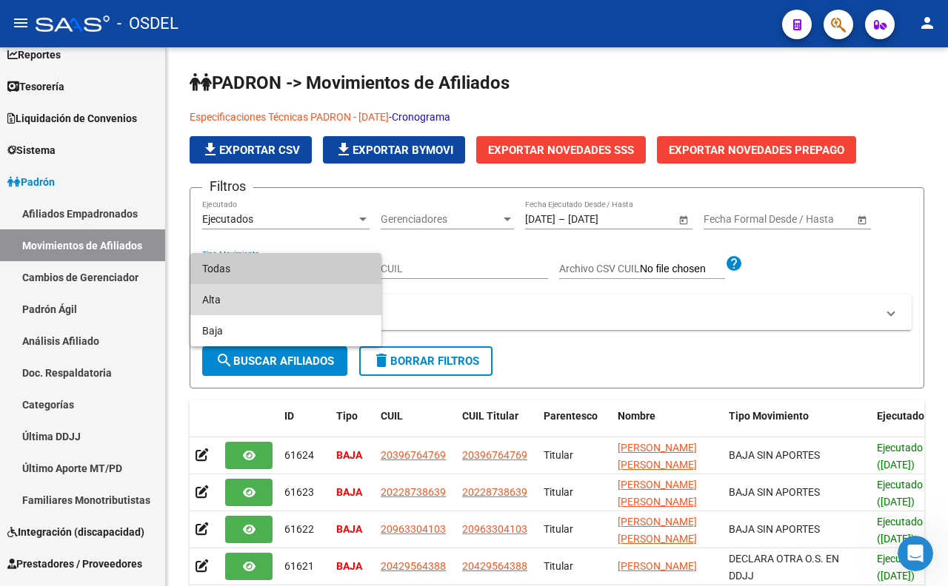
click at [335, 297] on span "Alta" at bounding box center [285, 299] width 167 height 31
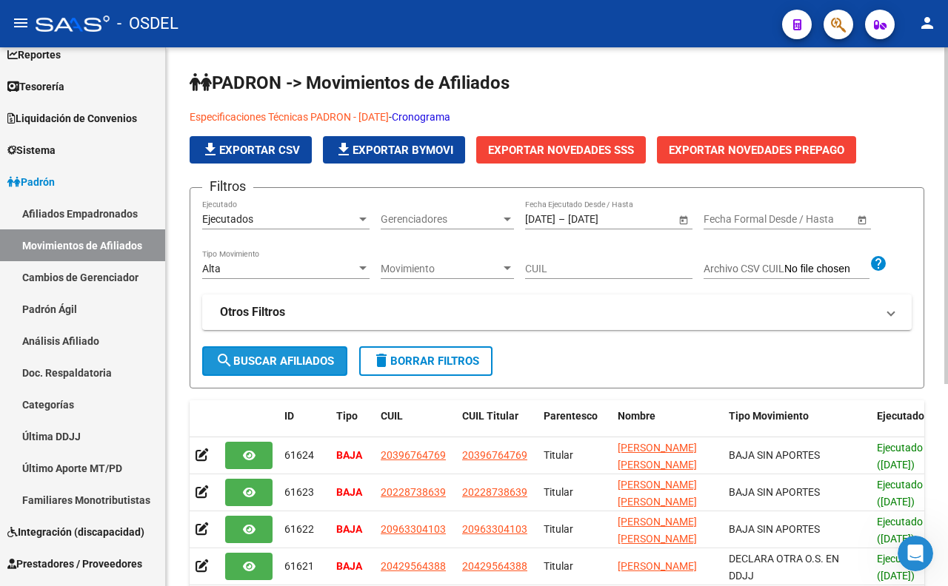
click at [289, 364] on span "search Buscar Afiliados" at bounding box center [274, 361] width 118 height 13
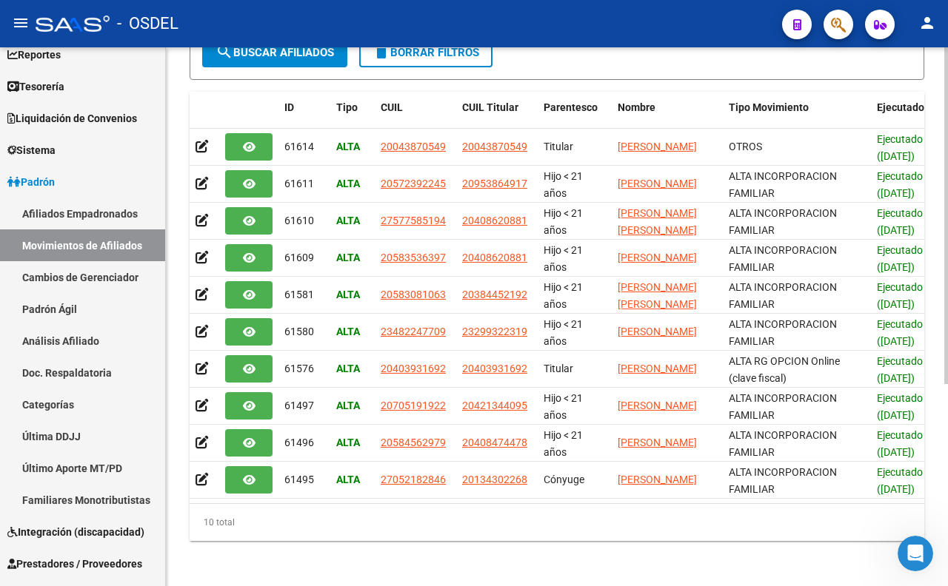
scroll to position [323, 0]
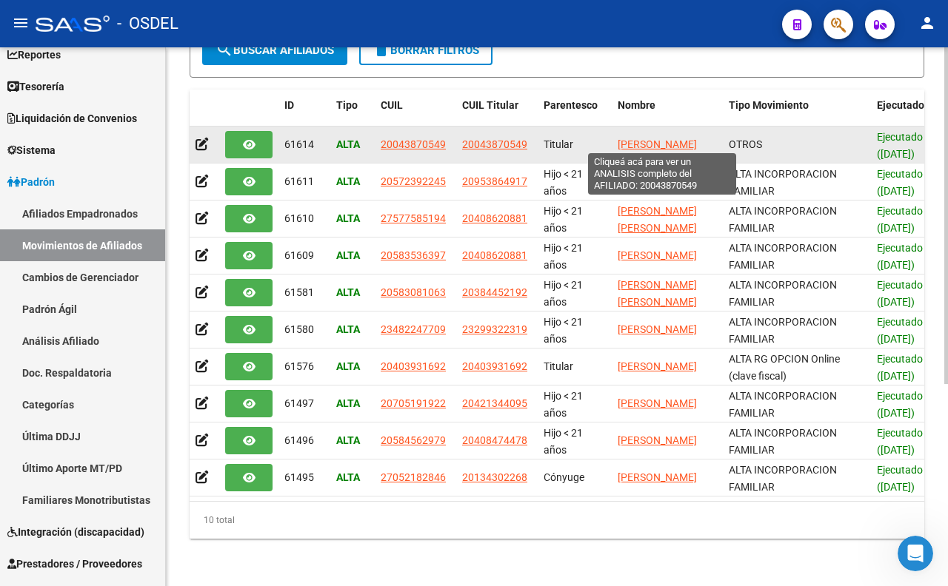
click at [657, 138] on span "[PERSON_NAME]" at bounding box center [657, 144] width 79 height 12
type textarea "20043870549"
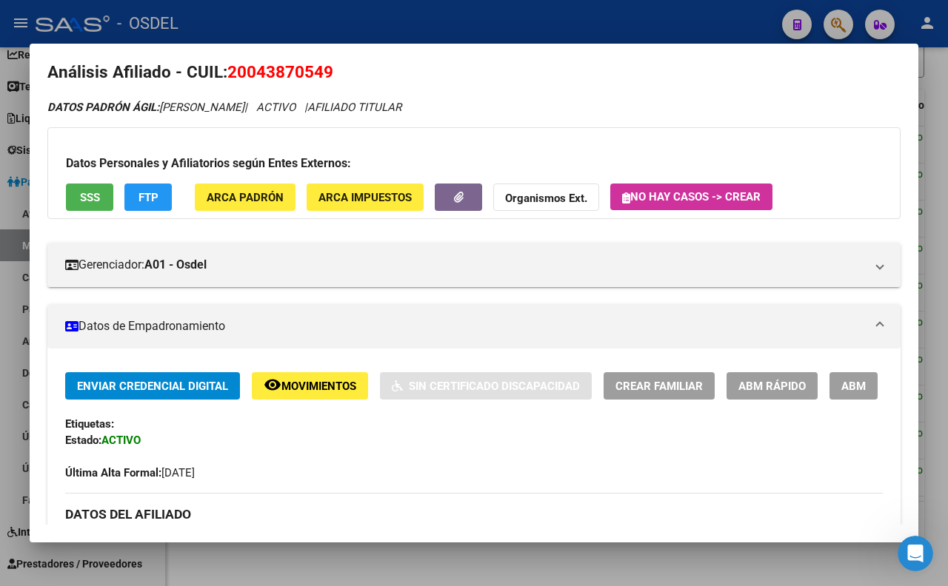
scroll to position [0, 0]
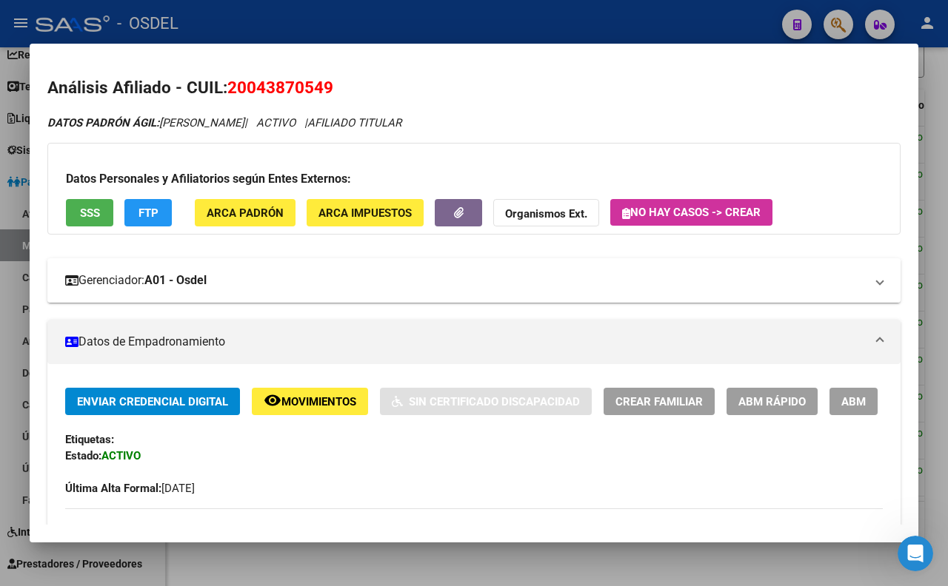
click at [462, 290] on mat-panel-title "Gerenciador: A01 - Osdel" at bounding box center [465, 281] width 800 height 18
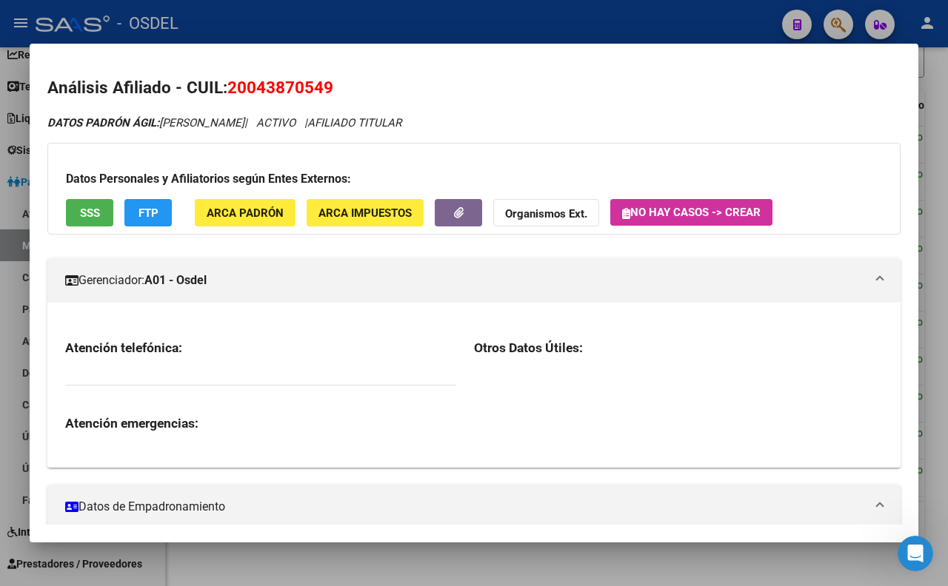
click at [504, 15] on div at bounding box center [474, 293] width 948 height 586
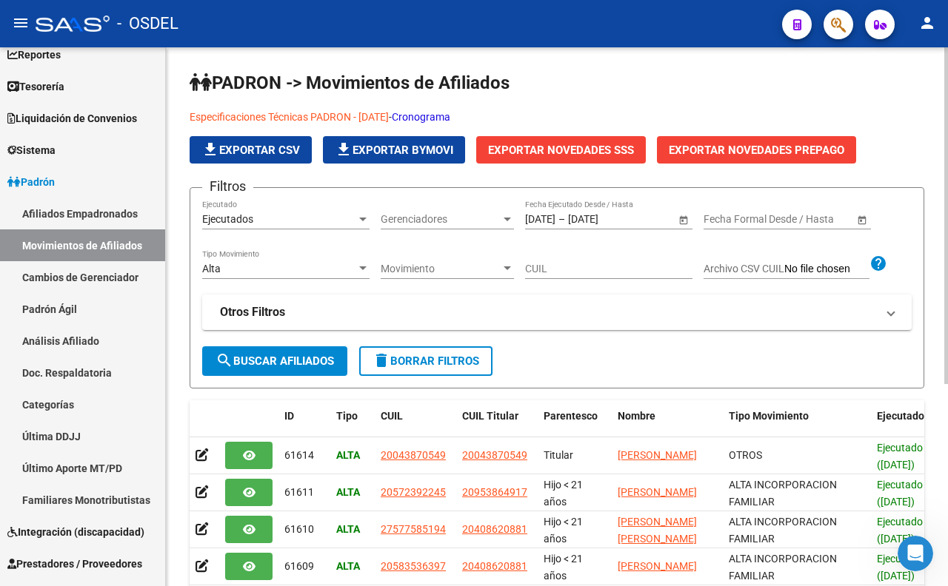
click at [609, 89] on h1 "PADRON -> Movimientos de Afiliados" at bounding box center [557, 84] width 735 height 26
click at [134, 280] on link "Cambios de Gerenciador" at bounding box center [82, 277] width 165 height 32
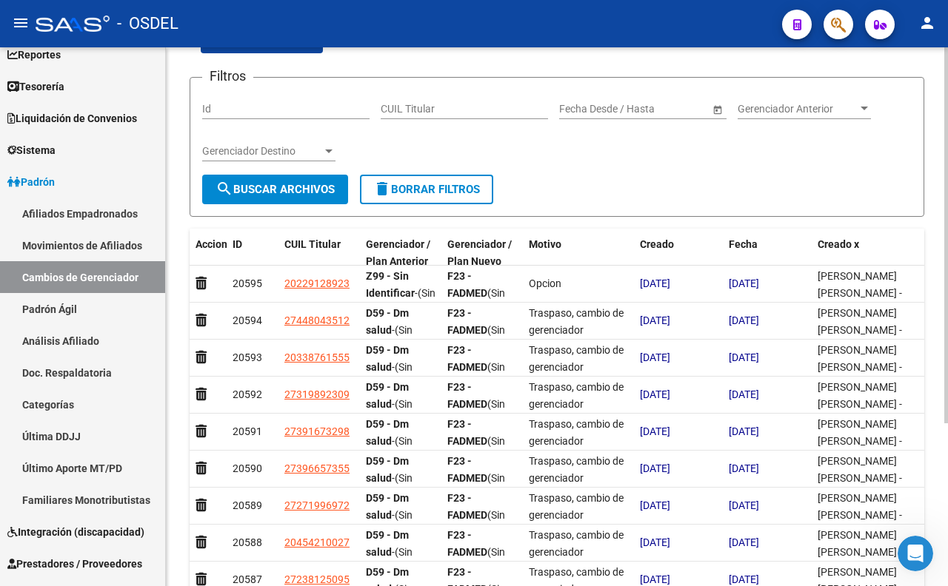
scroll to position [164, 0]
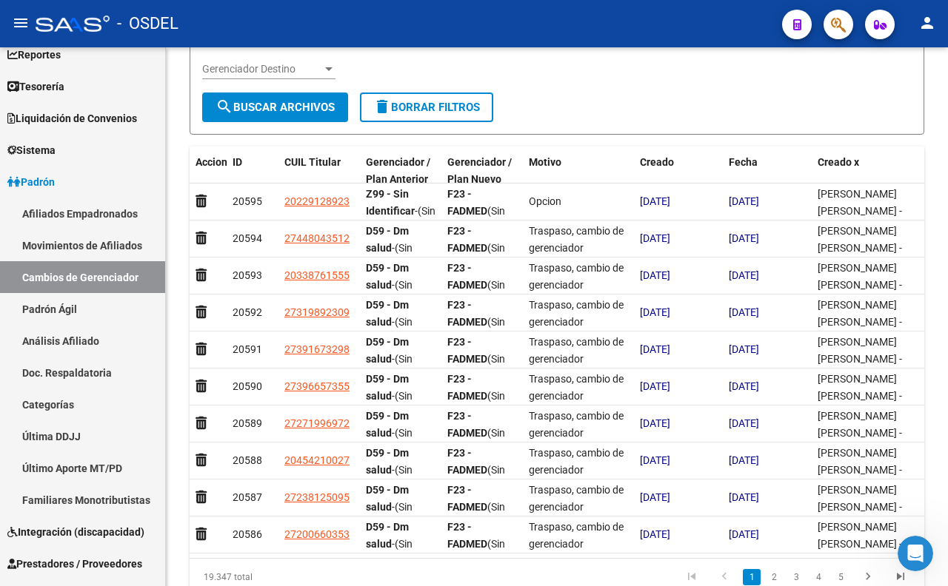
click at [826, 21] on button "button" at bounding box center [838, 25] width 30 height 30
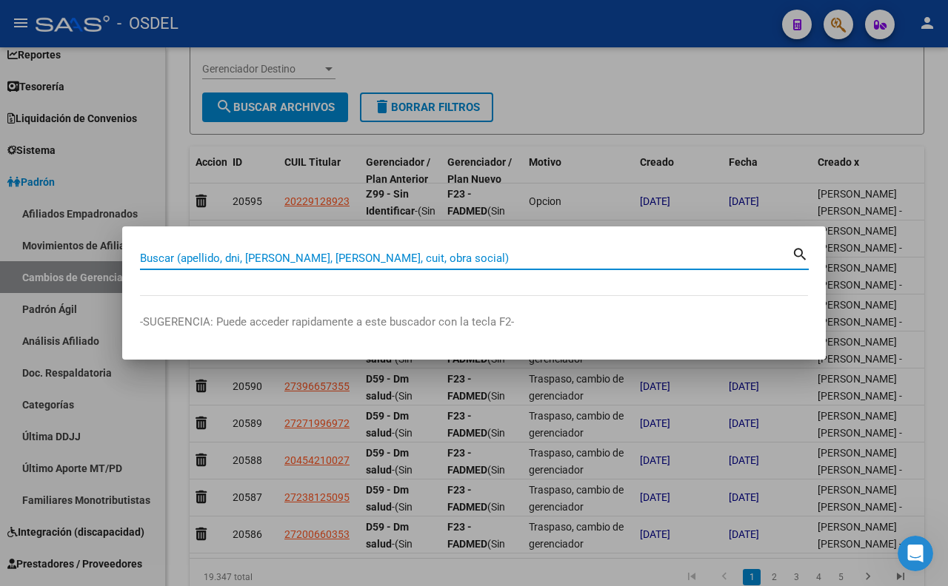
click at [592, 260] on input "Buscar (apellido, dni, [PERSON_NAME], [PERSON_NAME], cuit, obra social)" at bounding box center [466, 258] width 652 height 13
type input "16920790"
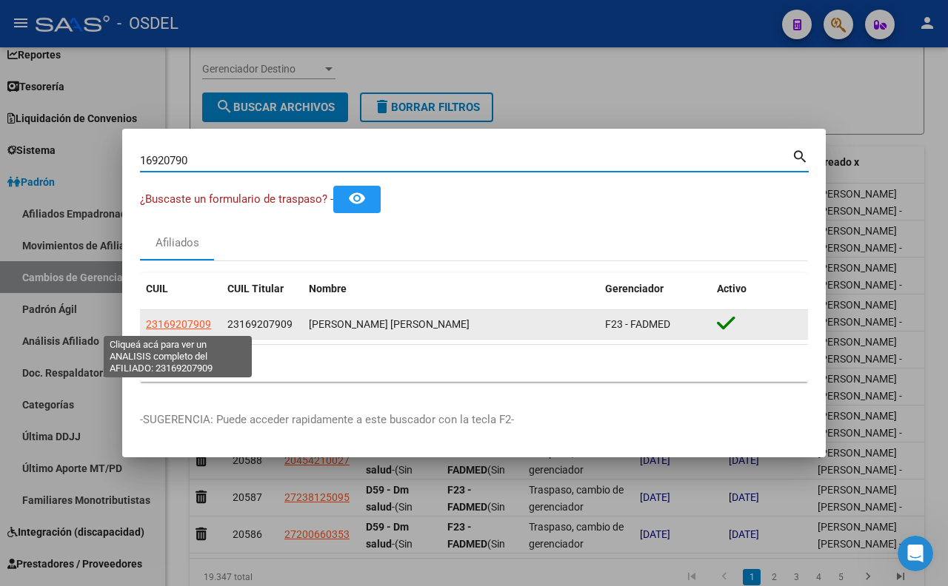
click at [203, 323] on span "23169207909" at bounding box center [178, 324] width 65 height 12
type textarea "23169207909"
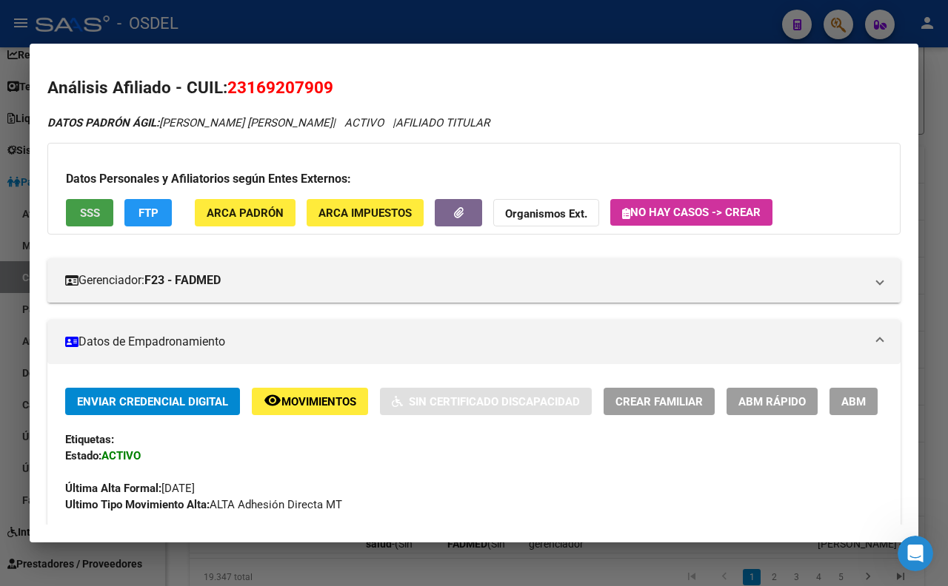
click at [90, 209] on span "SSS" at bounding box center [90, 213] width 20 height 13
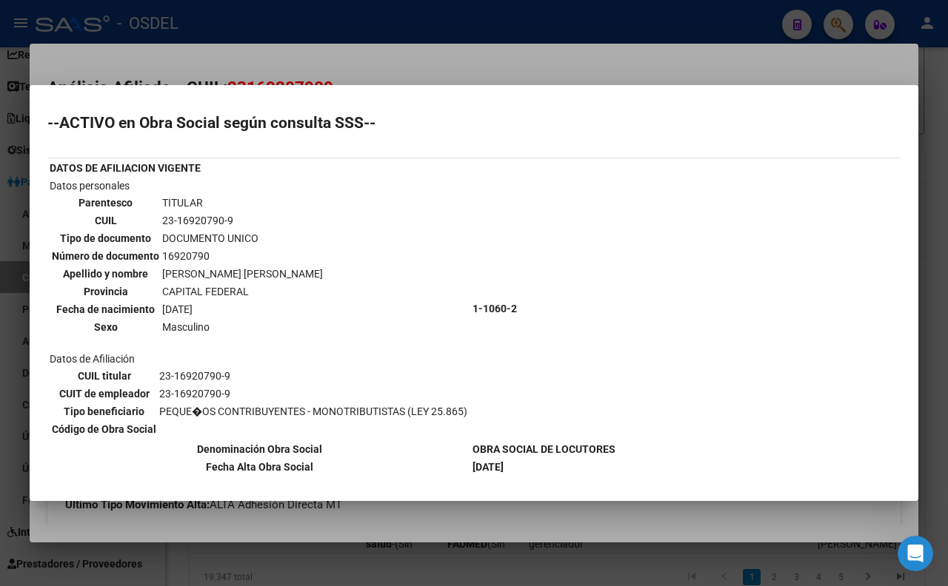
scroll to position [76, 0]
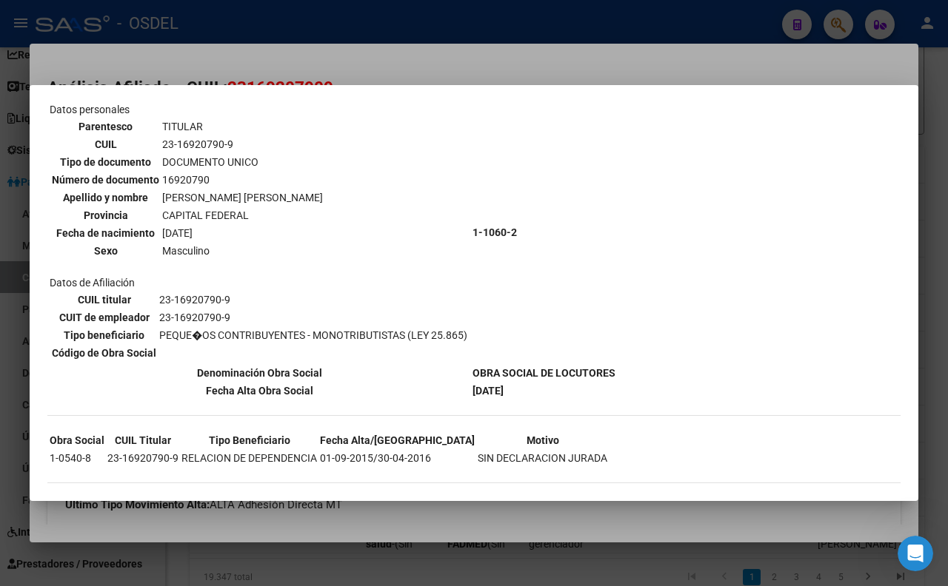
drag, startPoint x: 60, startPoint y: 116, endPoint x: 672, endPoint y: 456, distance: 700.1
click at [672, 456] on div "--ACTIVO en Obra Social según consulta SSS-- DATOS DE AFILIACION VIGENTE Datos …" at bounding box center [473, 268] width 853 height 459
click at [666, 64] on div at bounding box center [474, 293] width 948 height 586
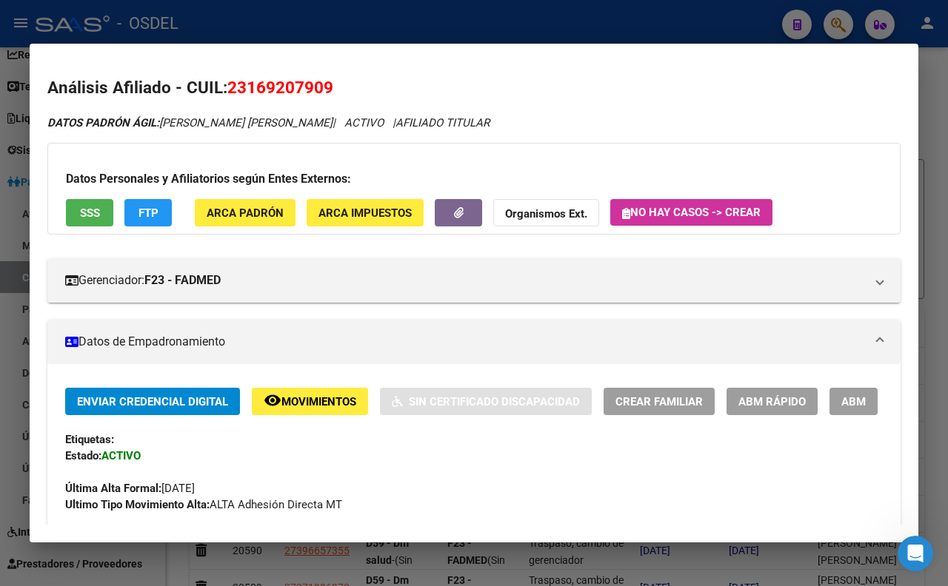
click at [563, 219] on strong "Organismos Ext." at bounding box center [546, 213] width 82 height 13
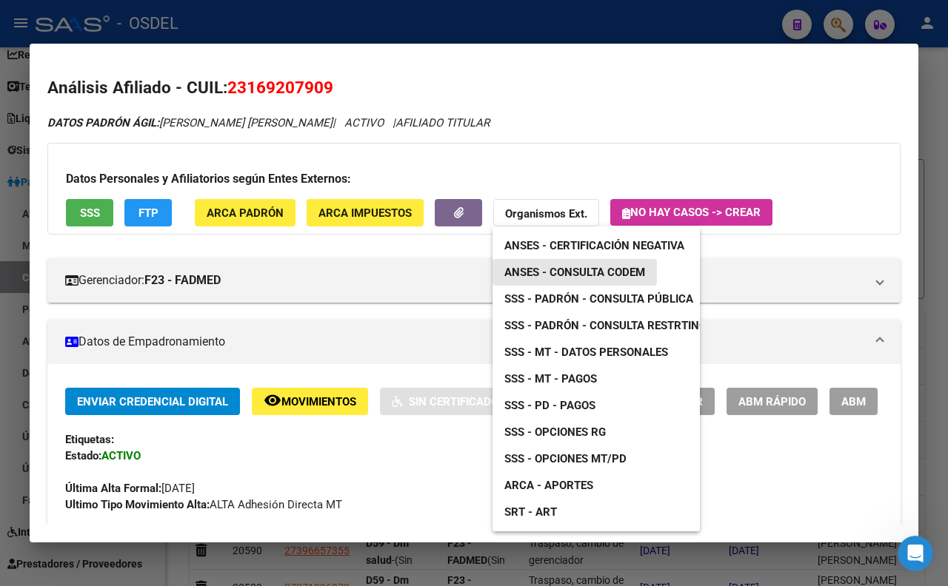
click at [571, 272] on span "ANSES - Consulta CODEM" at bounding box center [574, 272] width 141 height 13
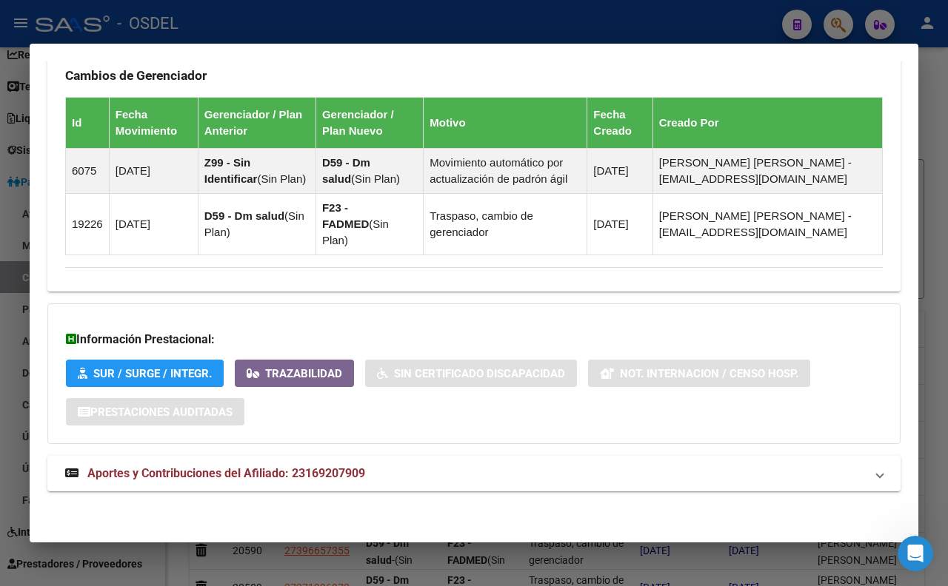
scroll to position [1026, 0]
click at [387, 472] on mat-panel-title "Aportes y Contribuciones del Afiliado: 23169207909" at bounding box center [465, 474] width 800 height 18
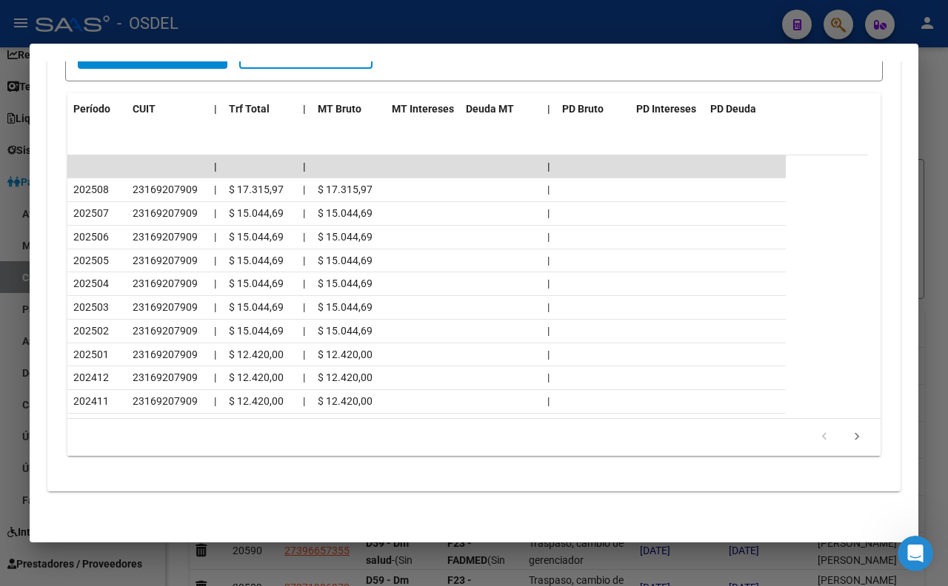
scroll to position [1690, 0]
click at [545, 483] on div "cloud_download Exportar CSV Devengado MT/PD Percibido - Liquidación RG/MT/PD Pe…" at bounding box center [473, 165] width 853 height 653
